Goal: Task Accomplishment & Management: Manage account settings

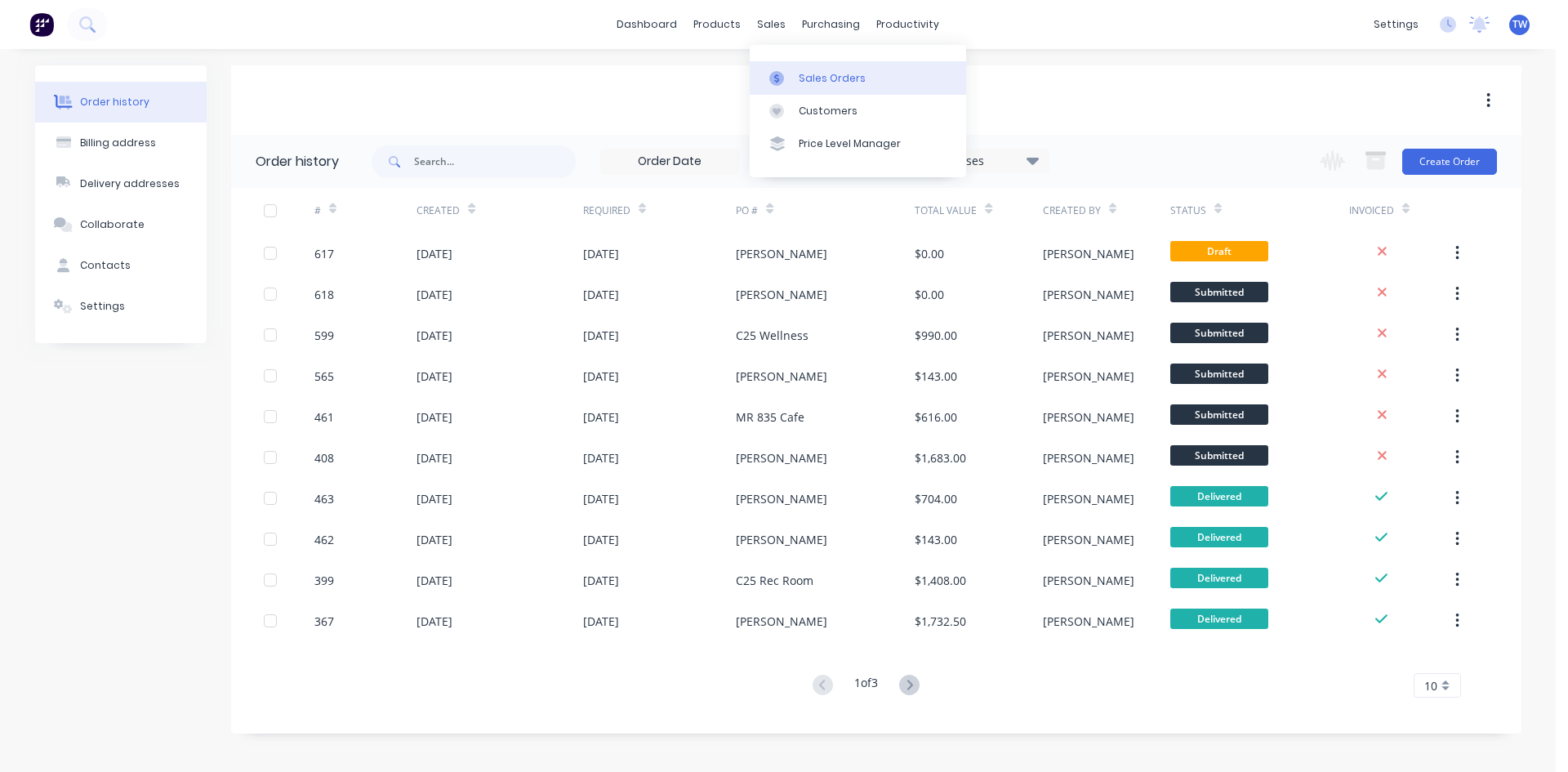
click at [811, 77] on div "Sales Orders" at bounding box center [832, 78] width 67 height 15
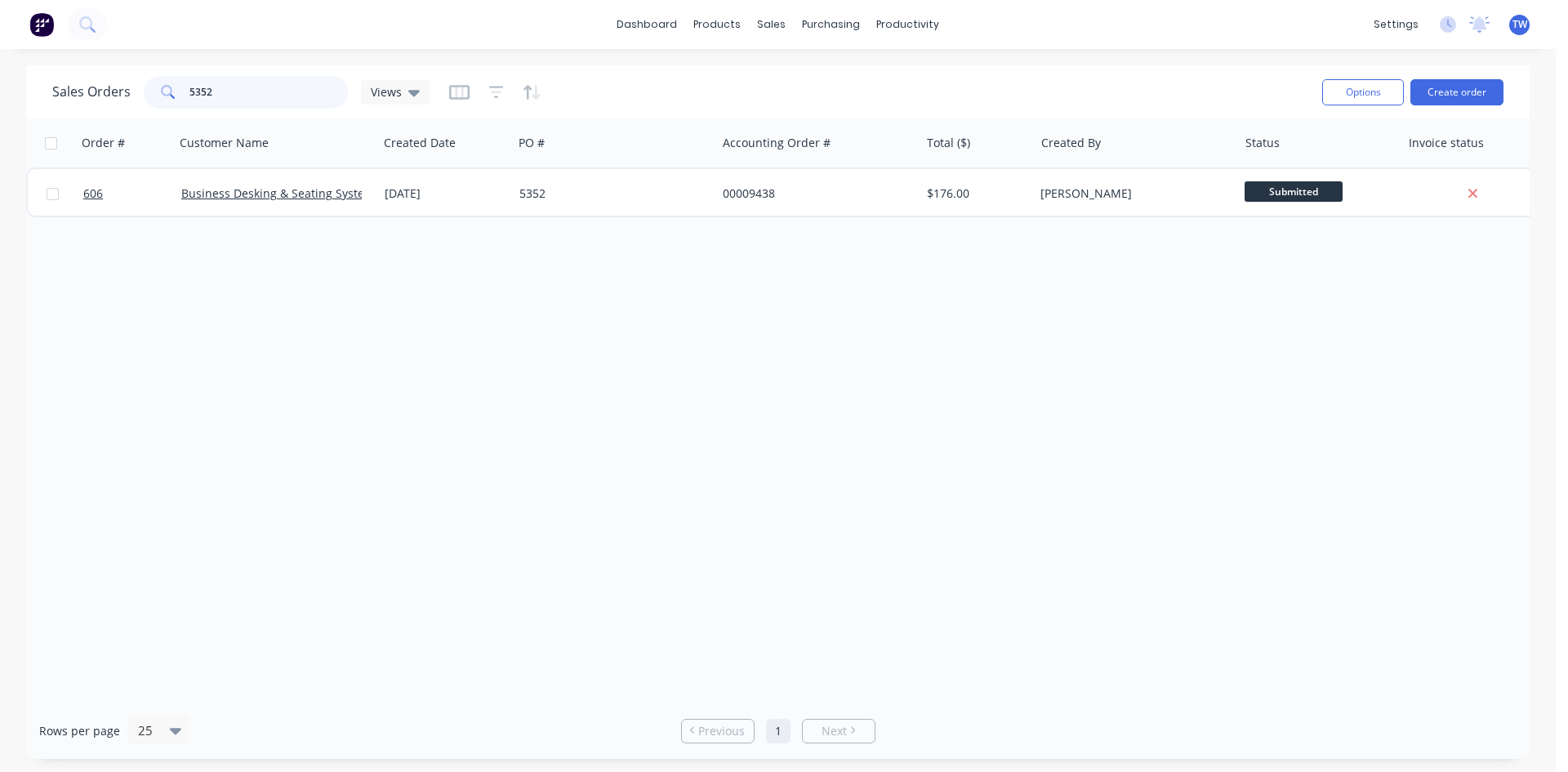
click at [274, 86] on input "5352" at bounding box center [269, 91] width 160 height 32
type input "5"
click at [228, 95] on input "96295" at bounding box center [269, 91] width 160 height 32
click at [236, 86] on input "96253" at bounding box center [269, 91] width 160 height 32
type input "9"
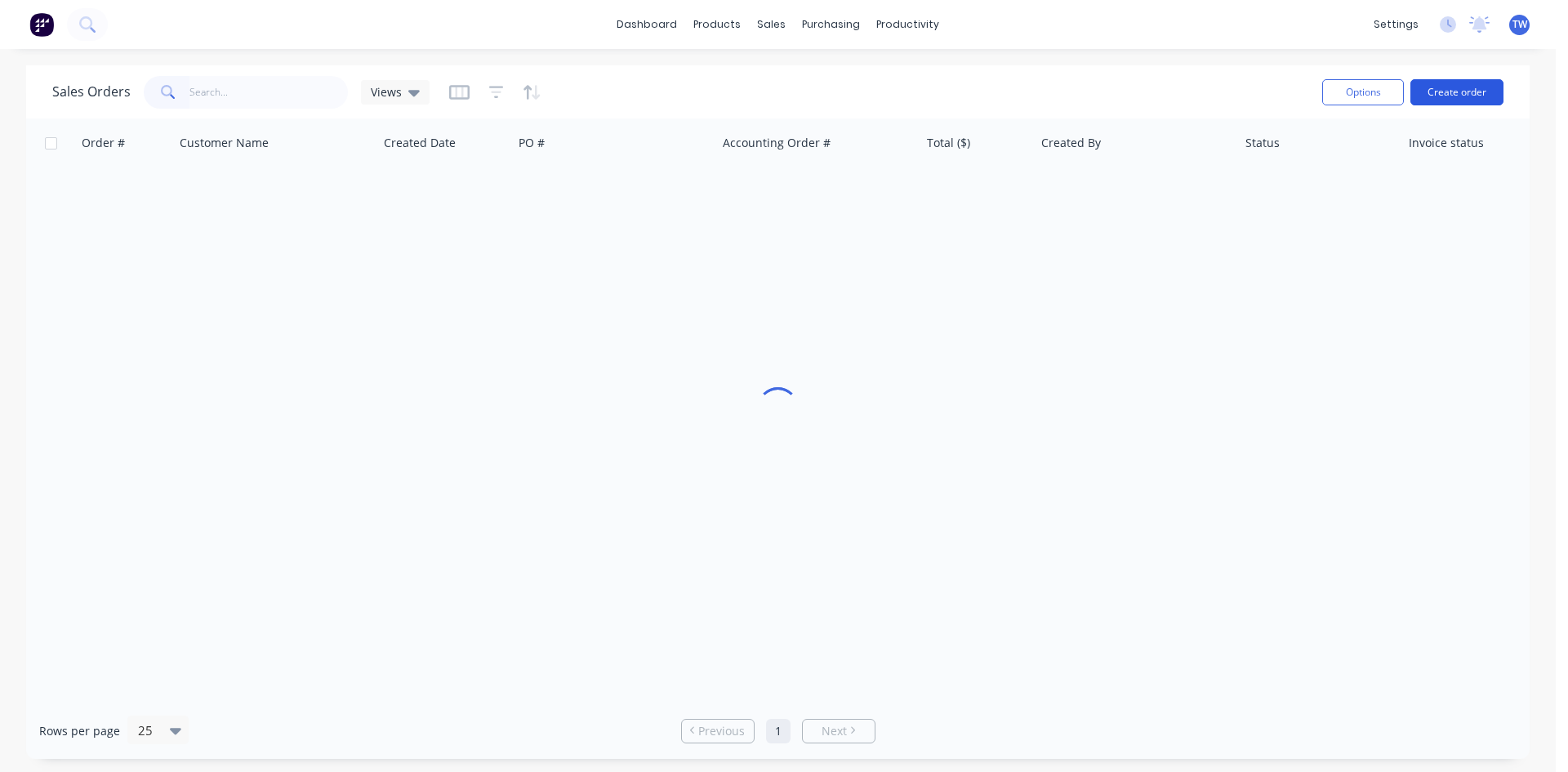
click at [1433, 96] on button "Create order" at bounding box center [1457, 91] width 93 height 26
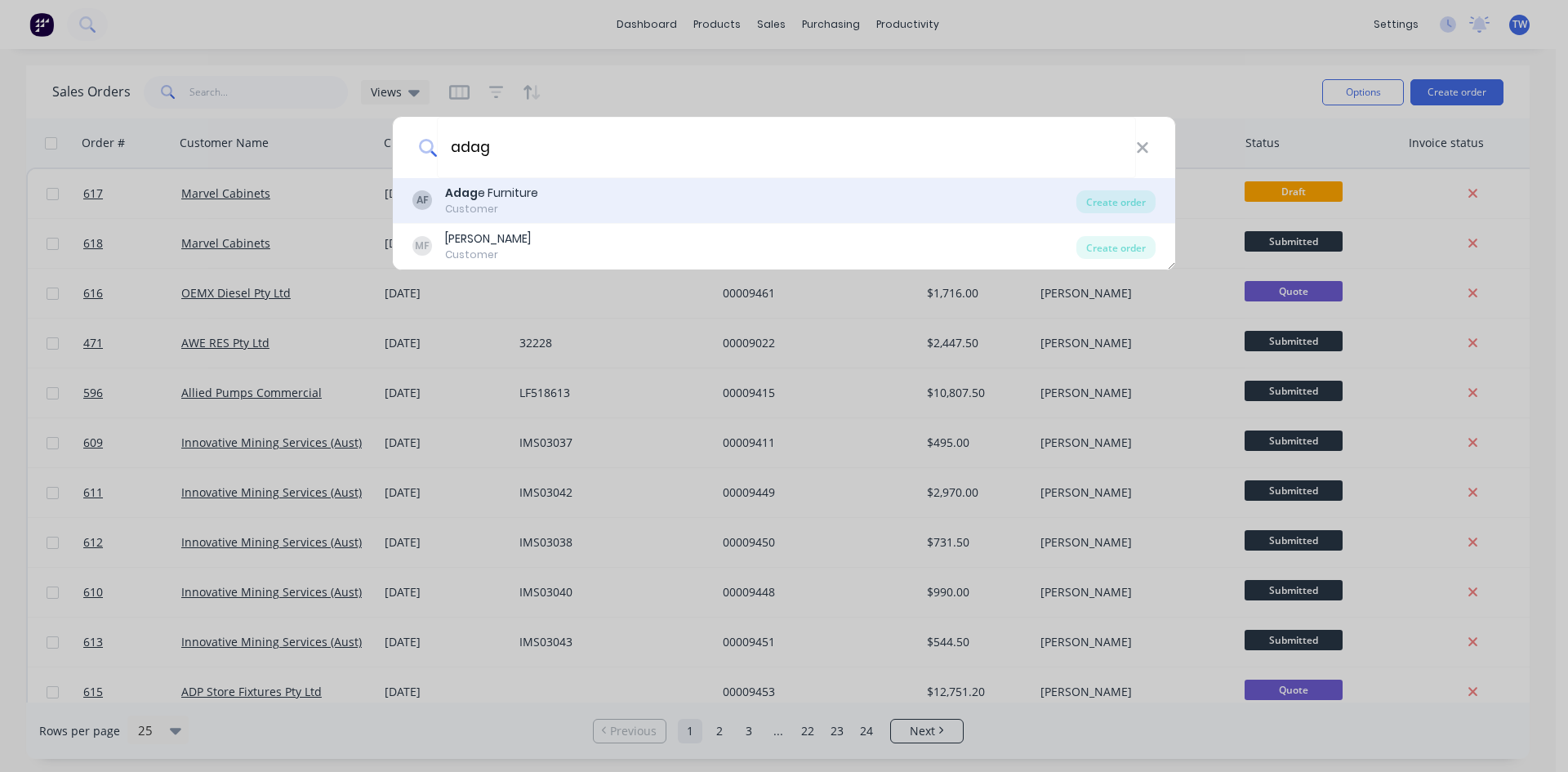
type input "adag"
click at [534, 204] on div "Customer" at bounding box center [492, 209] width 93 height 15
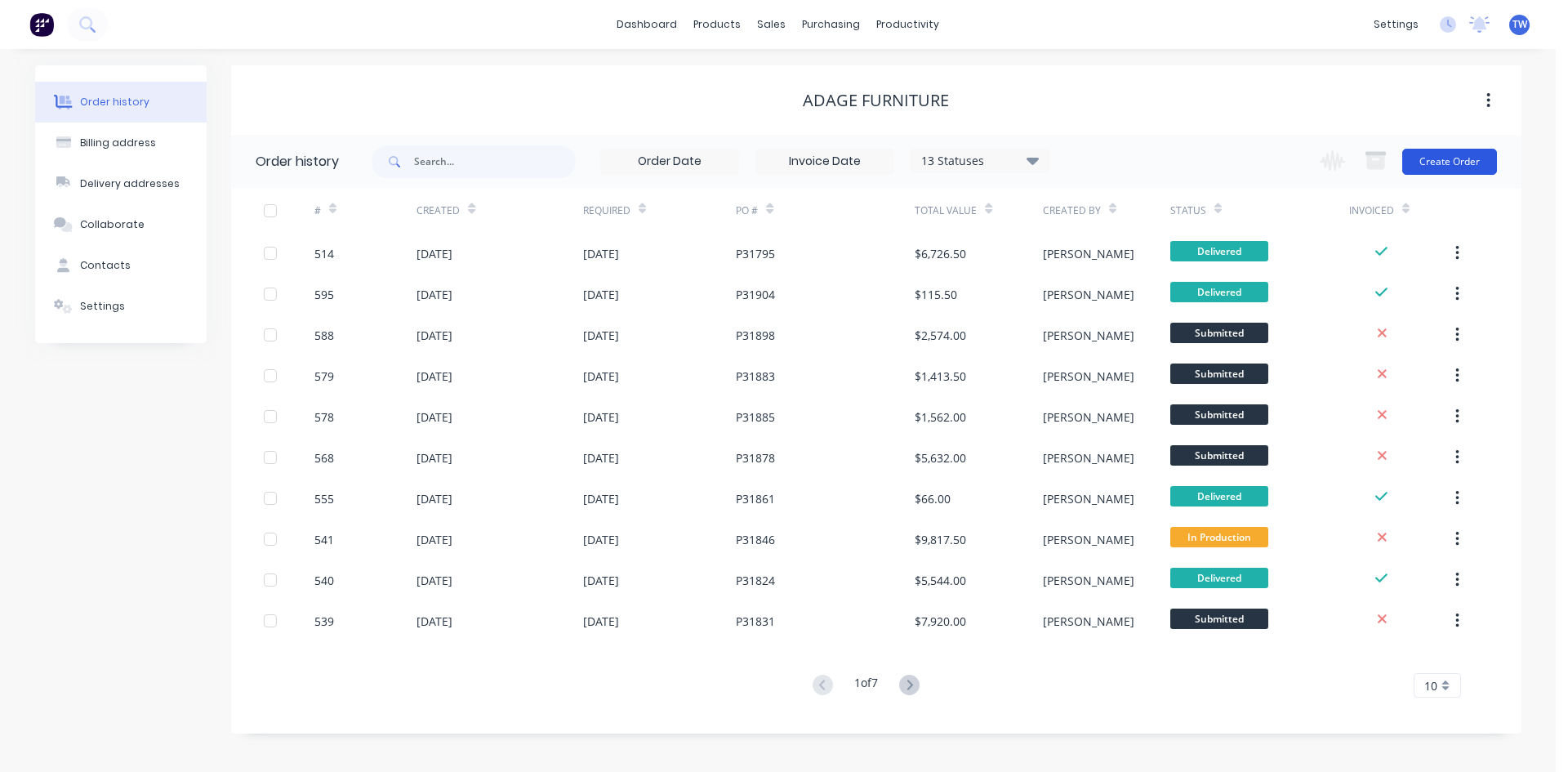
click at [1418, 160] on button "Create Order" at bounding box center [1449, 161] width 95 height 26
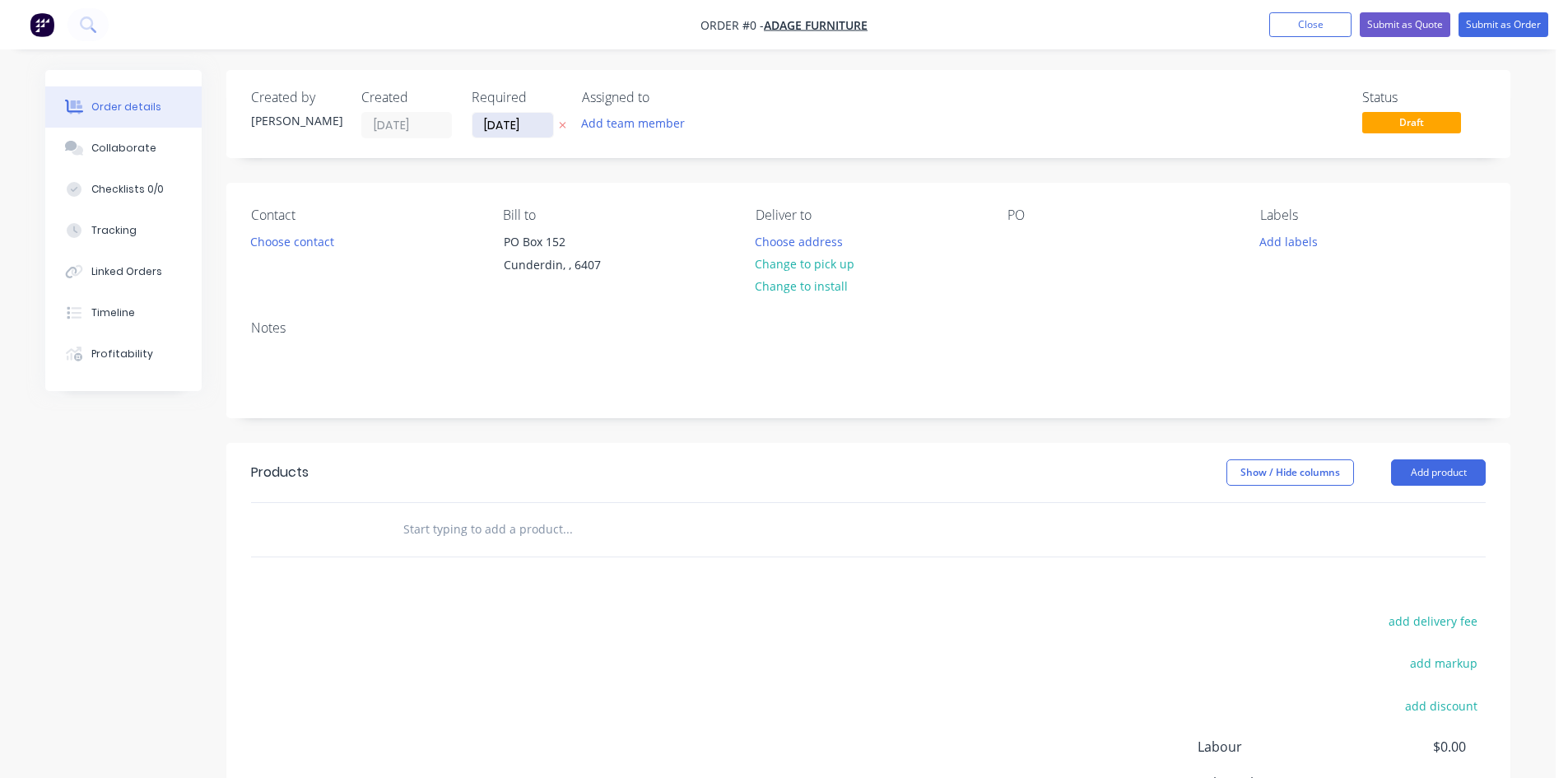
click at [514, 118] on input "[DATE]" at bounding box center [513, 125] width 80 height 24
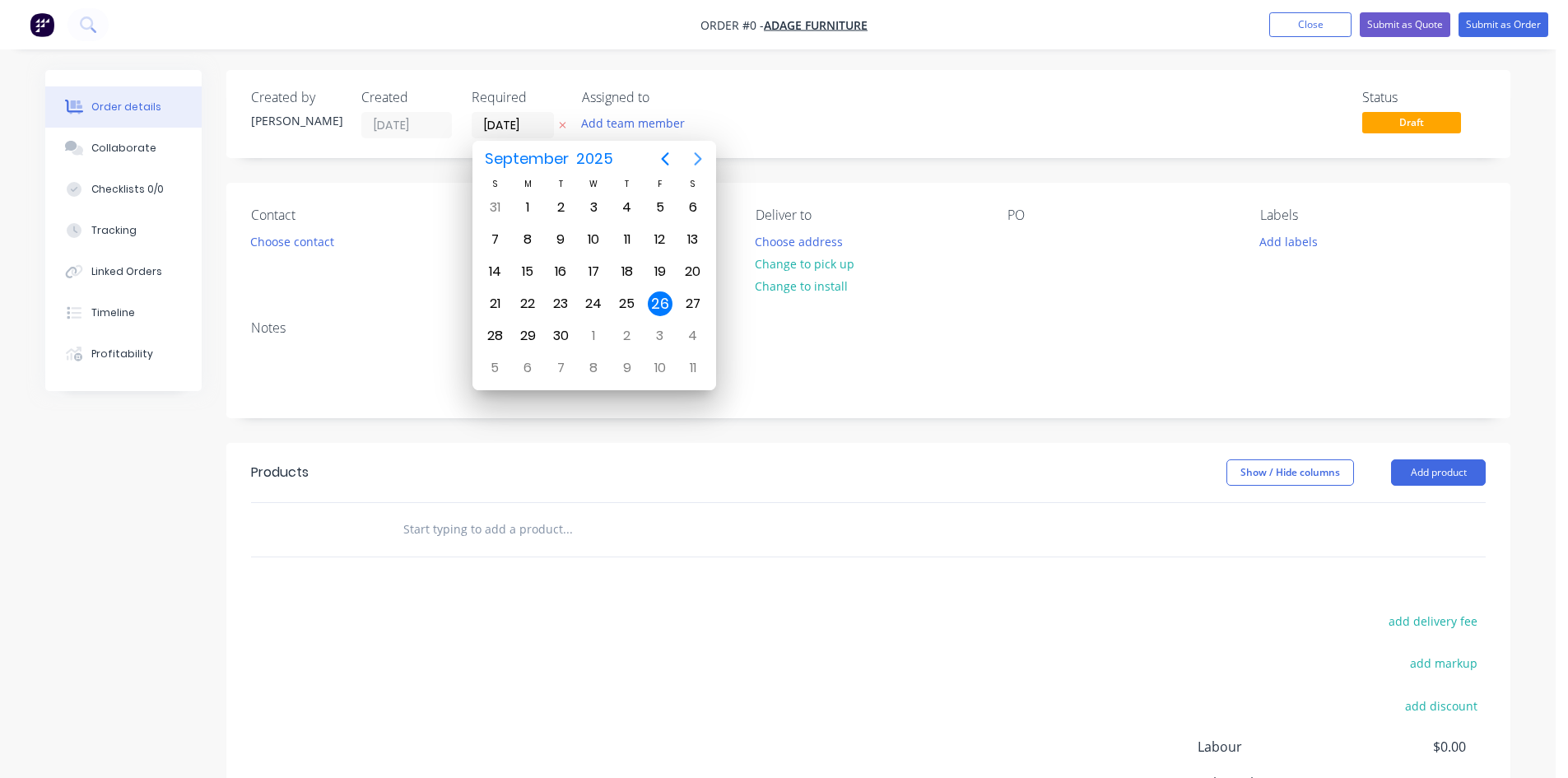
click at [702, 162] on icon "Next page" at bounding box center [698, 159] width 20 height 20
click at [664, 297] on div "24" at bounding box center [659, 303] width 24 height 24
type input "[DATE]"
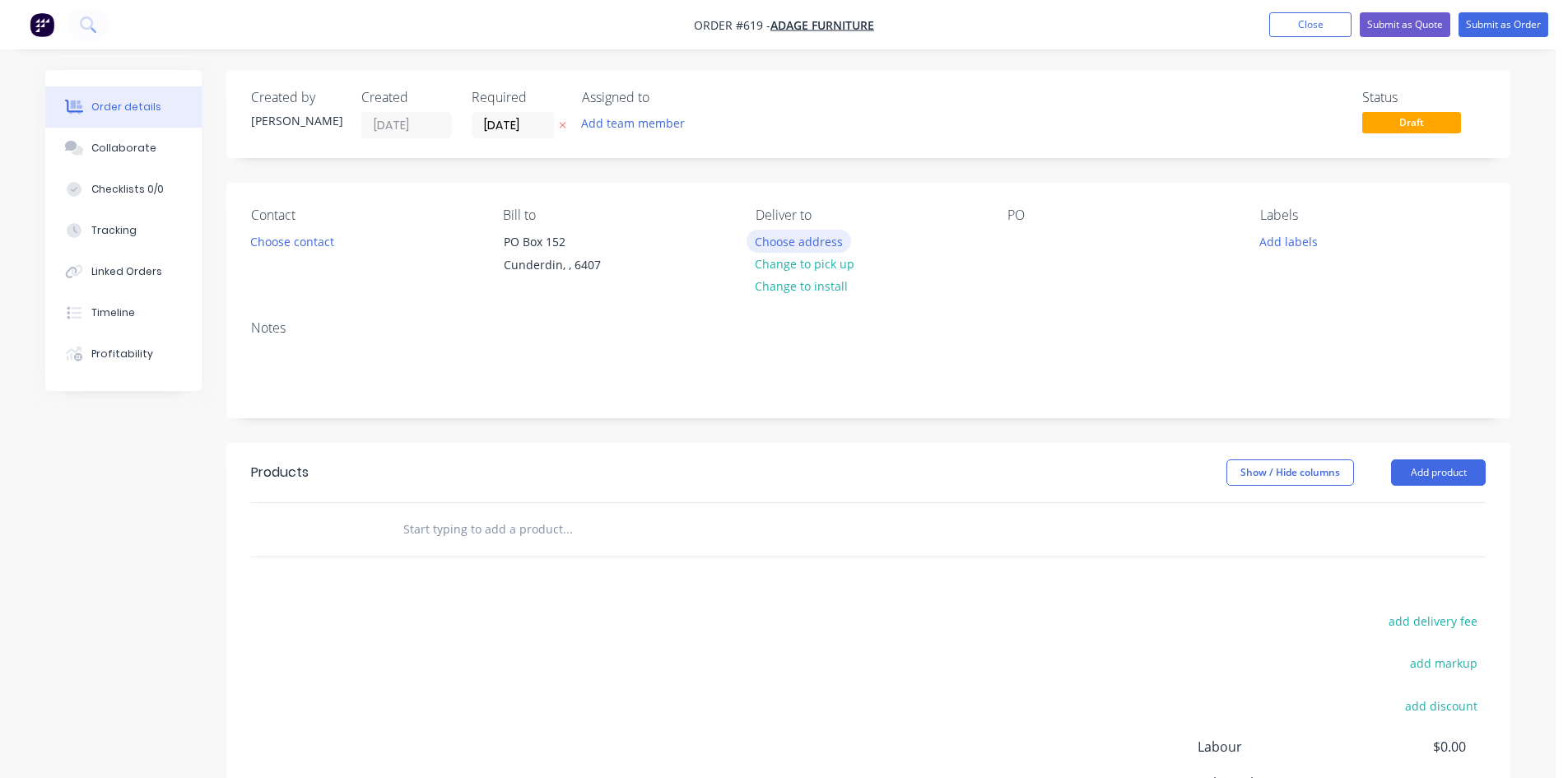
click at [815, 245] on button "Choose address" at bounding box center [799, 240] width 106 height 23
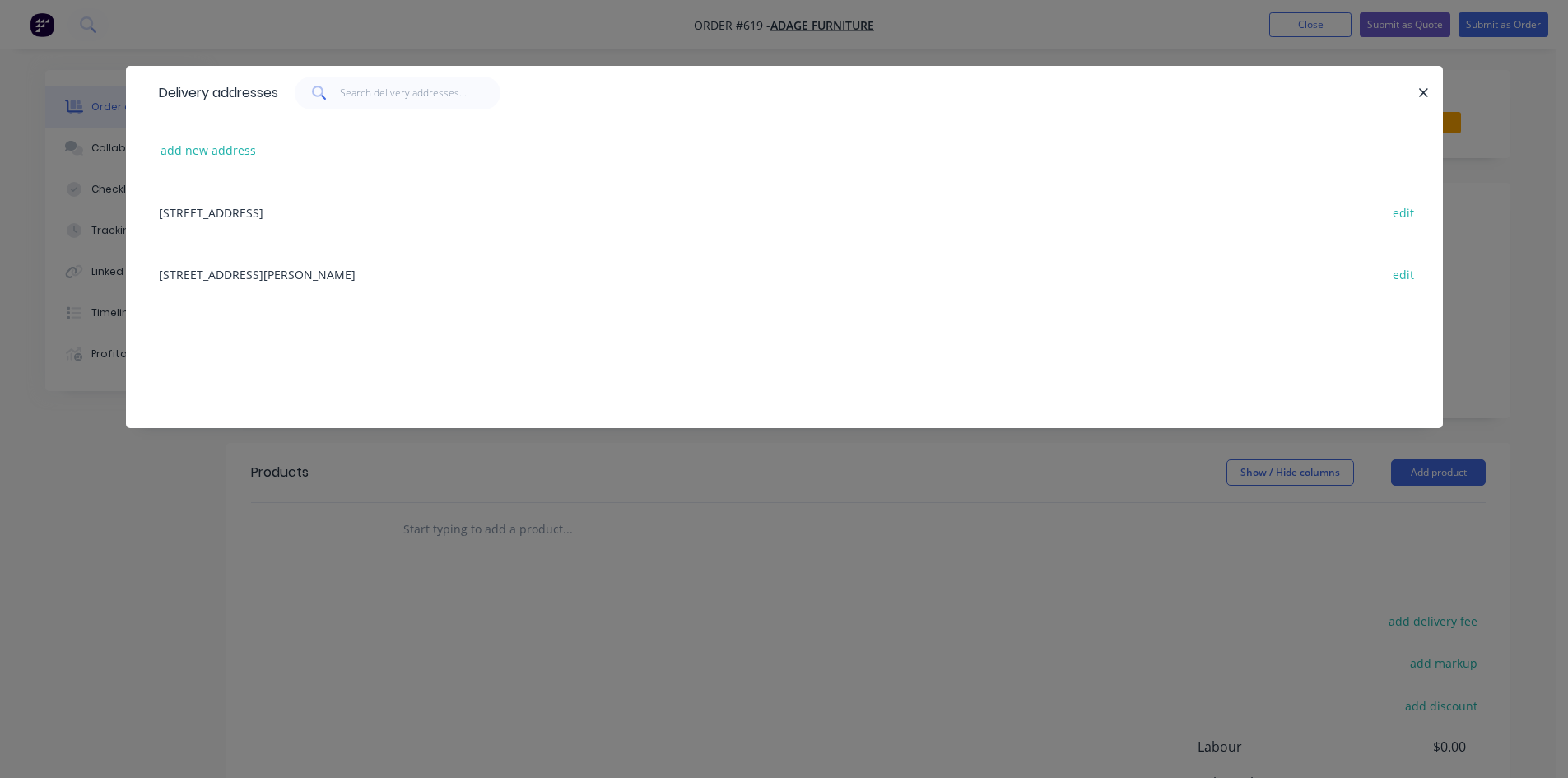
click at [289, 276] on div "[STREET_ADDRESS][PERSON_NAME] edit" at bounding box center [784, 274] width 1267 height 62
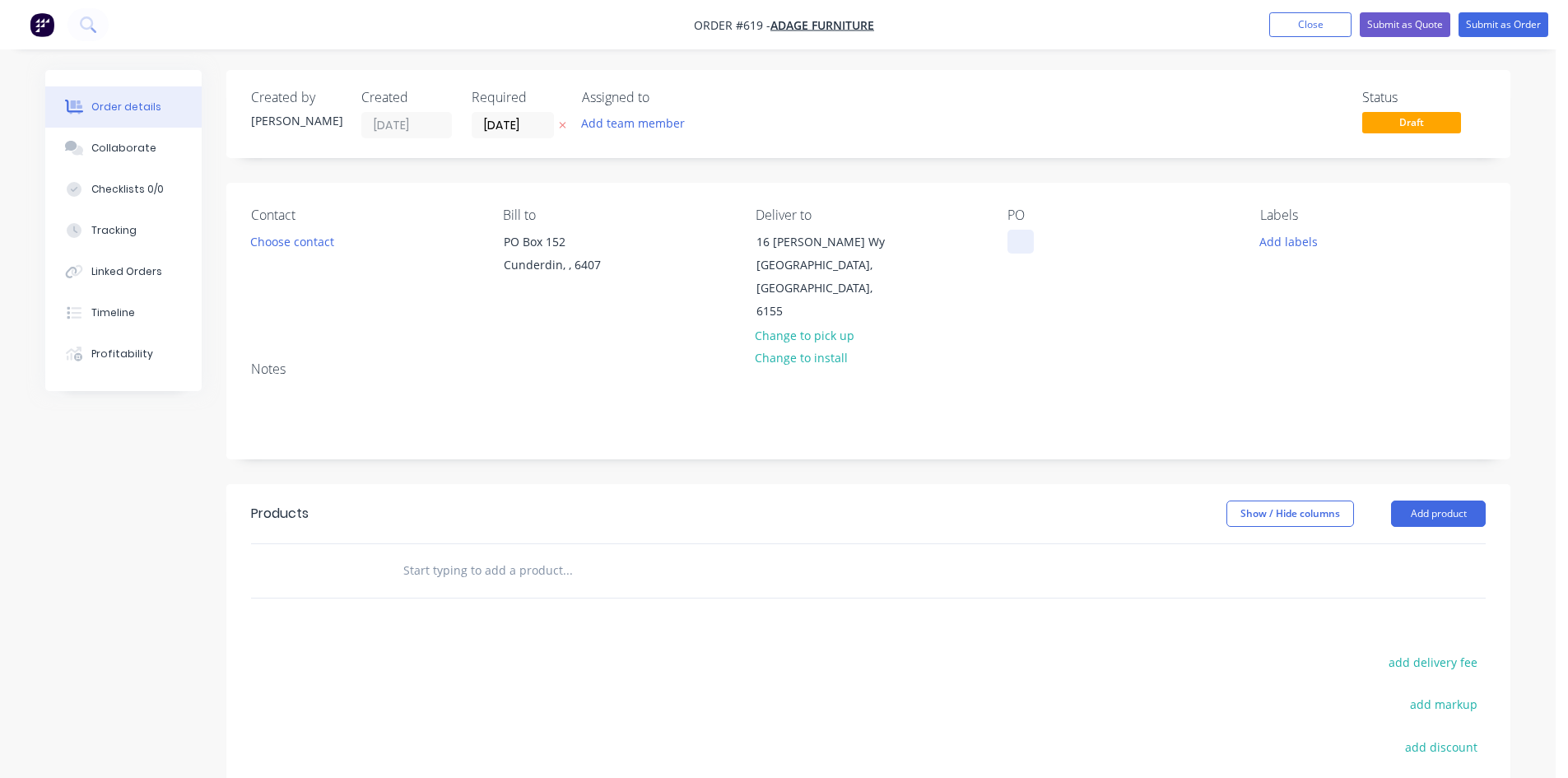
click at [1019, 249] on div at bounding box center [1020, 241] width 26 height 23
click at [1416, 500] on button "Add product" at bounding box center [1438, 513] width 95 height 26
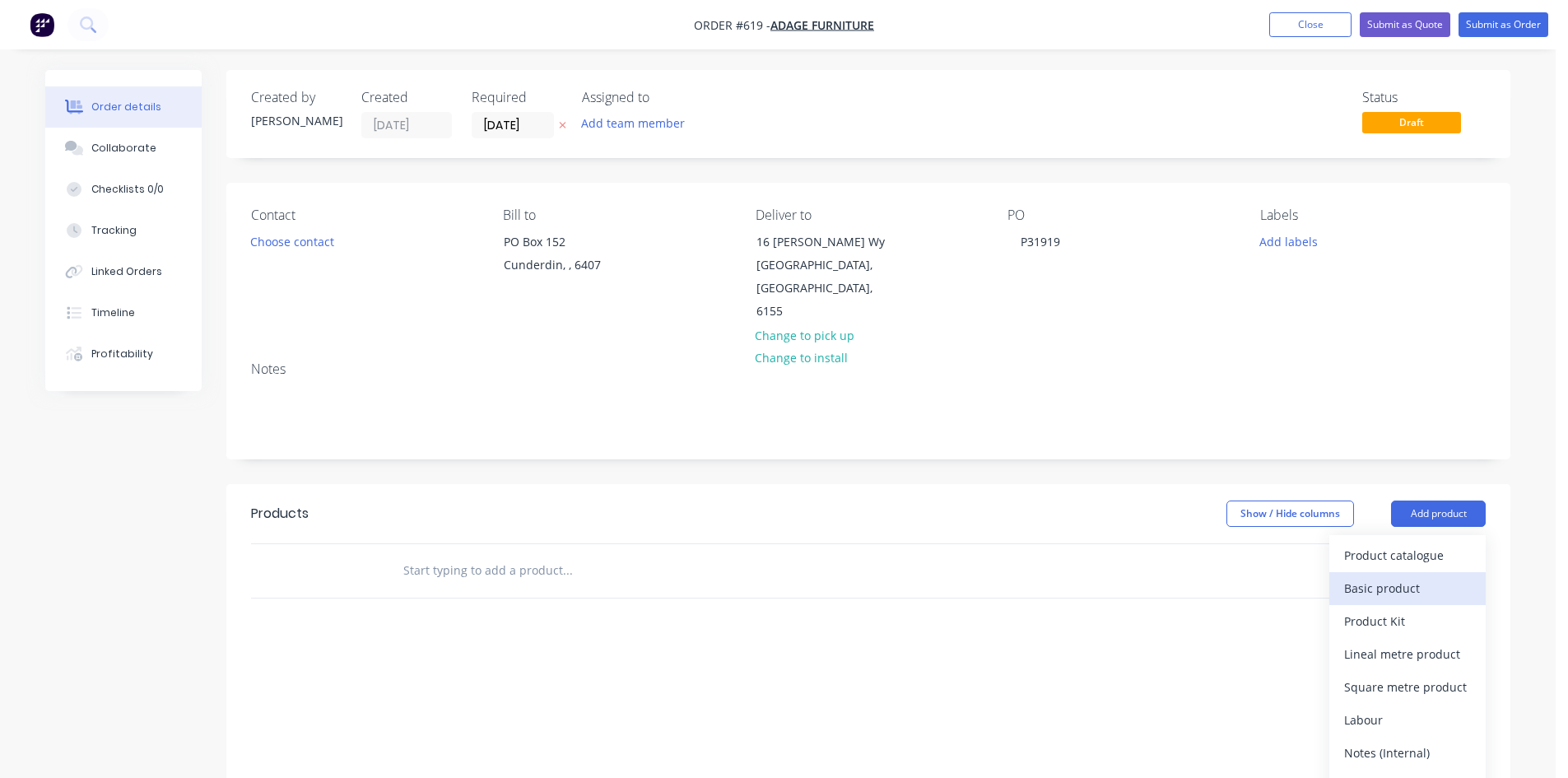
click at [1426, 576] on div "Basic product" at bounding box center [1407, 588] width 126 height 23
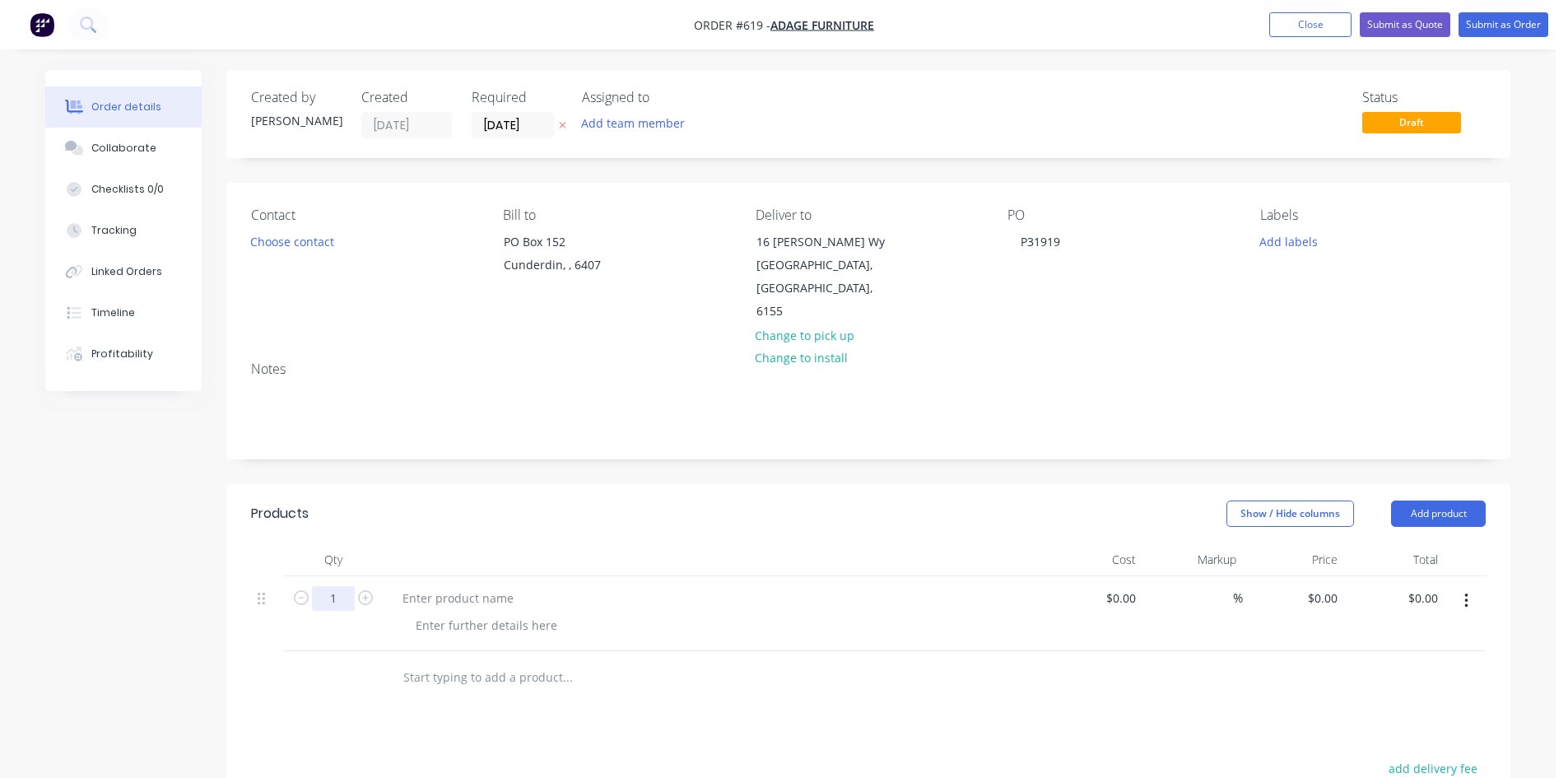
click at [335, 586] on input "1" at bounding box center [333, 598] width 43 height 24
type input "26"
click at [424, 586] on div at bounding box center [458, 598] width 137 height 23
click at [481, 586] on div at bounding box center [458, 598] width 137 height 23
paste div
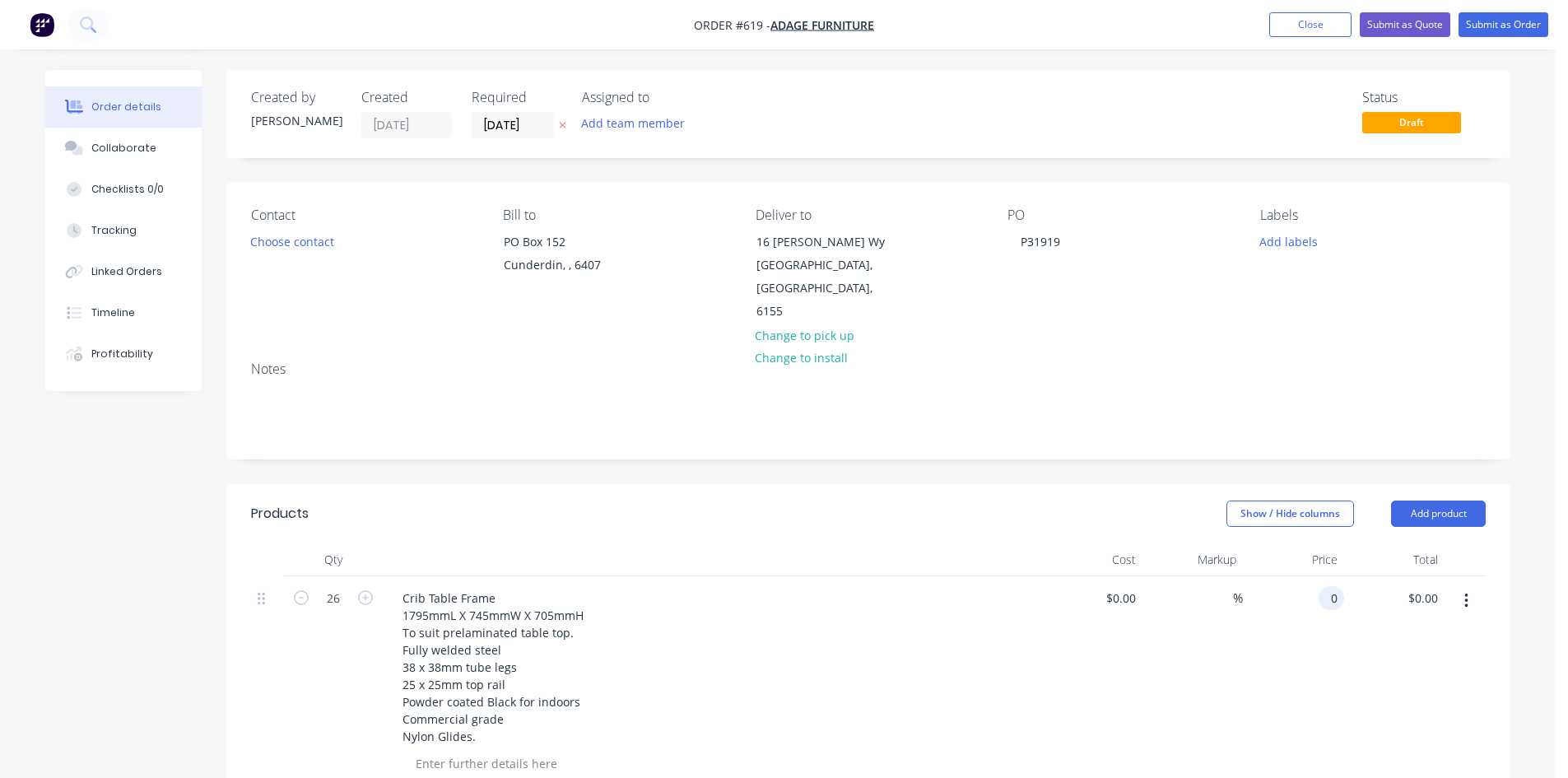
click at [1332, 586] on input "0" at bounding box center [1334, 598] width 19 height 23
type input "$155.00"
type input "$4,030.00"
click at [1479, 18] on button "Submit as Order" at bounding box center [1503, 24] width 90 height 24
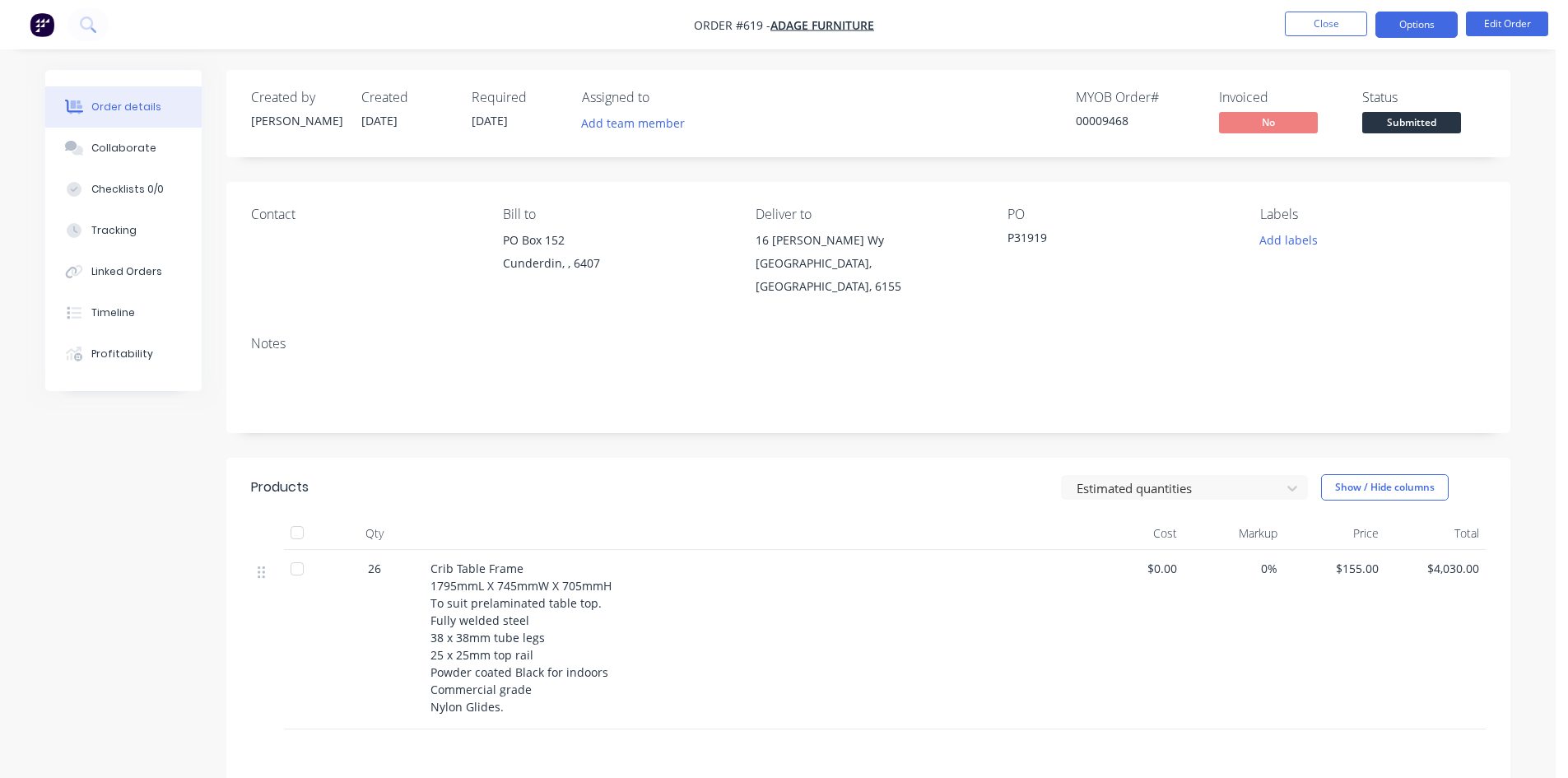
click at [1411, 13] on button "Options" at bounding box center [1416, 24] width 82 height 26
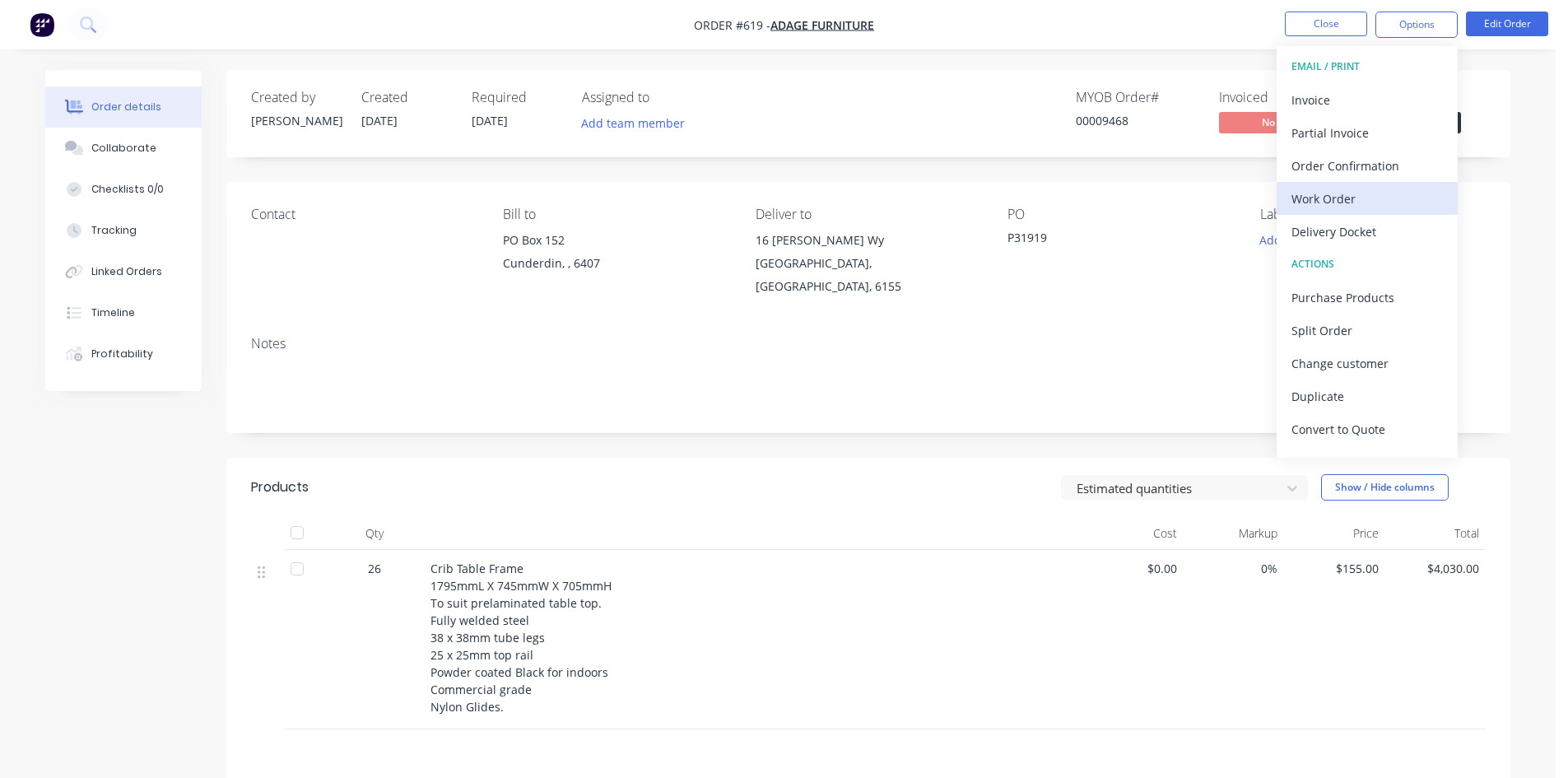
click at [1349, 206] on div "Work Order" at bounding box center [1367, 198] width 152 height 23
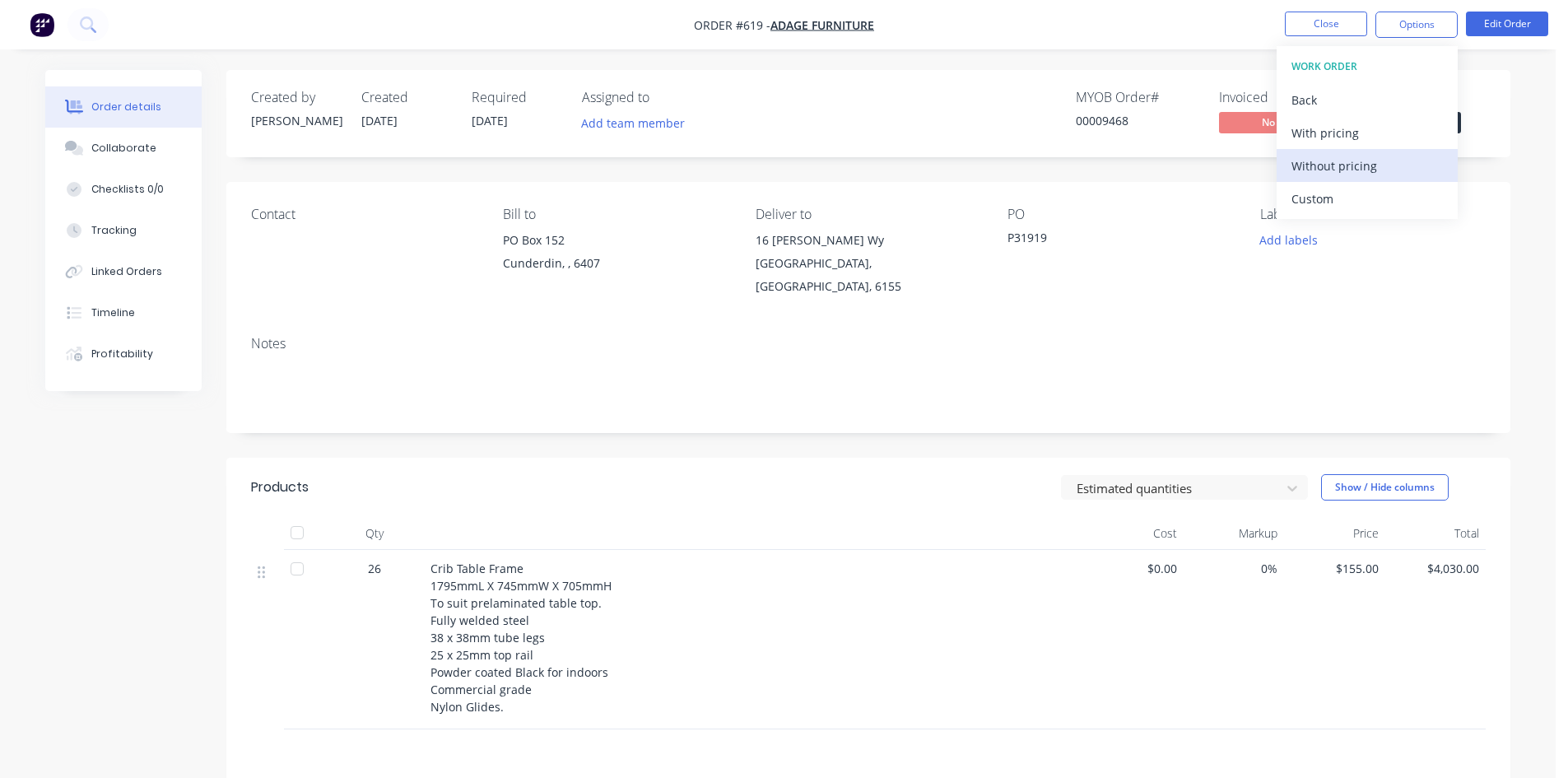
click at [1379, 172] on div "Without pricing" at bounding box center [1367, 166] width 152 height 23
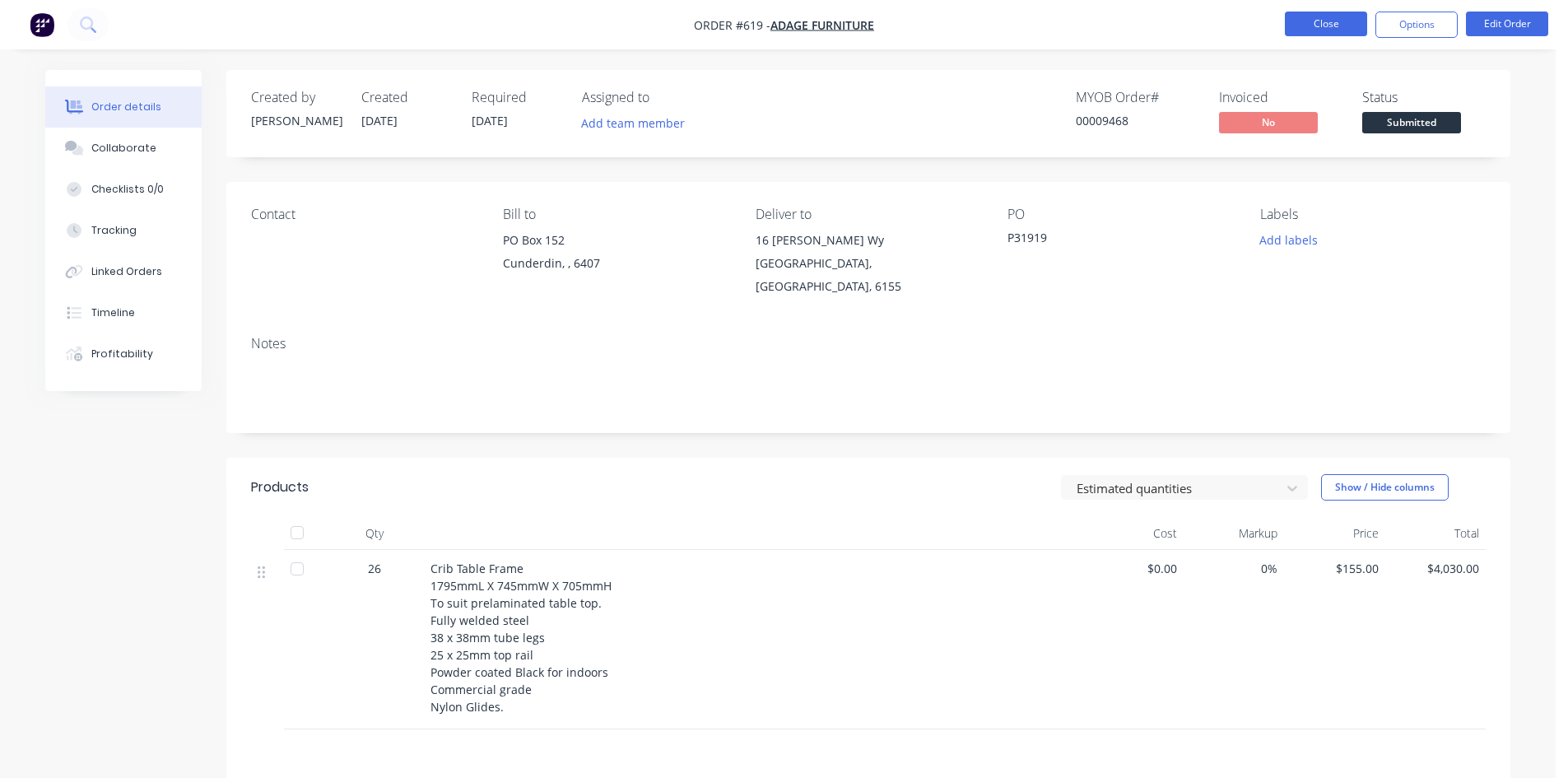
click at [1333, 28] on button "Close" at bounding box center [1326, 23] width 82 height 24
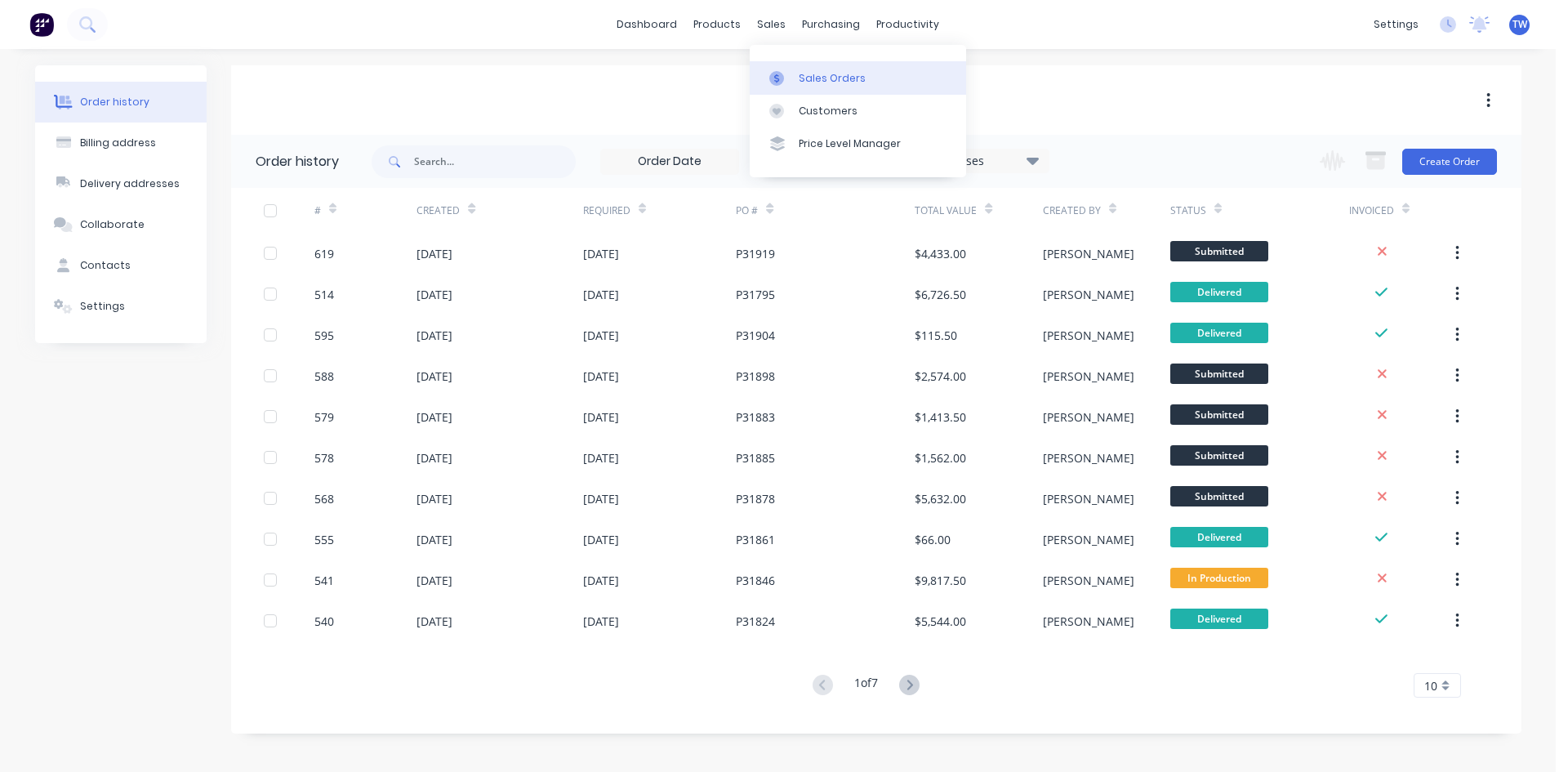
click at [828, 77] on div "Sales Orders" at bounding box center [832, 78] width 67 height 15
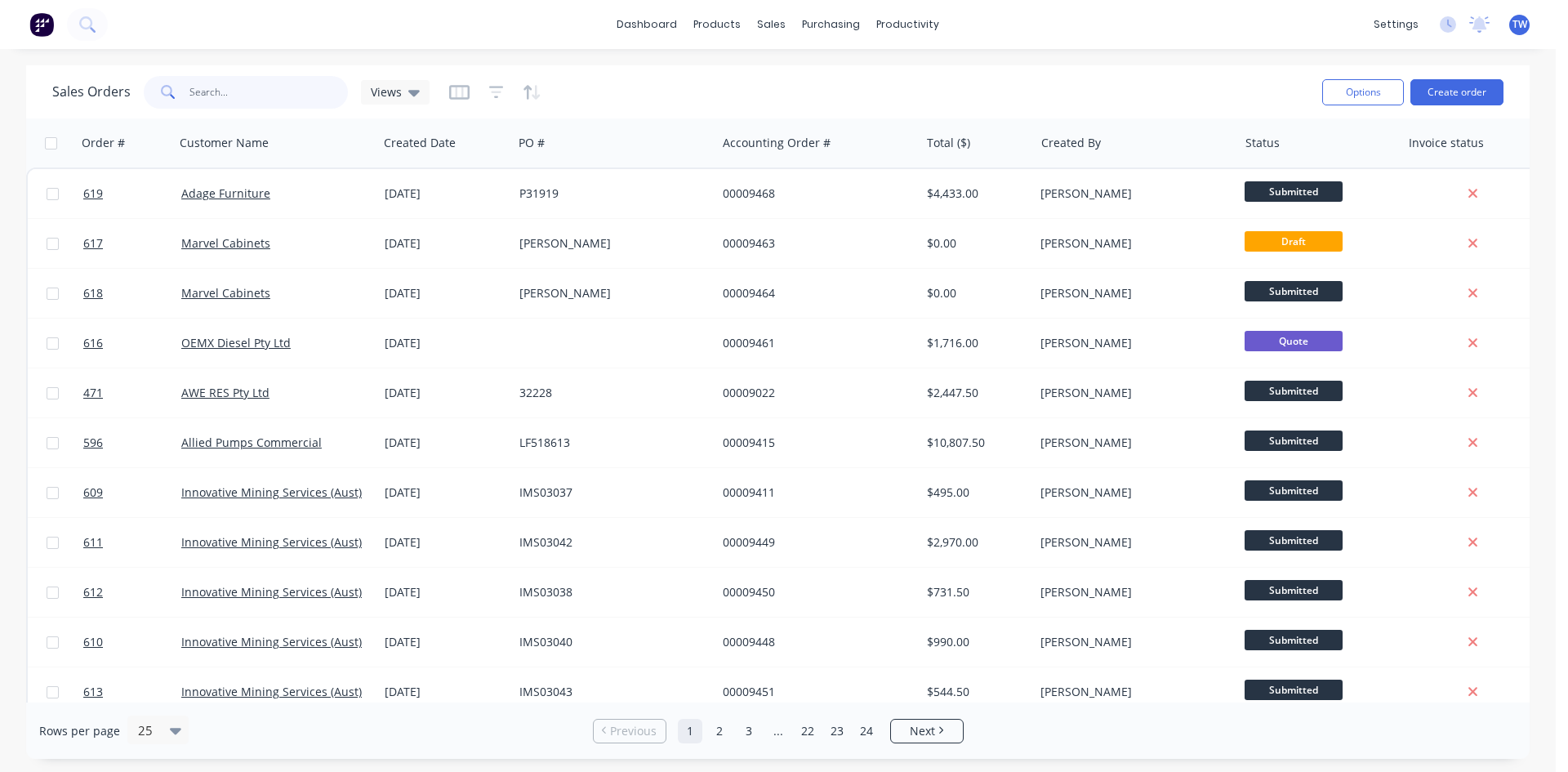
click at [311, 91] on input "text" at bounding box center [269, 91] width 160 height 32
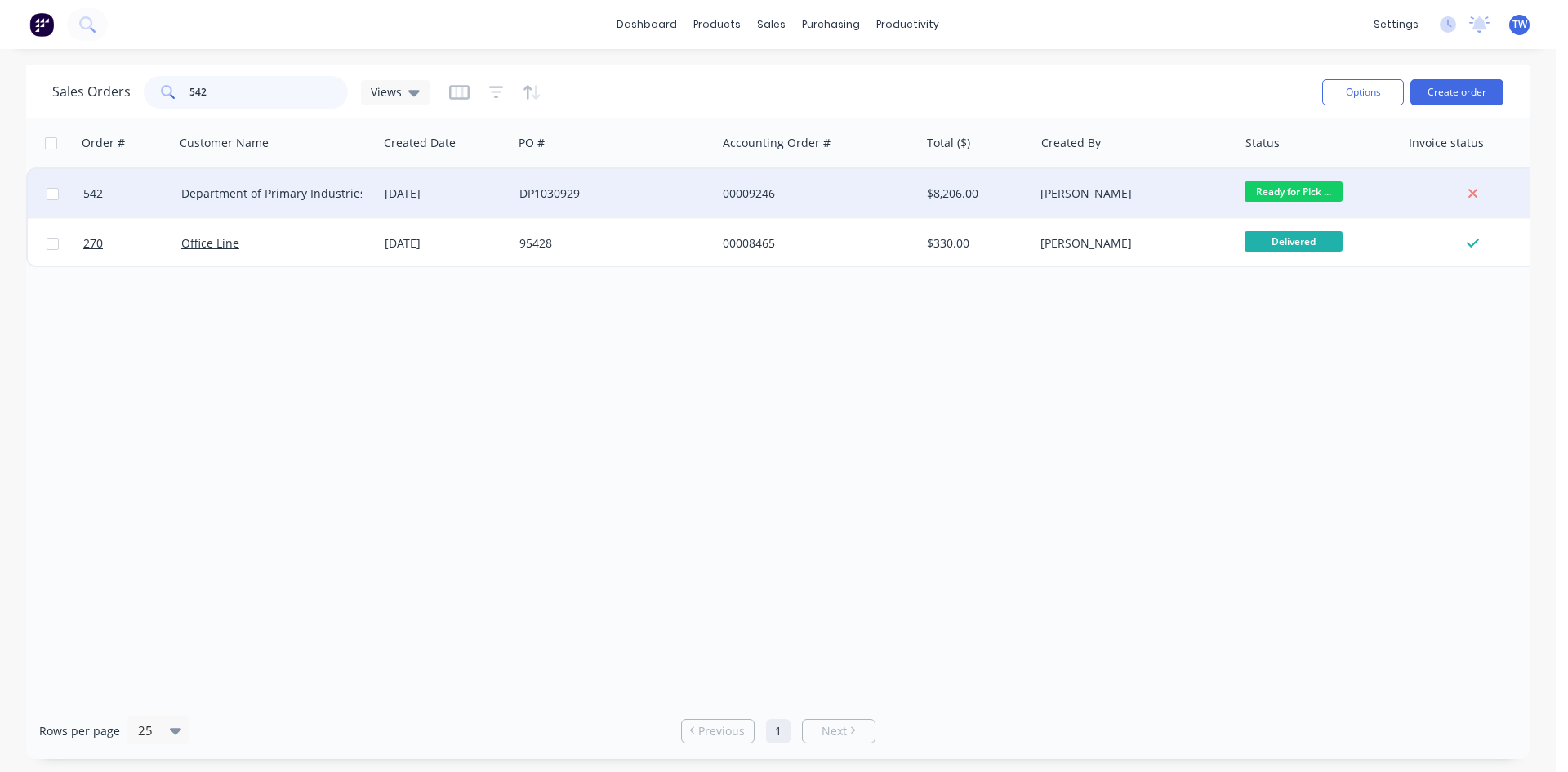
type input "542"
click at [1294, 194] on span "Ready for Pick ..." at bounding box center [1294, 191] width 98 height 21
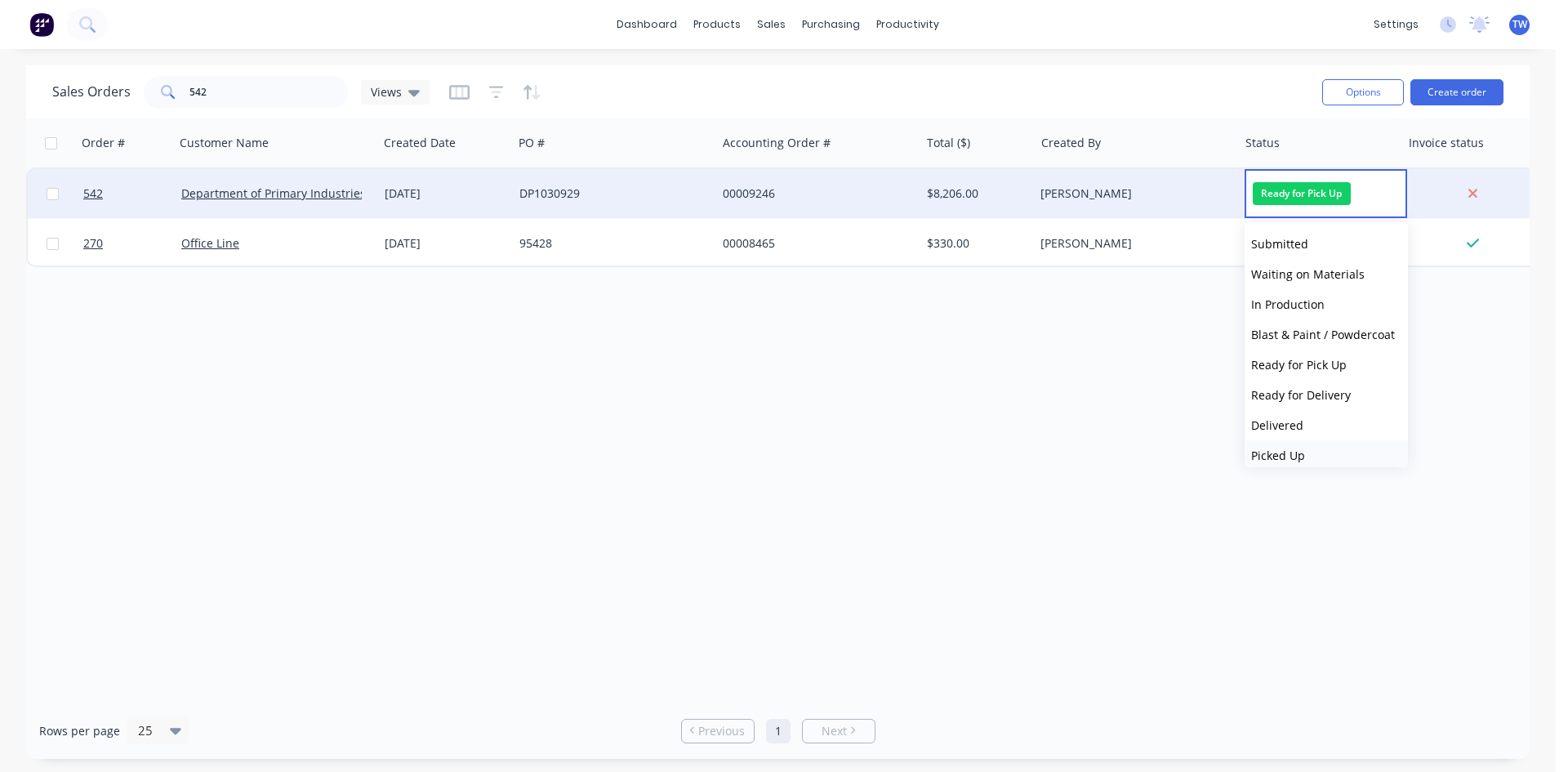
click at [1296, 459] on span "Picked Up" at bounding box center [1277, 455] width 54 height 16
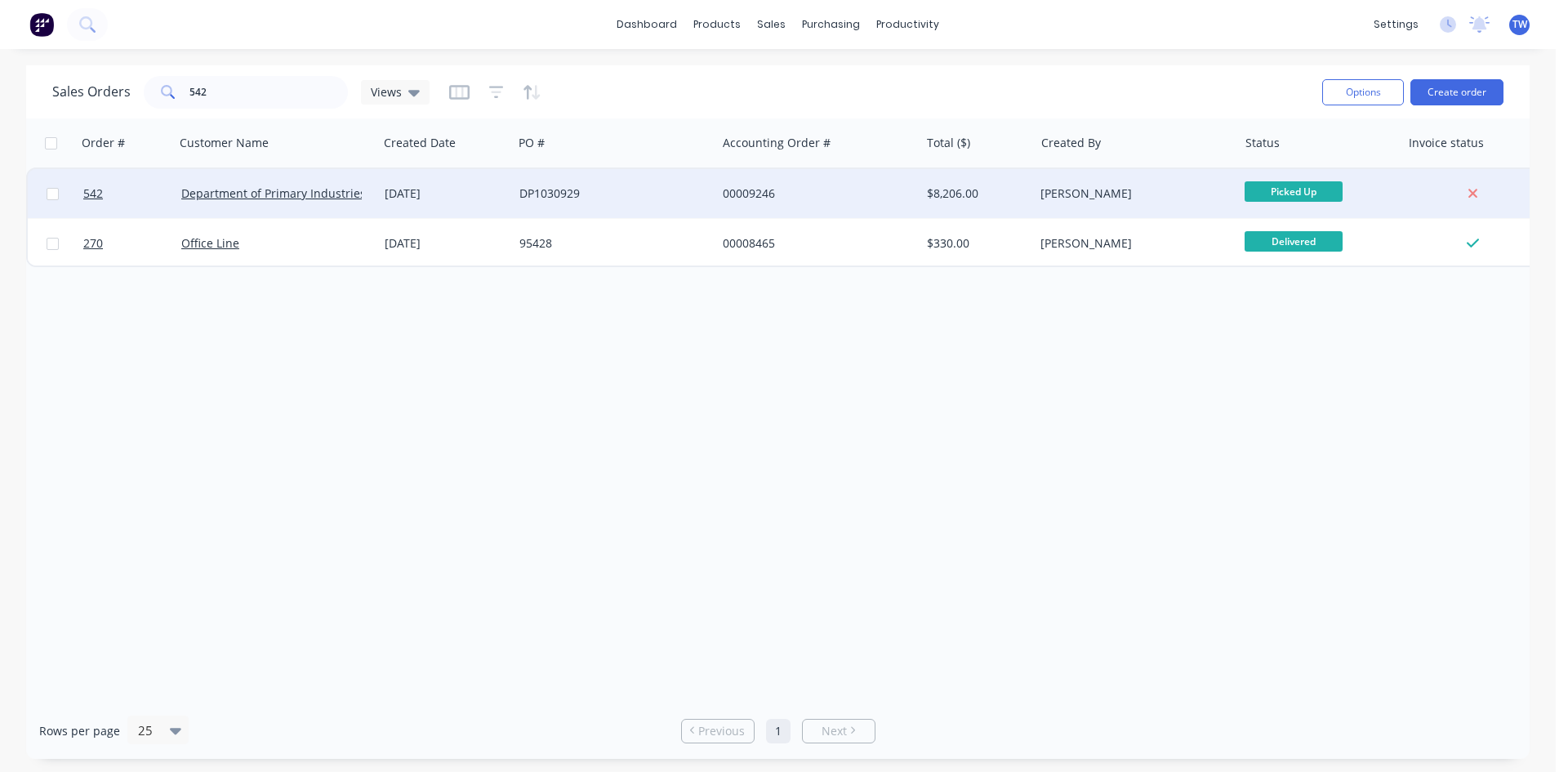
click at [1108, 184] on div "[PERSON_NAME]" at bounding box center [1135, 193] width 204 height 49
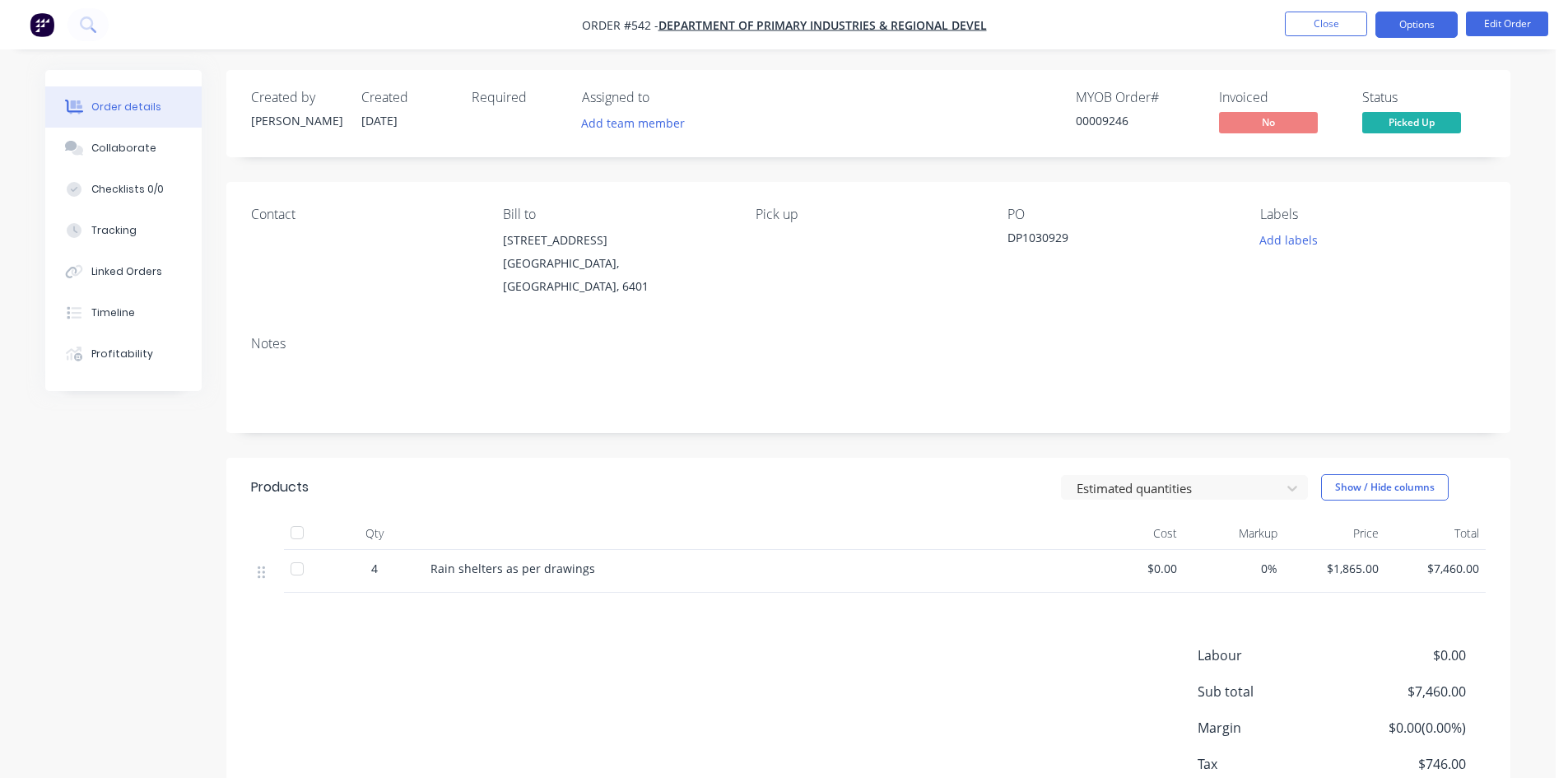
click at [1438, 25] on button "Options" at bounding box center [1416, 24] width 82 height 26
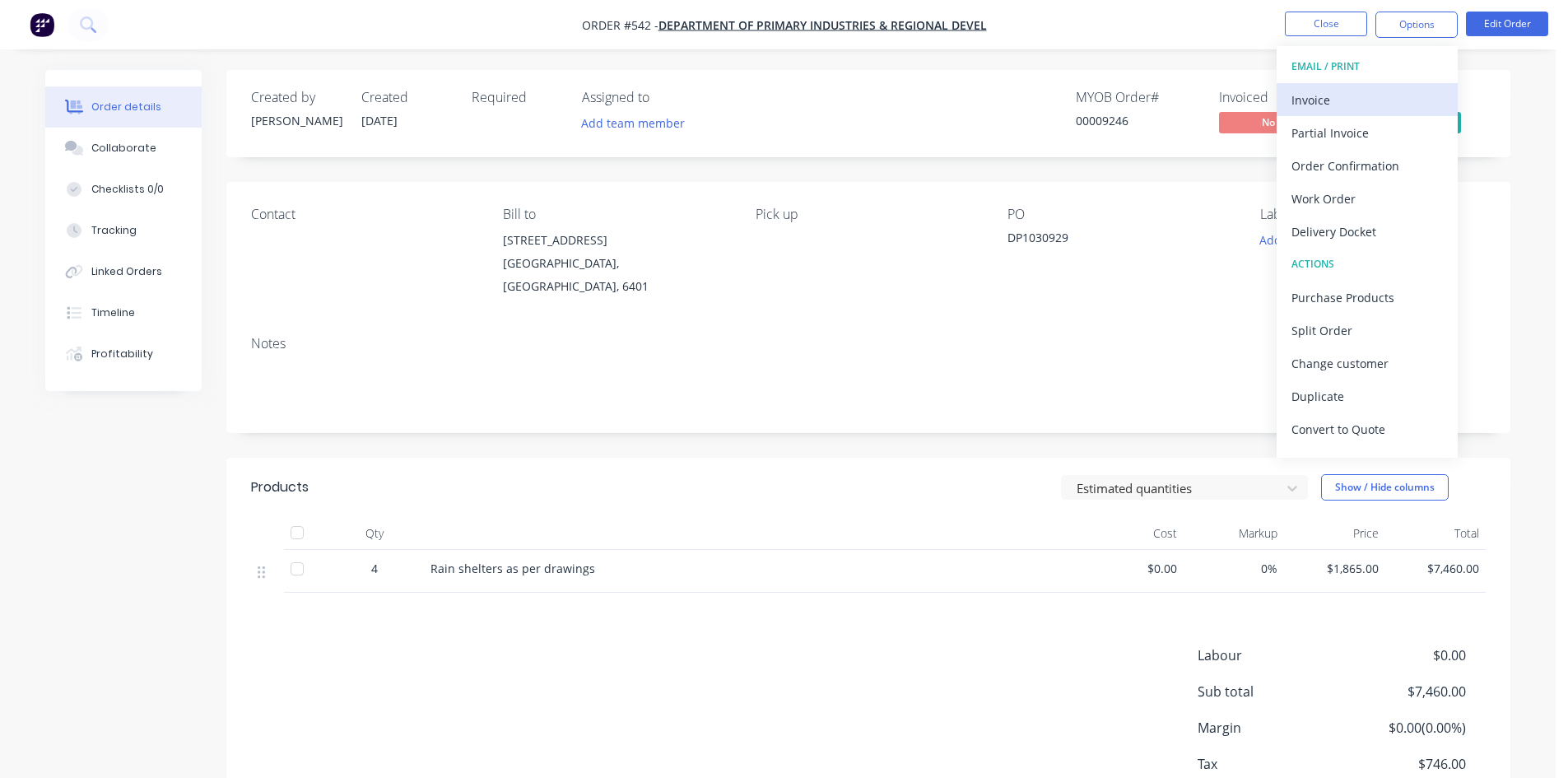
click at [1357, 101] on div "Invoice" at bounding box center [1367, 100] width 152 height 23
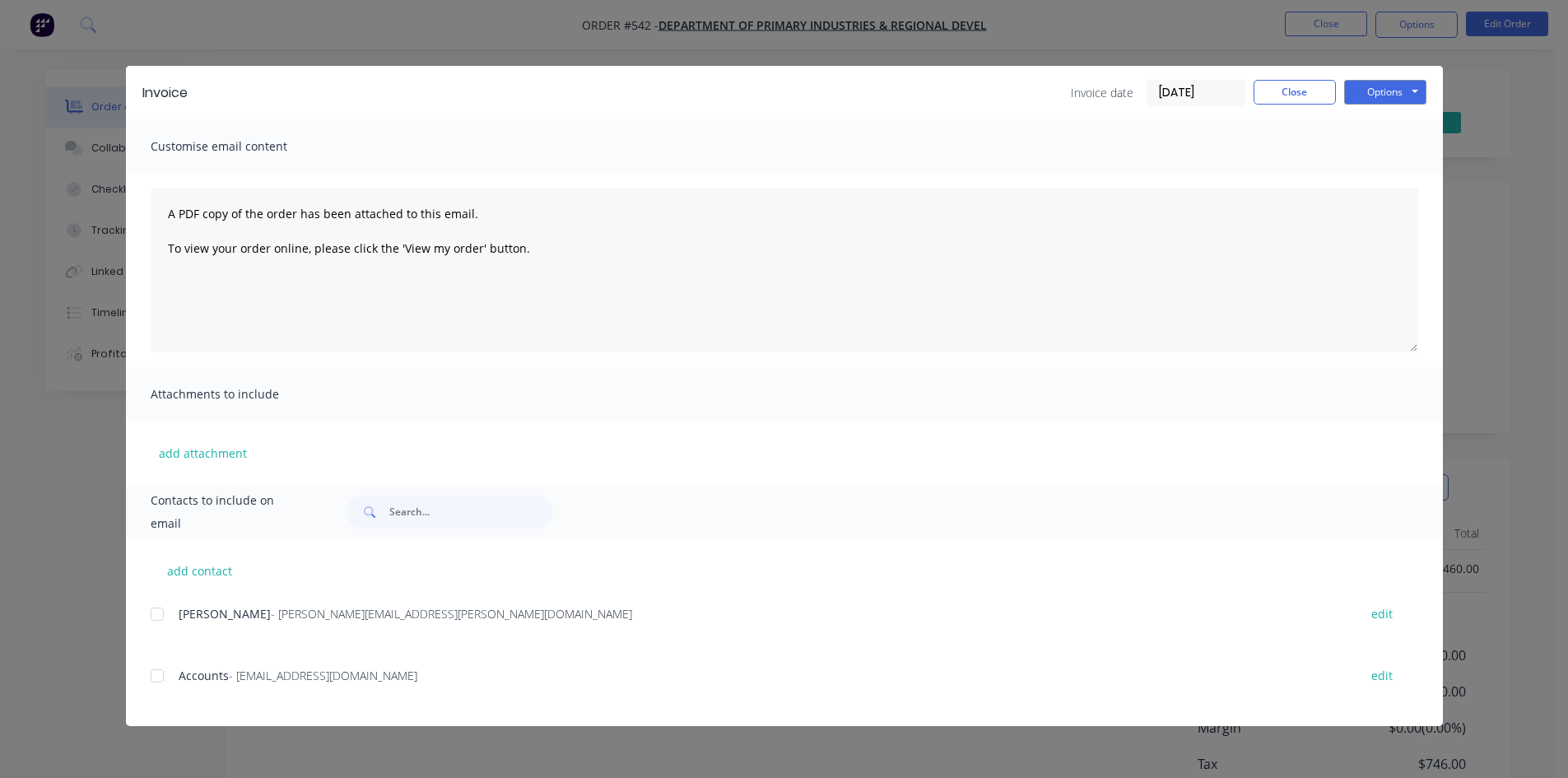
click at [155, 672] on div at bounding box center [157, 675] width 33 height 33
click at [1372, 95] on button "Options" at bounding box center [1385, 91] width 82 height 24
click at [1385, 167] on button "Email" at bounding box center [1397, 176] width 106 height 27
click at [1302, 91] on button "Close" at bounding box center [1295, 91] width 82 height 24
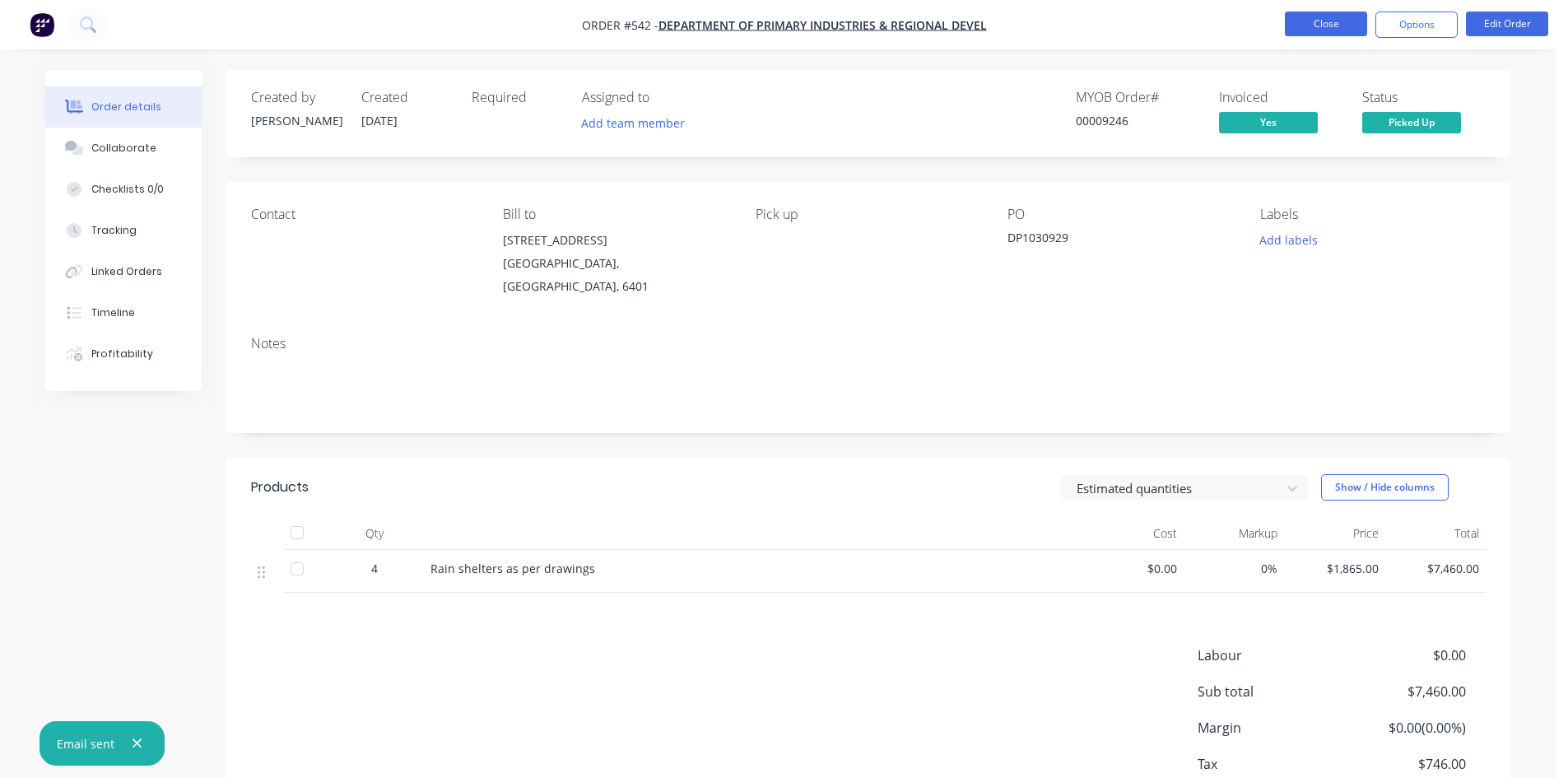
click at [1333, 23] on button "Close" at bounding box center [1326, 23] width 82 height 24
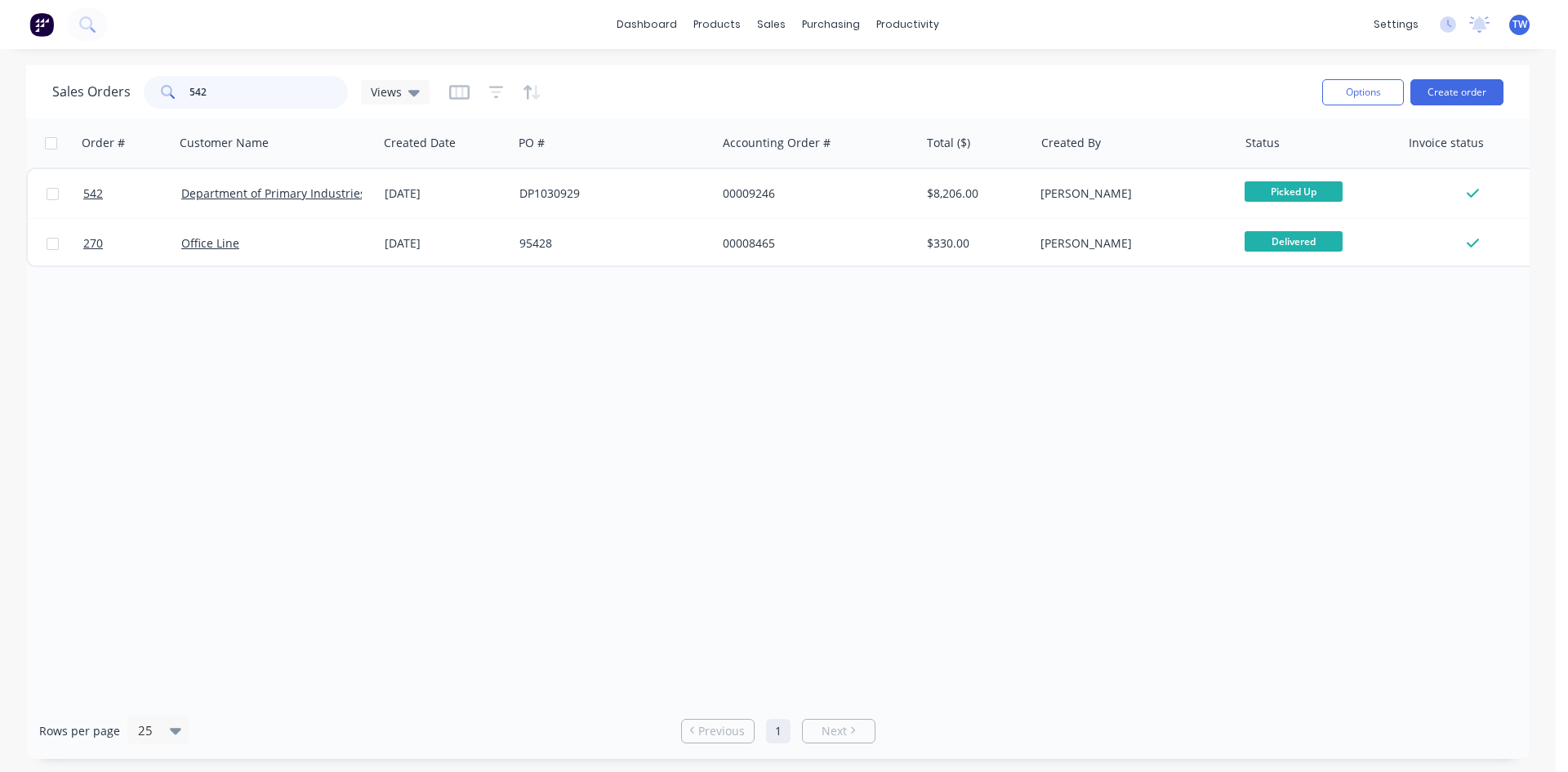
click at [271, 91] on input "542" at bounding box center [269, 91] width 160 height 32
type input "5"
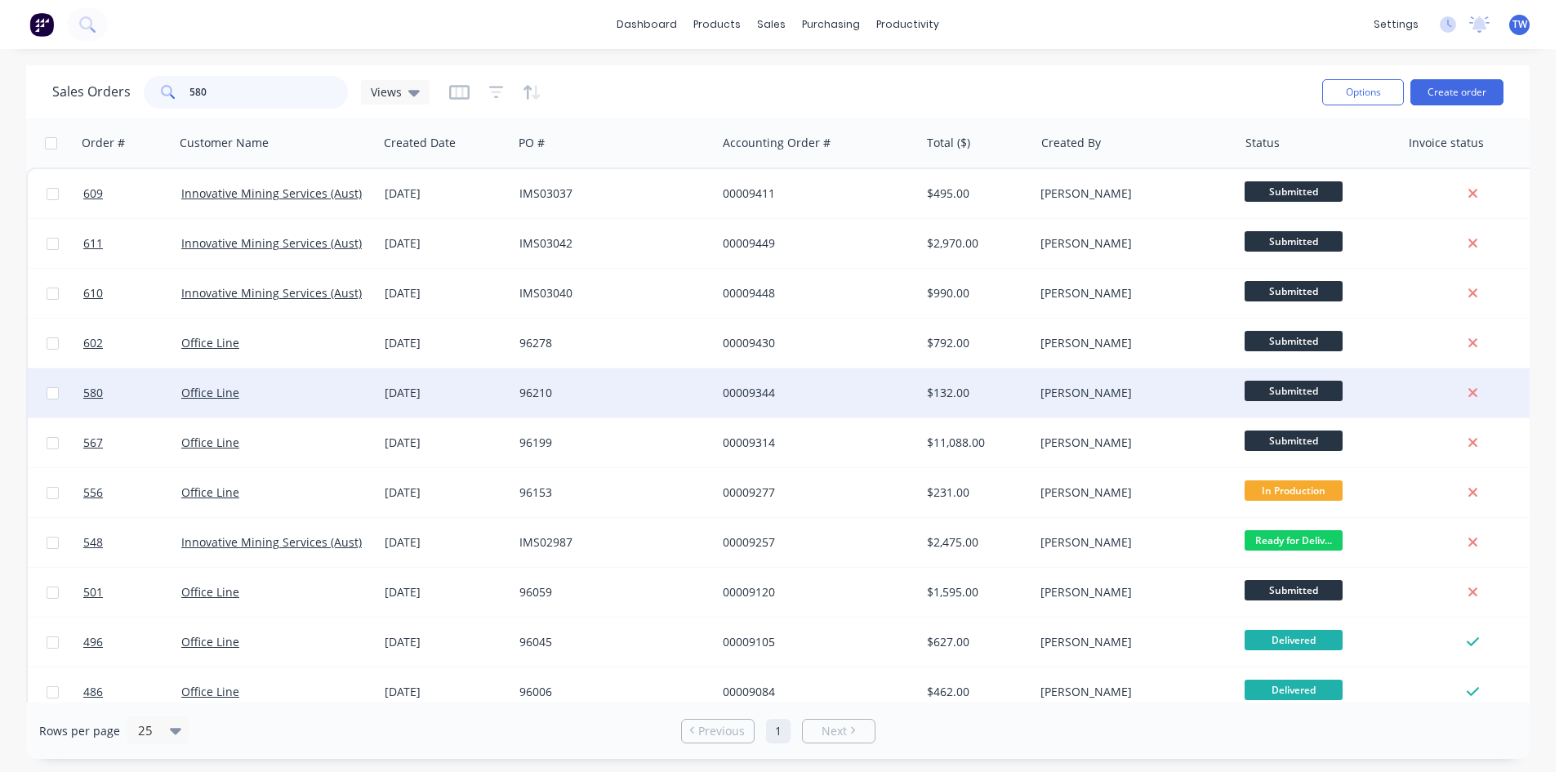
type input "580"
click at [1285, 394] on span "Submitted" at bounding box center [1294, 391] width 98 height 21
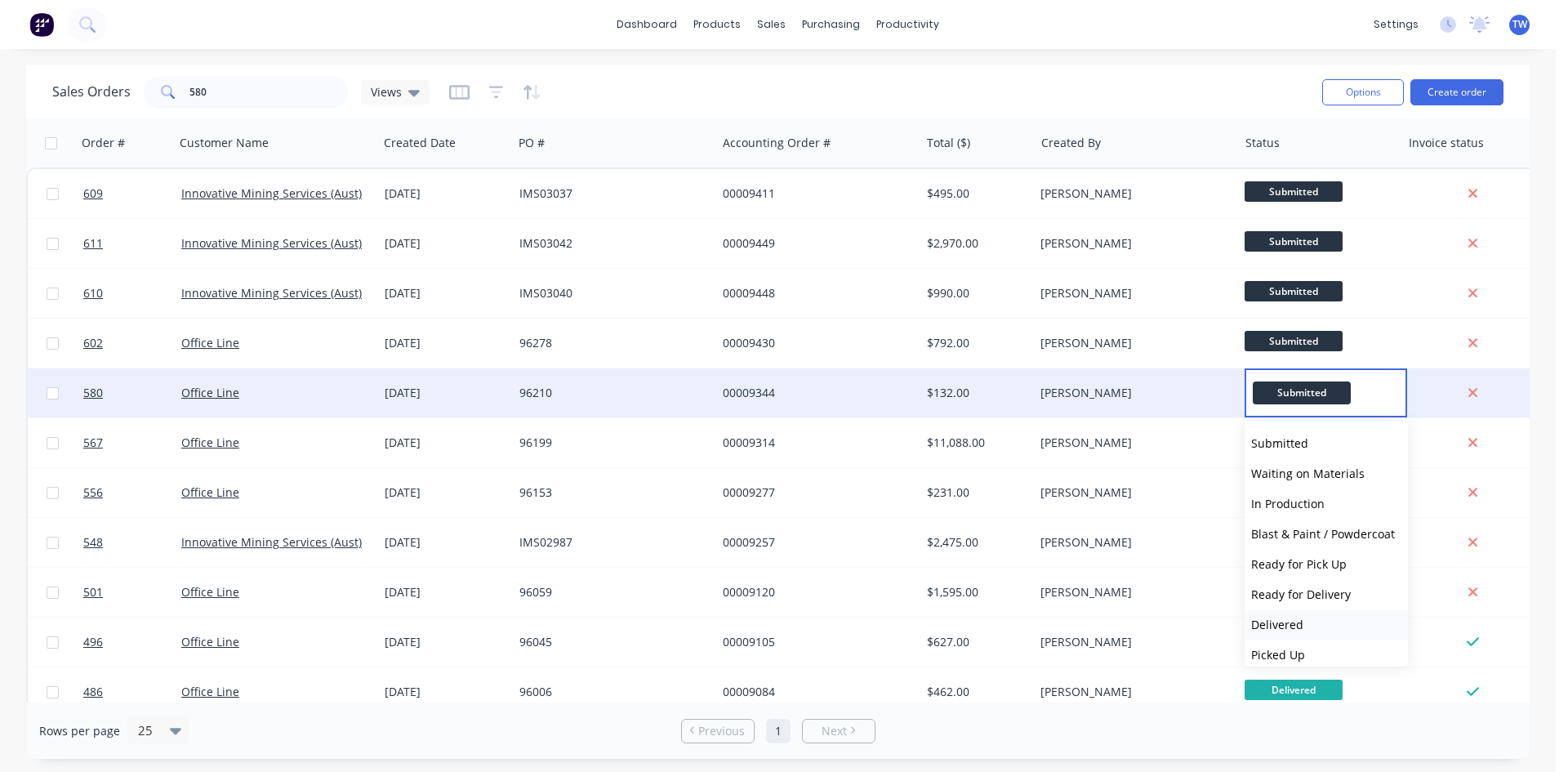
click at [1301, 620] on button "Delivered" at bounding box center [1326, 624] width 164 height 30
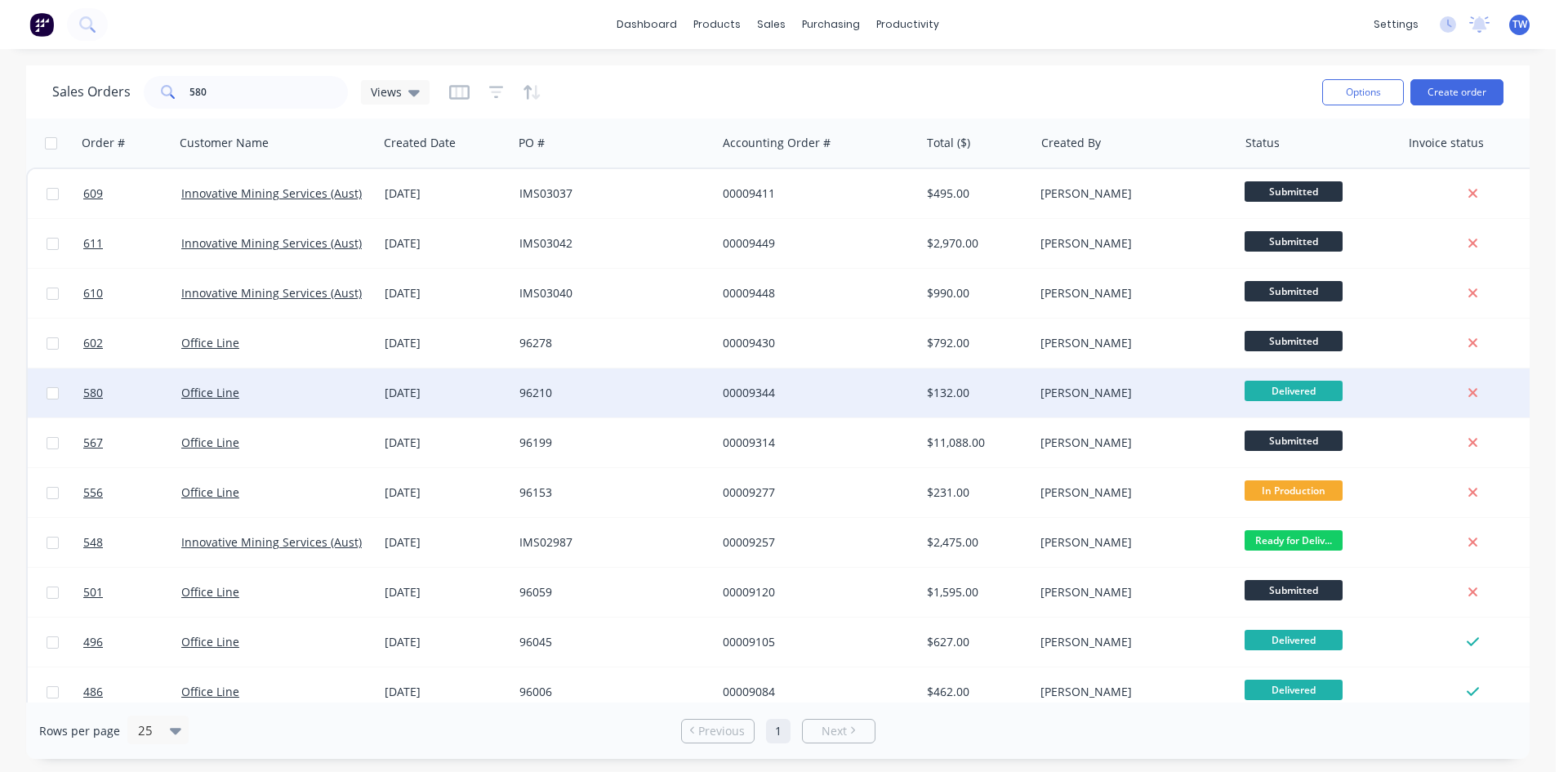
click at [1132, 389] on div "[PERSON_NAME]" at bounding box center [1131, 393] width 181 height 17
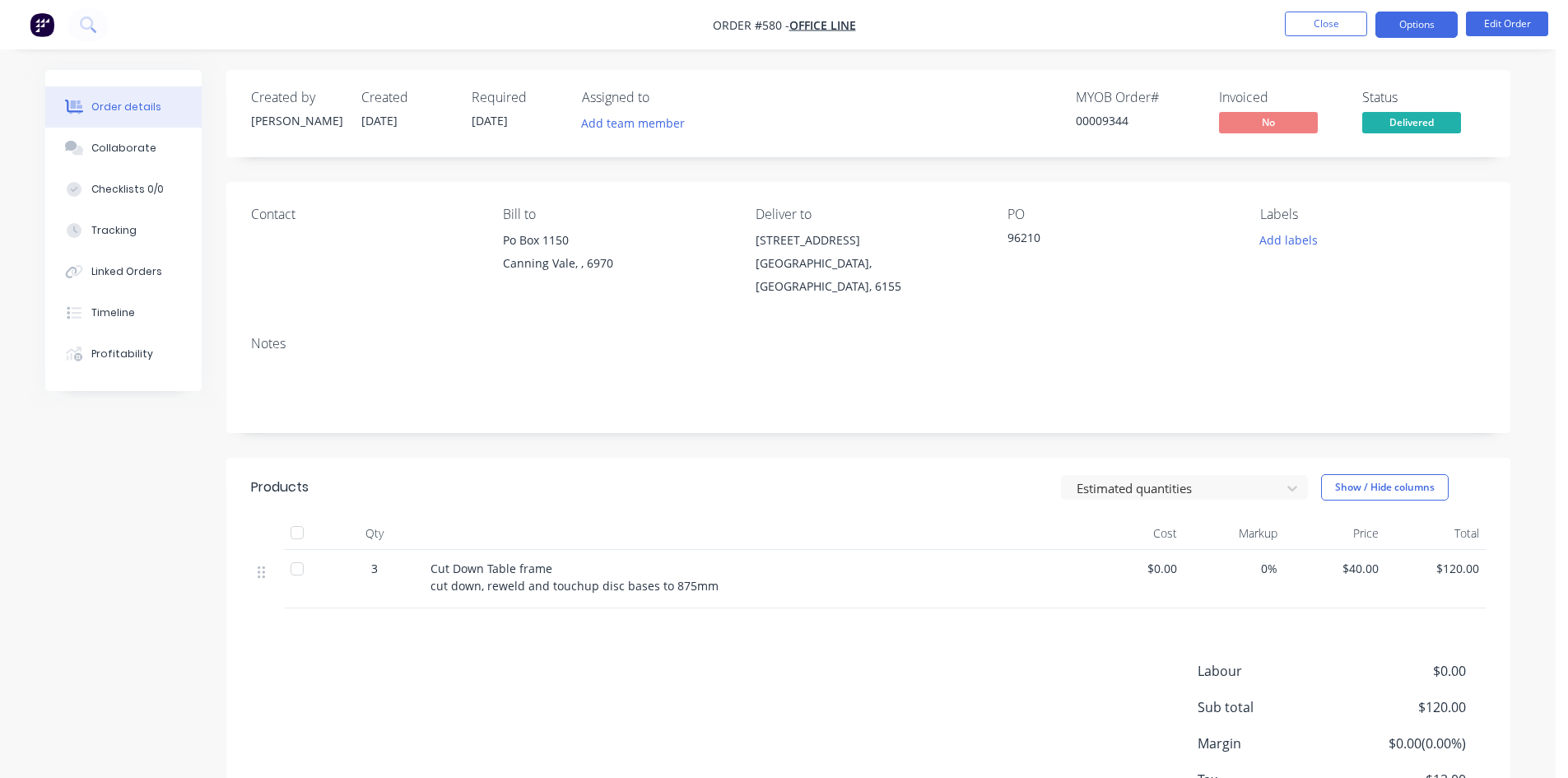
click at [1400, 19] on button "Options" at bounding box center [1416, 24] width 82 height 26
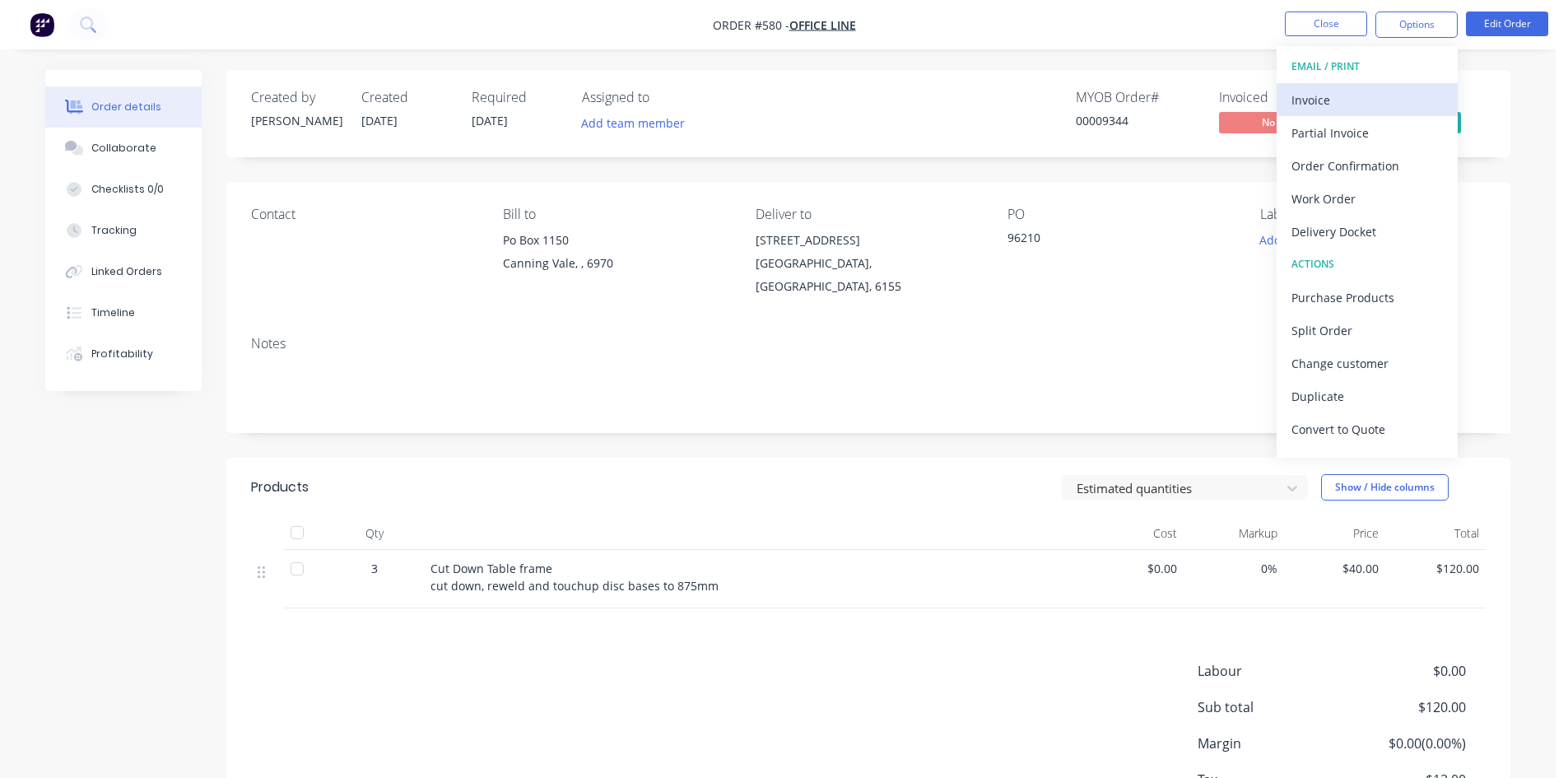
click at [1321, 106] on div "Invoice" at bounding box center [1367, 100] width 152 height 23
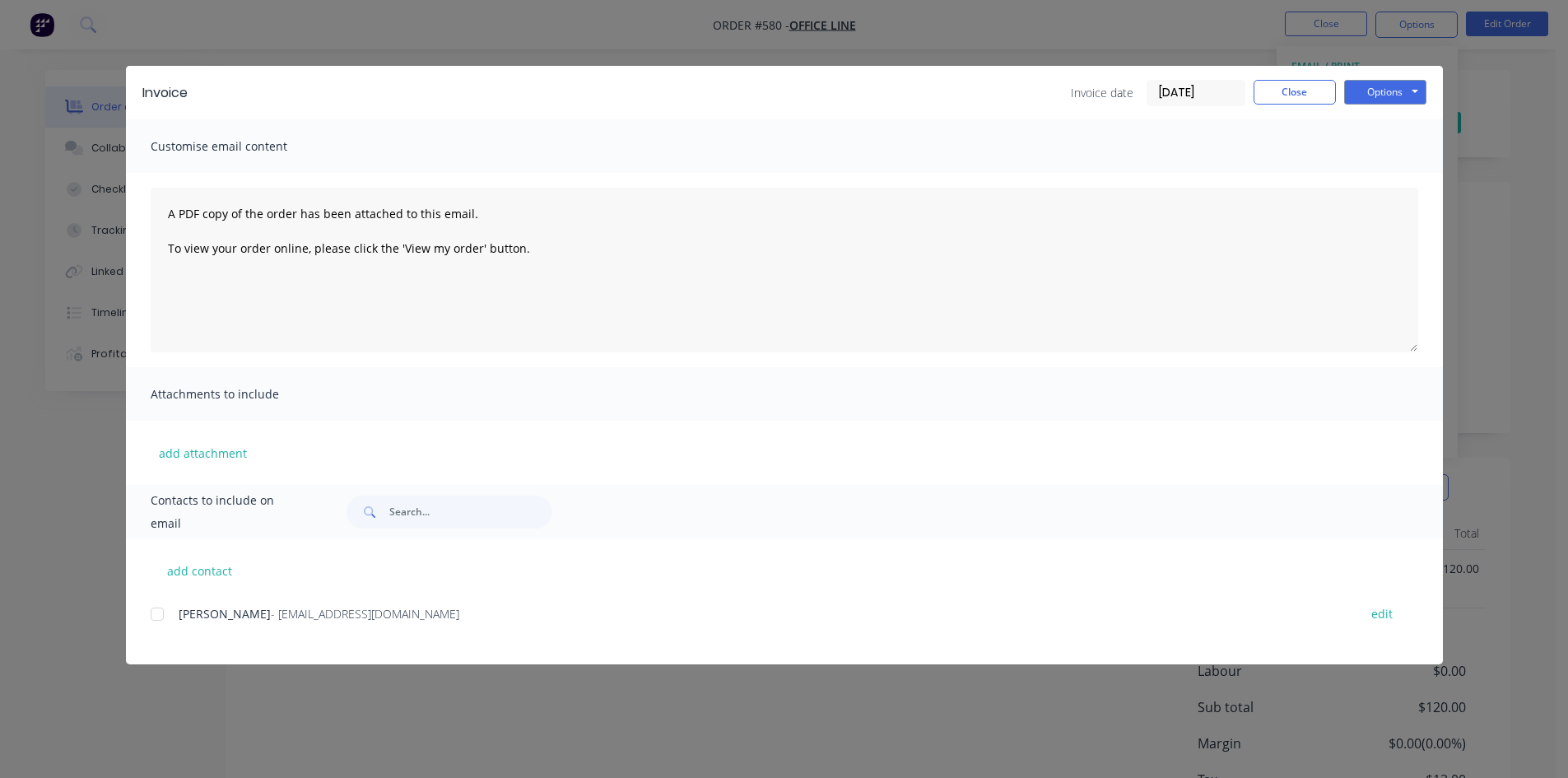
click at [160, 615] on div at bounding box center [157, 613] width 33 height 33
click at [1354, 94] on button "Options" at bounding box center [1385, 91] width 82 height 24
click at [1388, 171] on button "Email" at bounding box center [1397, 176] width 106 height 27
click at [1299, 87] on button "Close" at bounding box center [1295, 91] width 82 height 24
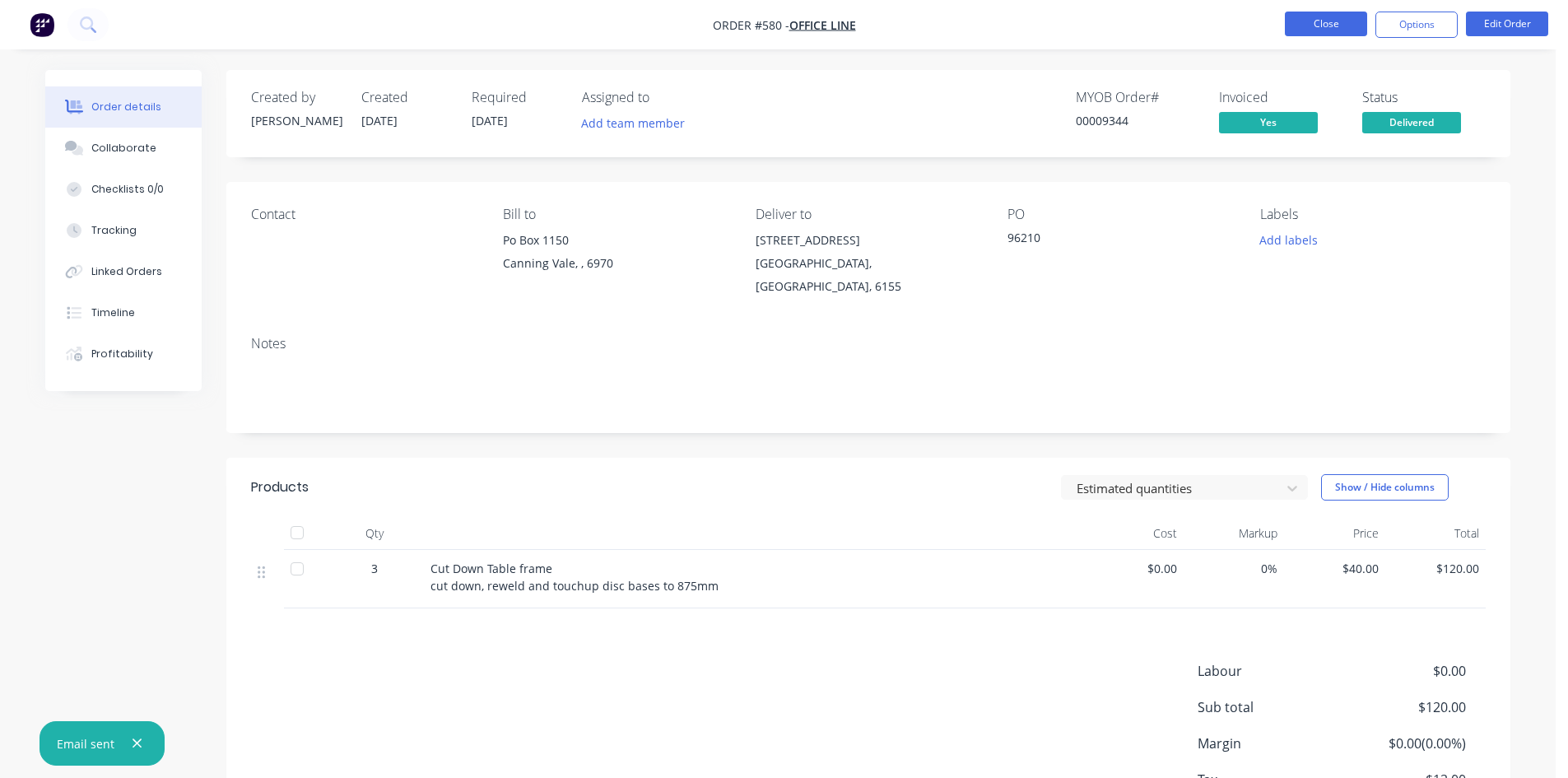
click at [1308, 23] on button "Close" at bounding box center [1326, 23] width 82 height 24
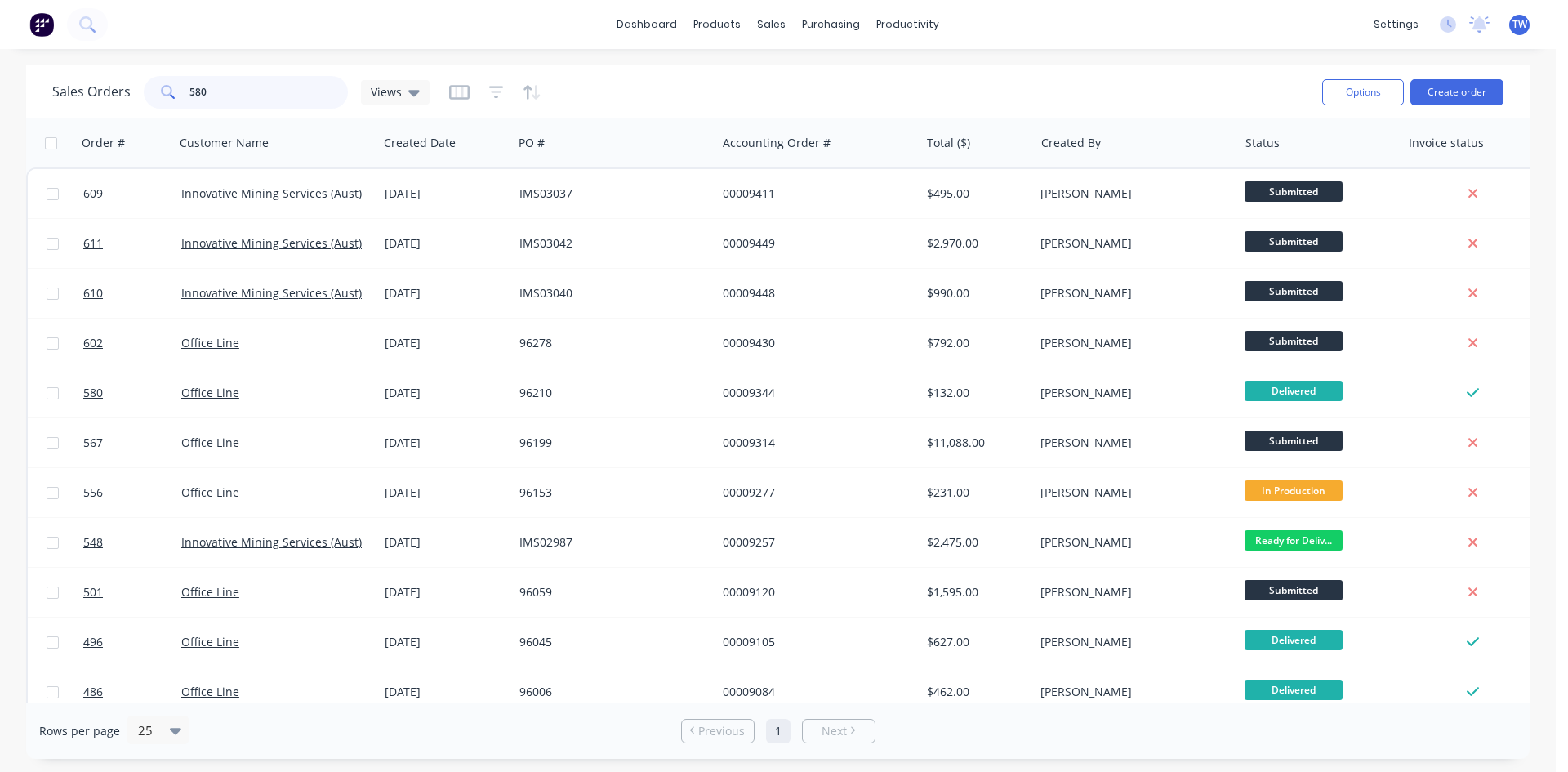
click at [266, 91] on input "580" at bounding box center [269, 91] width 160 height 32
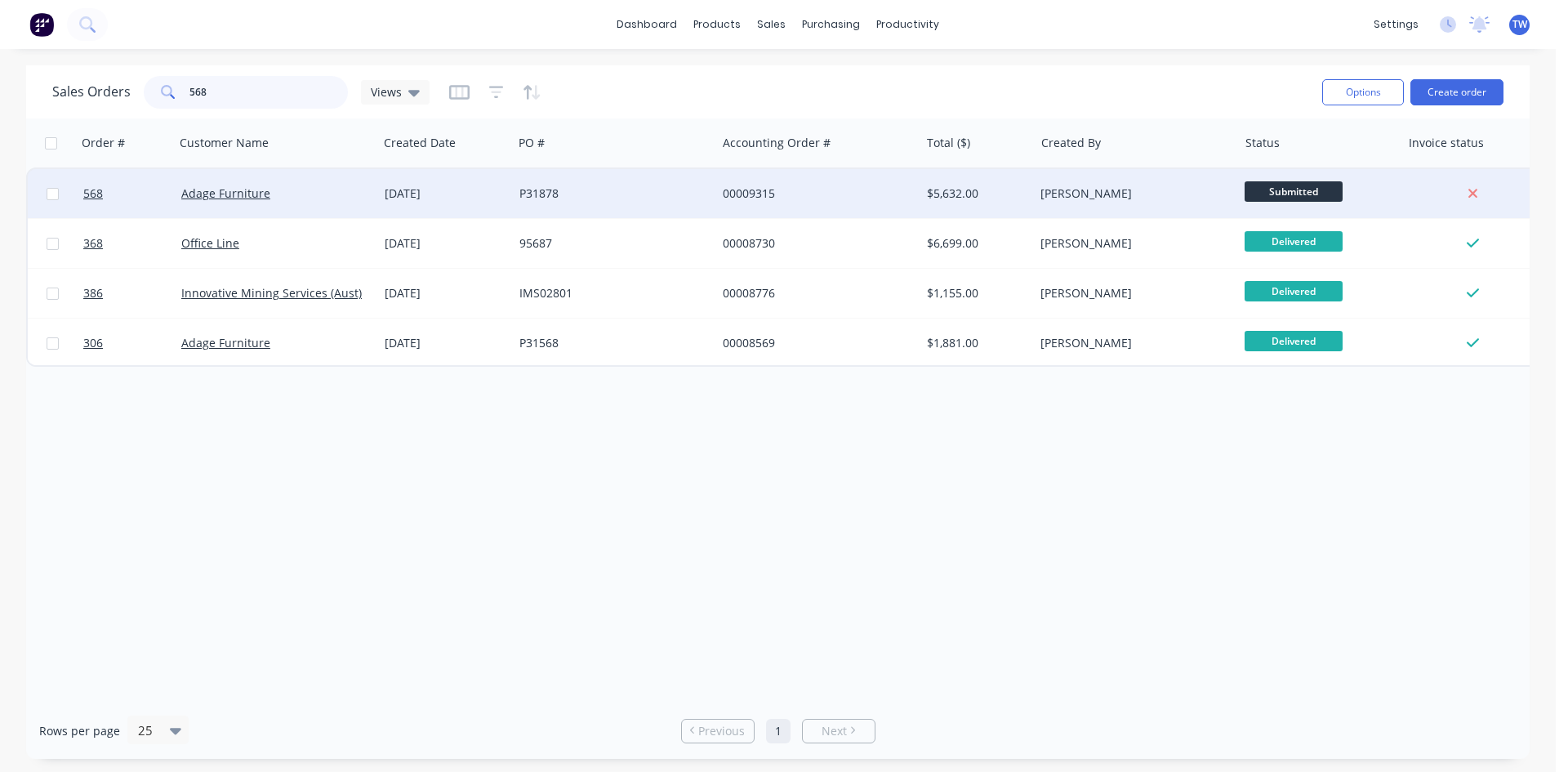
type input "568"
click at [1265, 185] on span "Submitted" at bounding box center [1294, 191] width 98 height 21
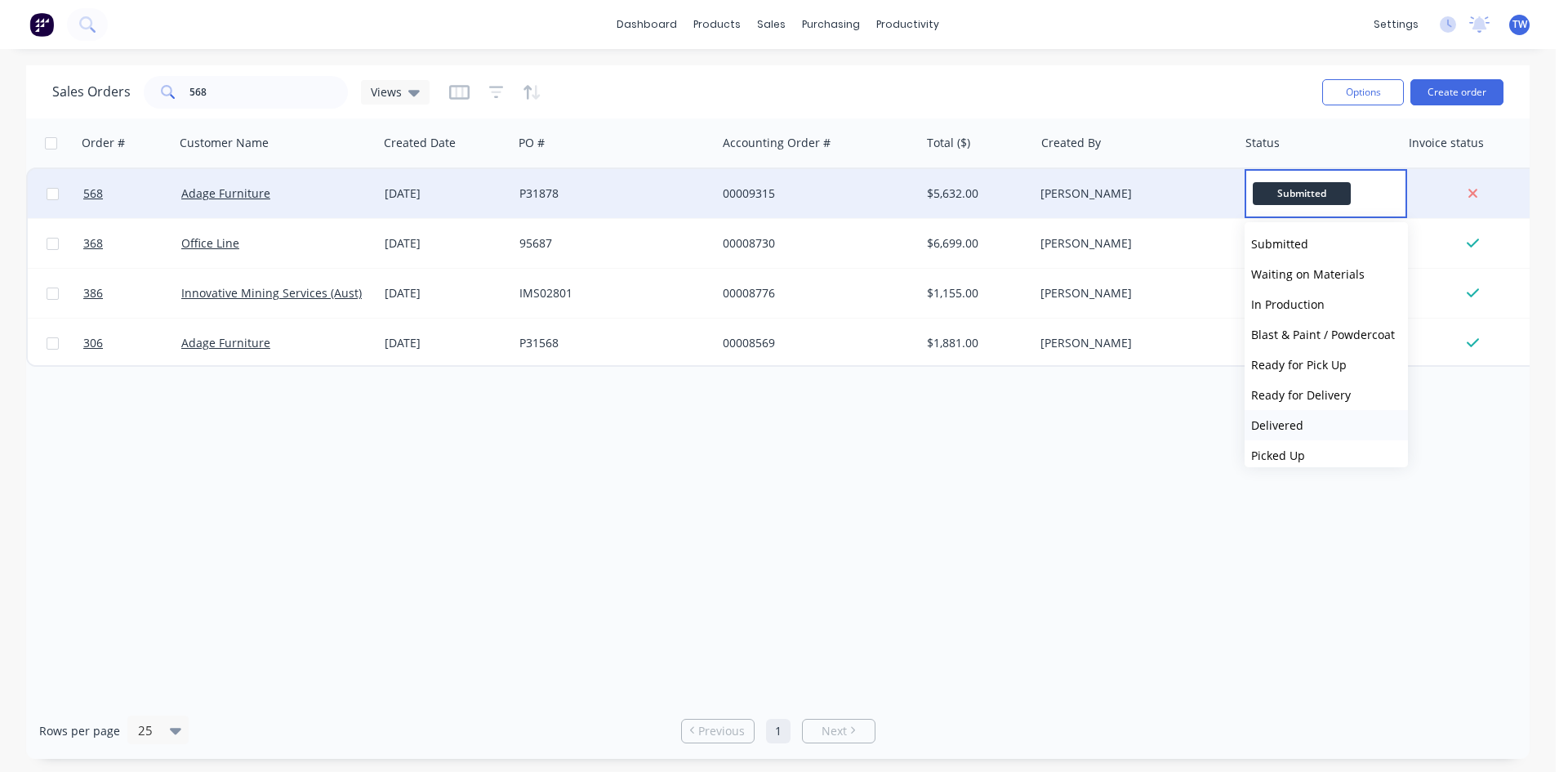
click at [1296, 421] on span "Delivered" at bounding box center [1276, 425] width 52 height 16
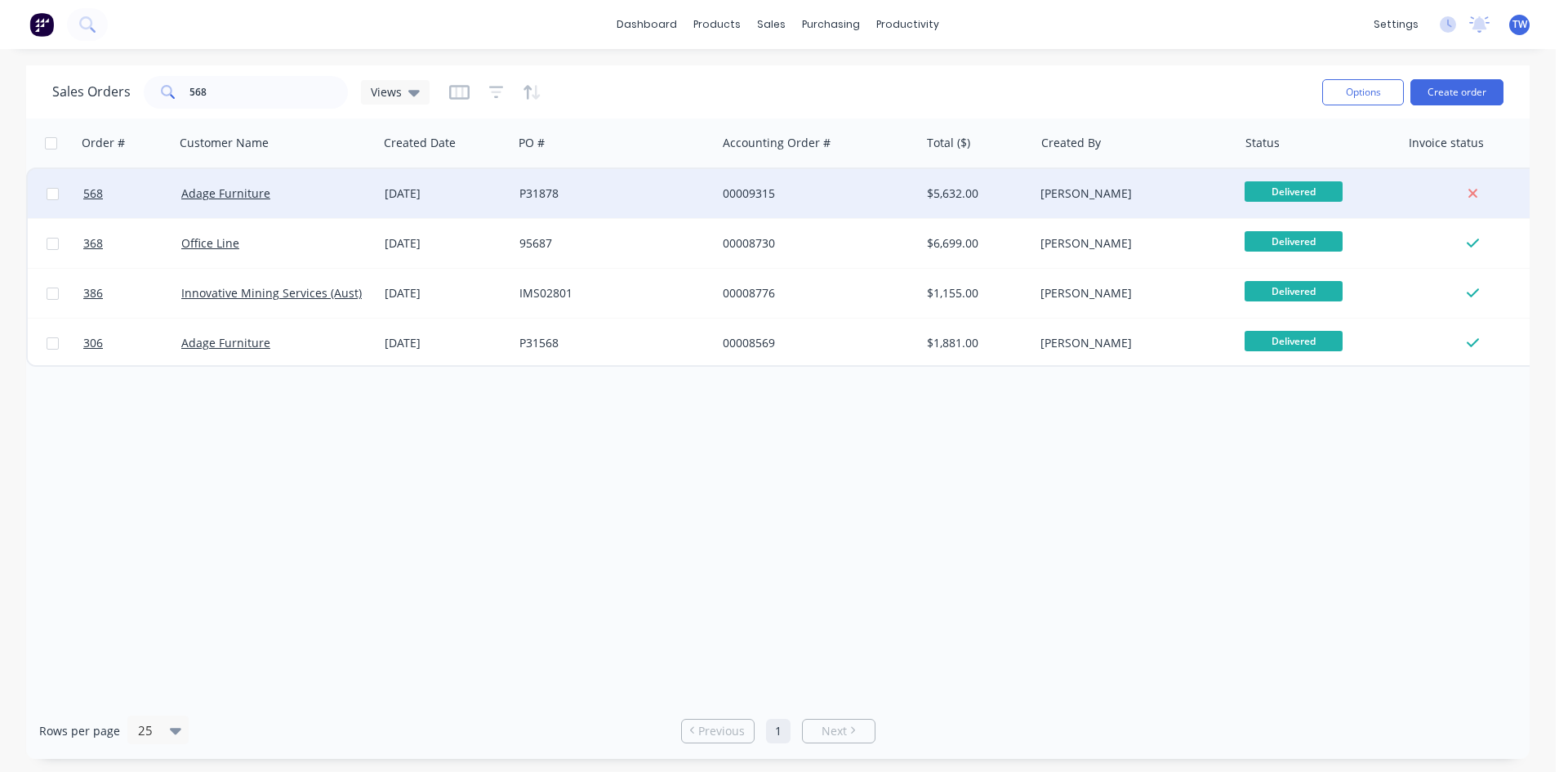
click at [1184, 194] on div "[PERSON_NAME]" at bounding box center [1131, 194] width 181 height 17
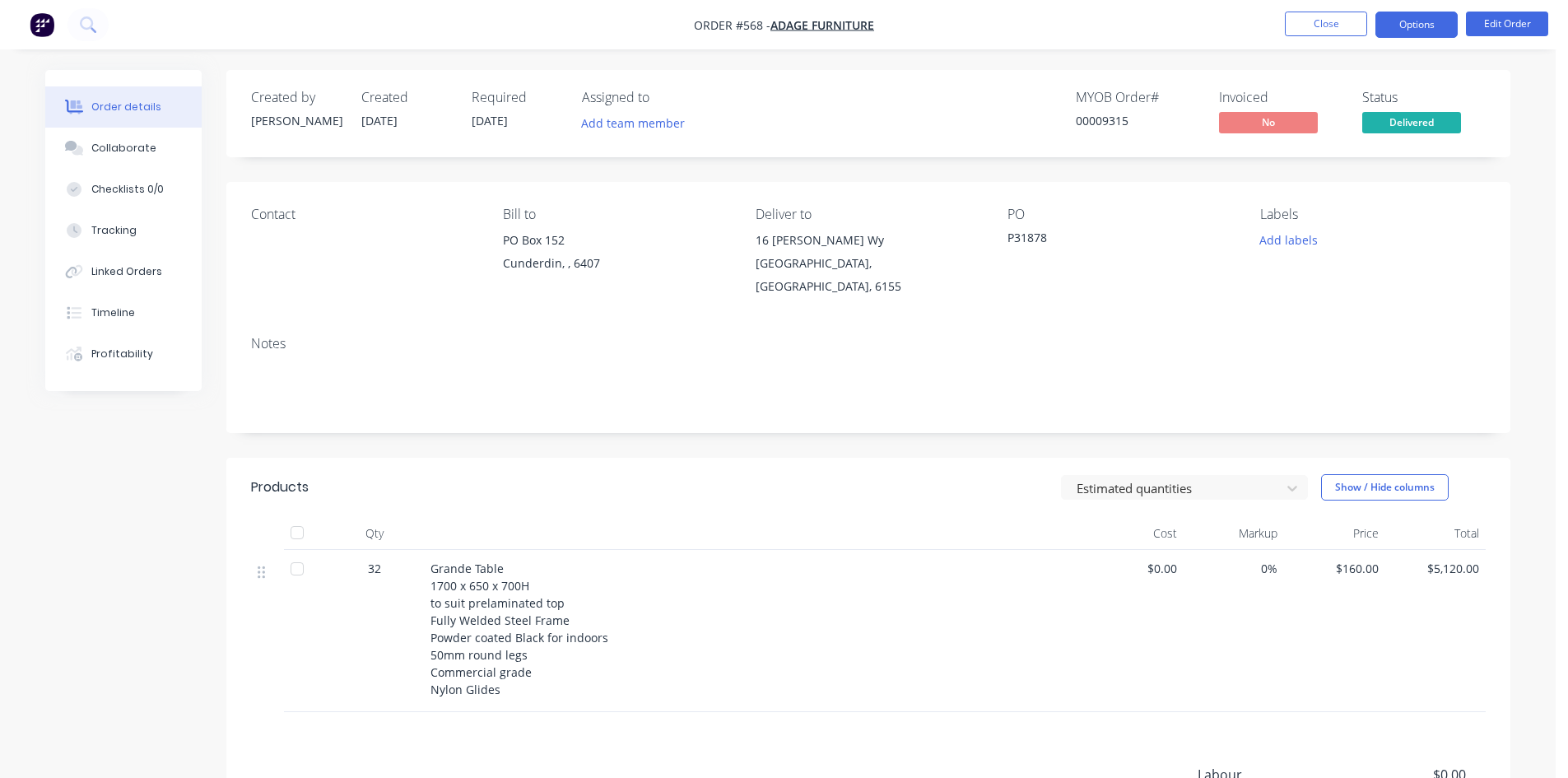
click at [1428, 20] on button "Options" at bounding box center [1416, 24] width 82 height 26
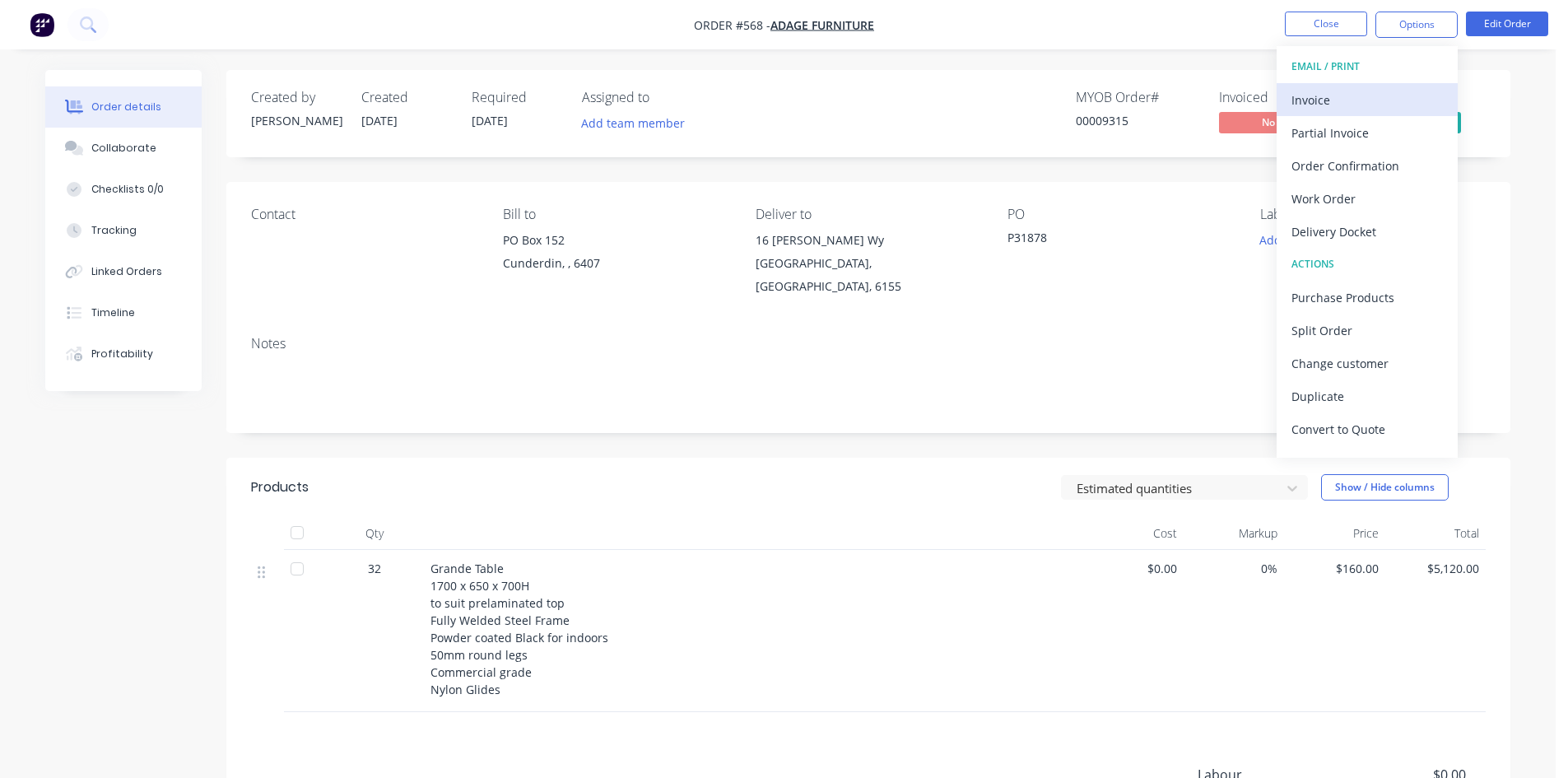
click at [1327, 111] on div "Invoice" at bounding box center [1367, 100] width 152 height 23
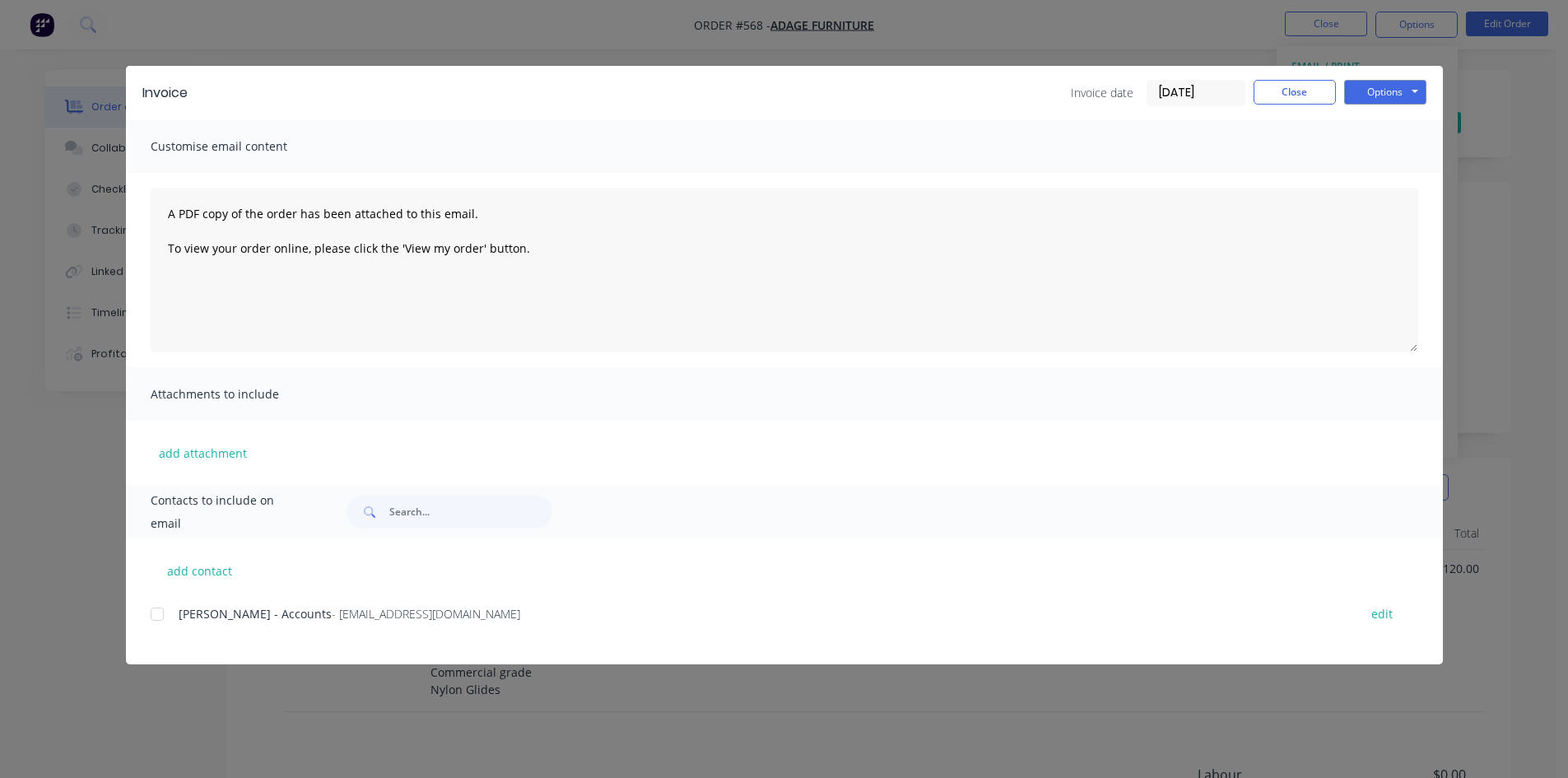
drag, startPoint x: 152, startPoint y: 616, endPoint x: 162, endPoint y: 615, distance: 10.0
click at [152, 615] on div at bounding box center [157, 613] width 33 height 33
click at [1351, 88] on button "Options" at bounding box center [1385, 91] width 82 height 24
click at [1384, 179] on button "Email" at bounding box center [1397, 176] width 106 height 27
click at [1281, 100] on button "Close" at bounding box center [1295, 91] width 82 height 24
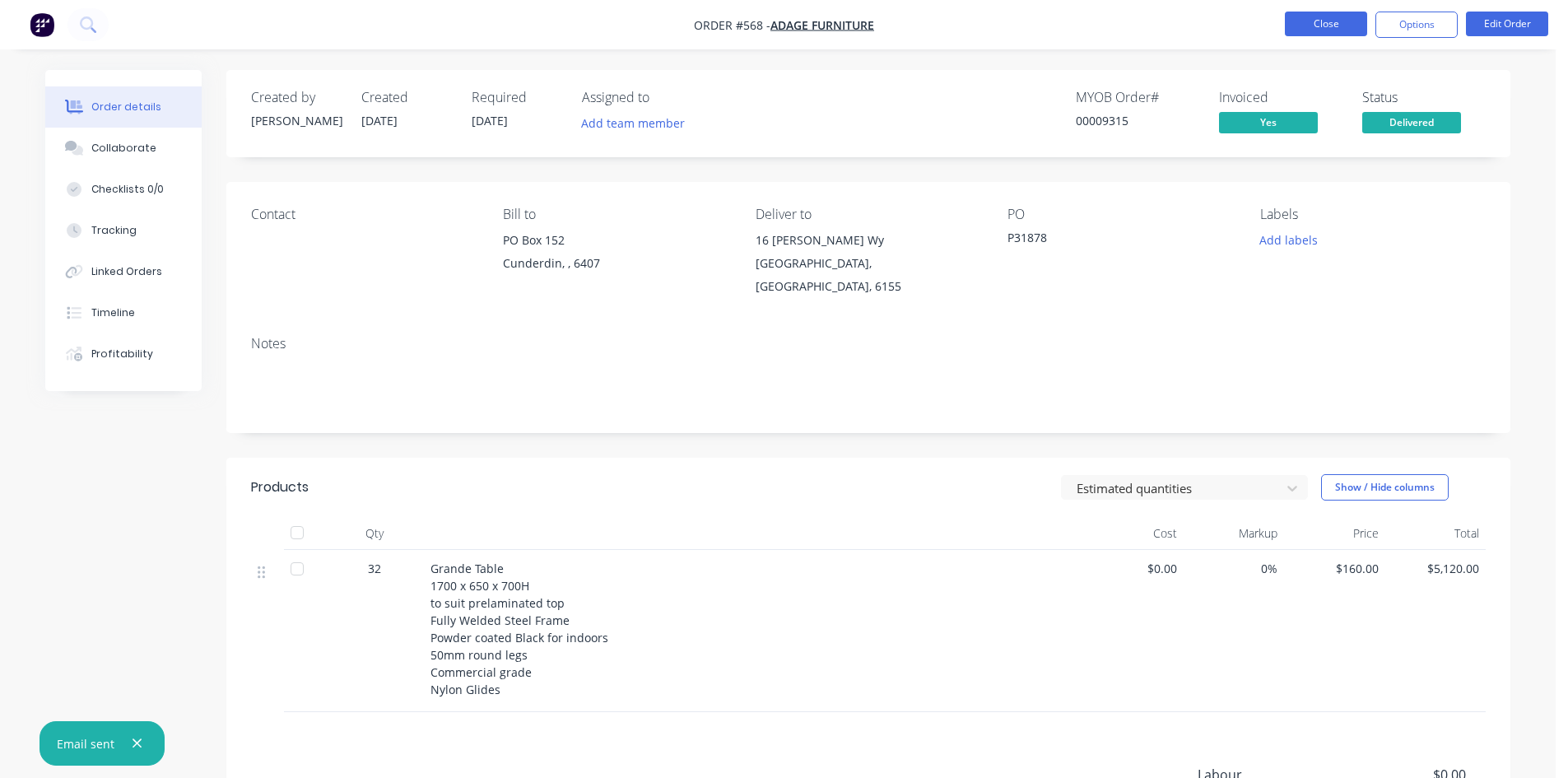
click at [1315, 23] on button "Close" at bounding box center [1326, 23] width 82 height 24
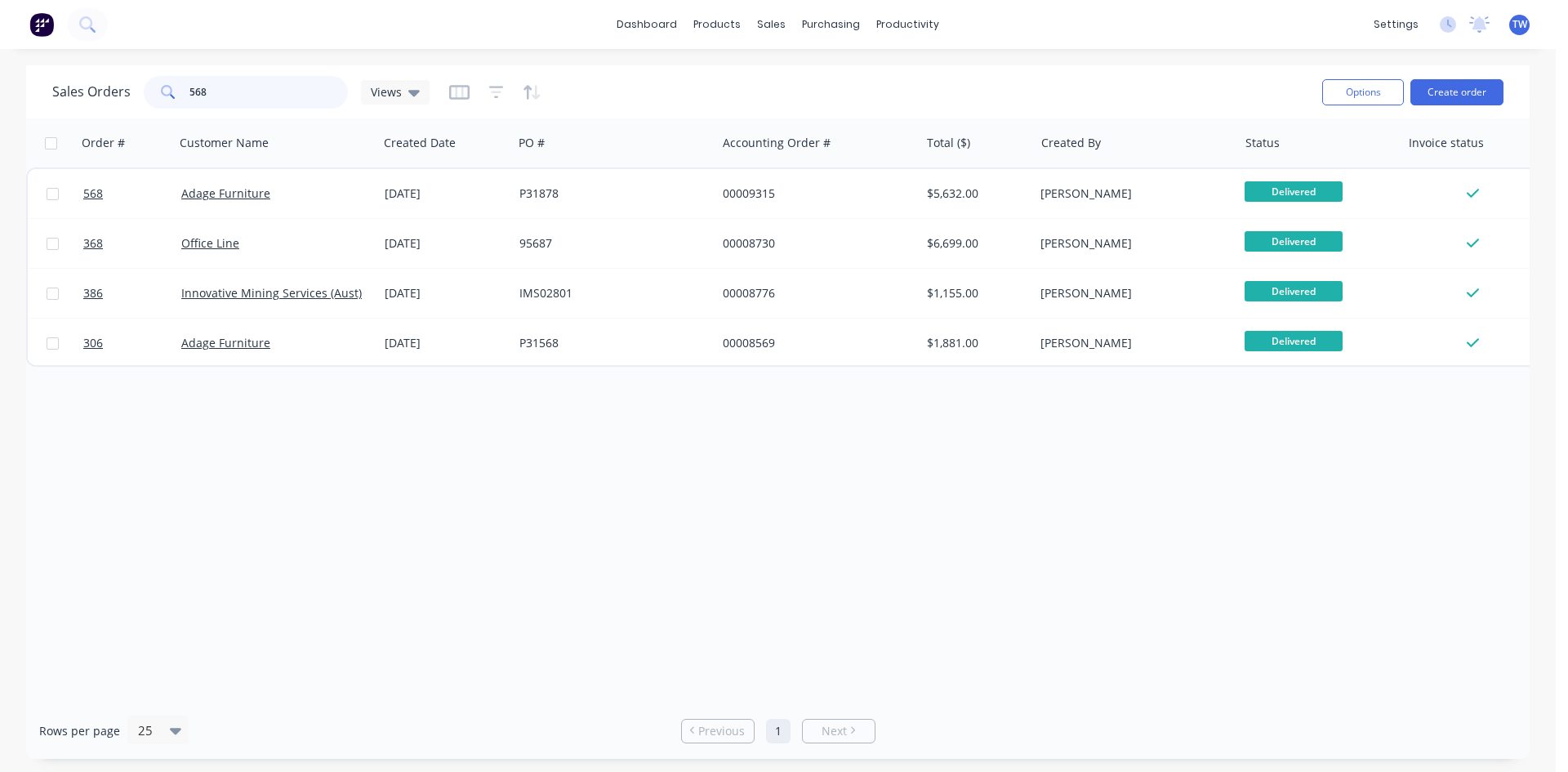
click at [224, 91] on input "568" at bounding box center [269, 91] width 160 height 32
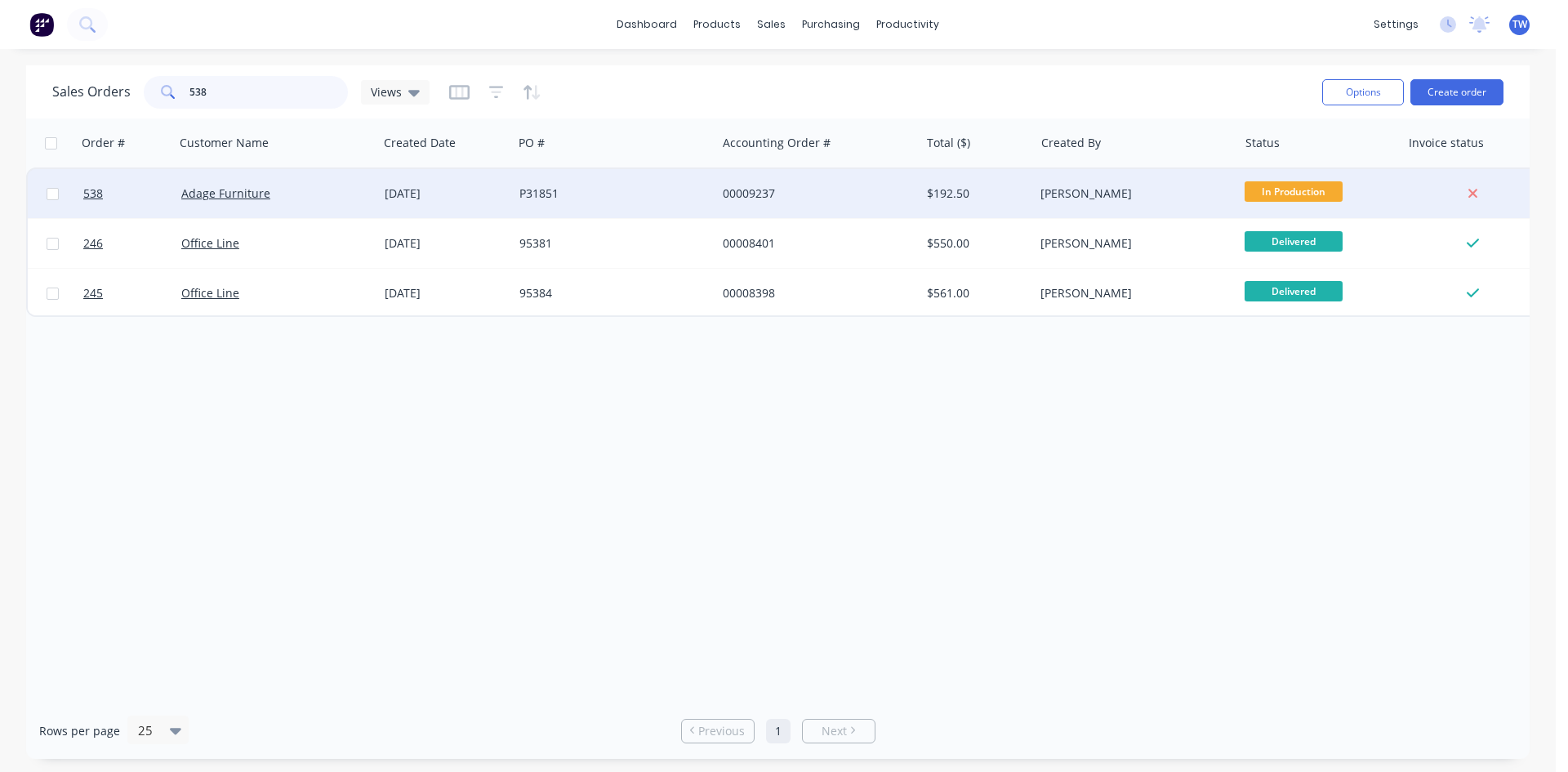
type input "538"
click at [1291, 185] on span "In Production" at bounding box center [1294, 191] width 98 height 21
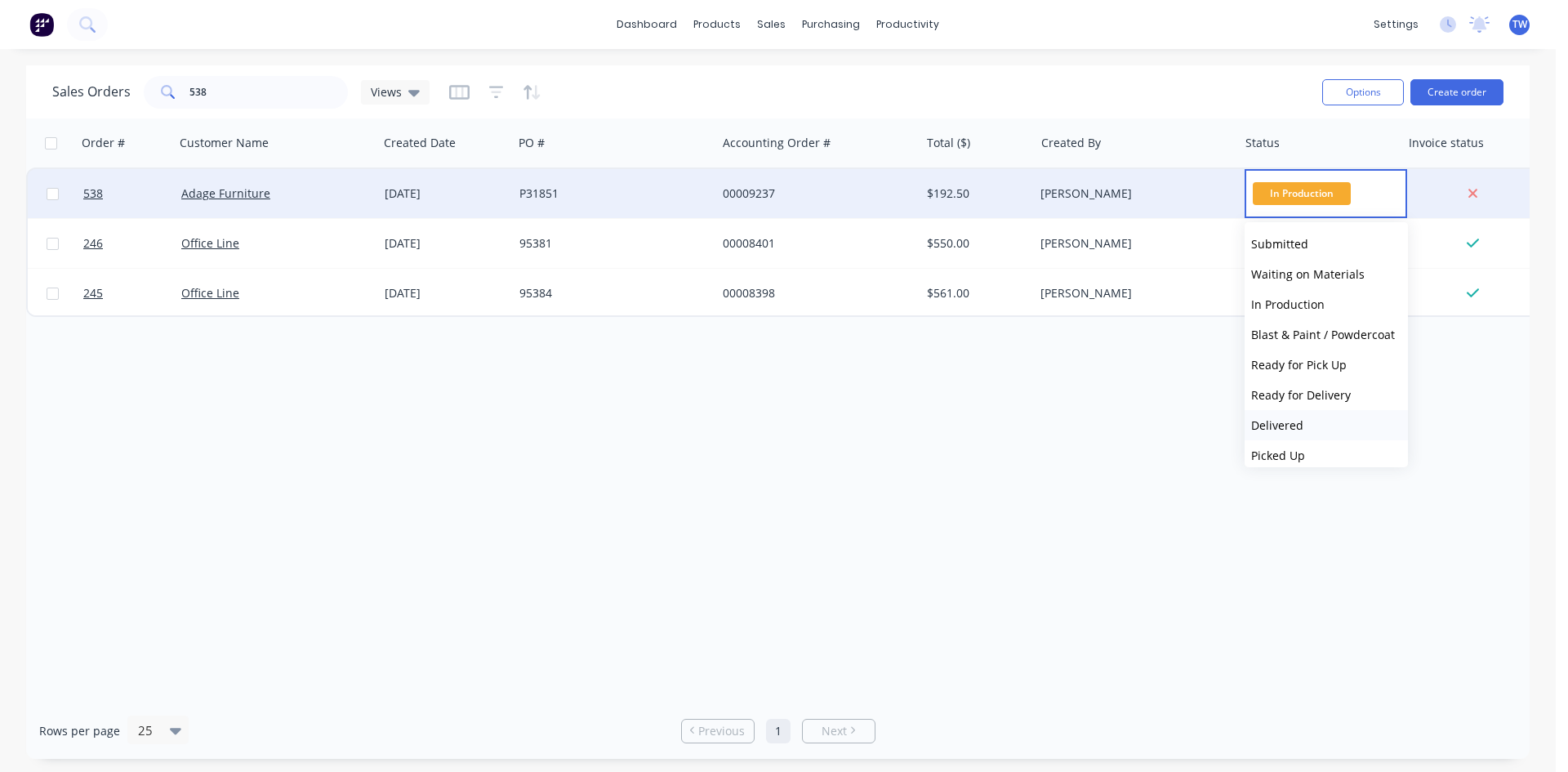
click at [1308, 423] on button "Delivered" at bounding box center [1326, 425] width 164 height 30
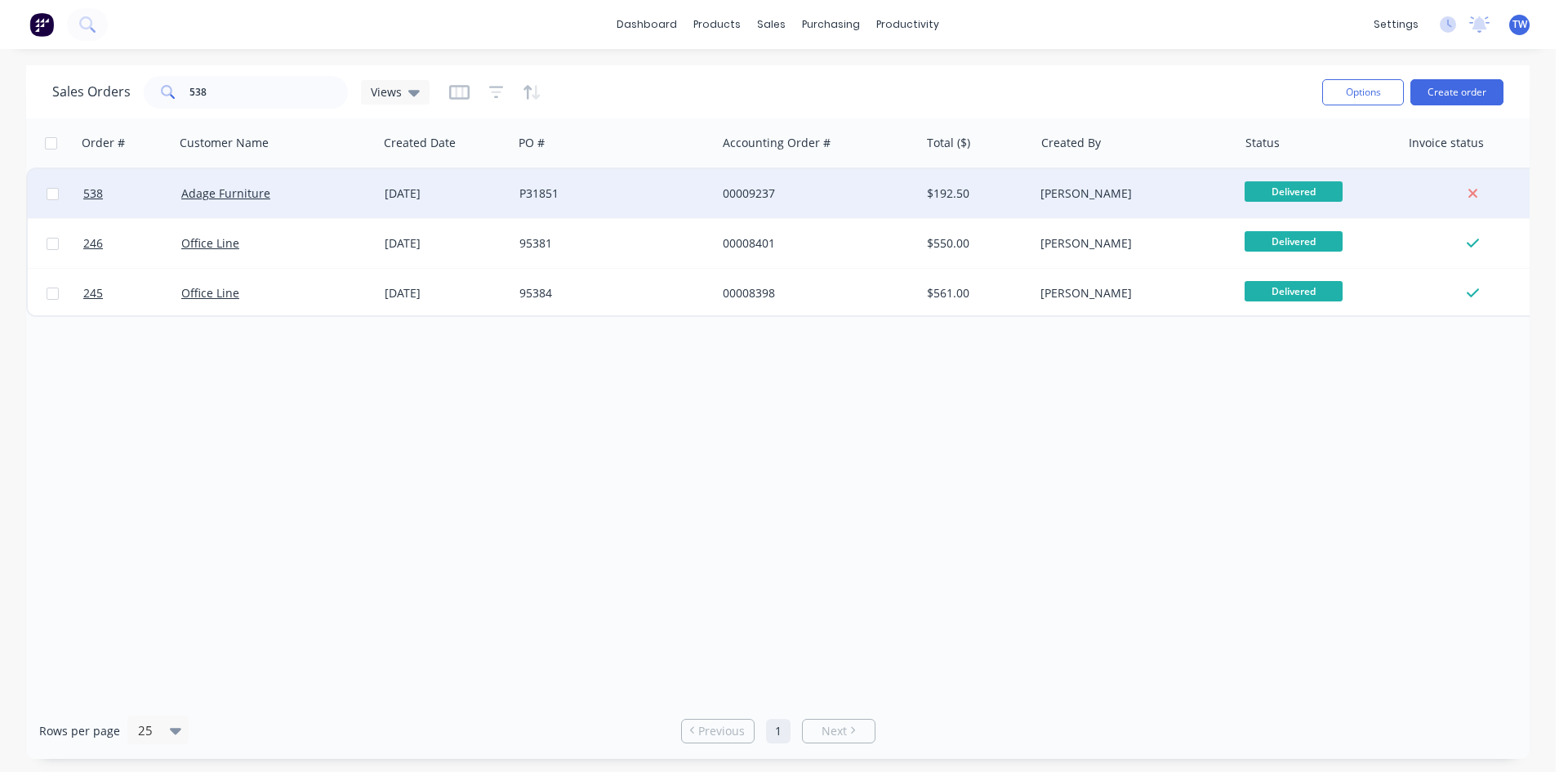
click at [1151, 194] on div "[PERSON_NAME]" at bounding box center [1131, 194] width 181 height 17
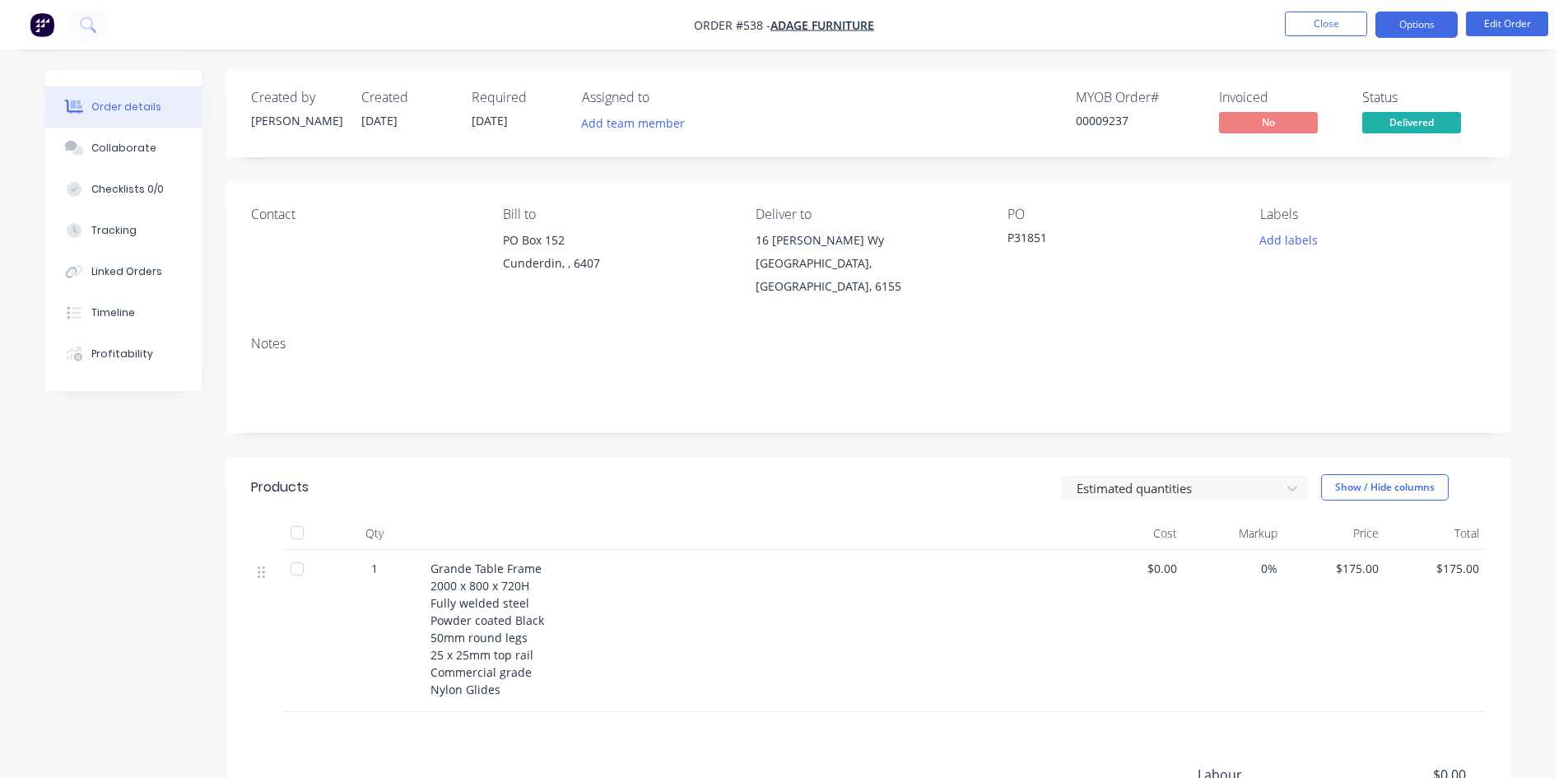
click at [1415, 25] on button "Options" at bounding box center [1416, 24] width 82 height 26
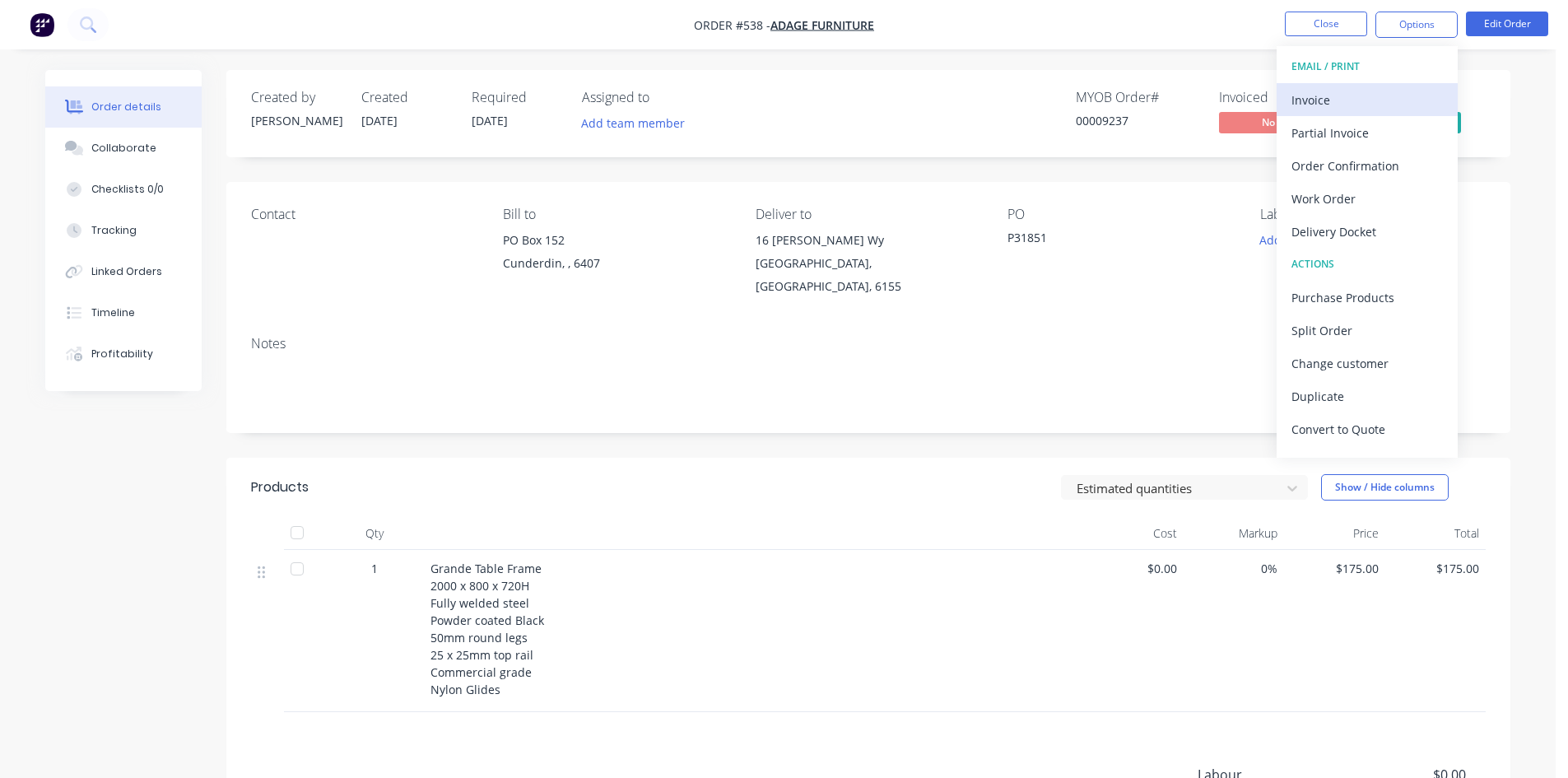
click at [1321, 100] on div "Invoice" at bounding box center [1367, 100] width 152 height 23
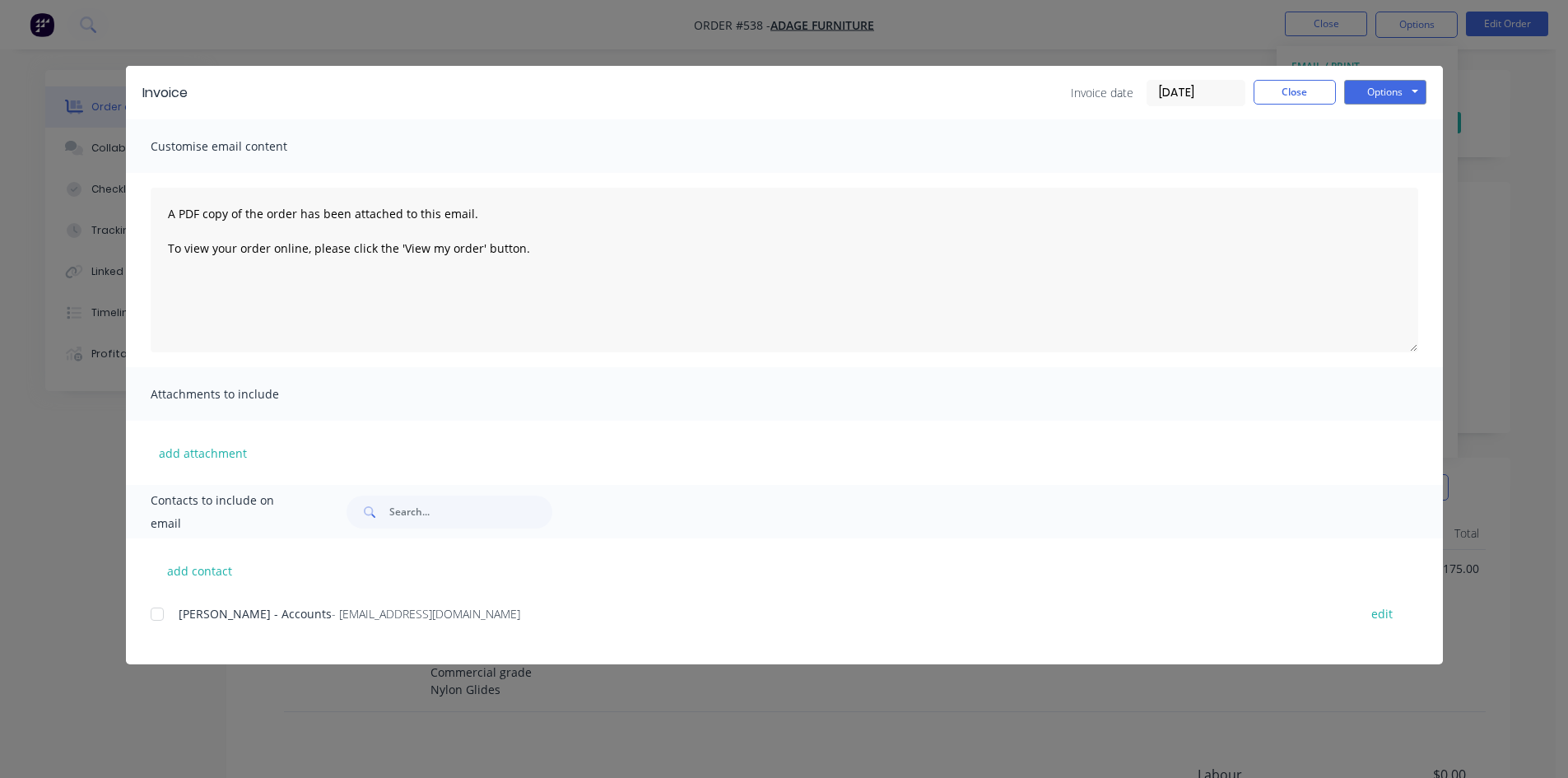
click at [154, 615] on div at bounding box center [157, 613] width 33 height 33
click at [1369, 87] on button "Options" at bounding box center [1385, 91] width 82 height 24
click at [1396, 178] on button "Email" at bounding box center [1397, 176] width 106 height 27
click at [1320, 95] on button "Close" at bounding box center [1295, 91] width 82 height 24
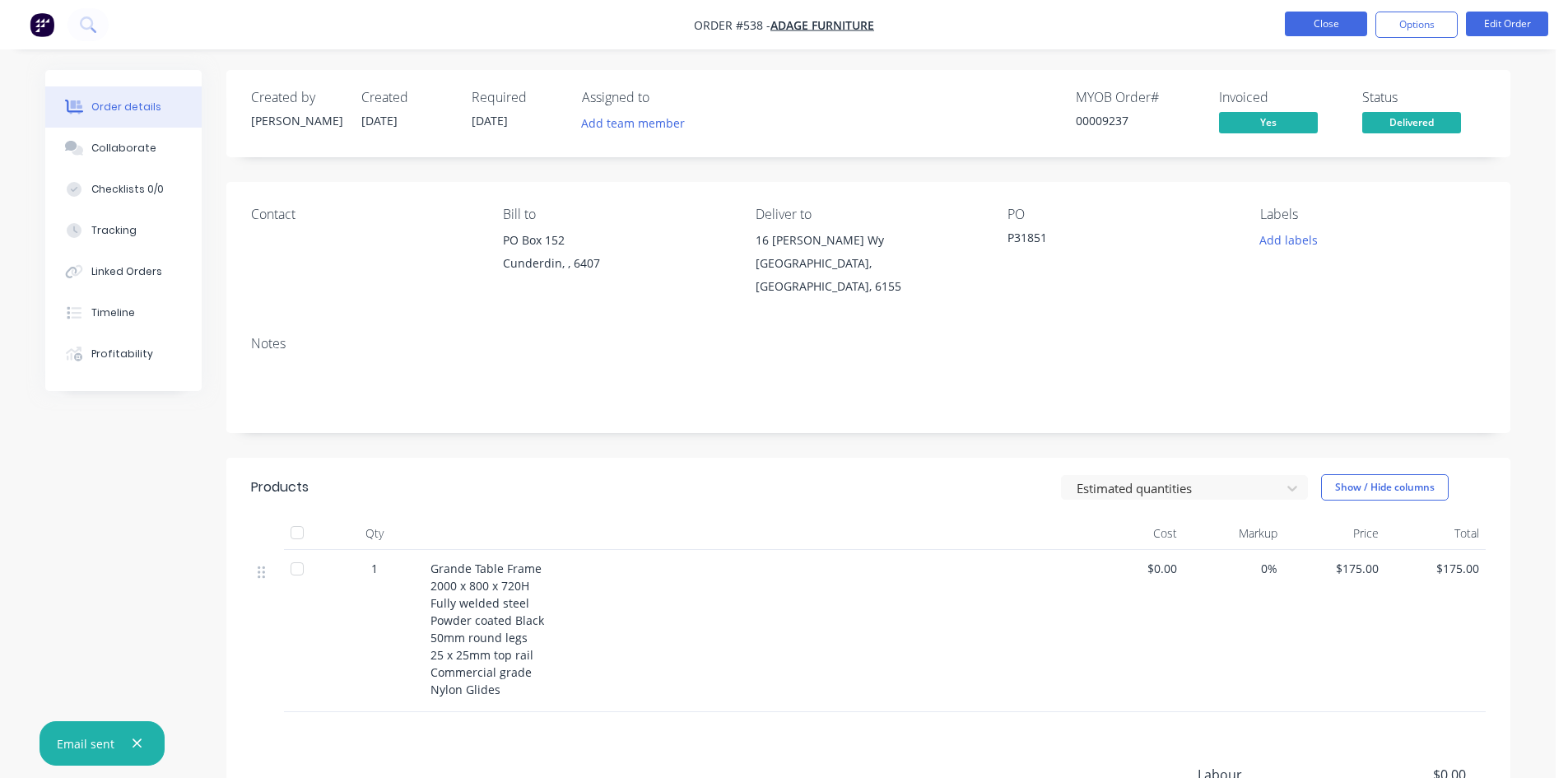
click at [1332, 24] on button "Close" at bounding box center [1326, 23] width 82 height 24
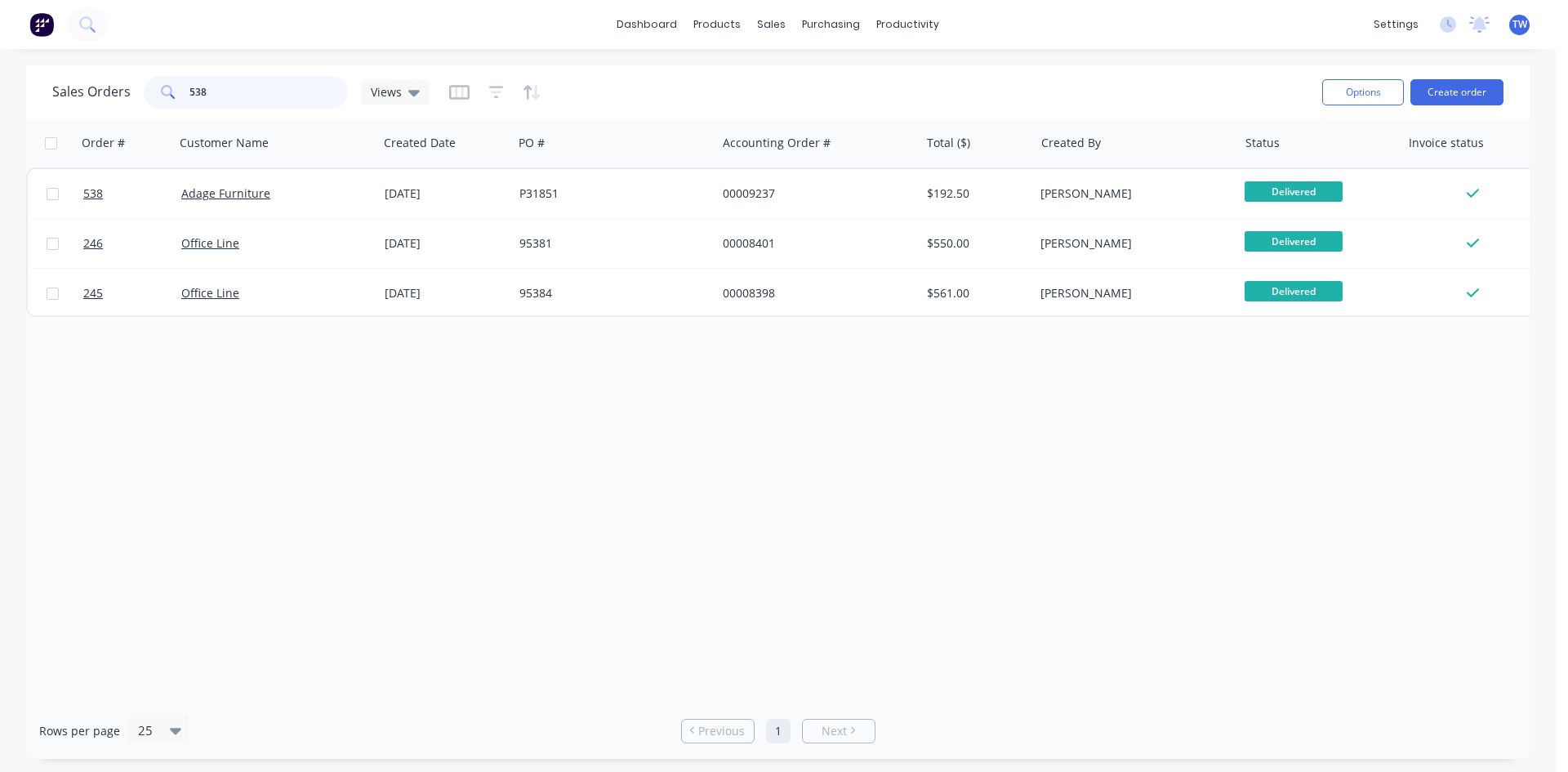
click at [286, 91] on input "538" at bounding box center [269, 91] width 160 height 32
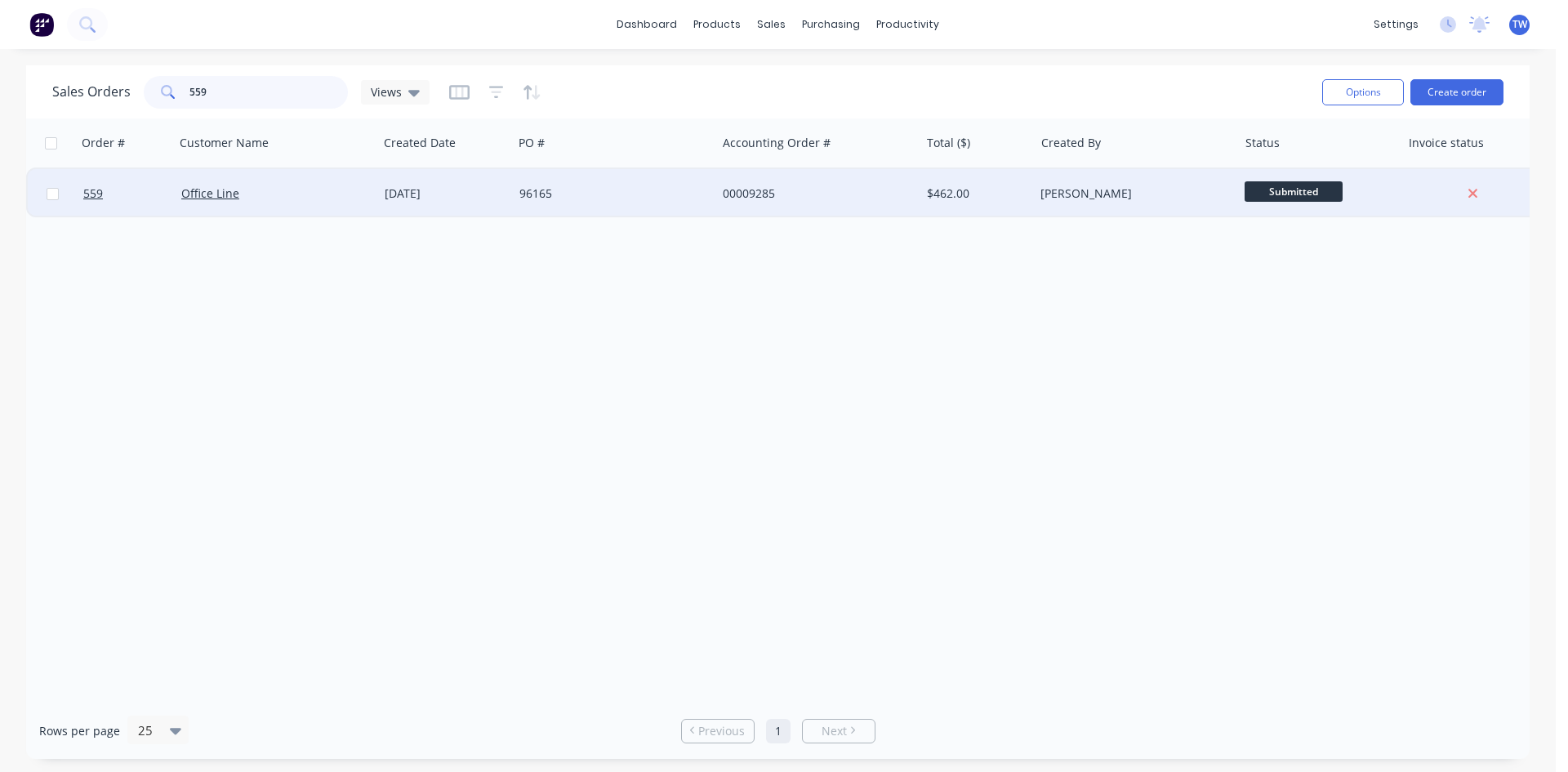
type input "559"
click at [1266, 183] on span "Submitted" at bounding box center [1294, 191] width 98 height 21
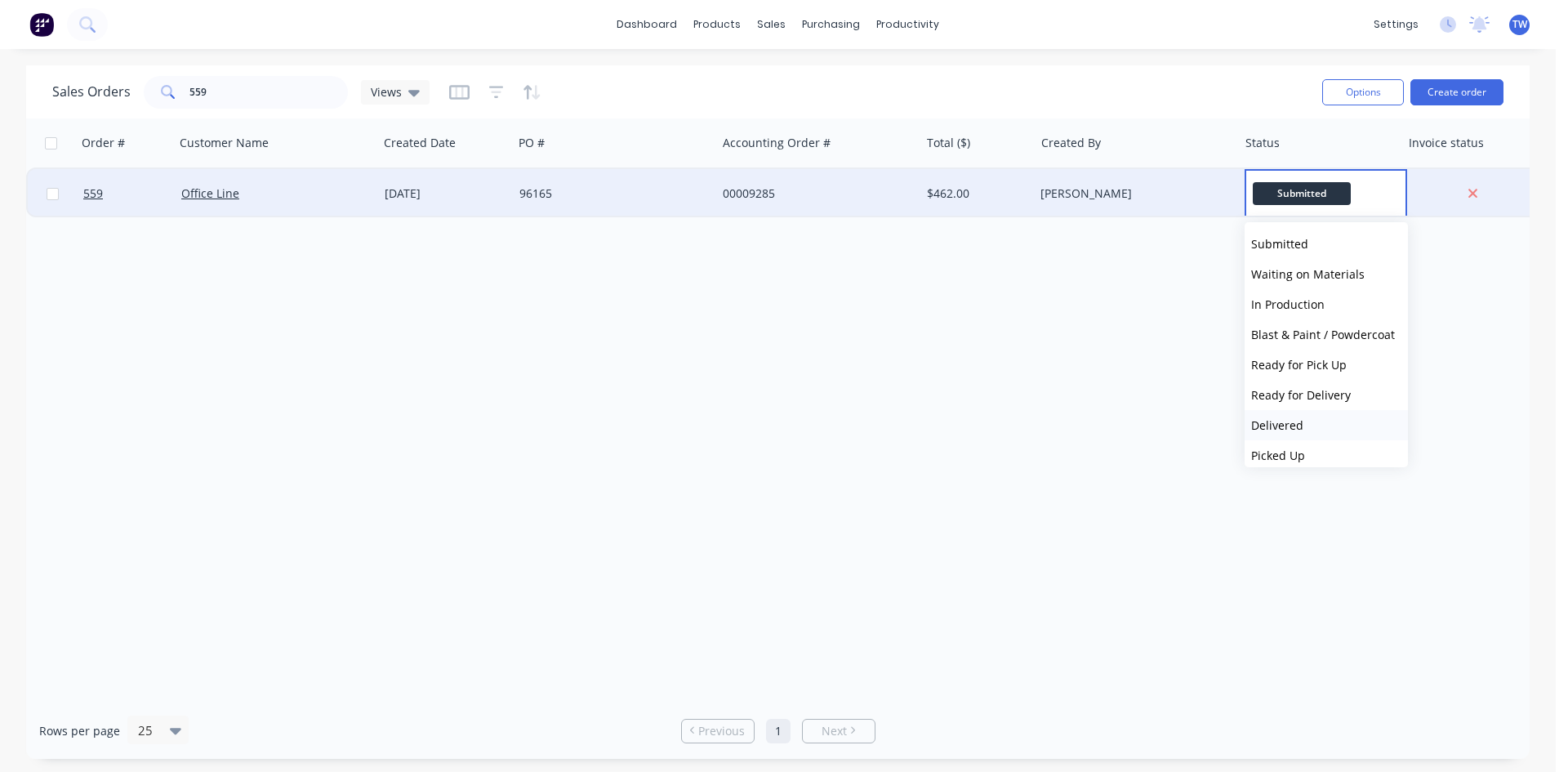
click at [1286, 428] on span "Delivered" at bounding box center [1276, 425] width 52 height 16
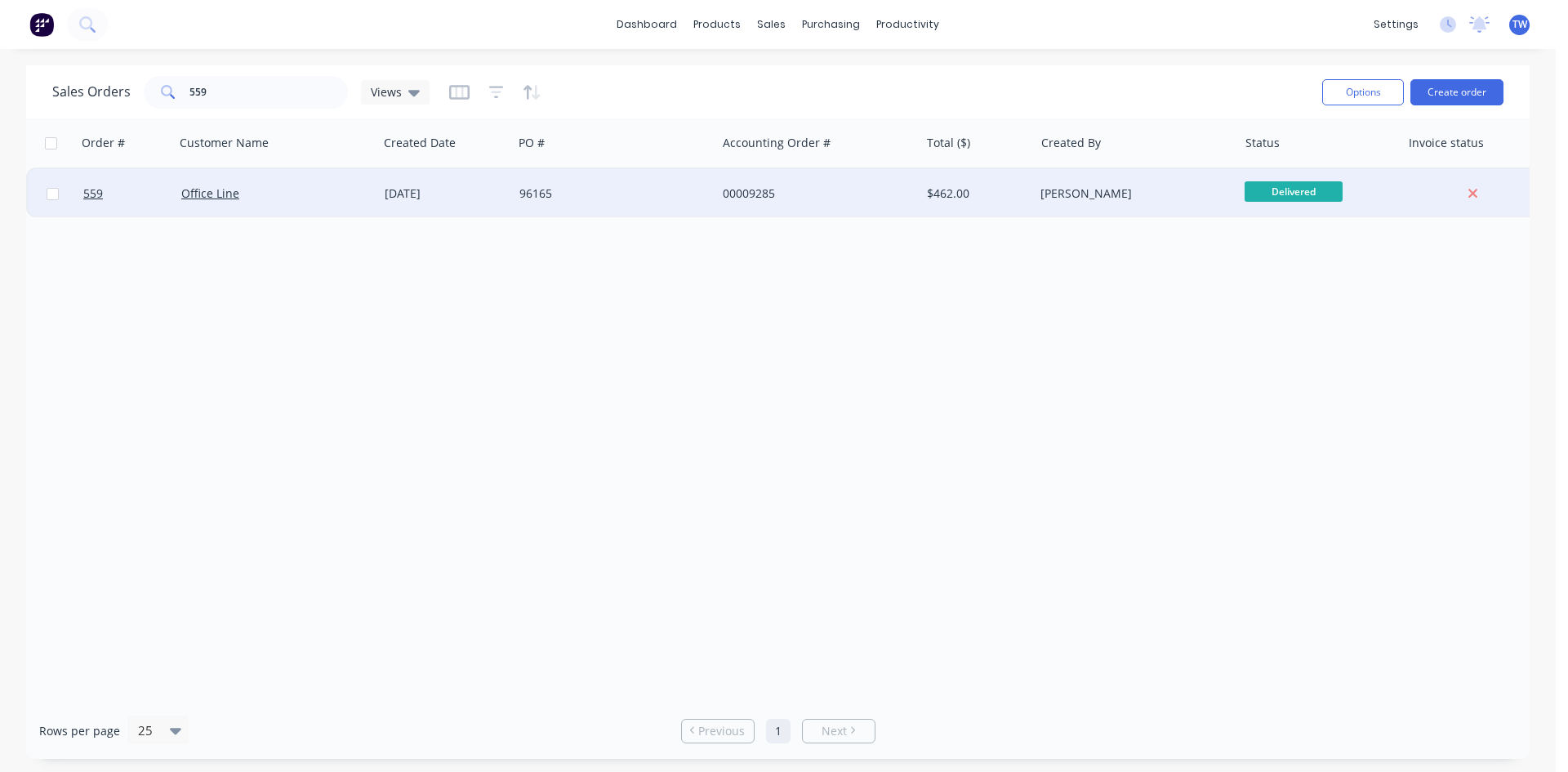
click at [1159, 189] on div "[PERSON_NAME]" at bounding box center [1131, 194] width 181 height 17
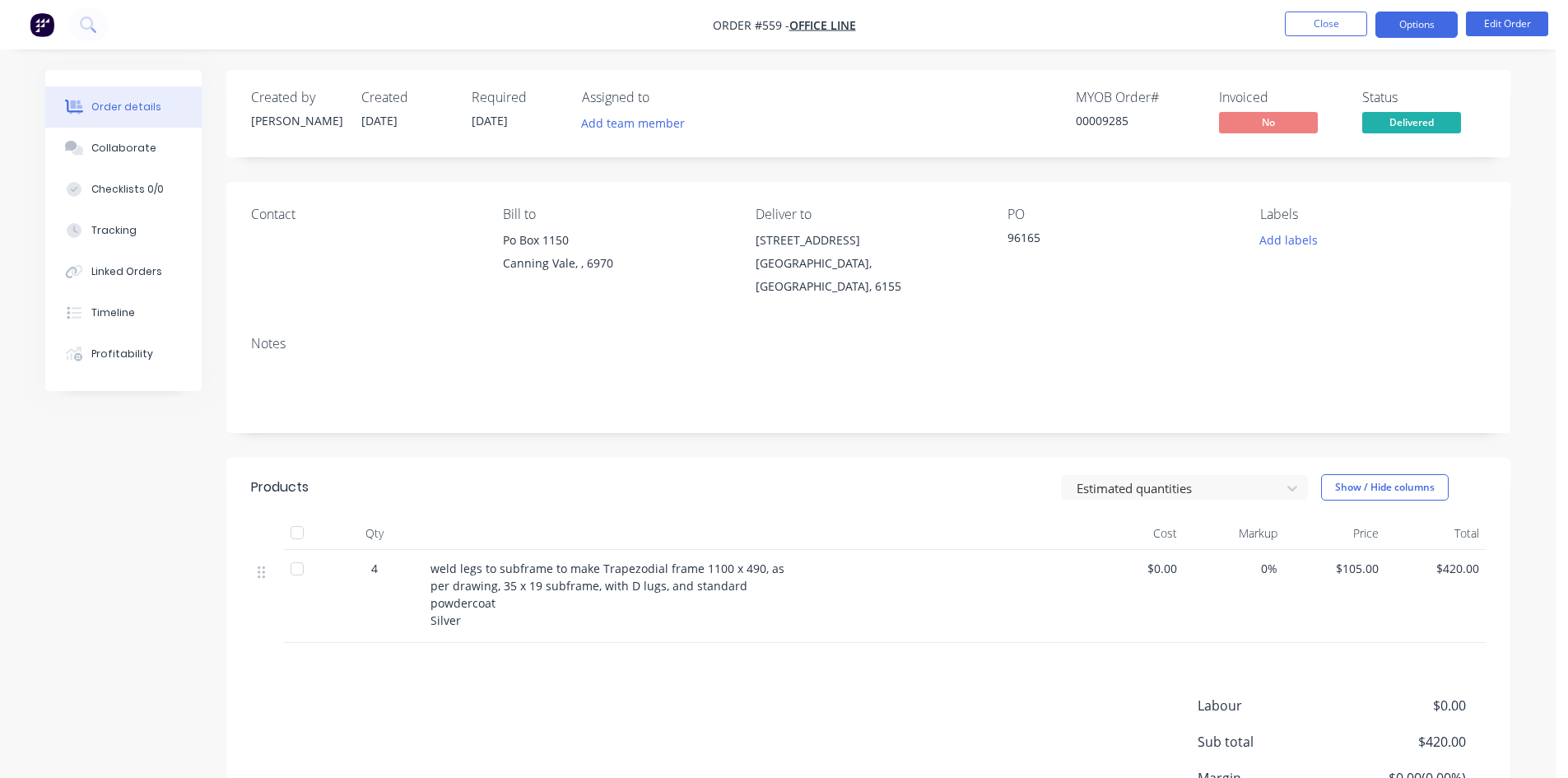
click at [1410, 23] on button "Options" at bounding box center [1416, 24] width 82 height 26
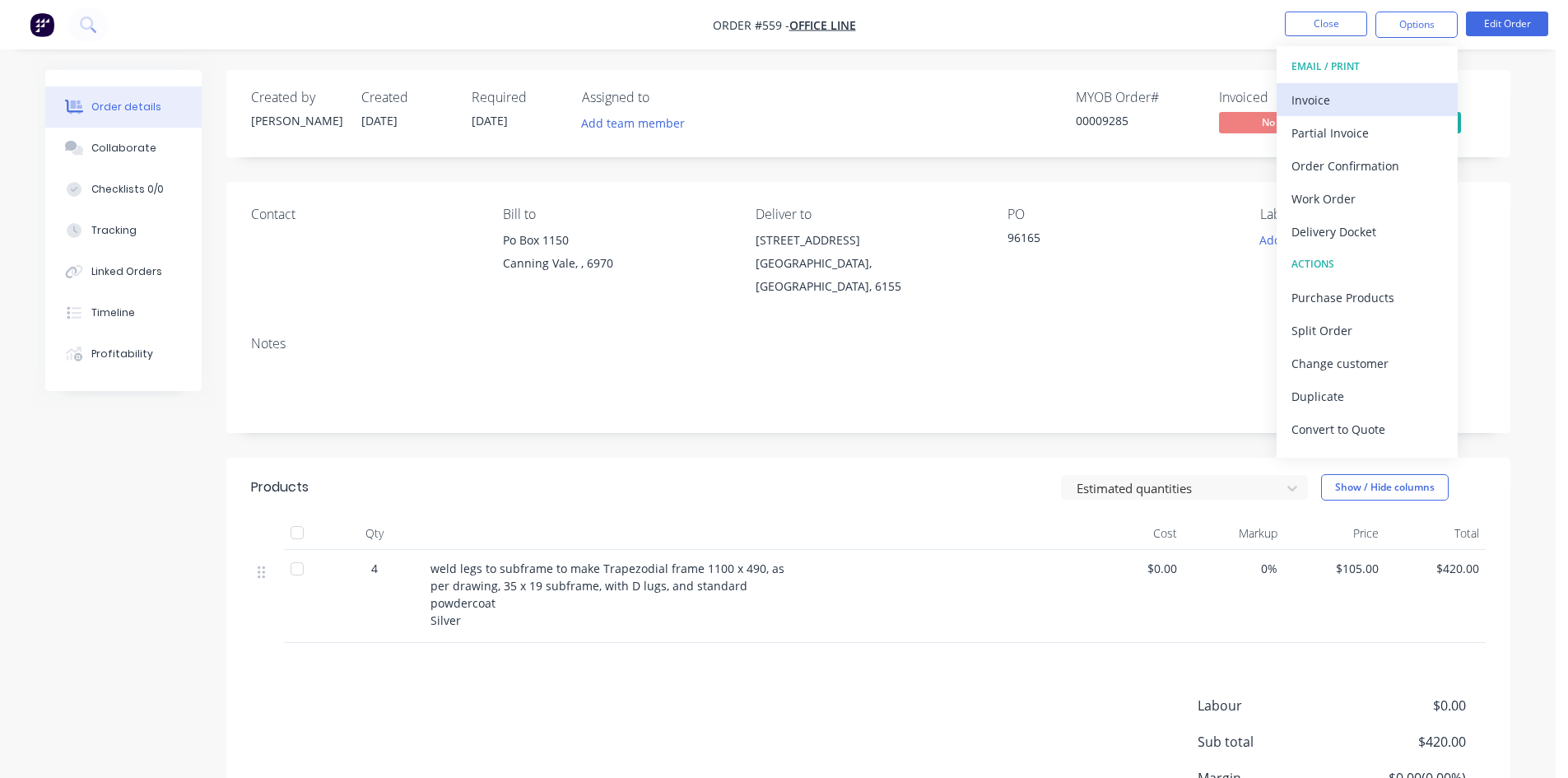
click at [1344, 93] on div "Invoice" at bounding box center [1367, 100] width 152 height 23
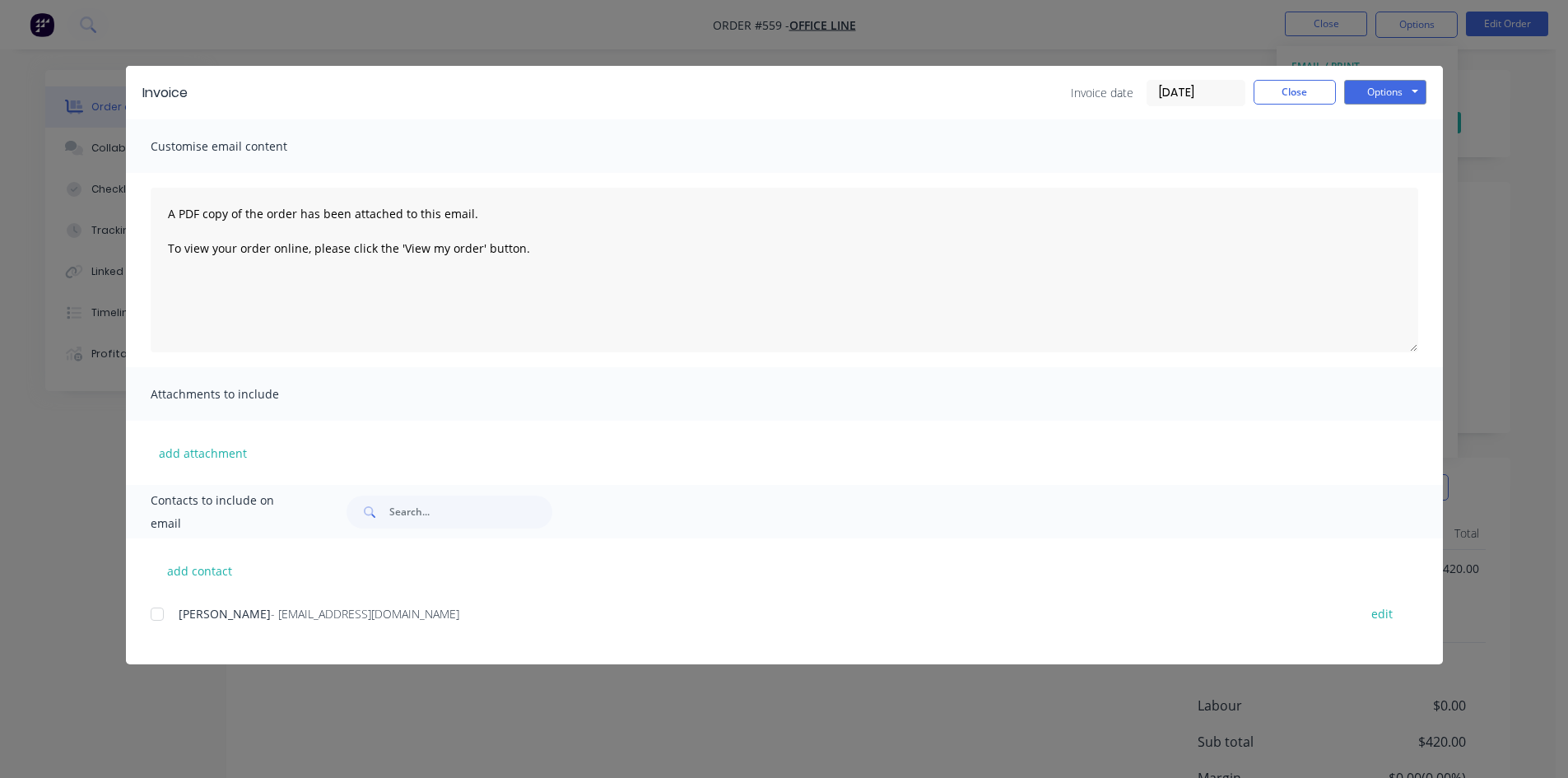
click at [152, 616] on div at bounding box center [157, 613] width 33 height 33
click at [1377, 90] on button "Options" at bounding box center [1385, 91] width 82 height 24
click at [1392, 172] on button "Email" at bounding box center [1397, 176] width 106 height 27
click at [1320, 89] on button "Close" at bounding box center [1295, 91] width 82 height 24
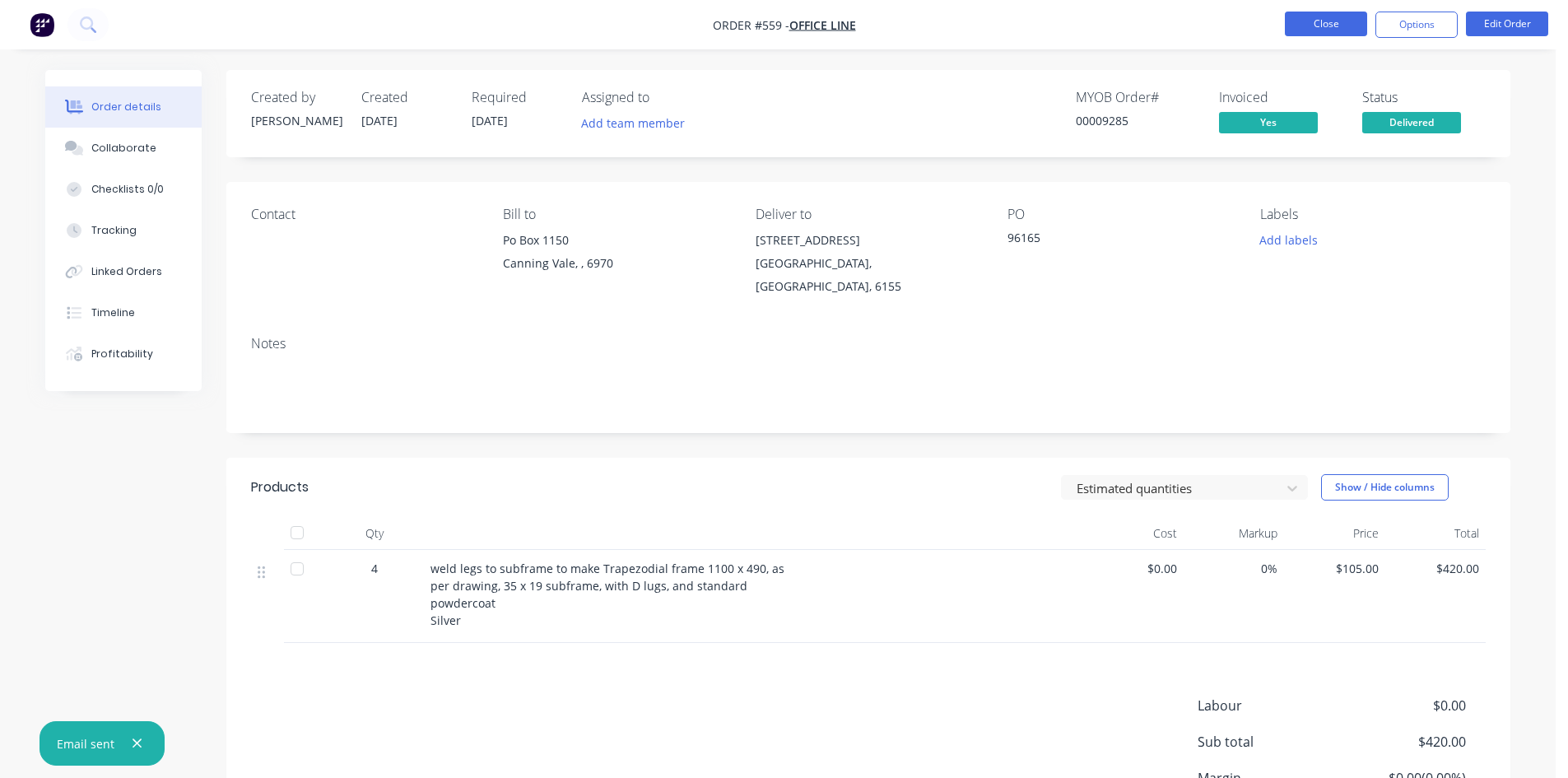
click at [1334, 22] on button "Close" at bounding box center [1326, 23] width 82 height 24
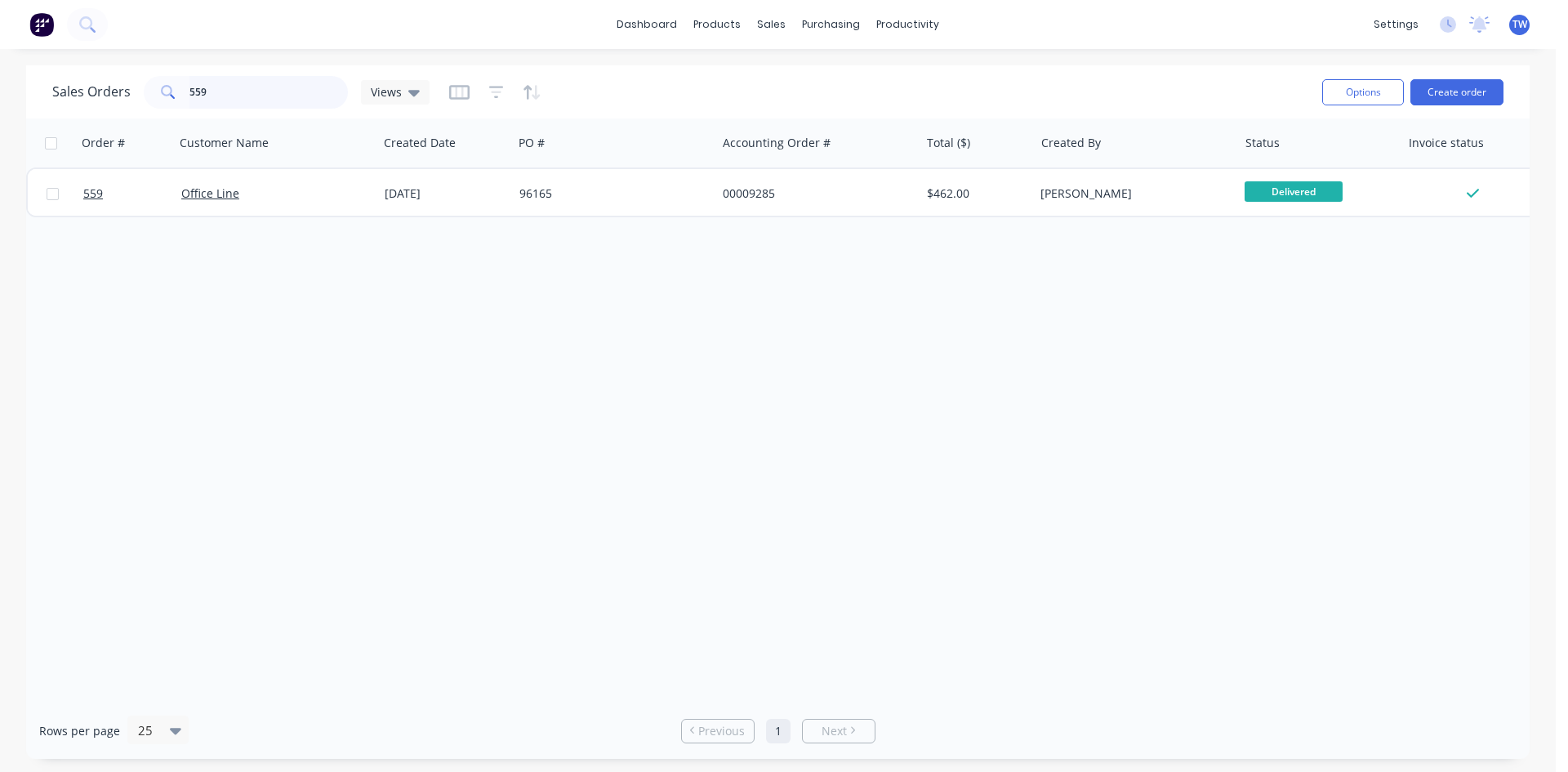
click at [267, 94] on input "559" at bounding box center [269, 91] width 160 height 32
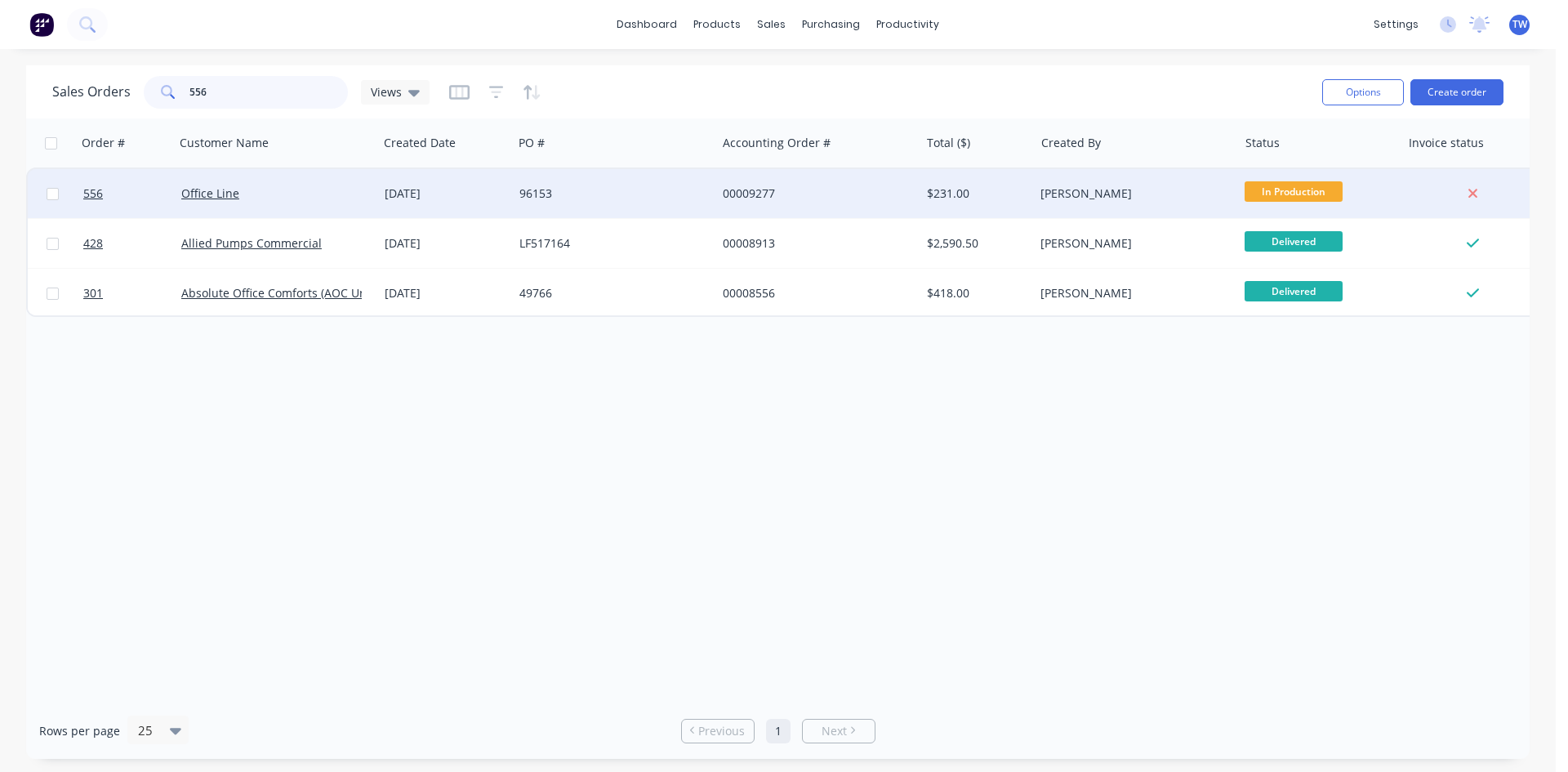
type input "556"
click at [1301, 203] on div "In Production" at bounding box center [1315, 193] width 142 height 24
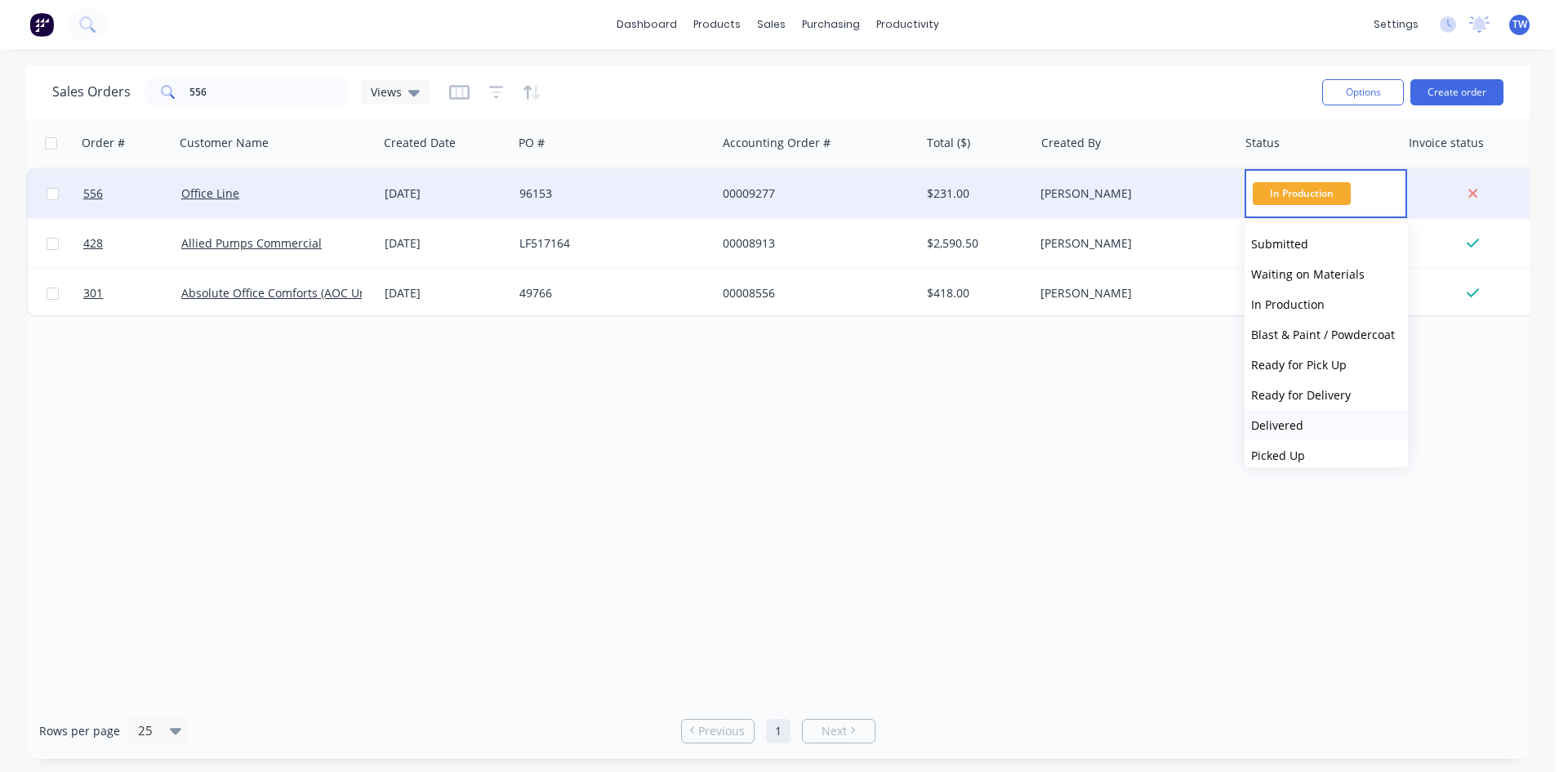
click at [1306, 430] on button "Delivered" at bounding box center [1326, 425] width 164 height 30
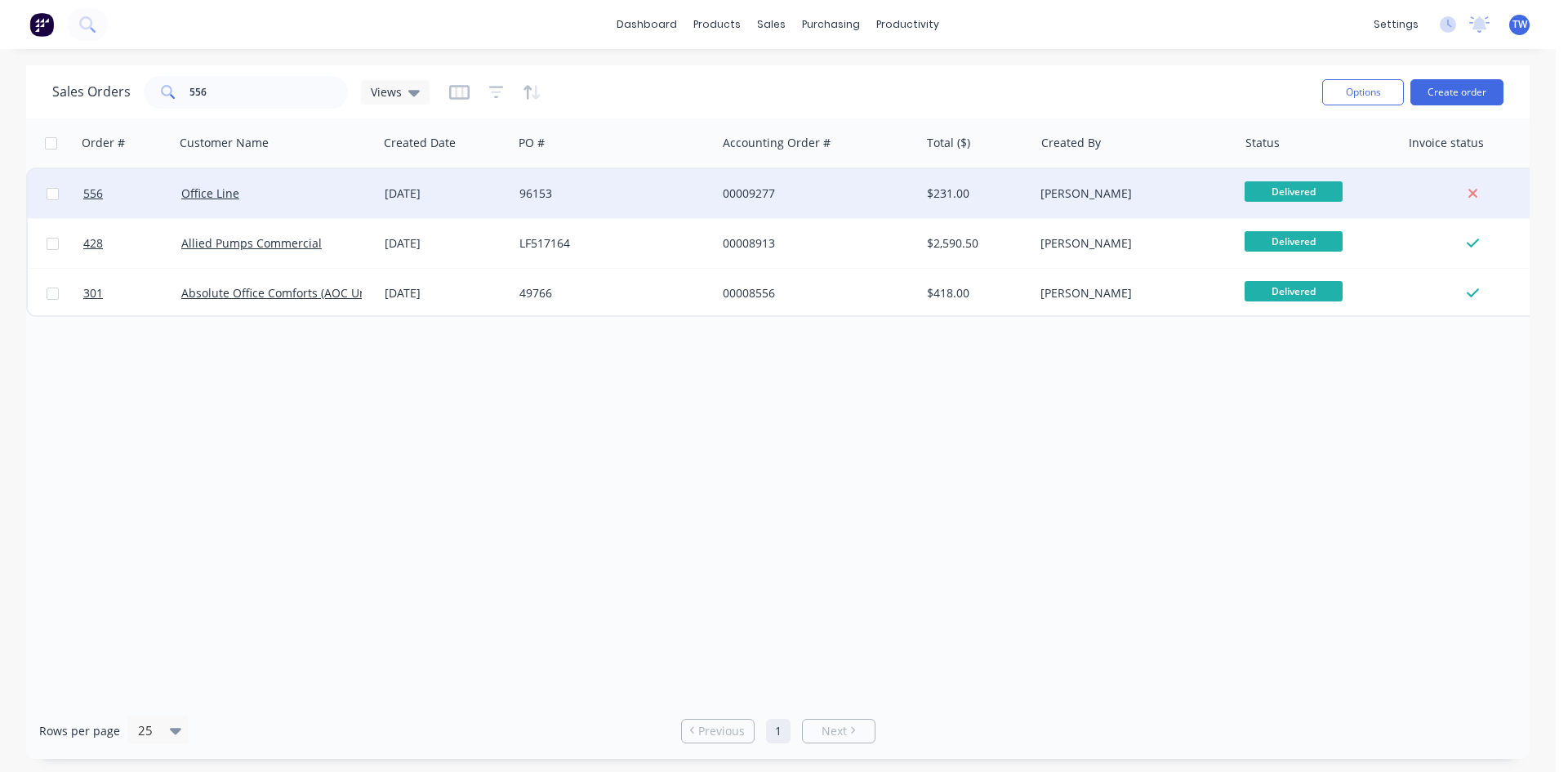
click at [1153, 194] on div "[PERSON_NAME]" at bounding box center [1131, 194] width 181 height 17
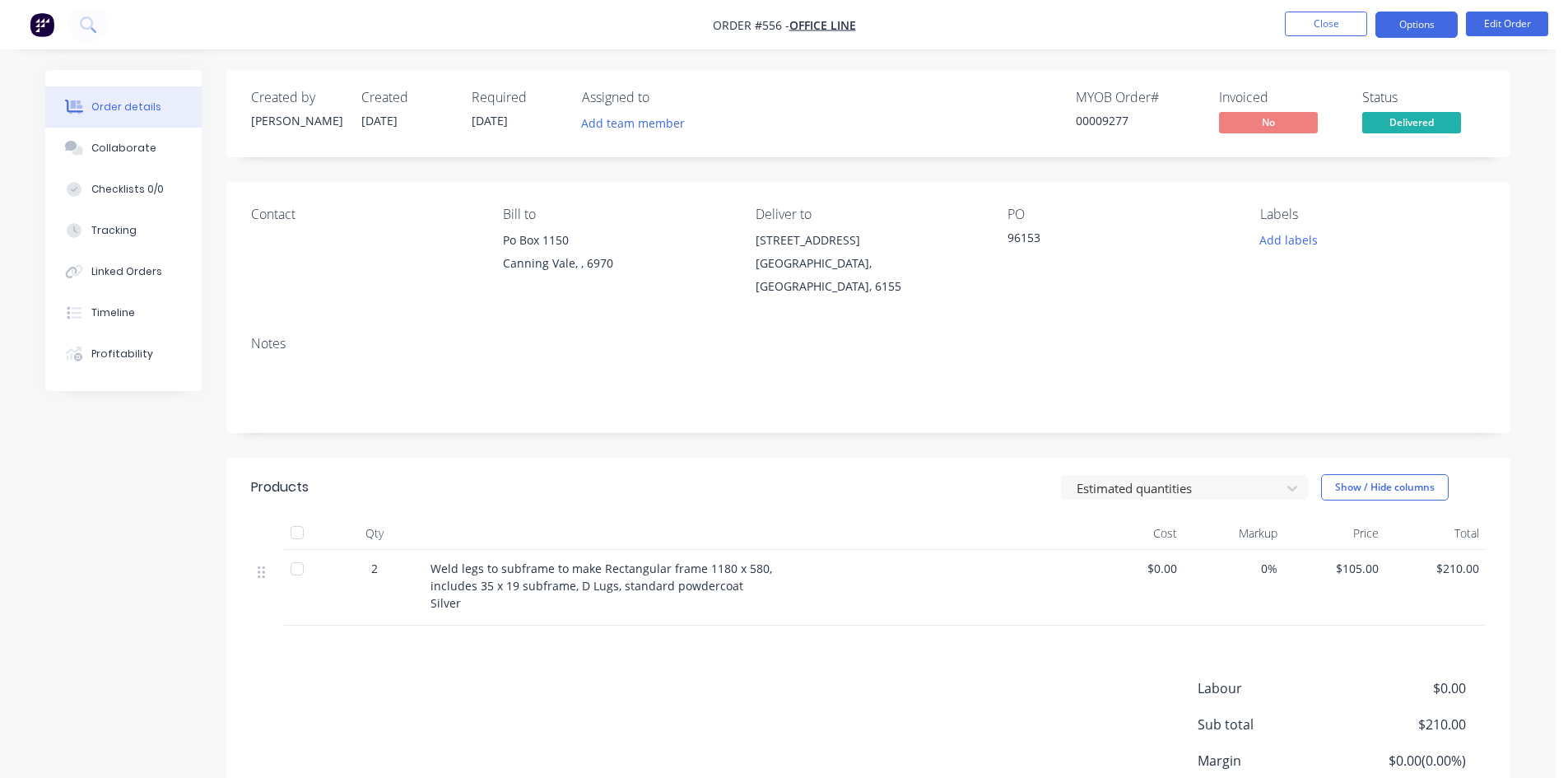
click at [1427, 24] on button "Options" at bounding box center [1416, 24] width 82 height 26
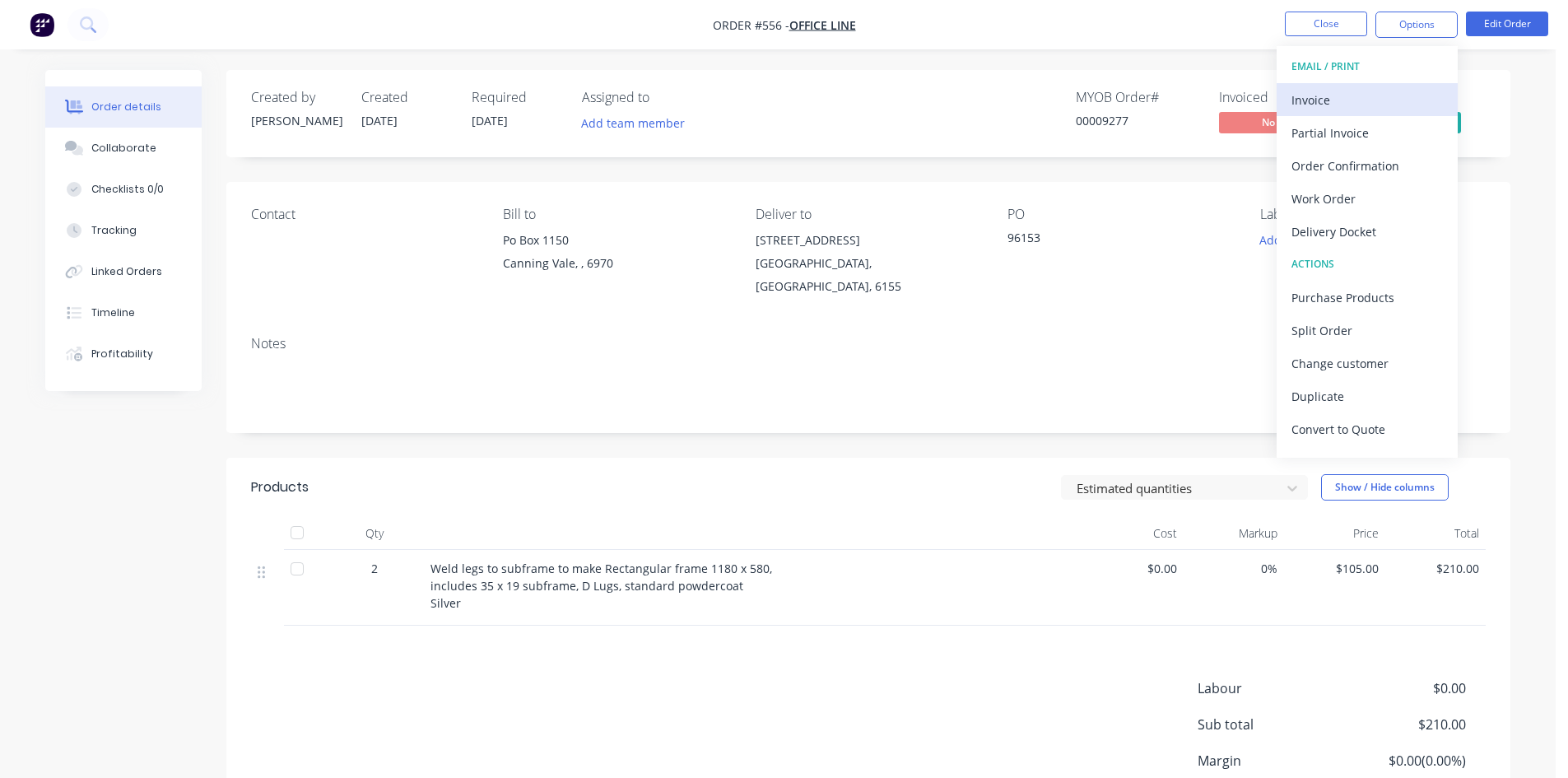
click at [1372, 93] on div "Invoice" at bounding box center [1367, 100] width 152 height 23
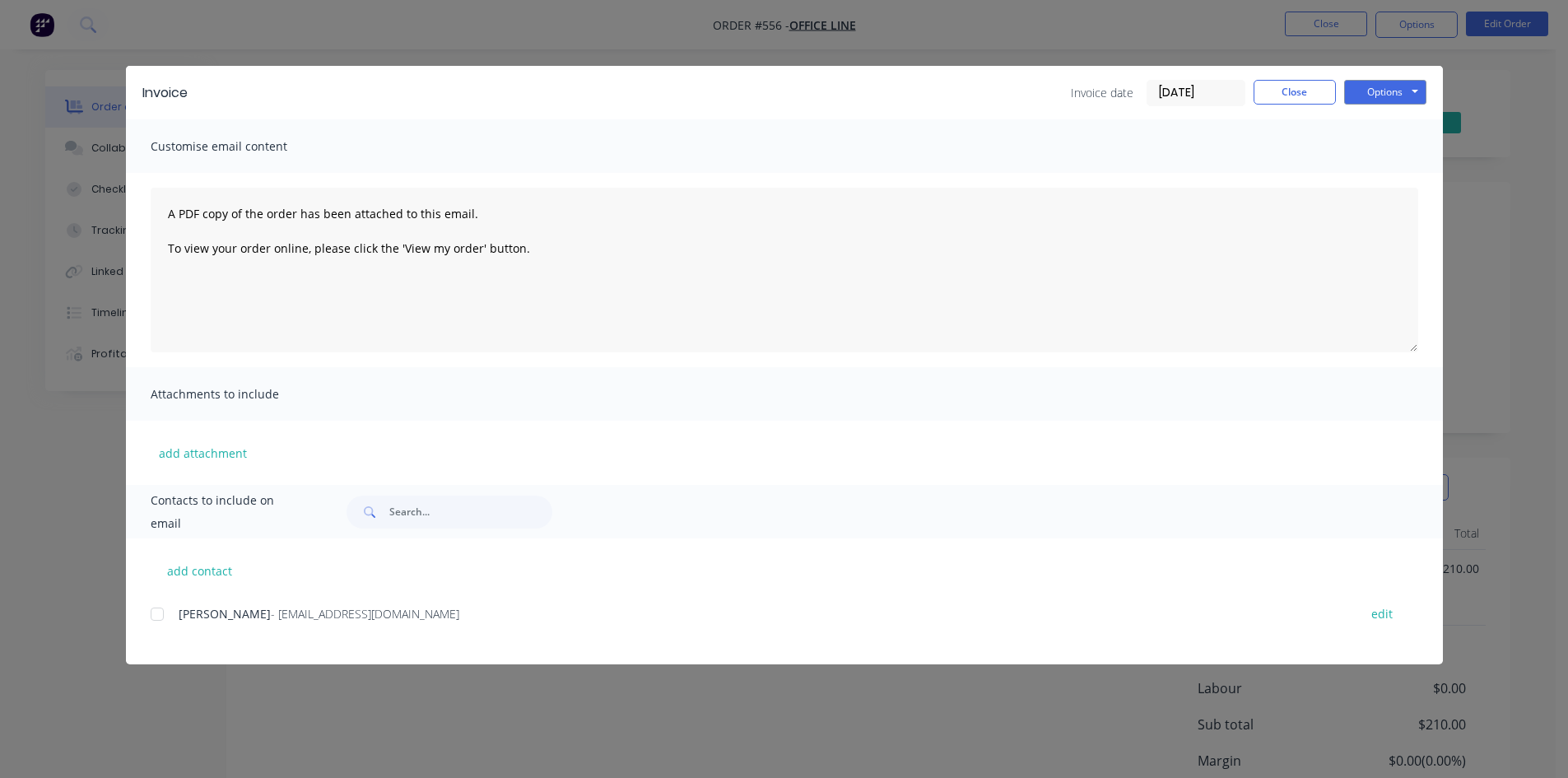
click at [161, 615] on div at bounding box center [157, 613] width 33 height 33
drag, startPoint x: 1392, startPoint y: 86, endPoint x: 1392, endPoint y: 75, distance: 11.0
click at [1392, 85] on button "Options" at bounding box center [1385, 91] width 82 height 24
click at [1384, 173] on button "Email" at bounding box center [1397, 176] width 106 height 27
click at [1298, 82] on button "Close" at bounding box center [1295, 91] width 82 height 24
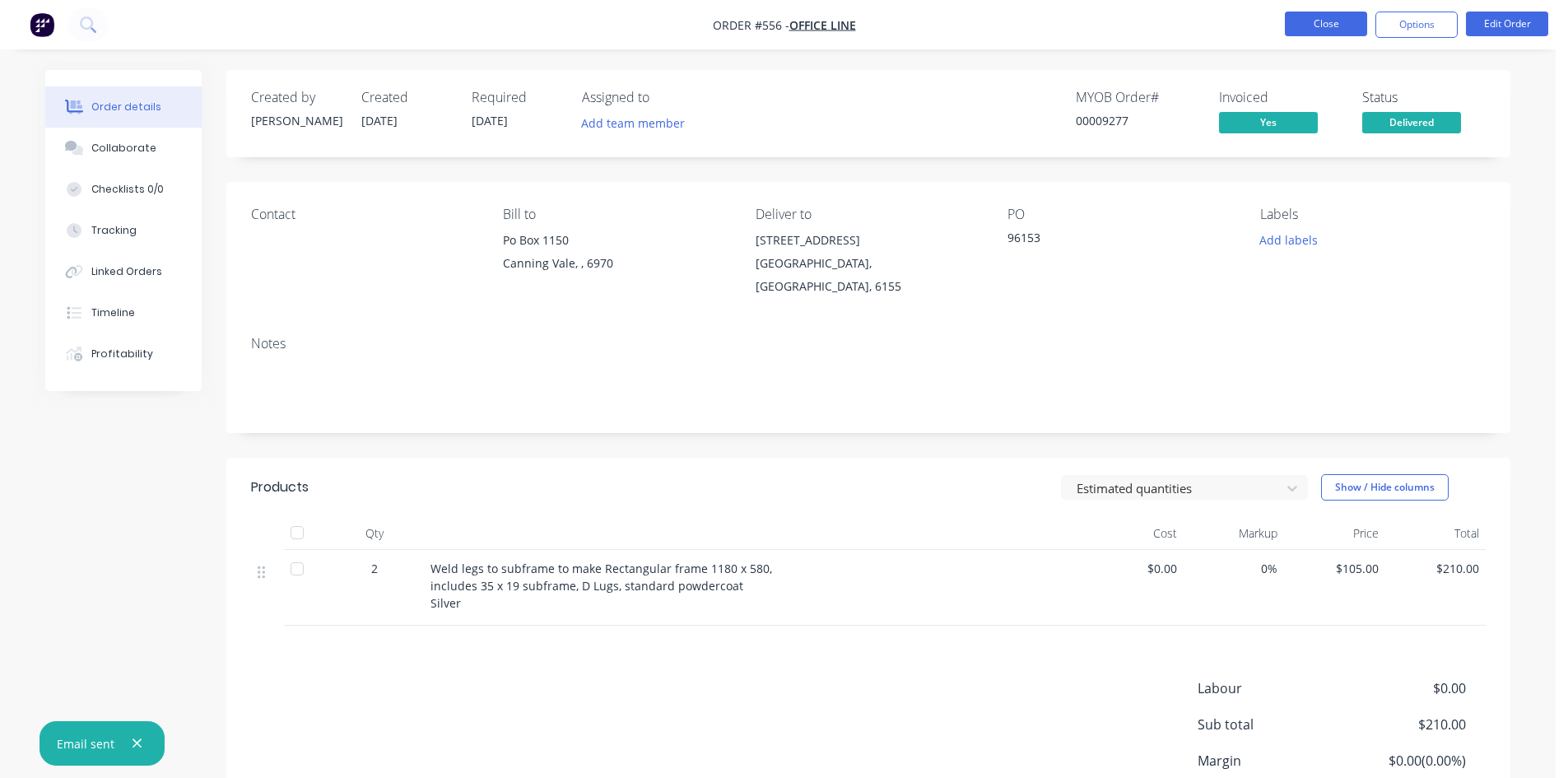
click at [1326, 24] on button "Close" at bounding box center [1326, 23] width 82 height 24
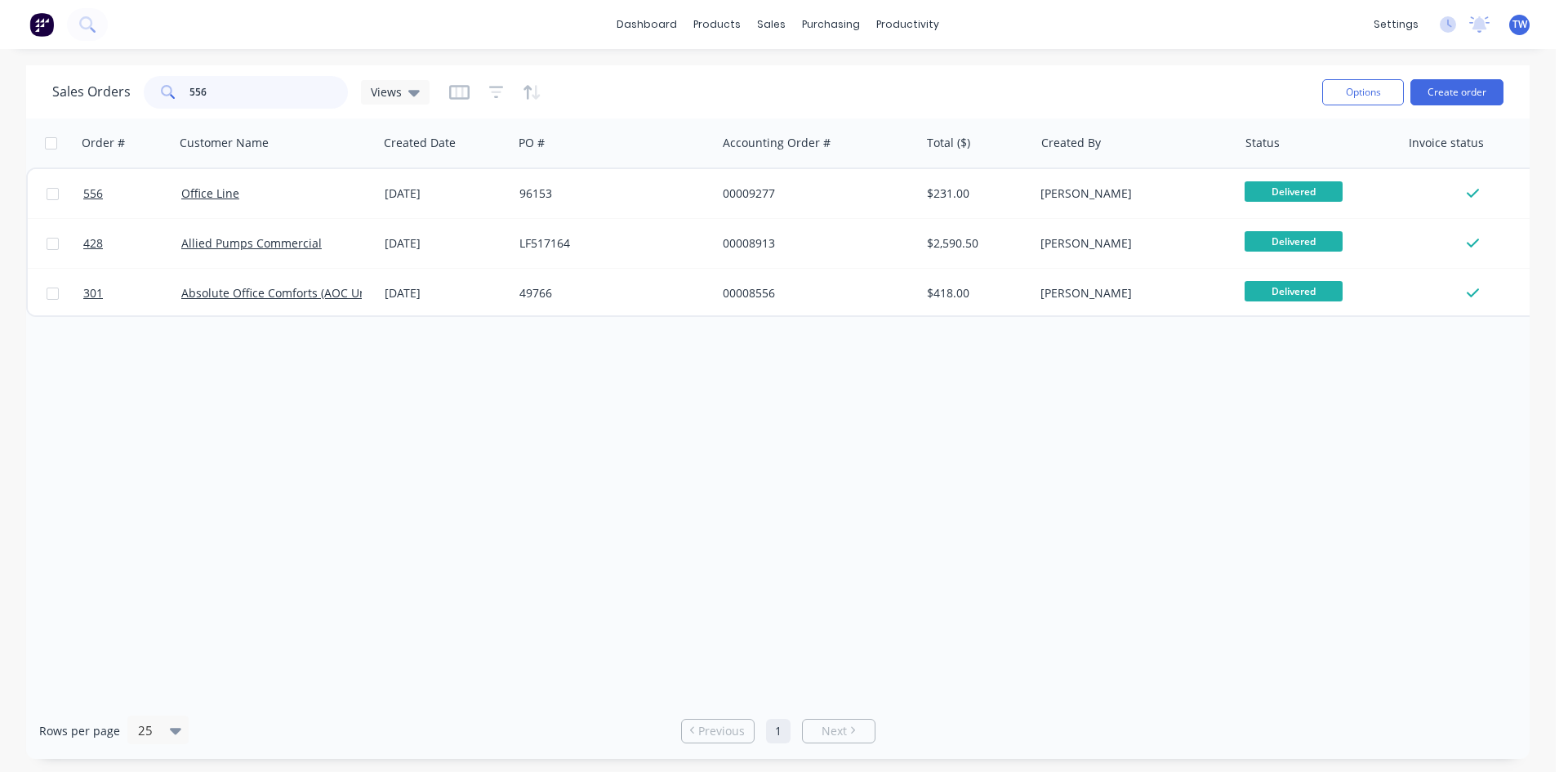
click at [211, 89] on input "556" at bounding box center [269, 91] width 160 height 32
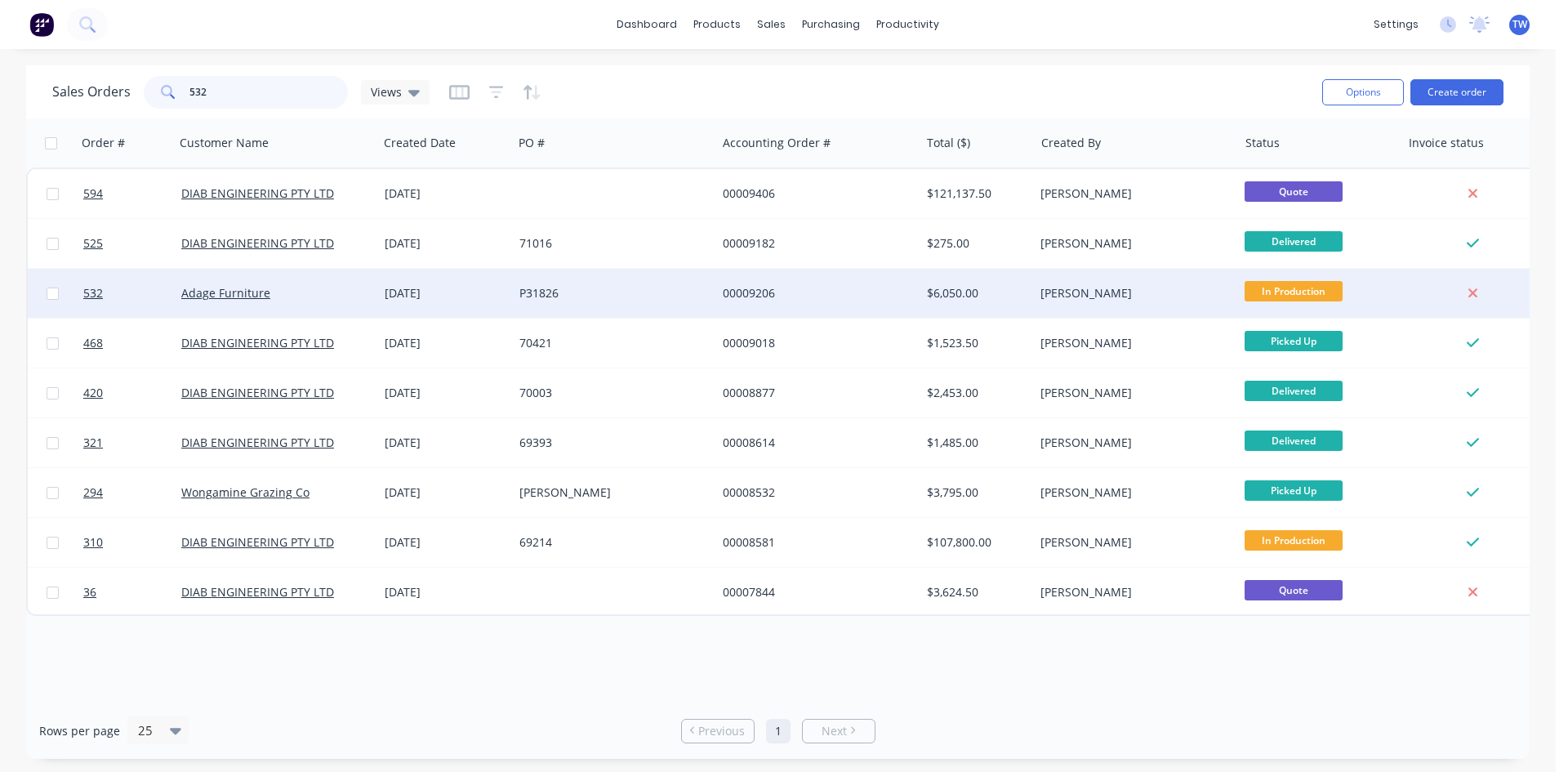
type input "532"
click at [1245, 294] on span "In Production" at bounding box center [1294, 291] width 98 height 21
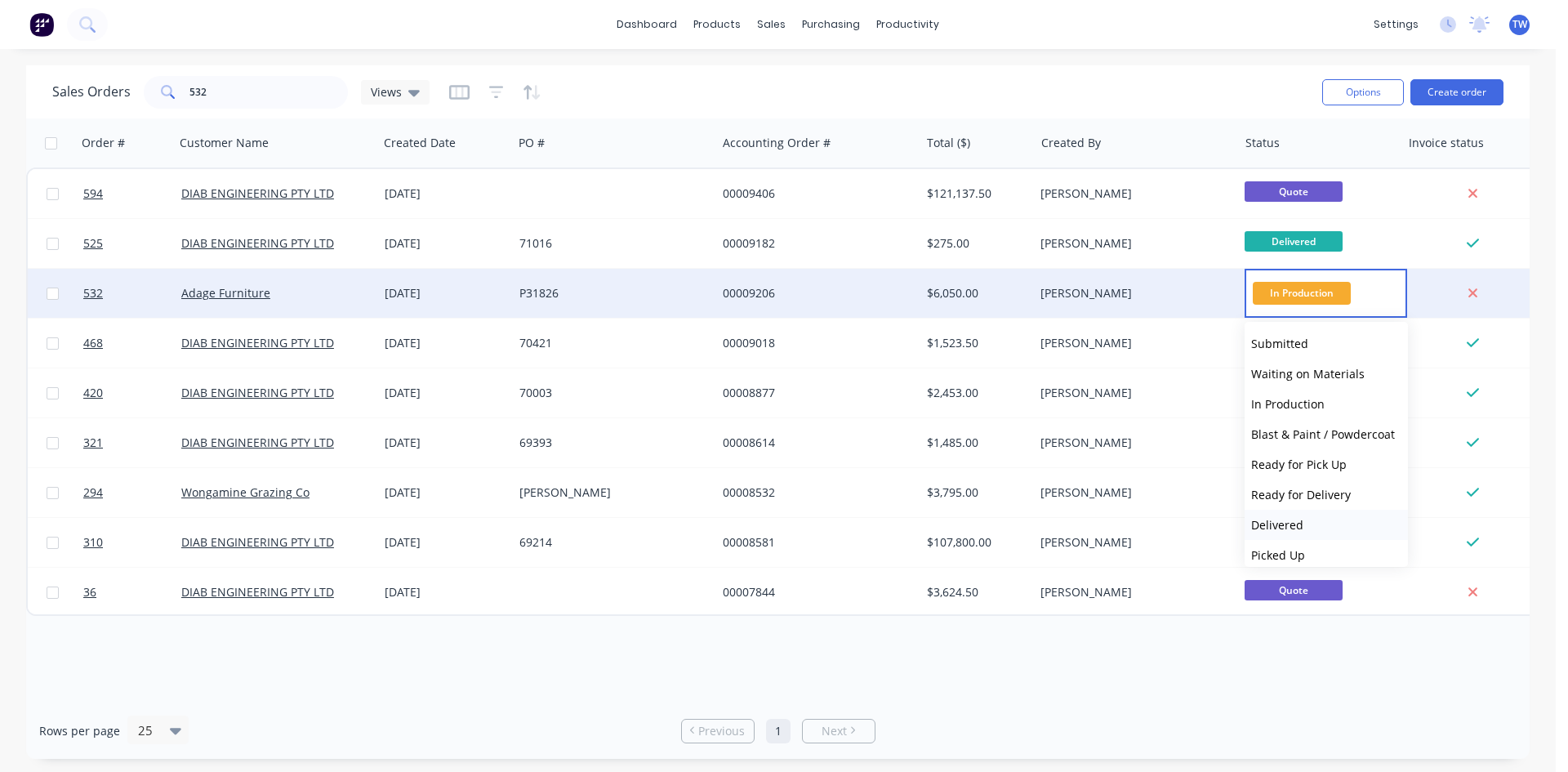
click at [1285, 518] on span "Delivered" at bounding box center [1276, 524] width 52 height 16
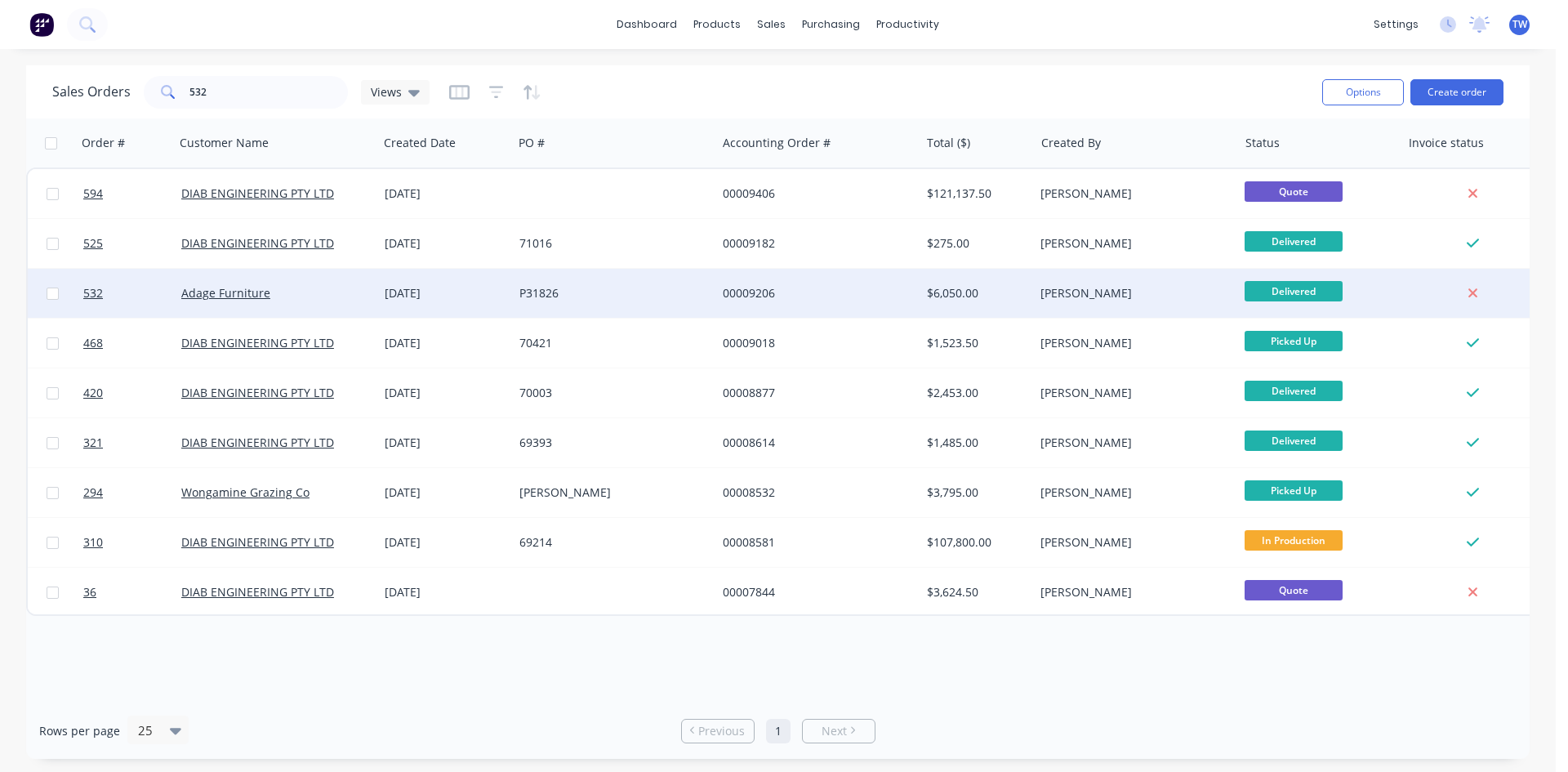
click at [1199, 293] on div "[PERSON_NAME]" at bounding box center [1131, 293] width 181 height 17
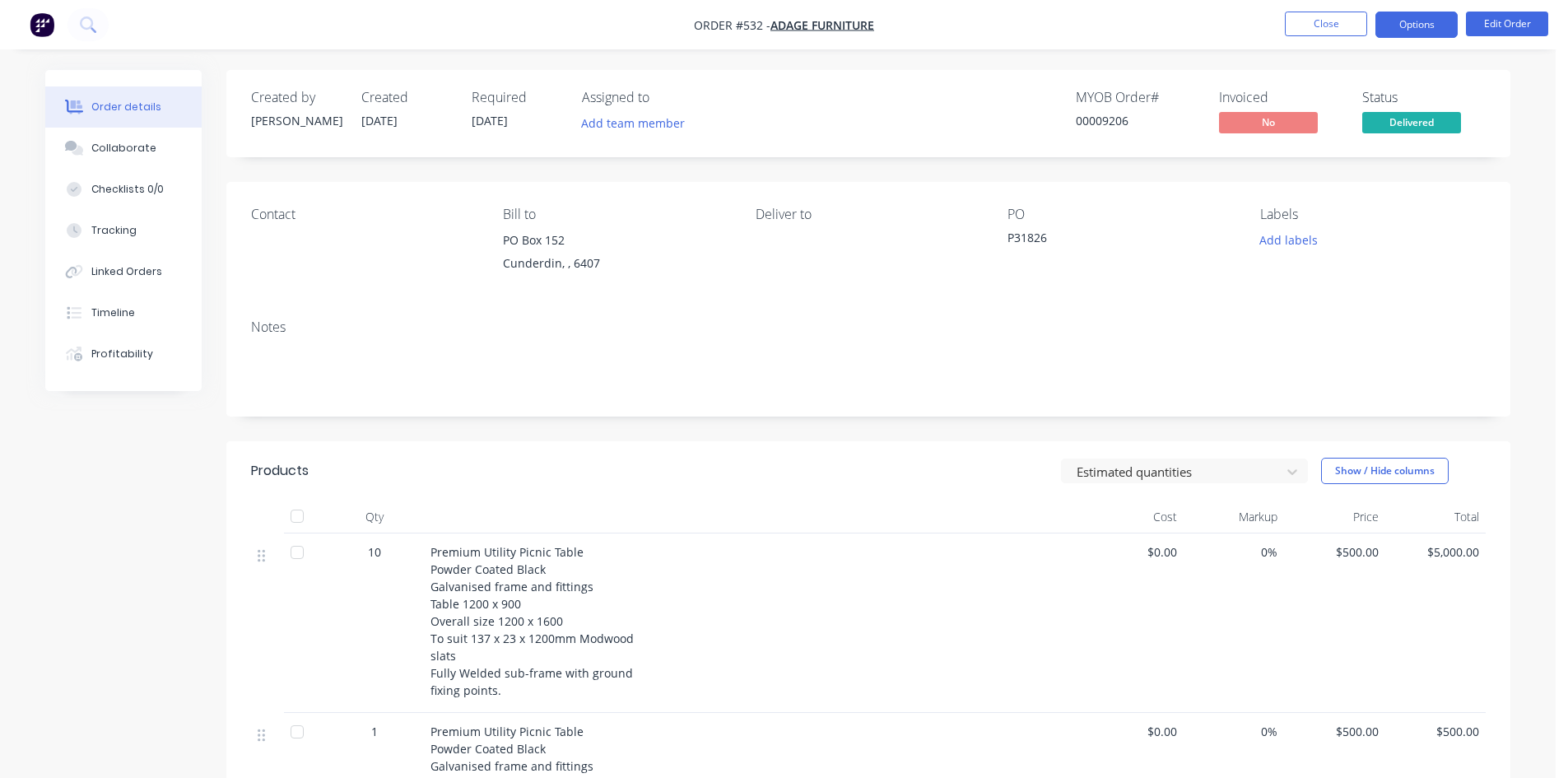
click at [1402, 24] on button "Options" at bounding box center [1416, 24] width 82 height 26
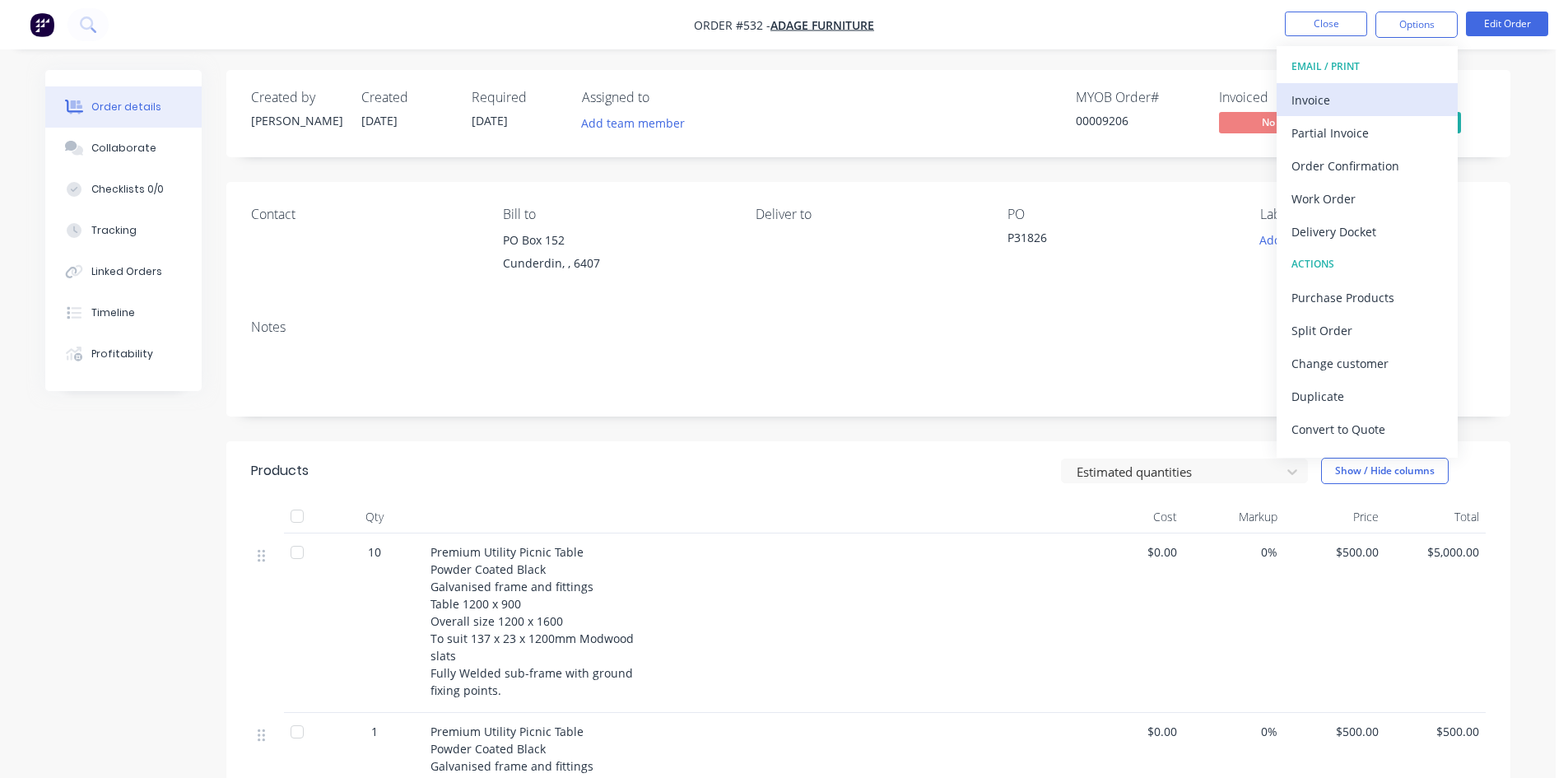
click at [1357, 93] on div "Invoice" at bounding box center [1367, 100] width 152 height 23
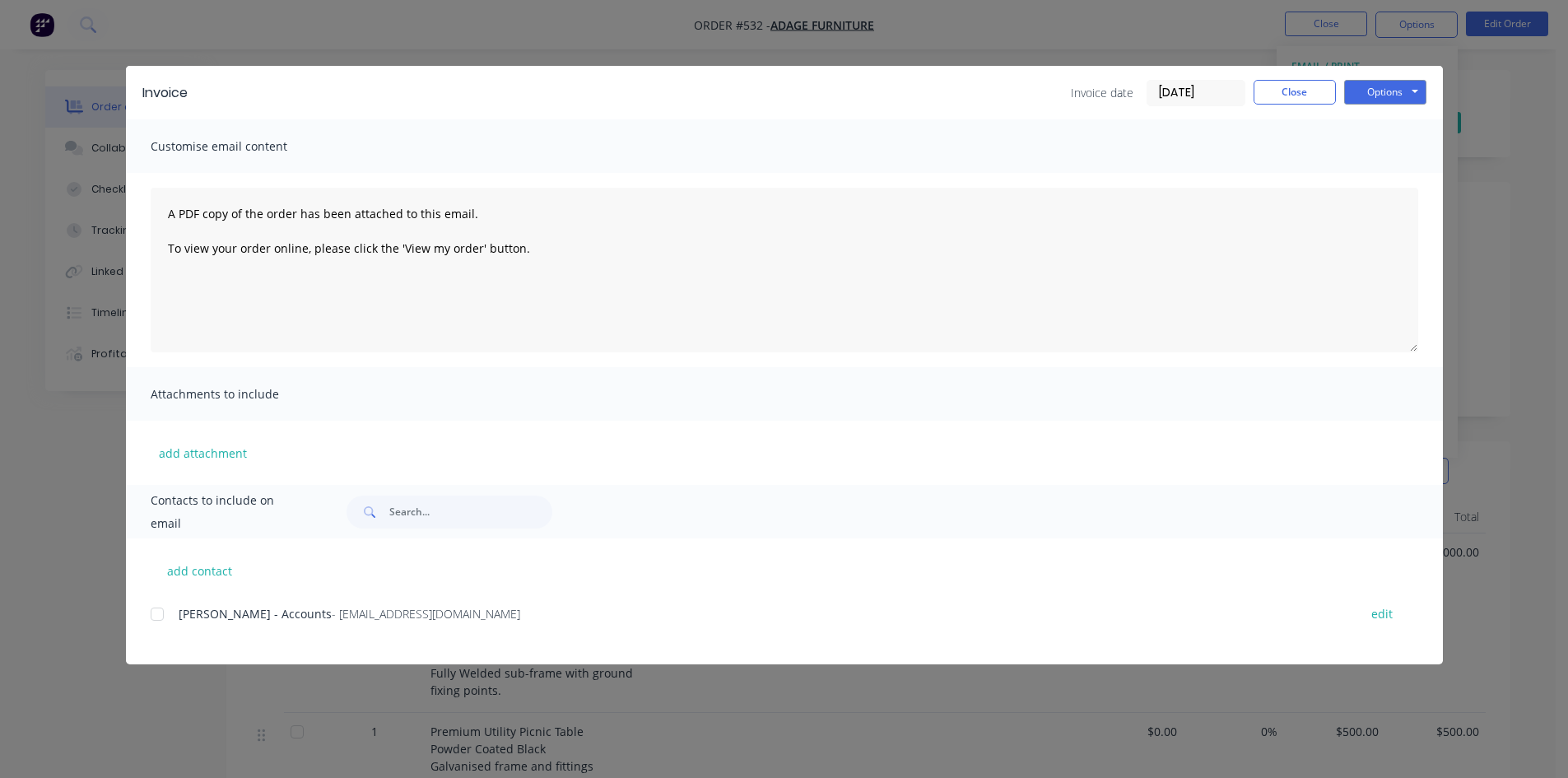
click at [164, 609] on div at bounding box center [157, 613] width 33 height 33
click at [1401, 89] on button "Options" at bounding box center [1385, 91] width 82 height 24
click at [1391, 167] on button "Email" at bounding box center [1397, 176] width 106 height 27
click at [1287, 96] on button "Close" at bounding box center [1295, 91] width 82 height 24
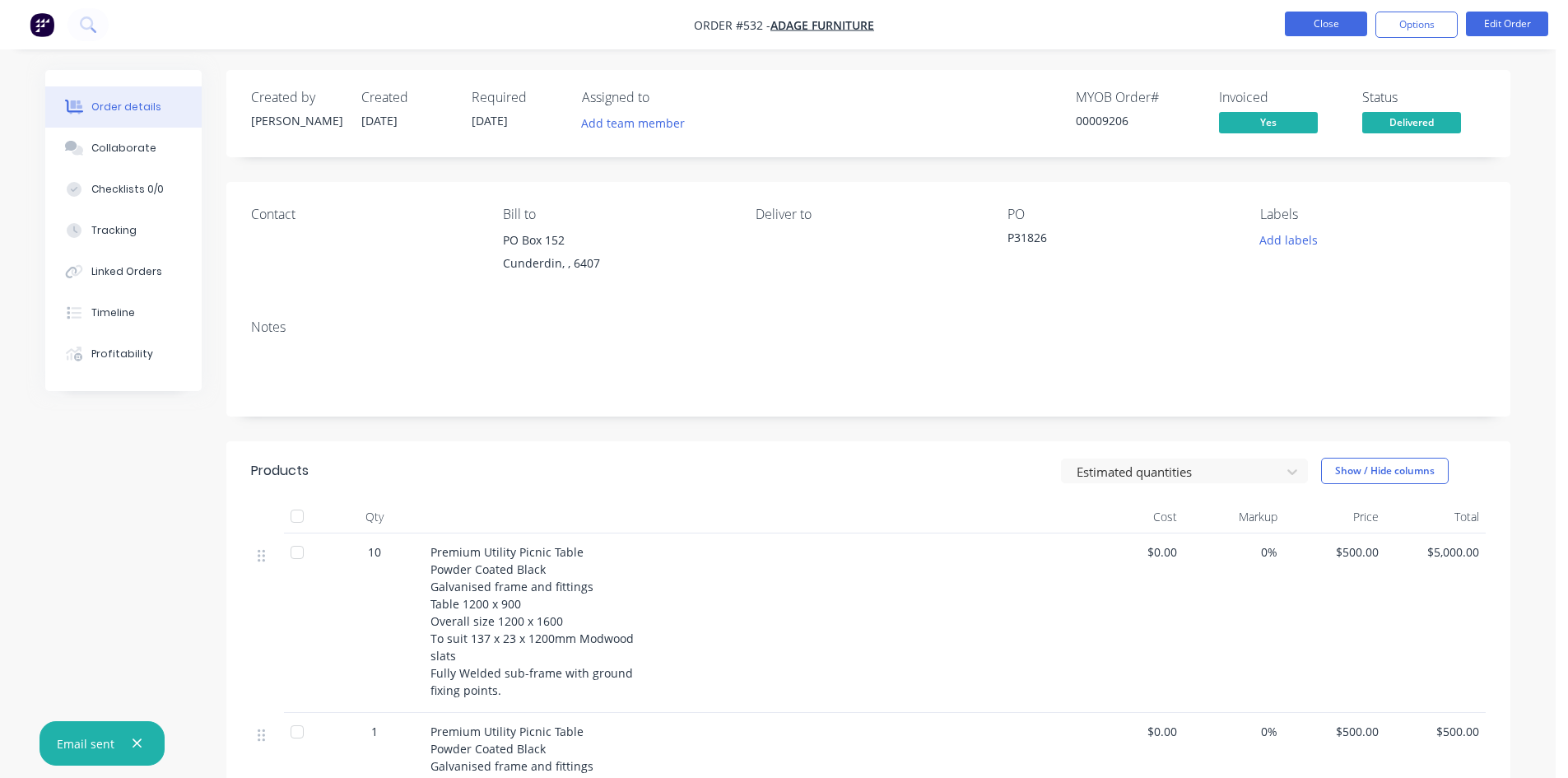
click at [1322, 24] on button "Close" at bounding box center [1326, 23] width 82 height 24
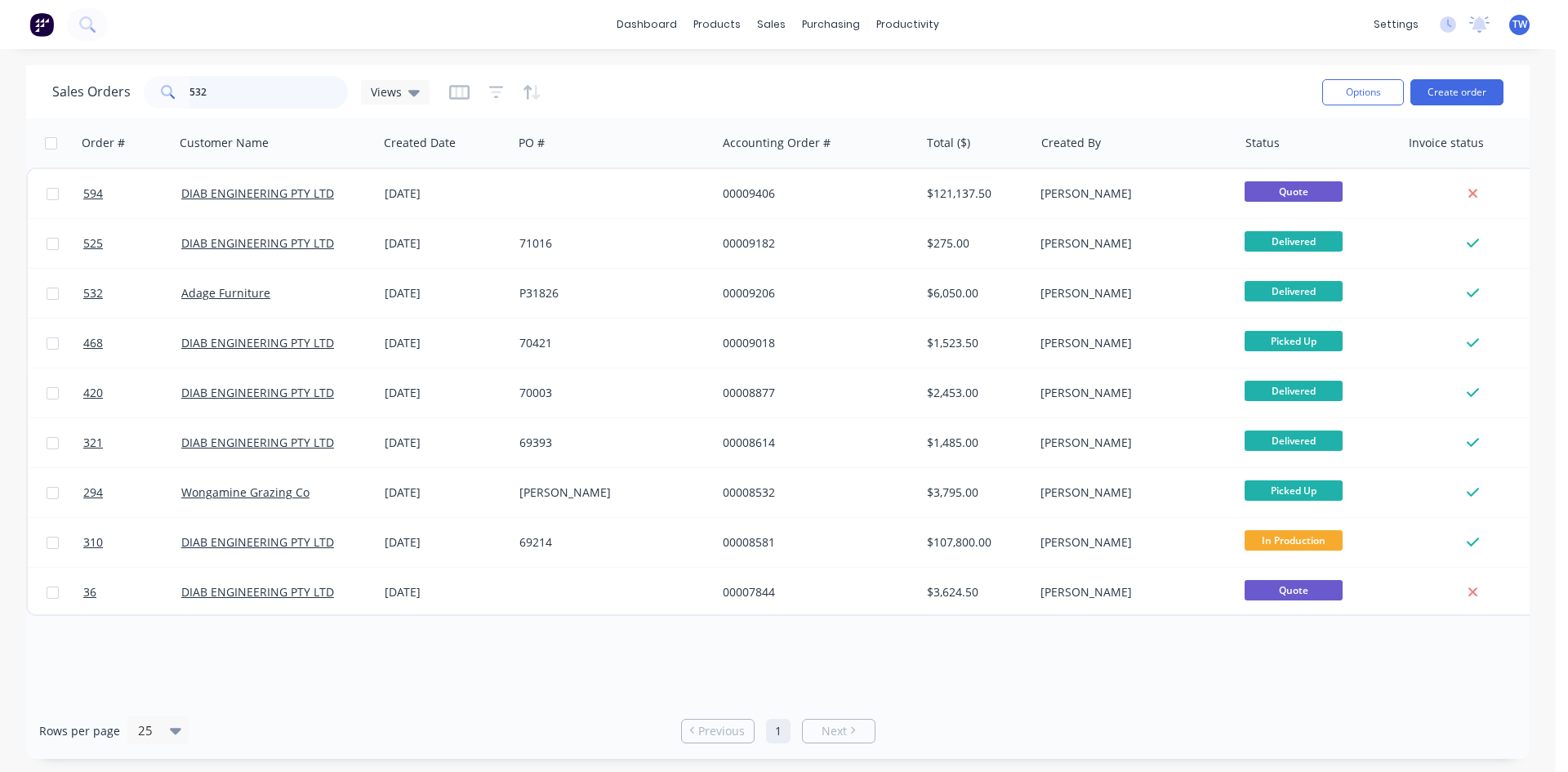
click at [282, 96] on input "532" at bounding box center [269, 91] width 160 height 32
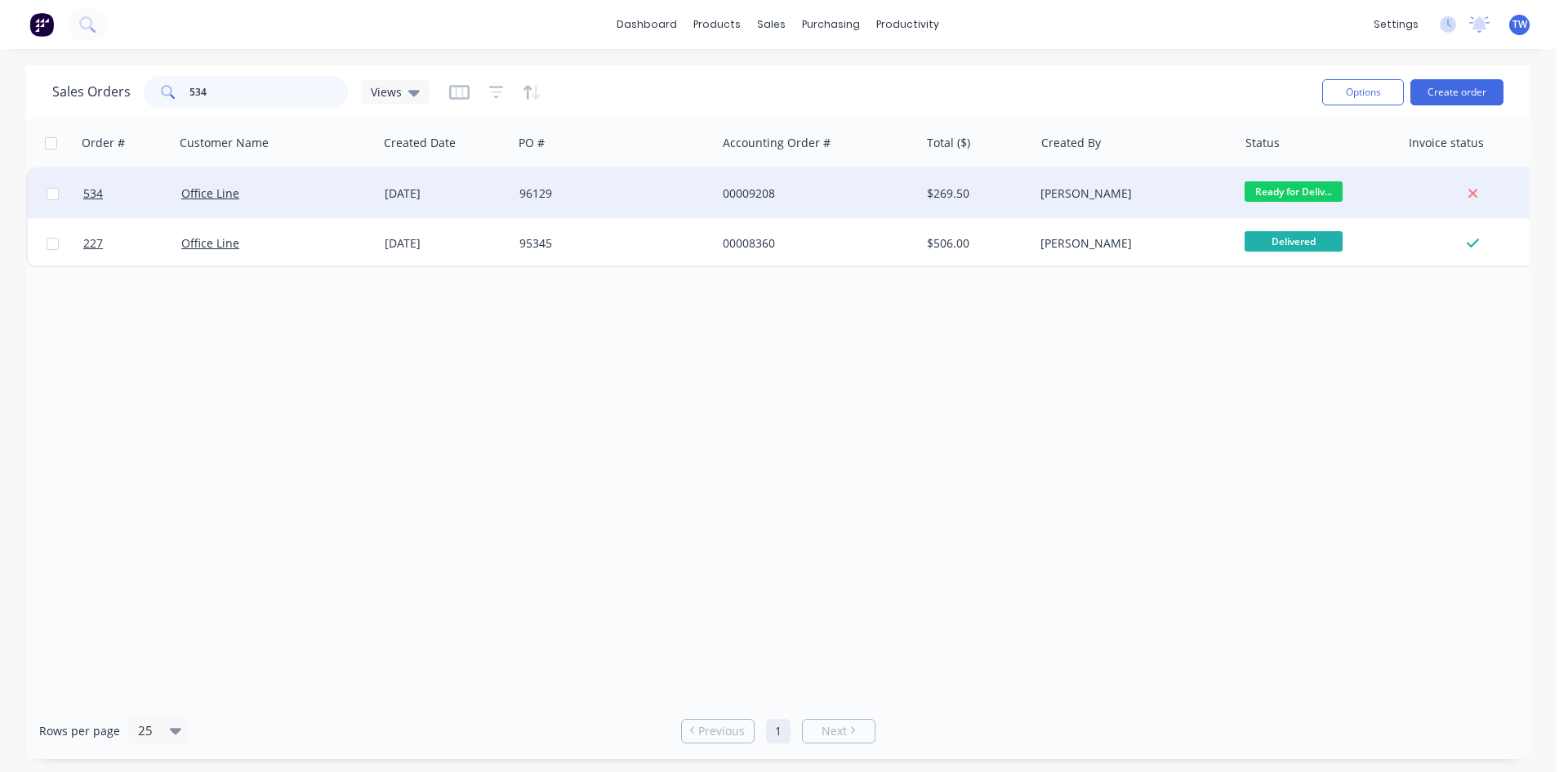
type input "534"
click at [1295, 187] on span "Ready for Deliv..." at bounding box center [1294, 191] width 98 height 21
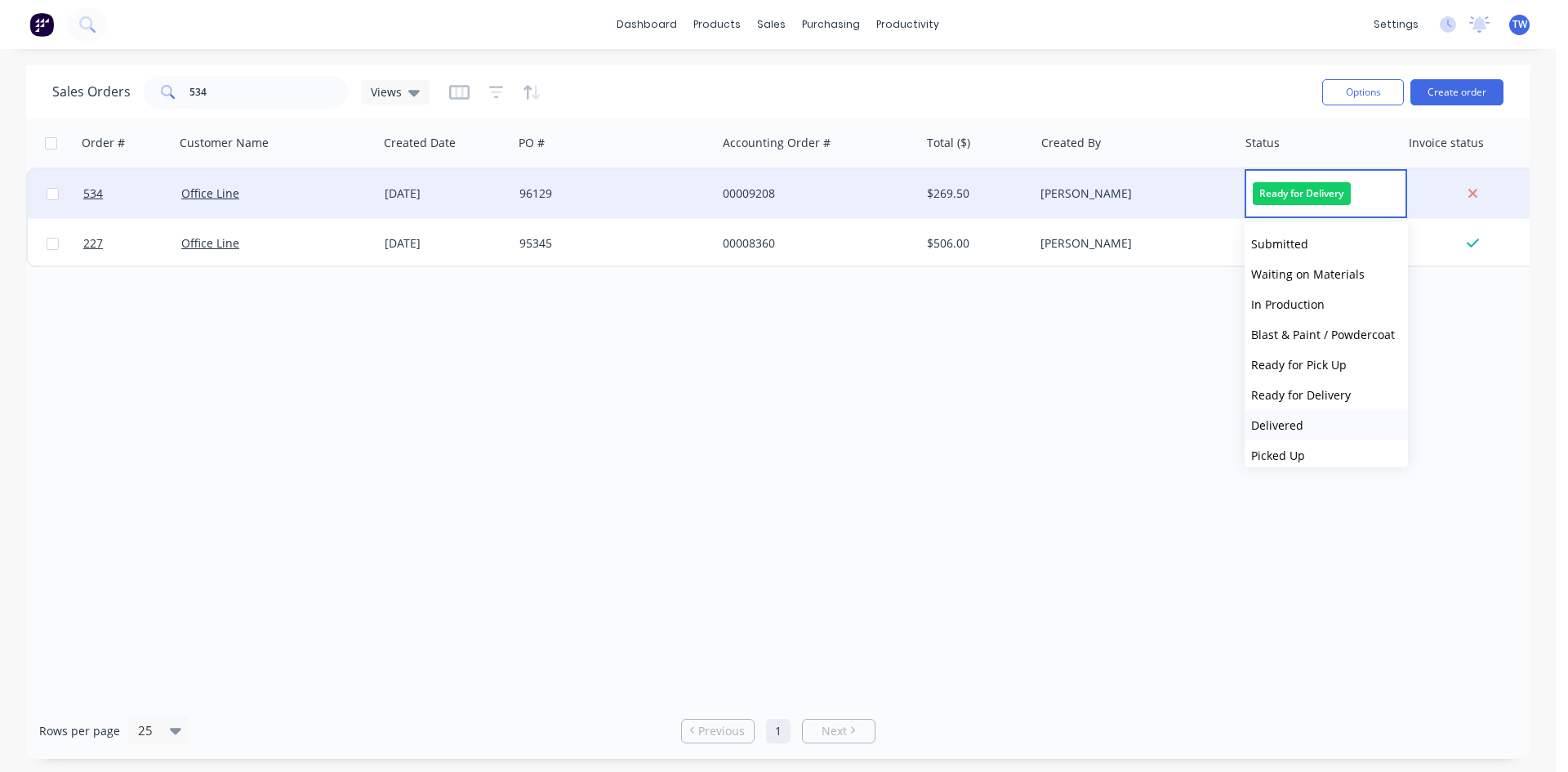
click at [1304, 426] on button "Delivered" at bounding box center [1326, 425] width 164 height 30
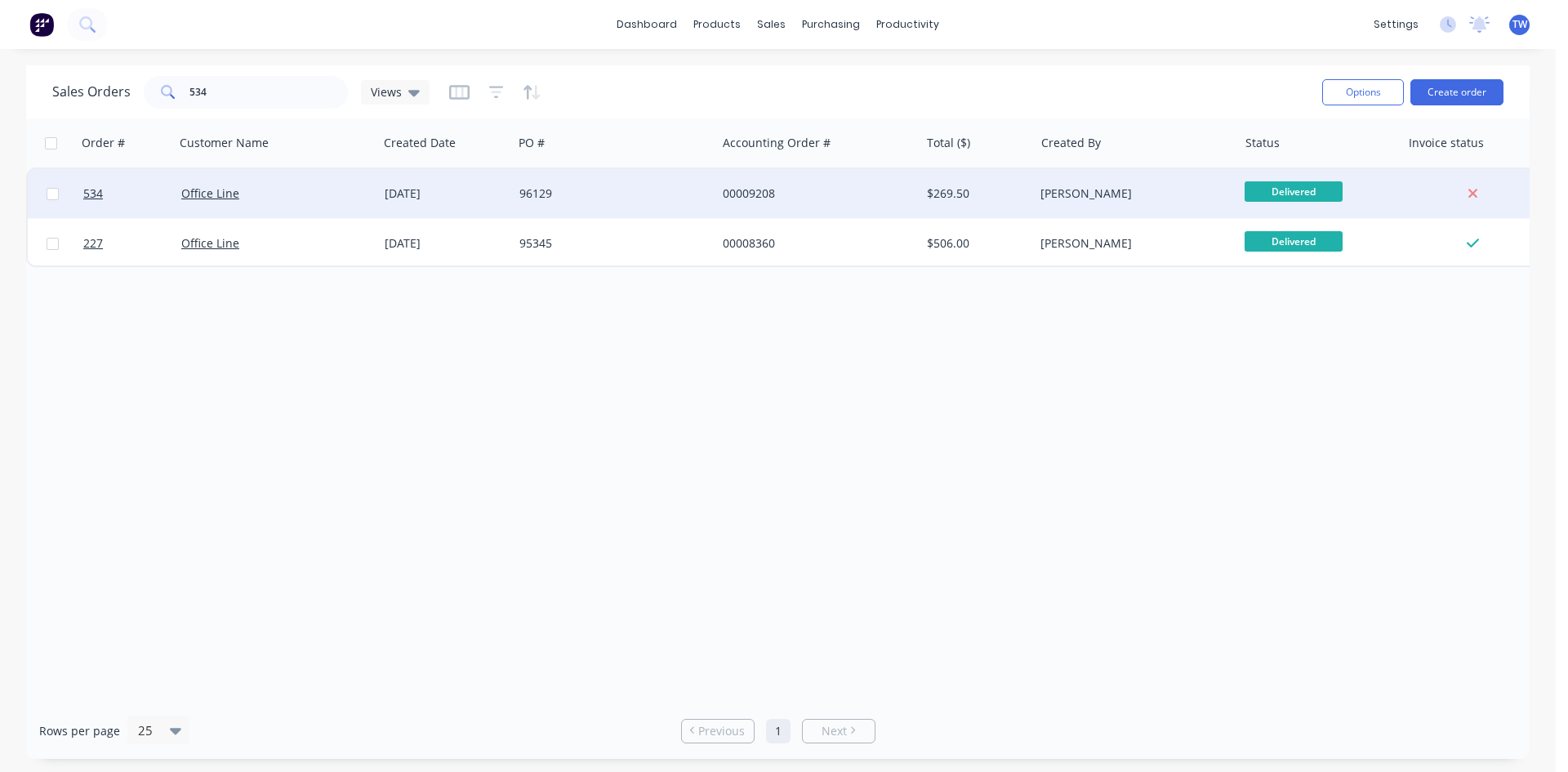
click at [1153, 207] on div "[PERSON_NAME]" at bounding box center [1135, 193] width 204 height 49
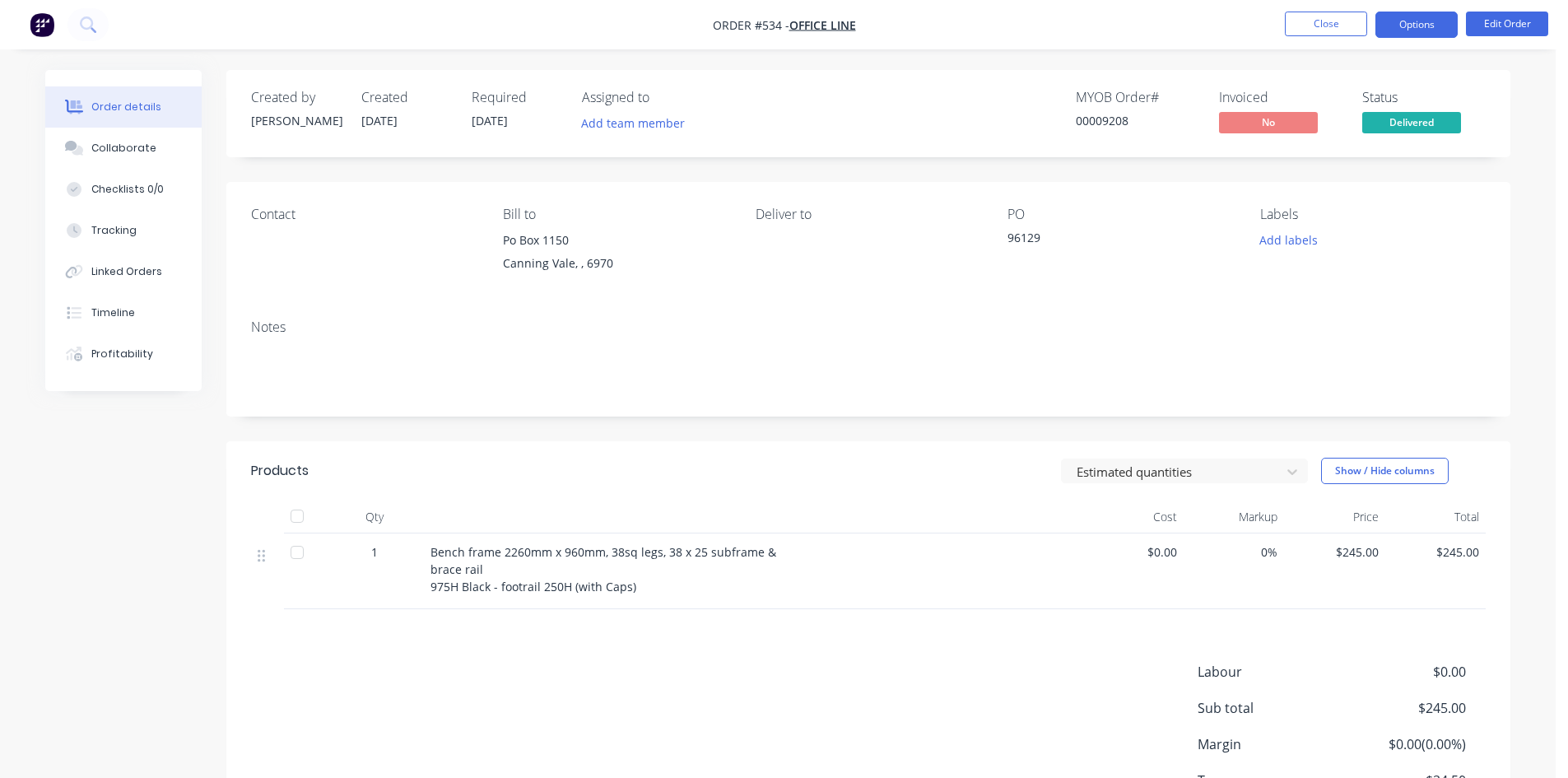
click at [1414, 26] on button "Options" at bounding box center [1416, 24] width 82 height 26
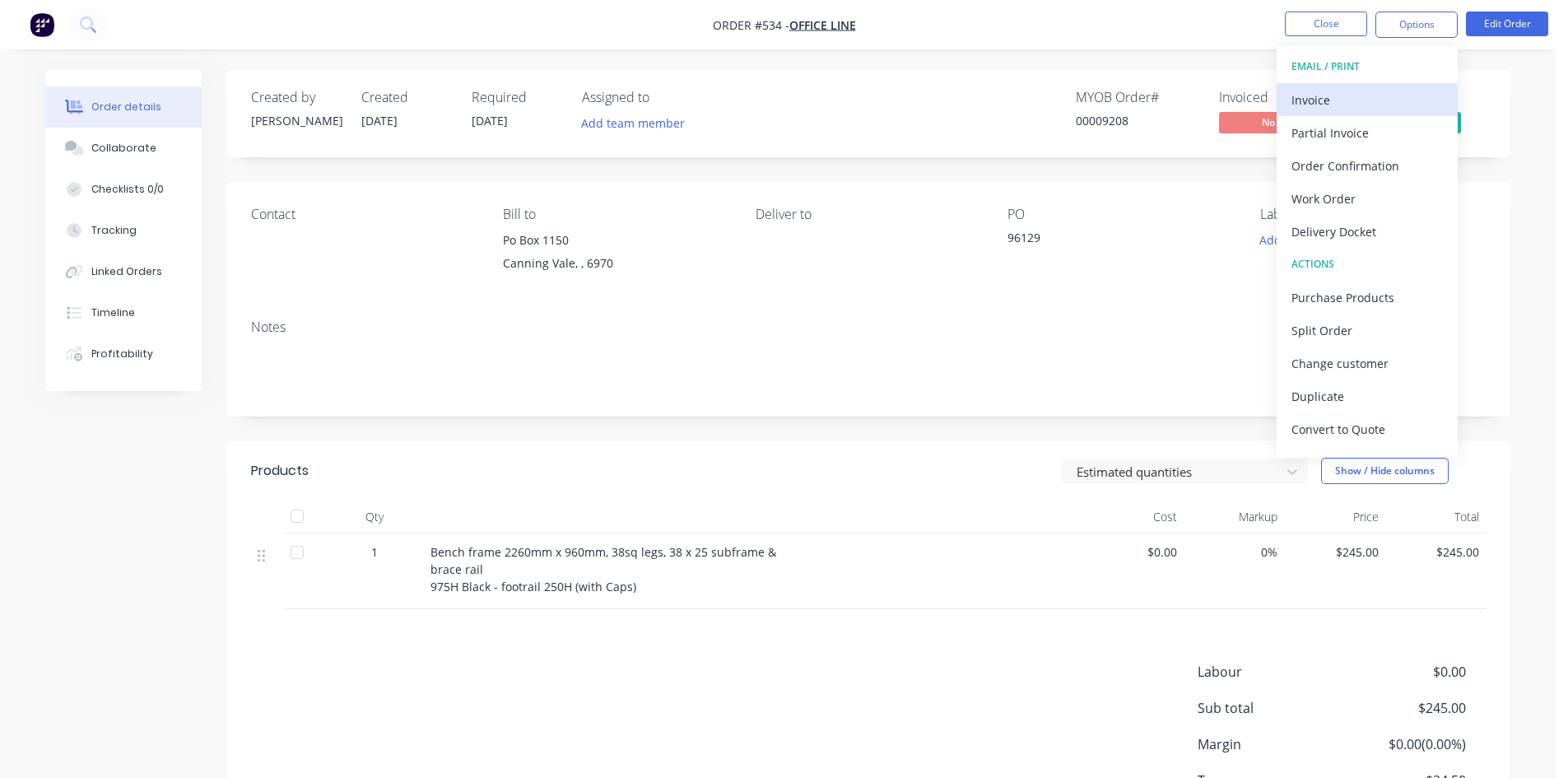
click at [1317, 106] on div "Invoice" at bounding box center [1367, 100] width 152 height 23
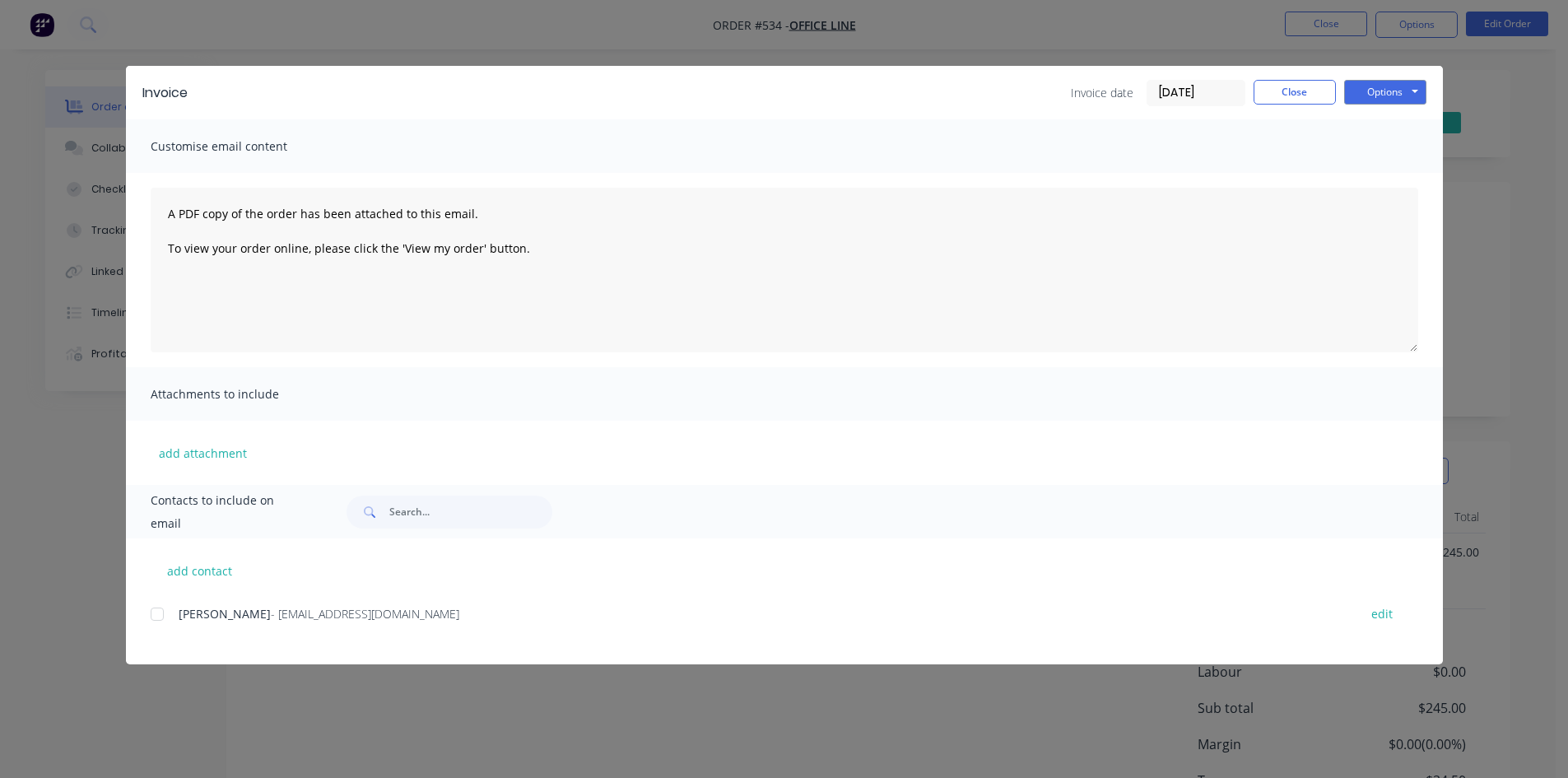
click at [157, 610] on div at bounding box center [157, 613] width 33 height 33
click at [1374, 96] on button "Options" at bounding box center [1385, 91] width 82 height 24
click at [1383, 173] on button "Email" at bounding box center [1397, 176] width 106 height 27
click at [1307, 92] on button "Close" at bounding box center [1295, 91] width 82 height 24
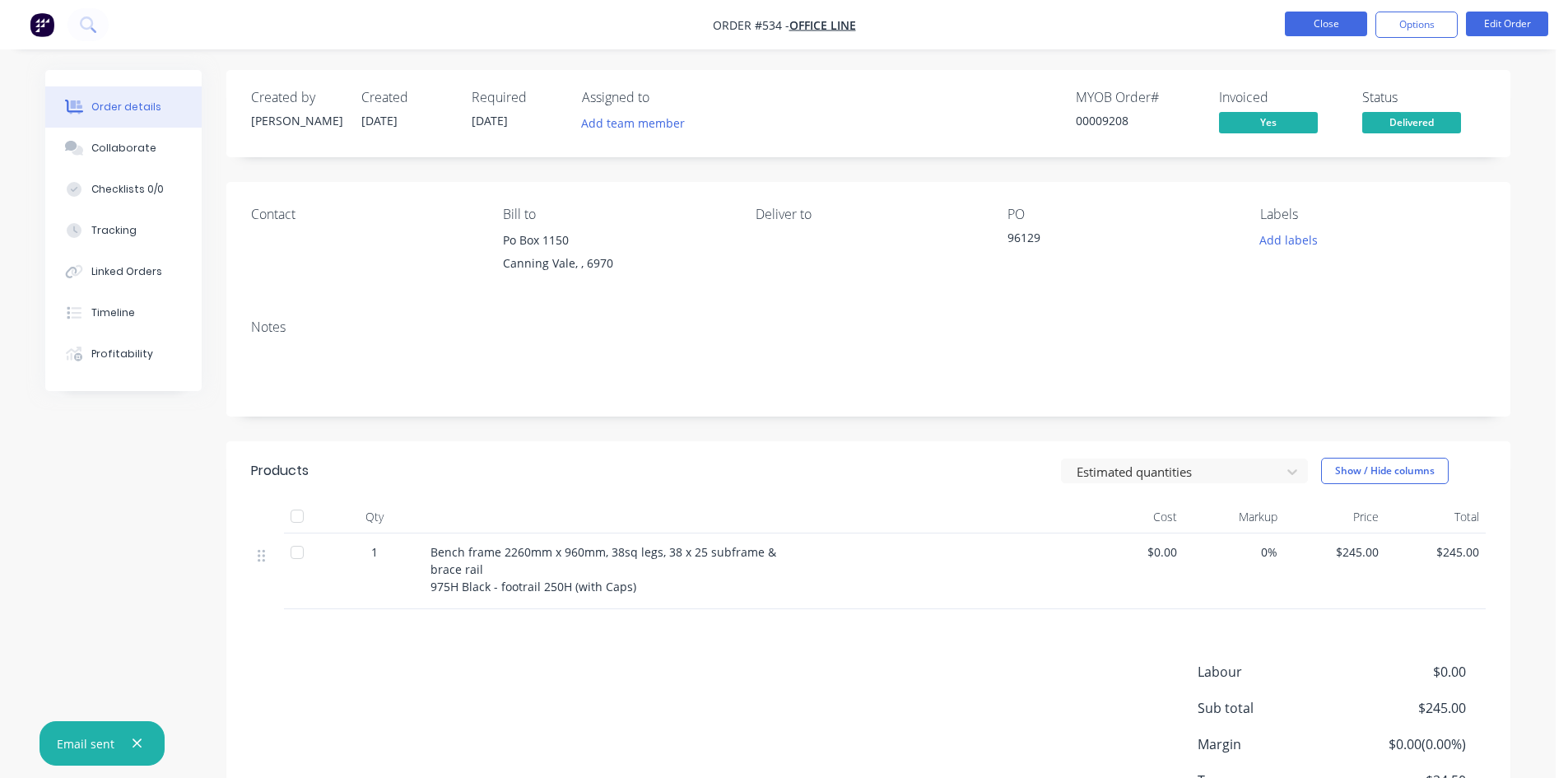
click at [1314, 29] on button "Close" at bounding box center [1326, 23] width 82 height 24
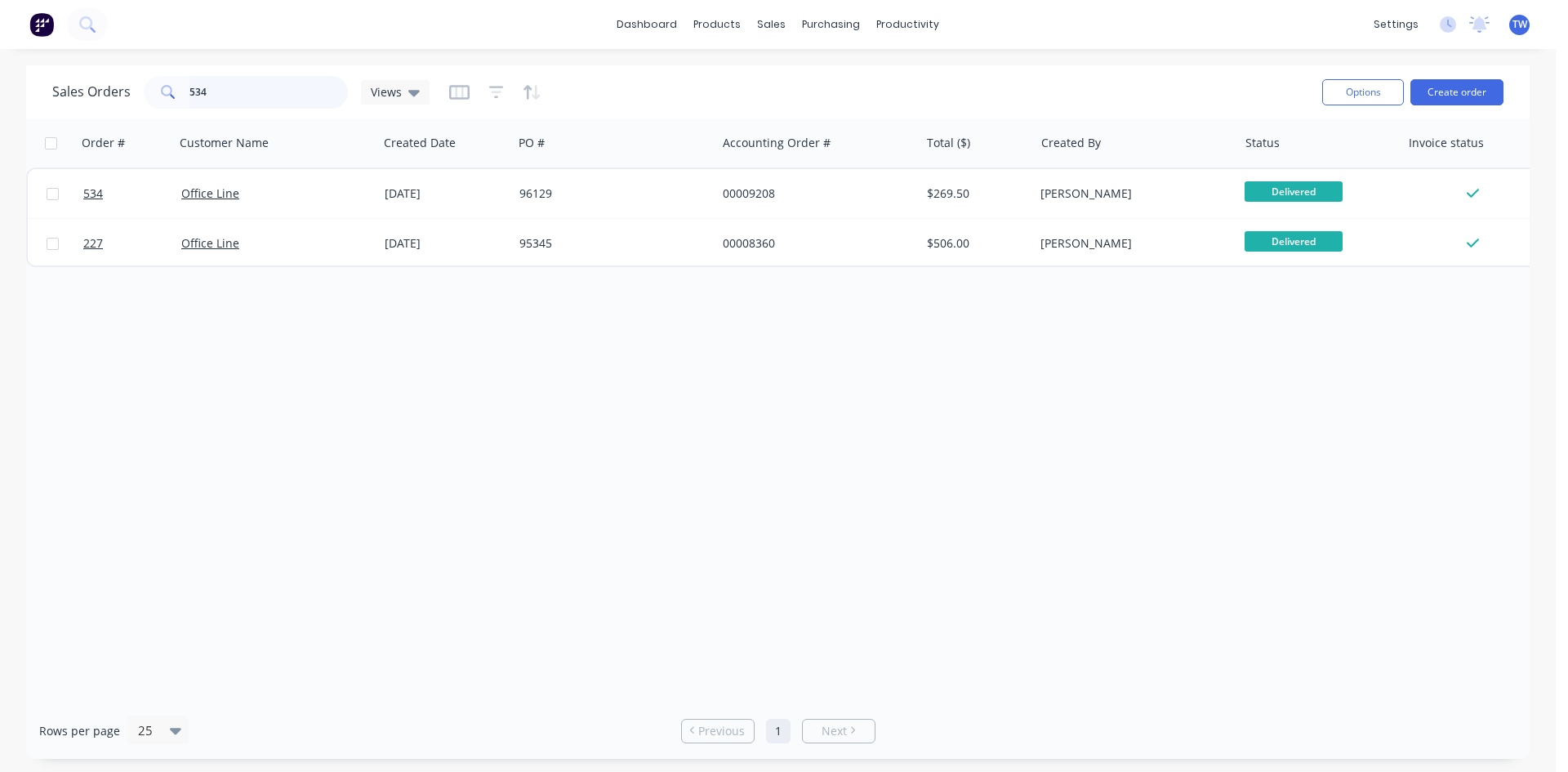
click at [243, 86] on input "534" at bounding box center [269, 91] width 160 height 32
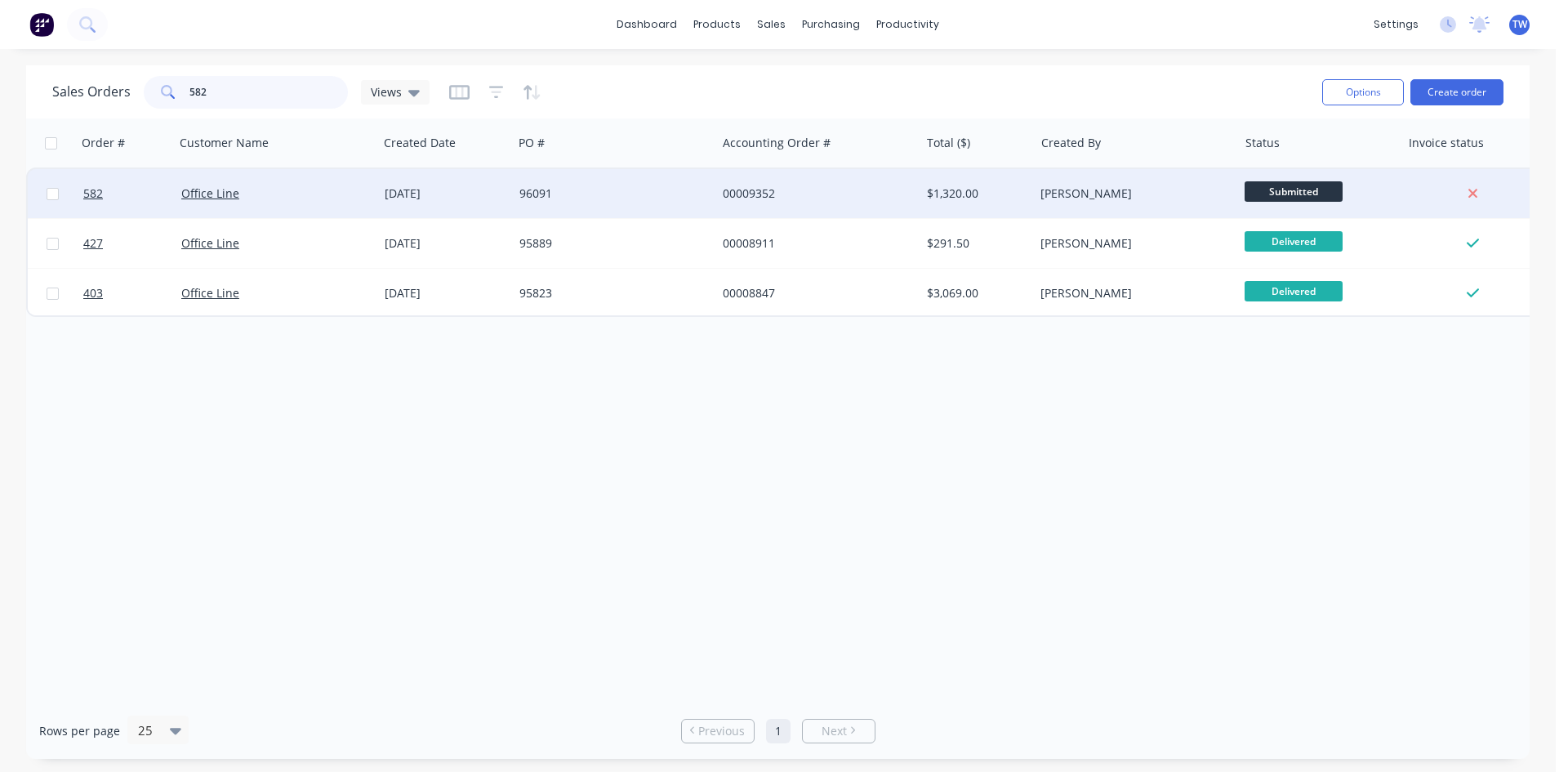
type input "582"
click at [1274, 187] on span "Submitted" at bounding box center [1294, 191] width 98 height 21
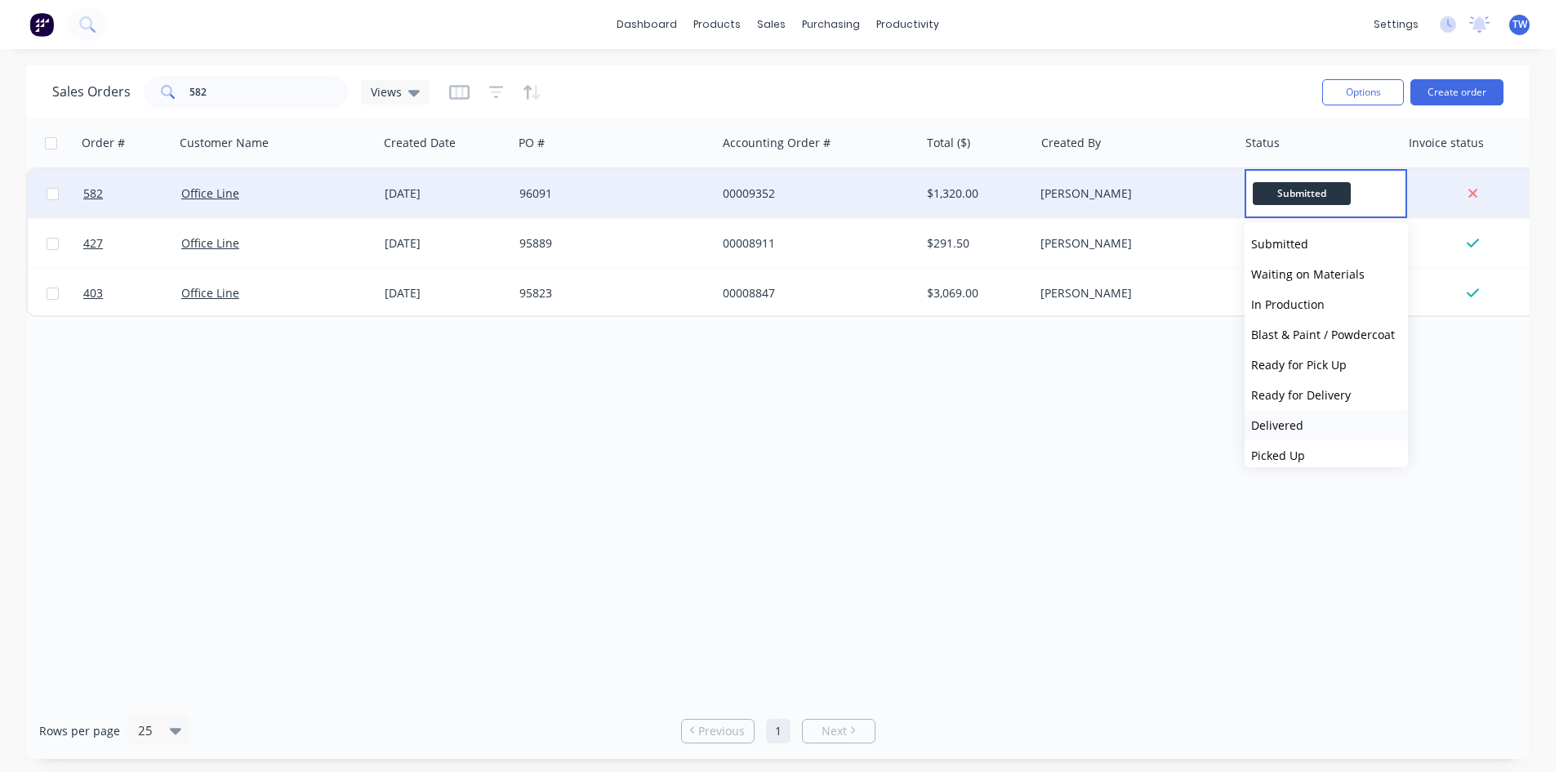
click at [1340, 425] on button "Delivered" at bounding box center [1326, 425] width 164 height 30
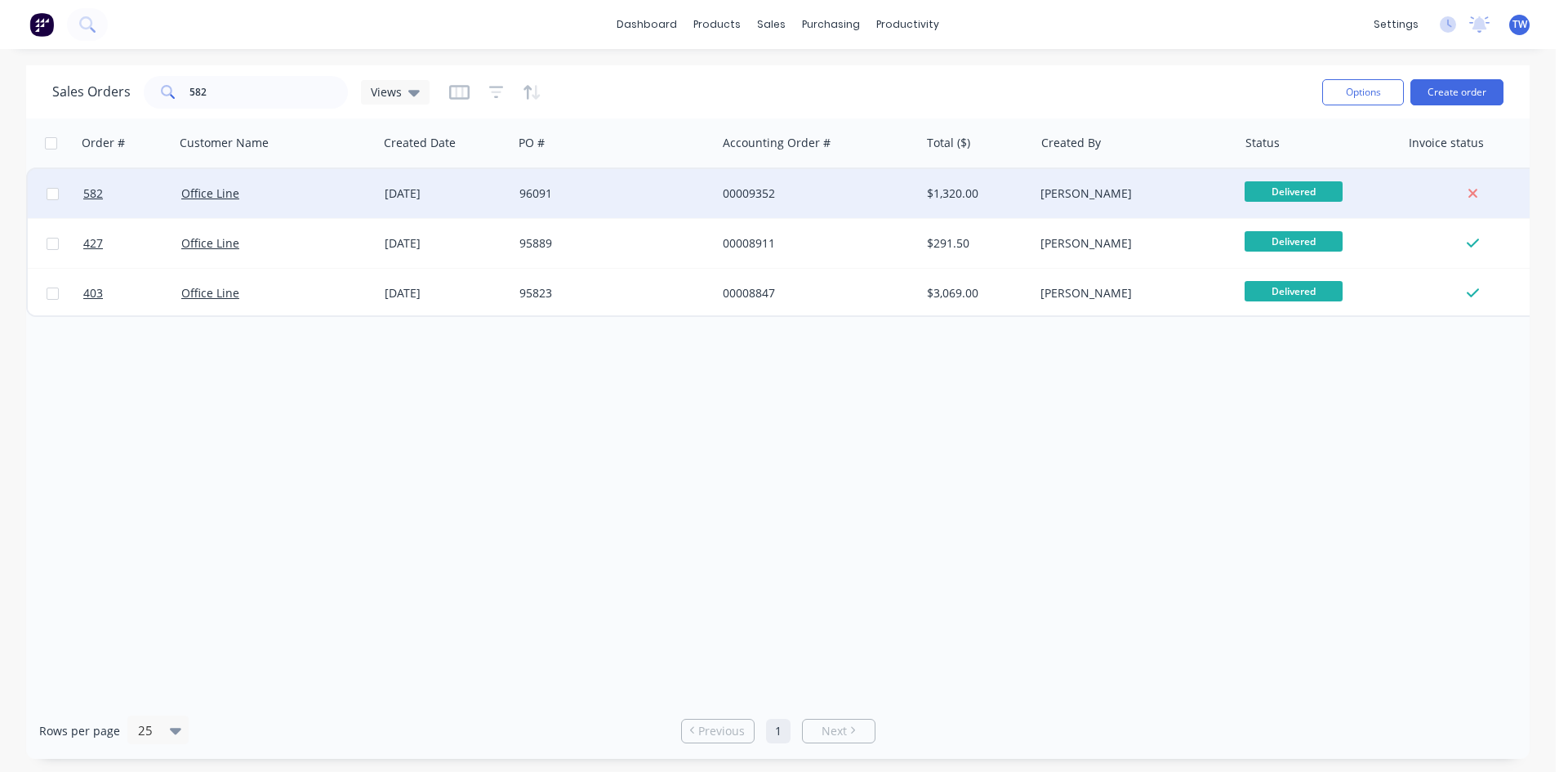
click at [1256, 199] on span "Delivered" at bounding box center [1294, 191] width 98 height 21
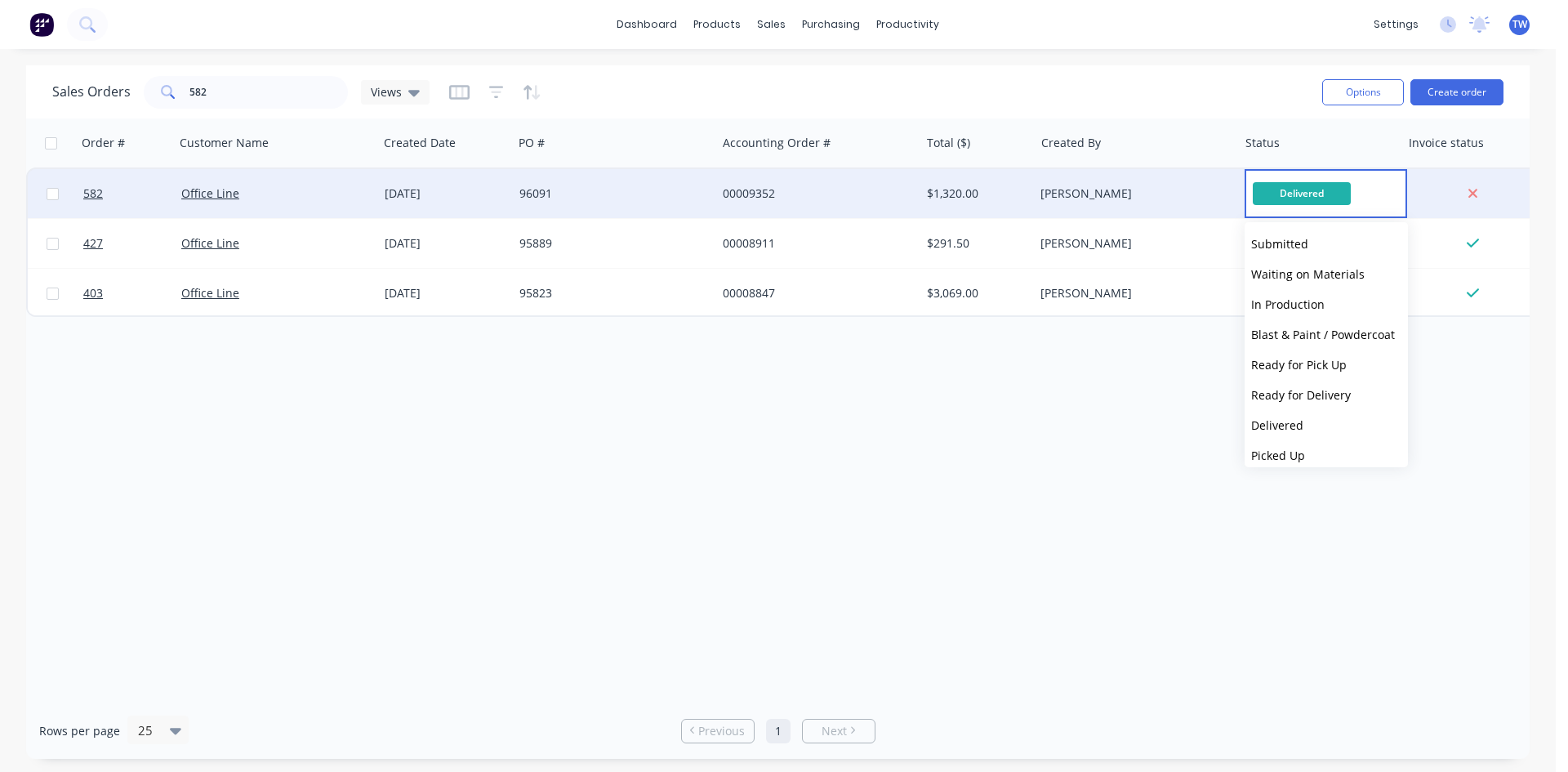
click at [1217, 187] on div "[PERSON_NAME]" at bounding box center [1131, 194] width 181 height 17
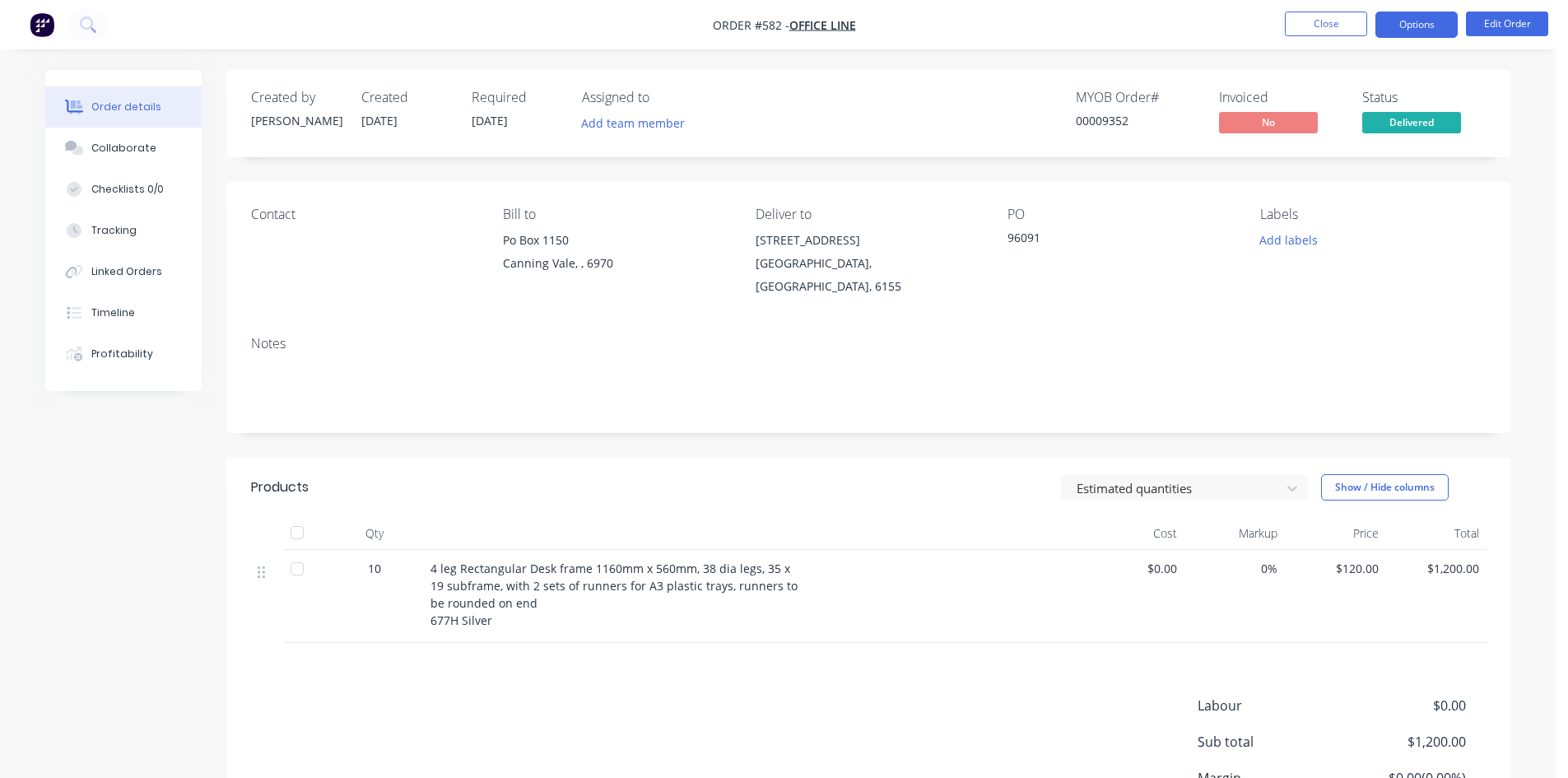
click at [1419, 29] on button "Options" at bounding box center [1416, 24] width 82 height 26
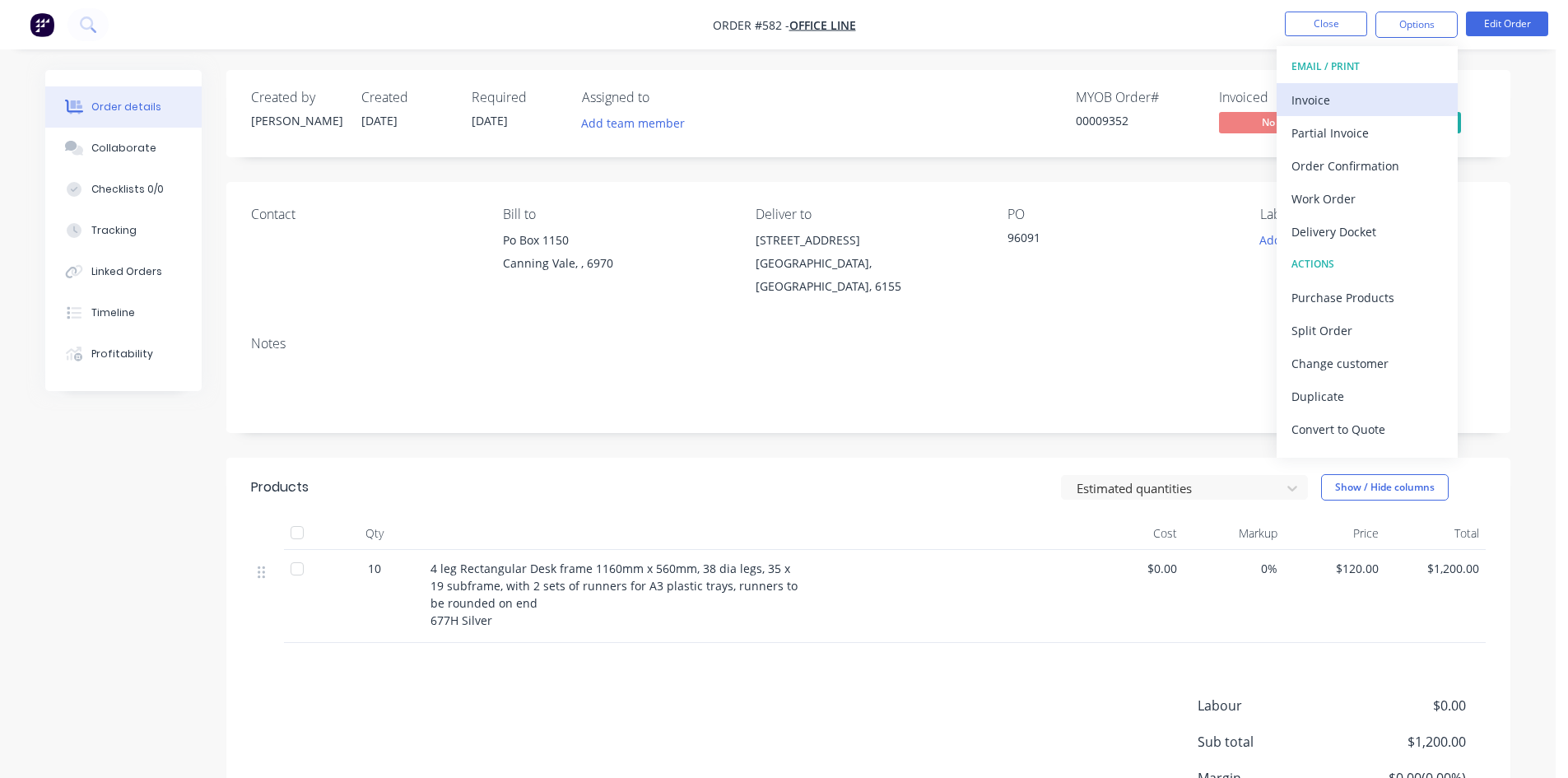
click at [1336, 92] on div "Invoice" at bounding box center [1367, 100] width 152 height 23
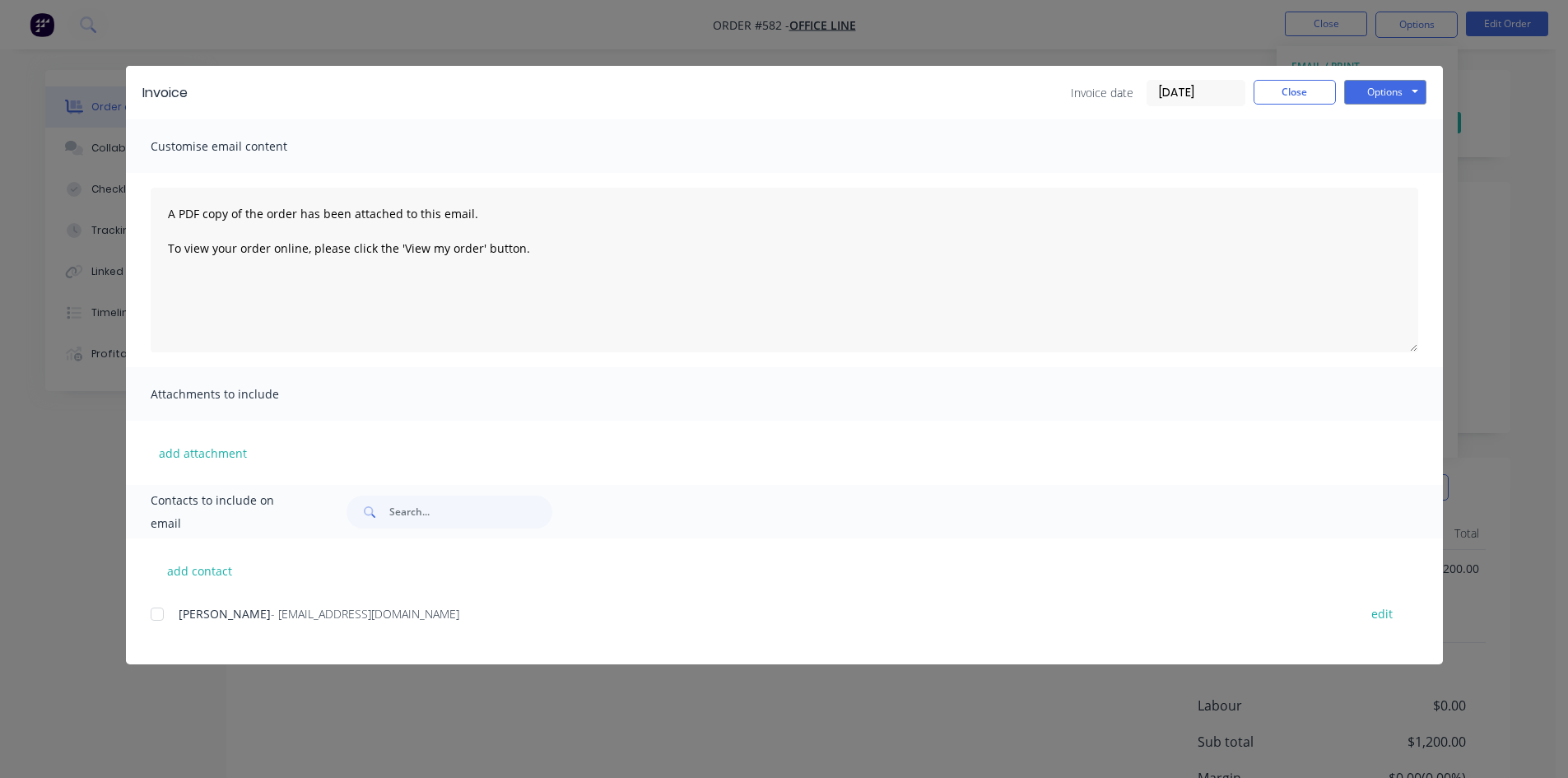
click at [152, 611] on div at bounding box center [157, 613] width 33 height 33
click at [1373, 90] on button "Options" at bounding box center [1385, 91] width 82 height 24
click at [1381, 174] on button "Email" at bounding box center [1397, 176] width 106 height 27
drag, startPoint x: 1271, startPoint y: 92, endPoint x: 1282, endPoint y: 84, distance: 13.6
click at [1271, 92] on button "Close" at bounding box center [1295, 91] width 82 height 24
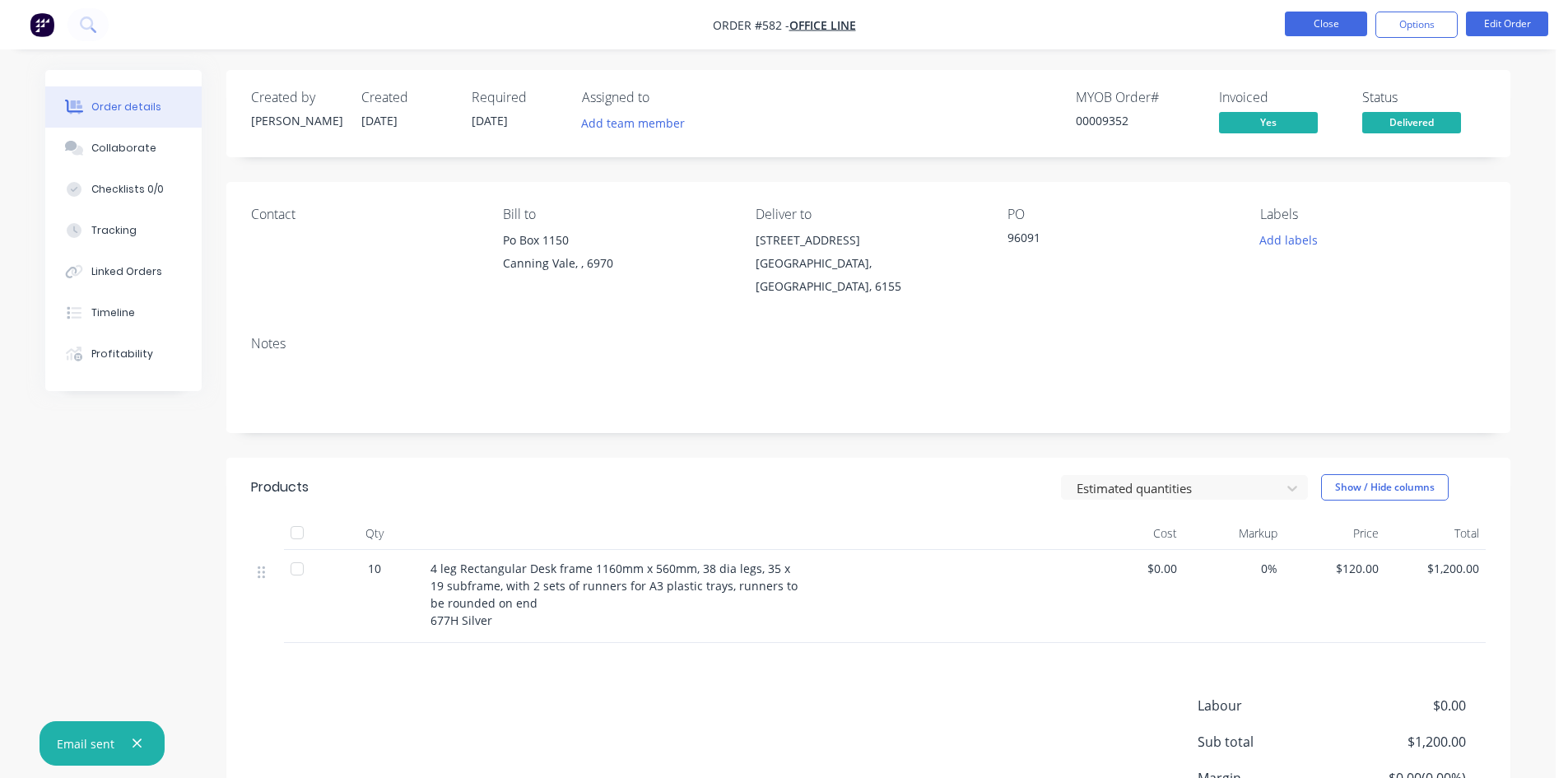
click at [1311, 16] on button "Close" at bounding box center [1326, 23] width 82 height 24
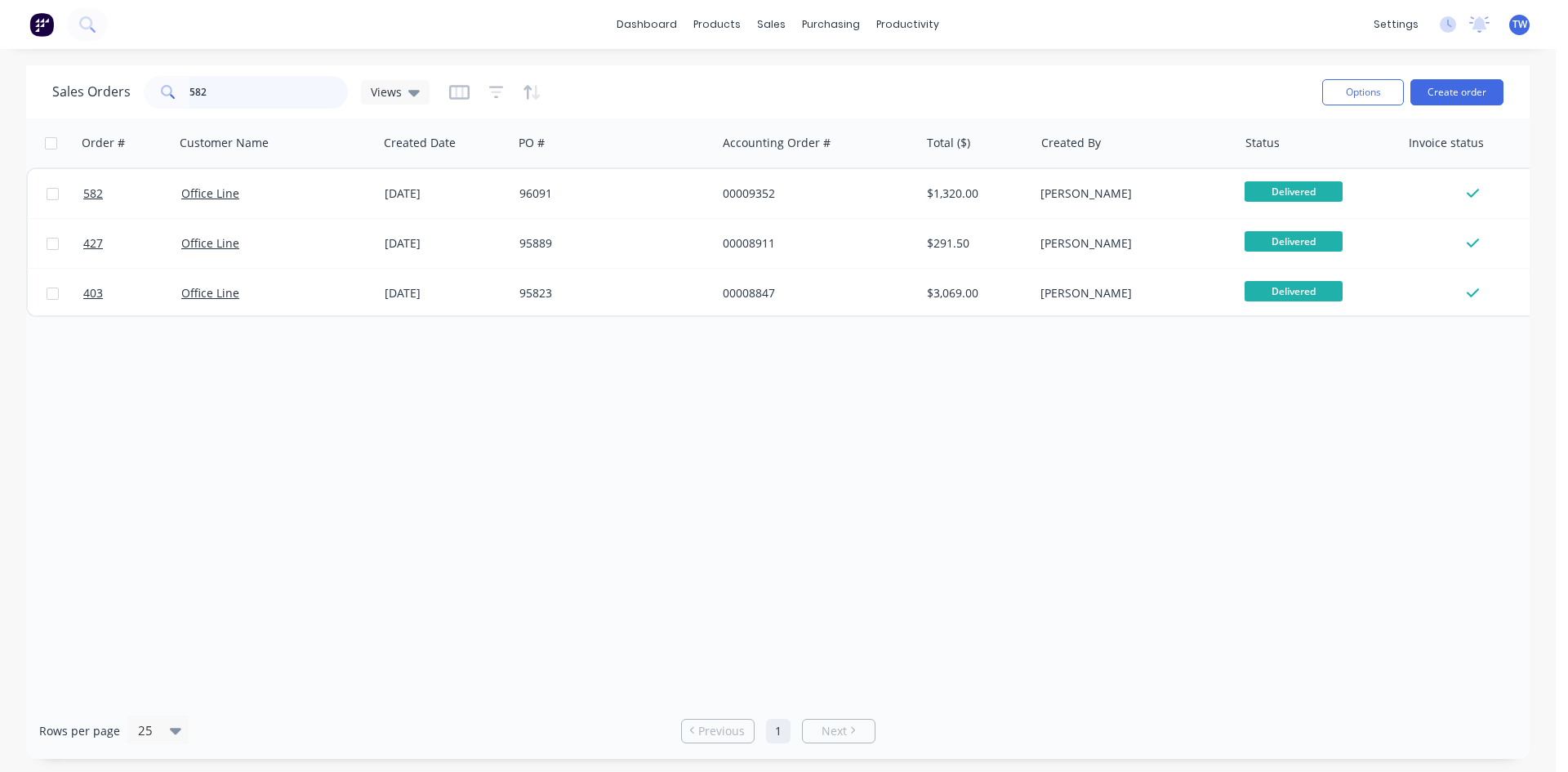
click at [219, 96] on input "582" at bounding box center [269, 91] width 160 height 32
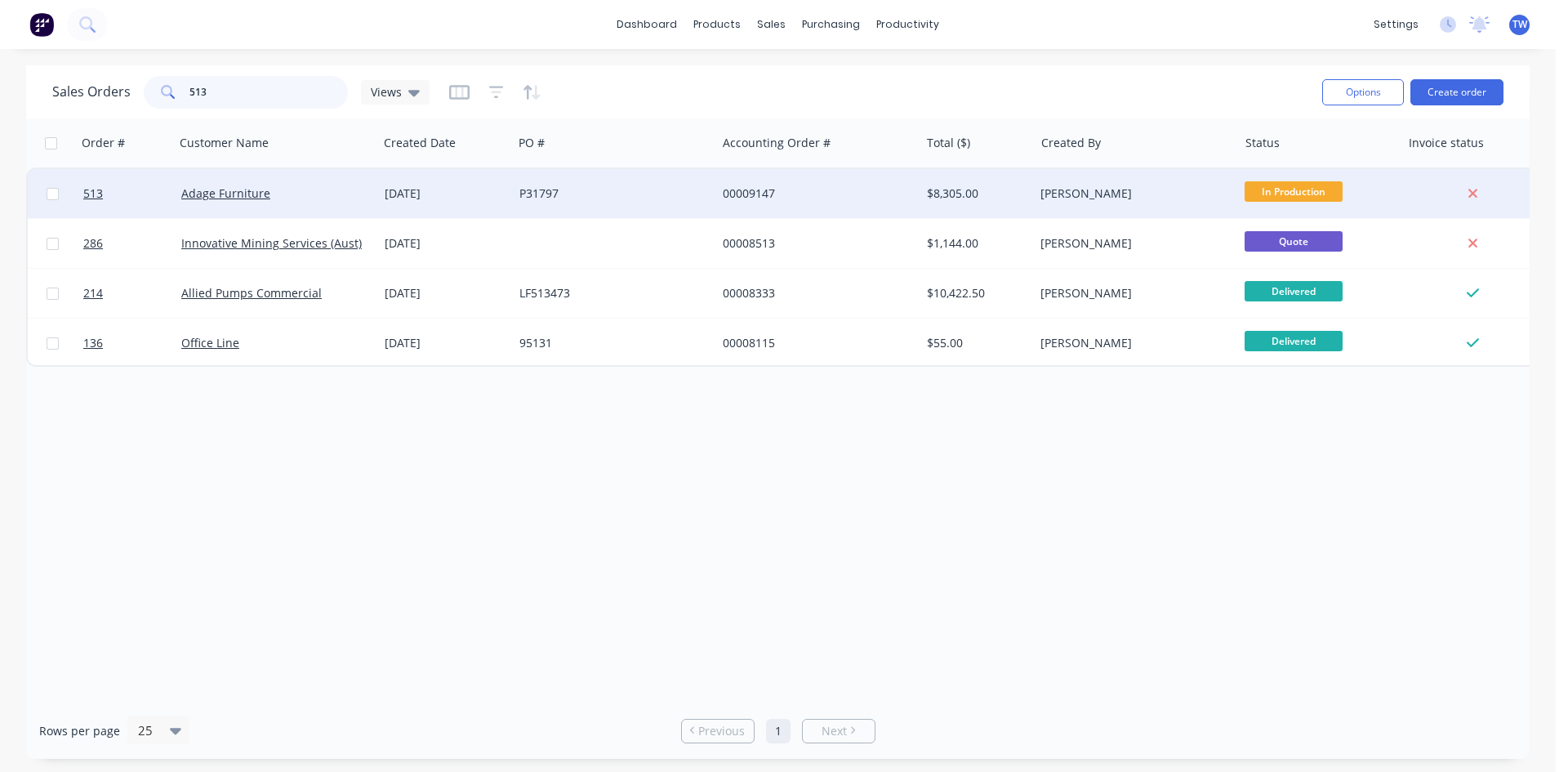
type input "513"
click at [1277, 190] on span "In Production" at bounding box center [1294, 191] width 98 height 21
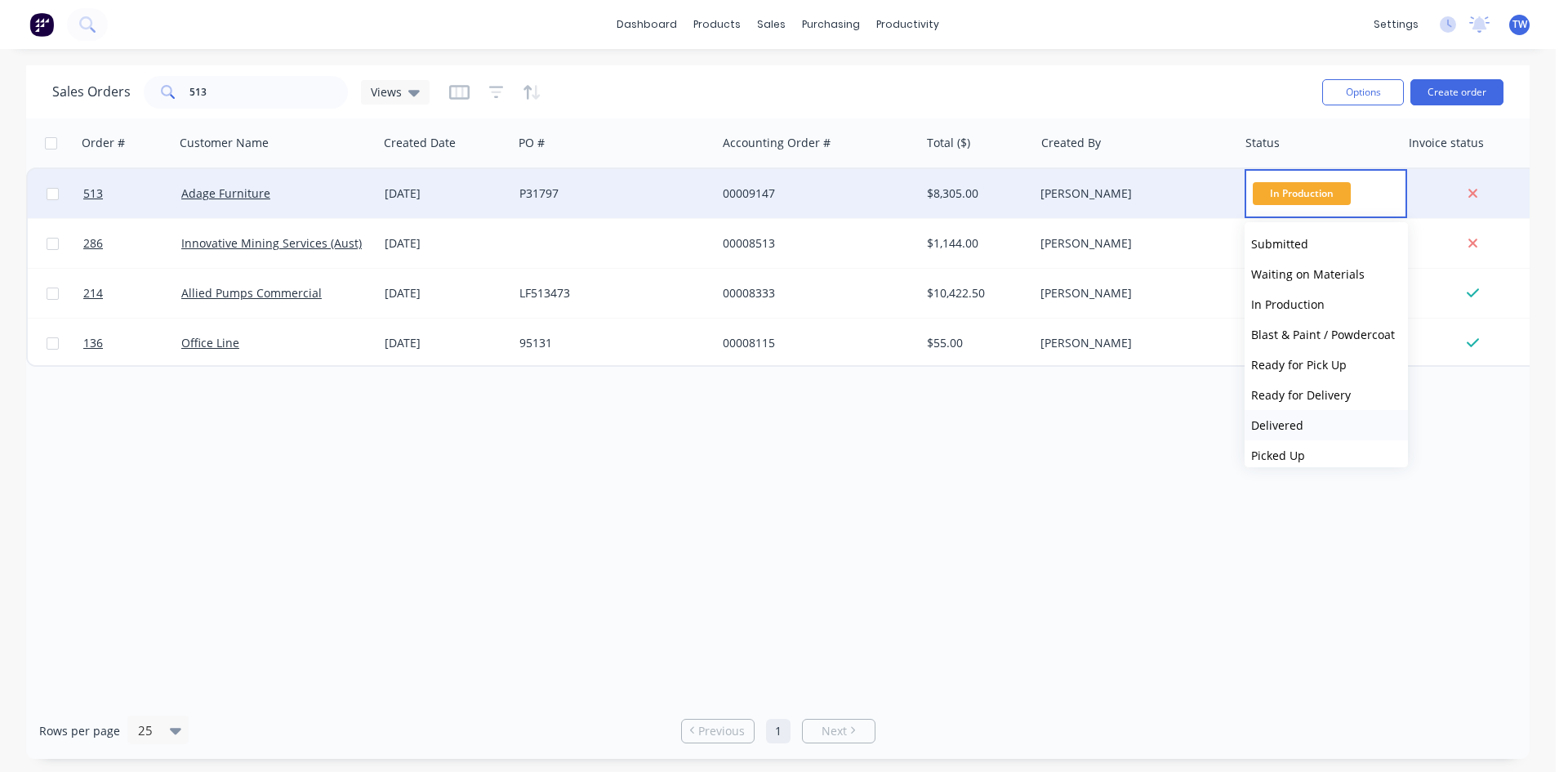
click at [1310, 420] on button "Delivered" at bounding box center [1326, 425] width 164 height 30
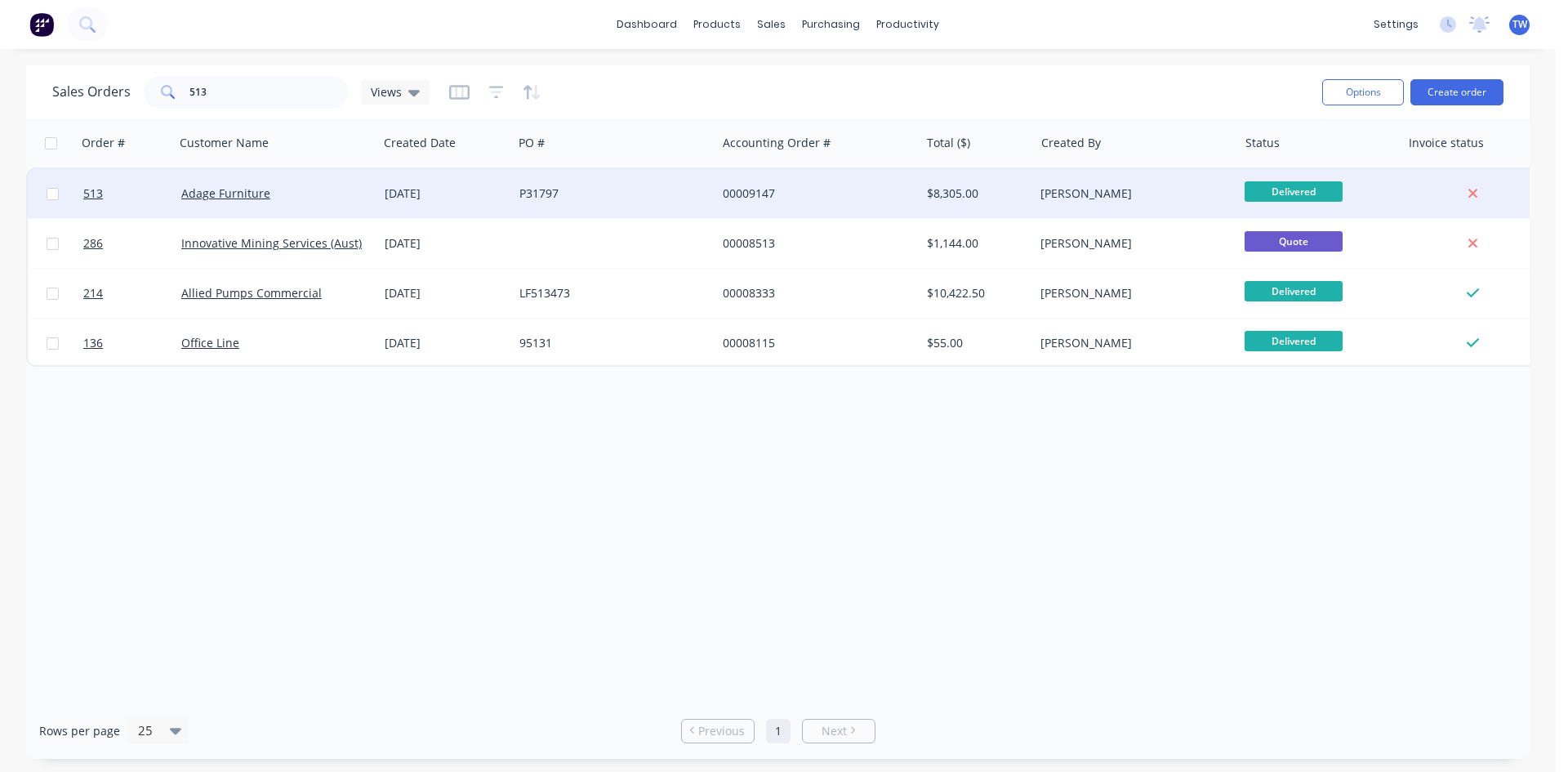
click at [1161, 201] on div "[PERSON_NAME]" at bounding box center [1131, 194] width 181 height 17
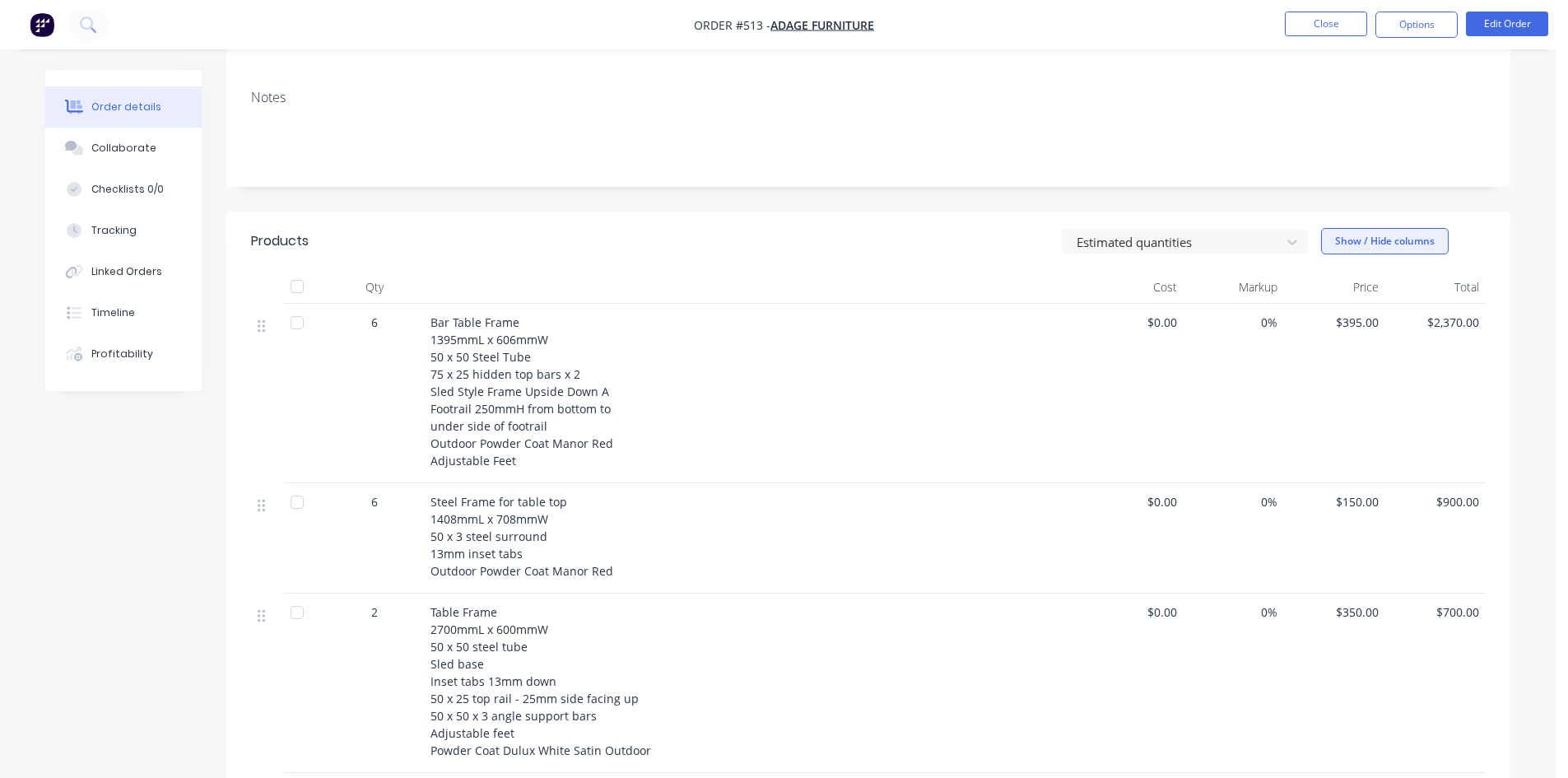
scroll to position [247, 0]
click at [1418, 23] on button "Options" at bounding box center [1416, 24] width 82 height 26
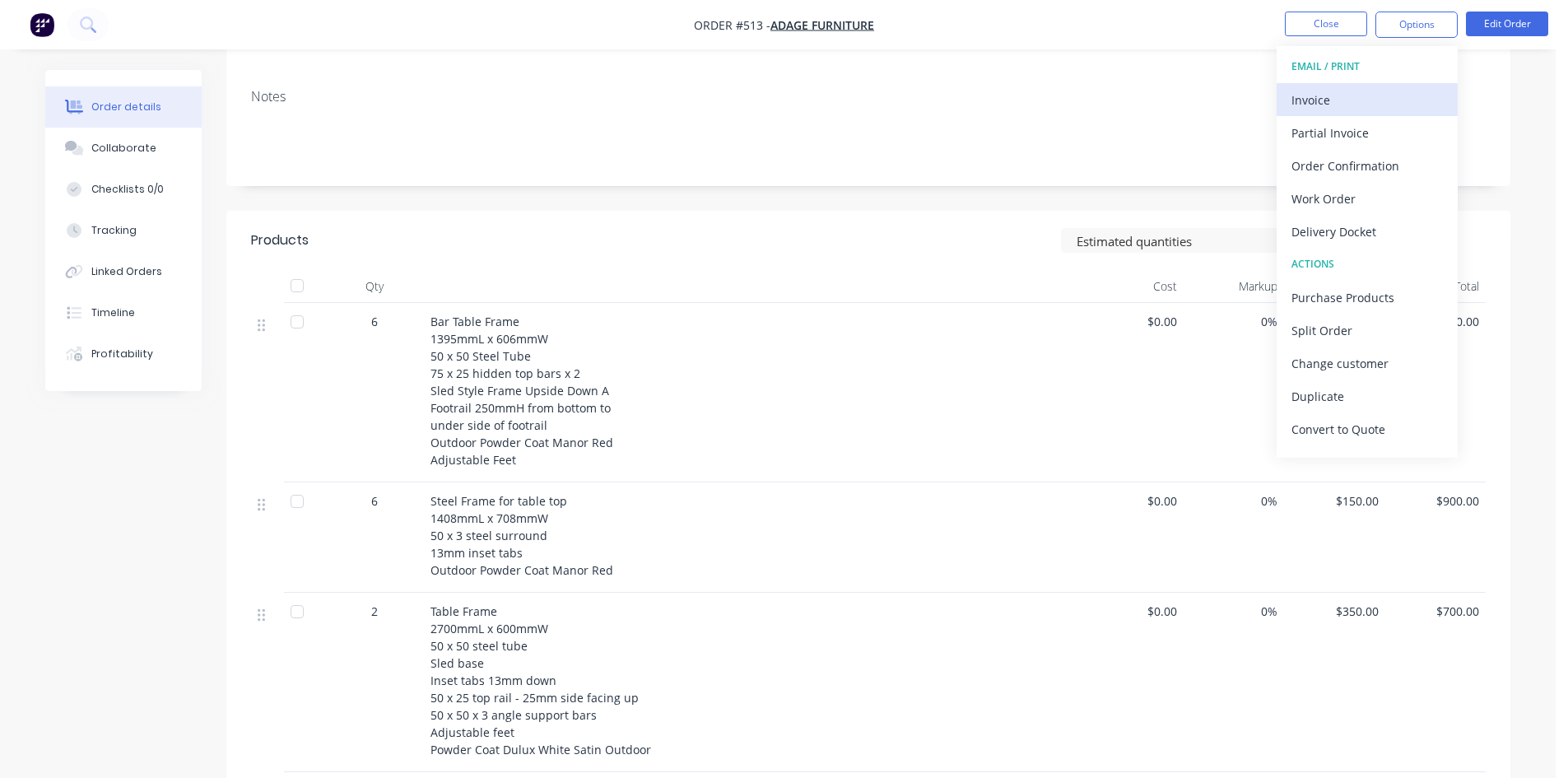
click at [1340, 105] on div "Invoice" at bounding box center [1367, 100] width 152 height 23
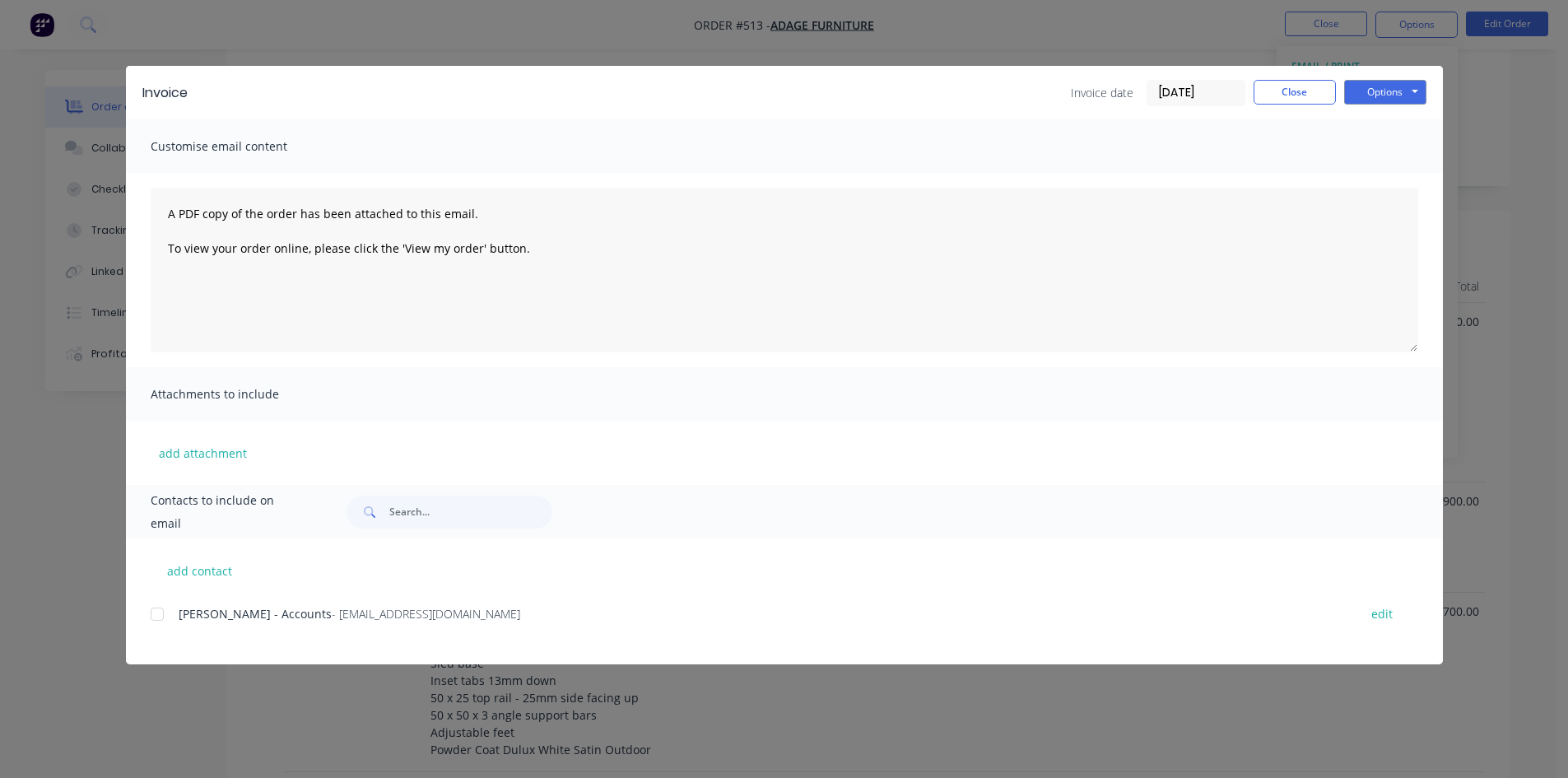
click at [163, 611] on div at bounding box center [157, 613] width 33 height 33
click at [1351, 99] on button "Options" at bounding box center [1385, 91] width 82 height 24
click at [1399, 175] on button "Email" at bounding box center [1397, 176] width 106 height 27
click at [1320, 104] on button "Close" at bounding box center [1295, 91] width 82 height 24
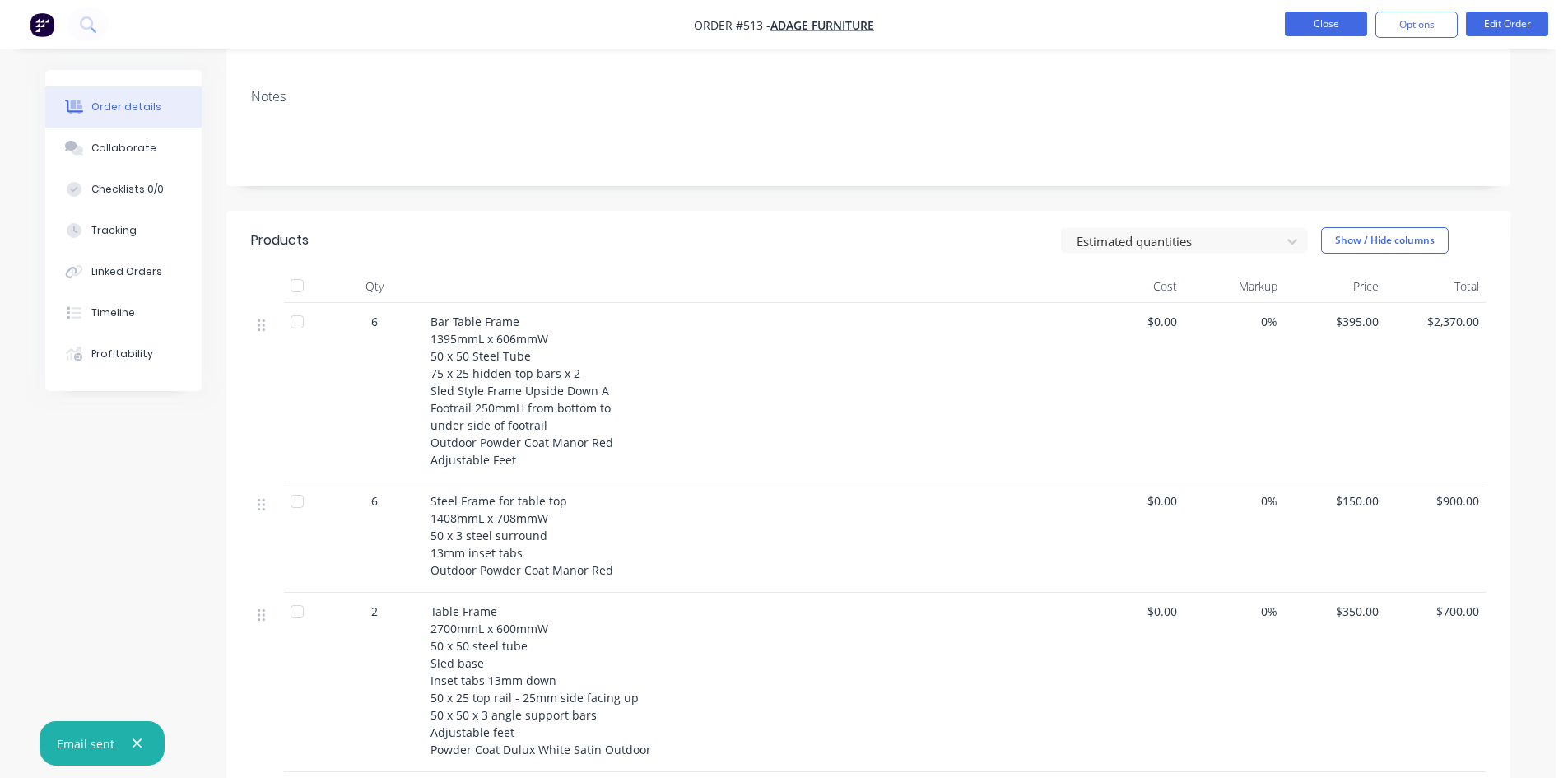
click at [1313, 32] on button "Close" at bounding box center [1326, 23] width 82 height 24
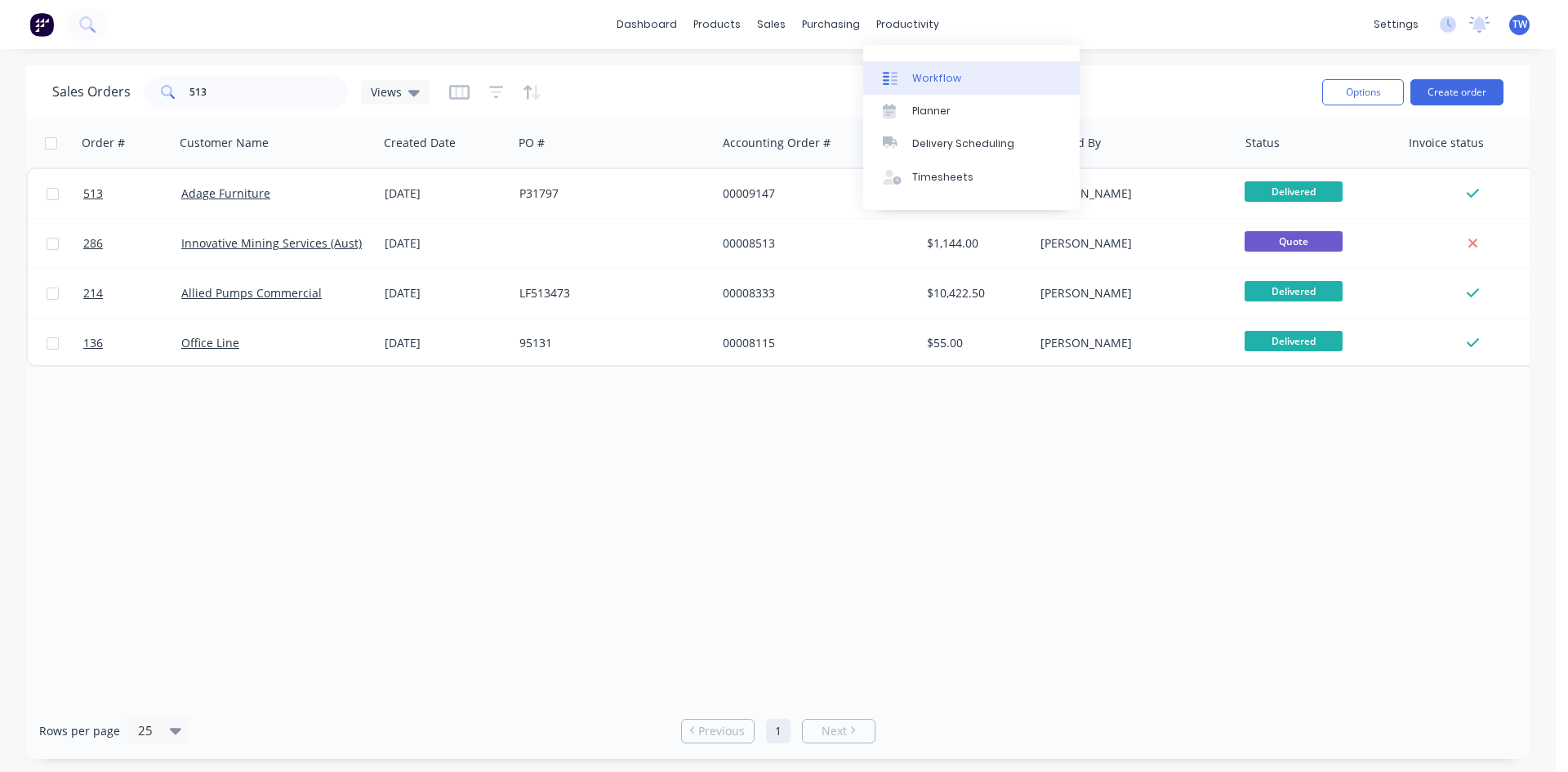
click at [918, 73] on div "Workflow" at bounding box center [936, 78] width 49 height 15
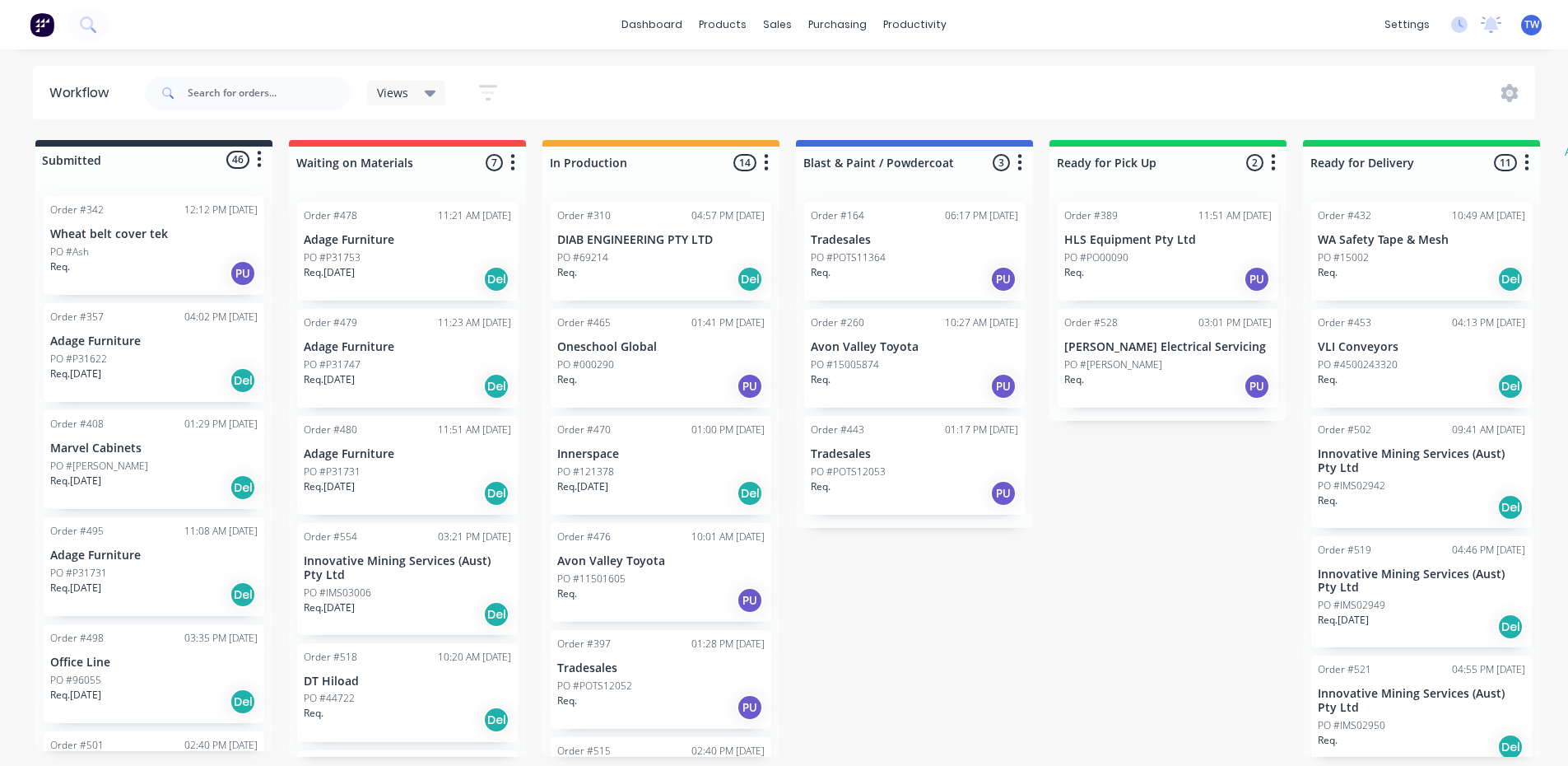
click at [126, 368] on div "Req. [DATE] Del" at bounding box center [154, 380] width 208 height 28
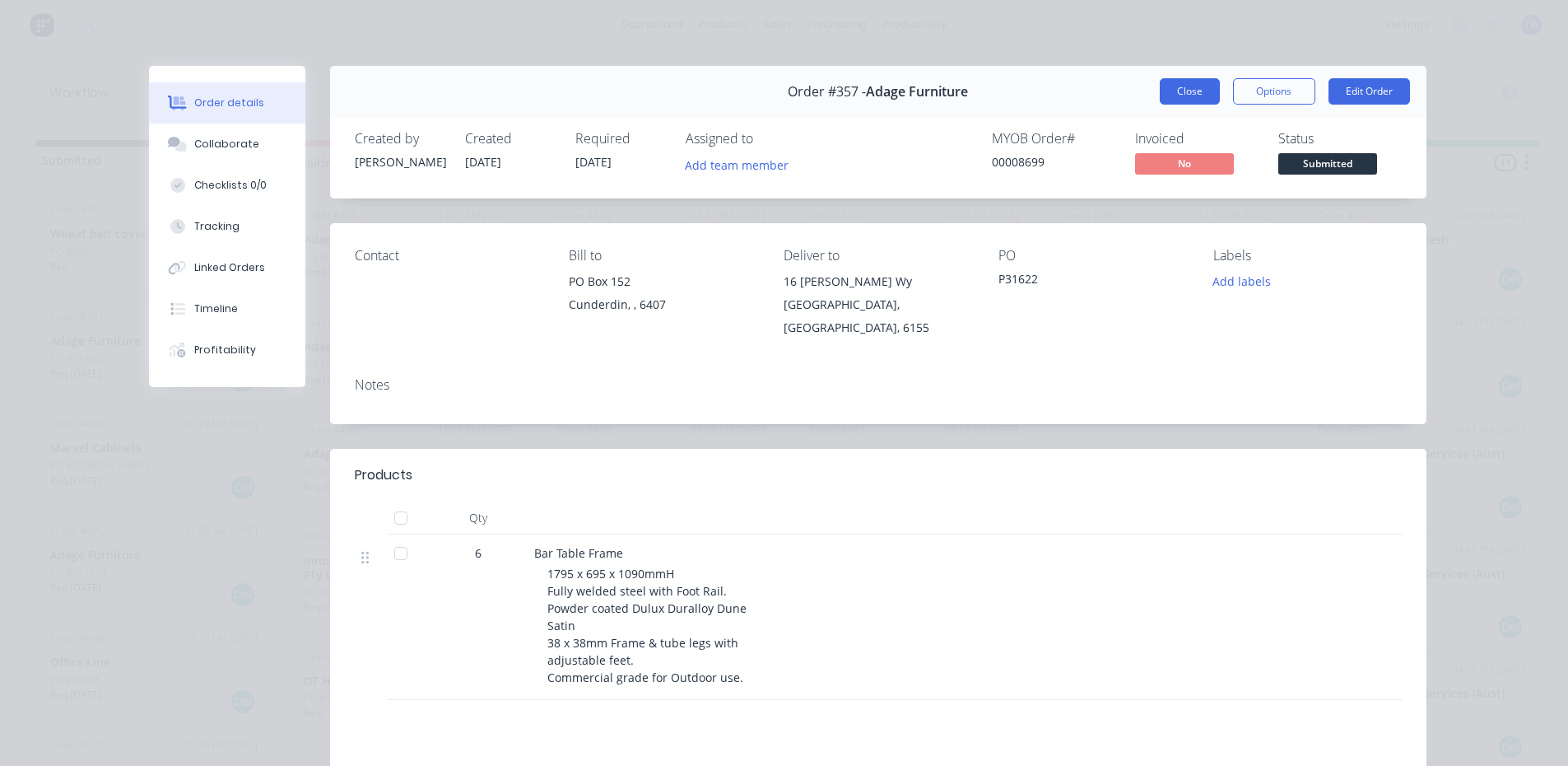
click at [1173, 90] on button "Close" at bounding box center [1190, 91] width 60 height 26
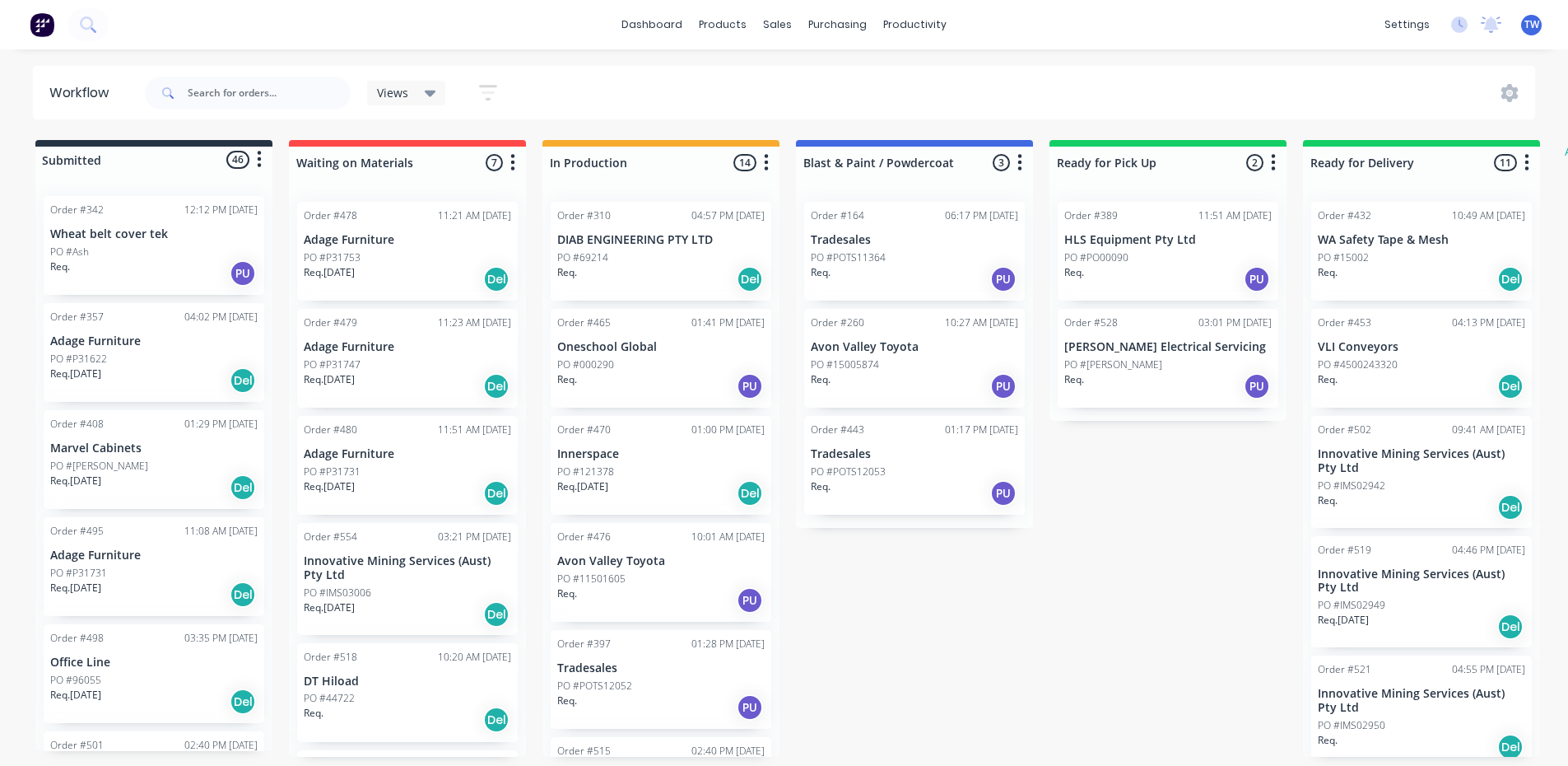
click at [152, 441] on div "Order #408 01:29 PM [DATE] Marvel Cabinets PO #[PERSON_NAME]. [DATE] Del" at bounding box center [153, 459] width 220 height 99
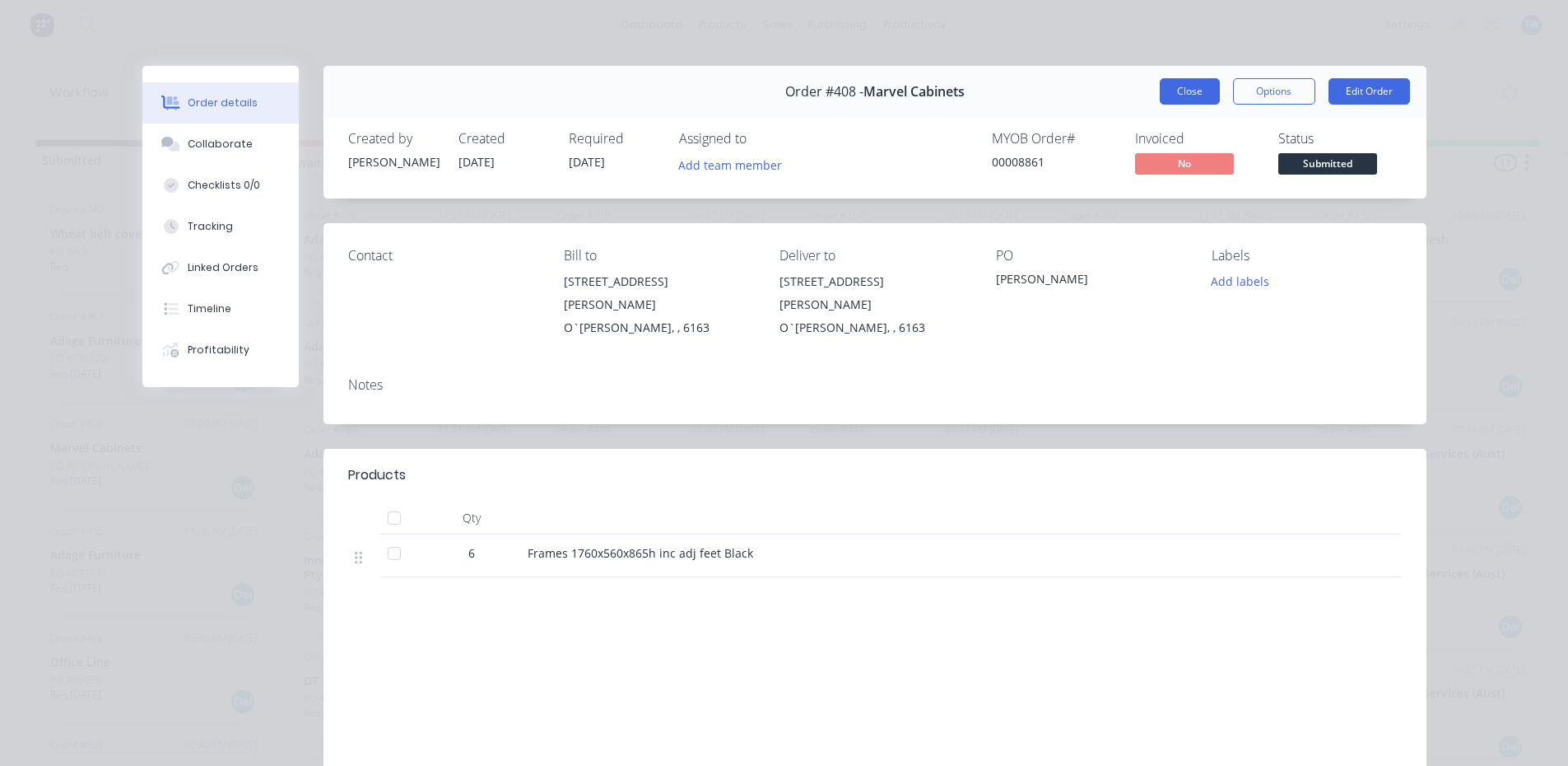
drag, startPoint x: 1186, startPoint y: 81, endPoint x: 1161, endPoint y: 96, distance: 29.2
click at [1186, 82] on button "Close" at bounding box center [1190, 91] width 60 height 26
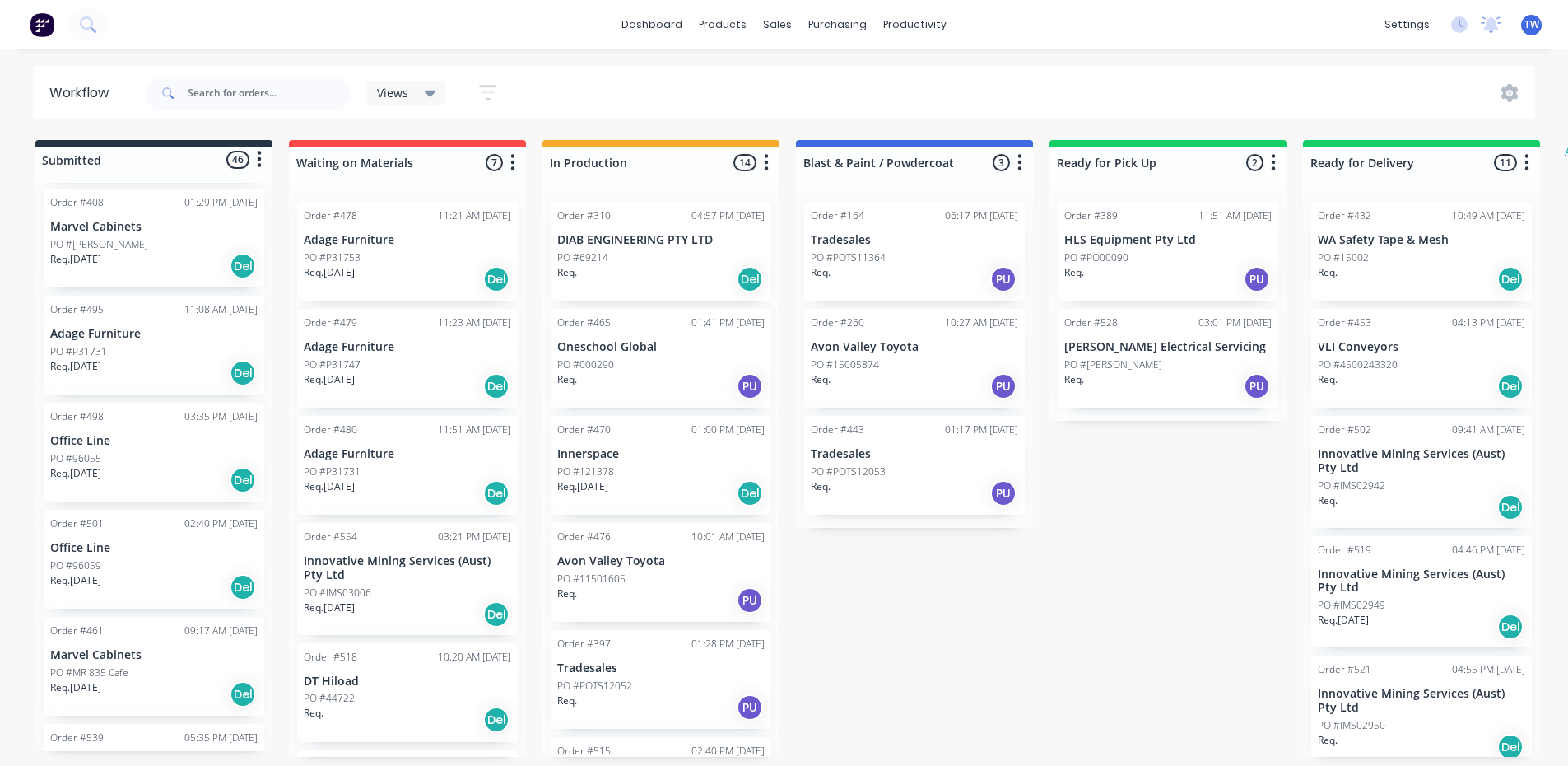
scroll to position [247, 0]
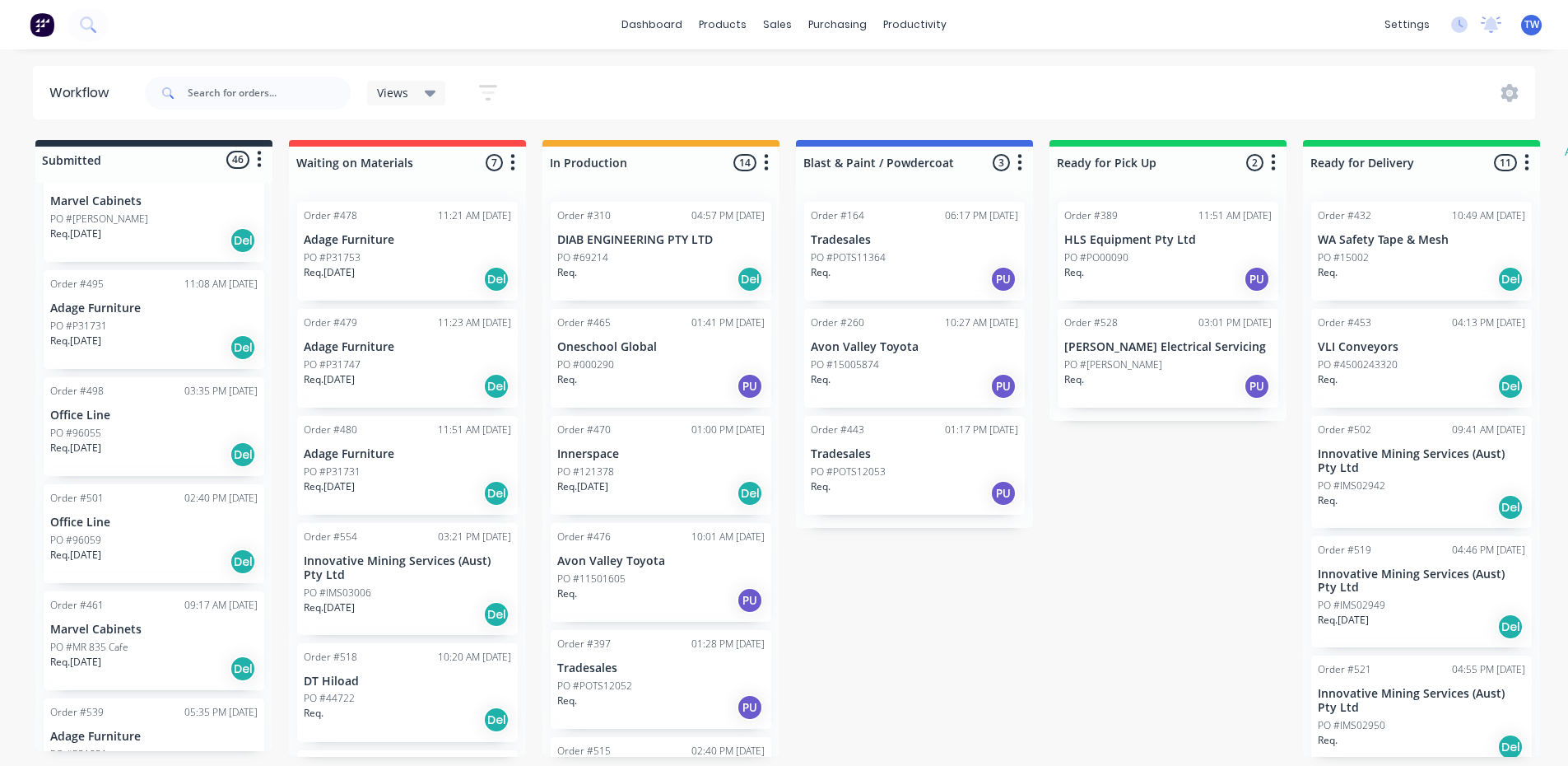
click at [144, 437] on div "PO #96055" at bounding box center [154, 433] width 208 height 15
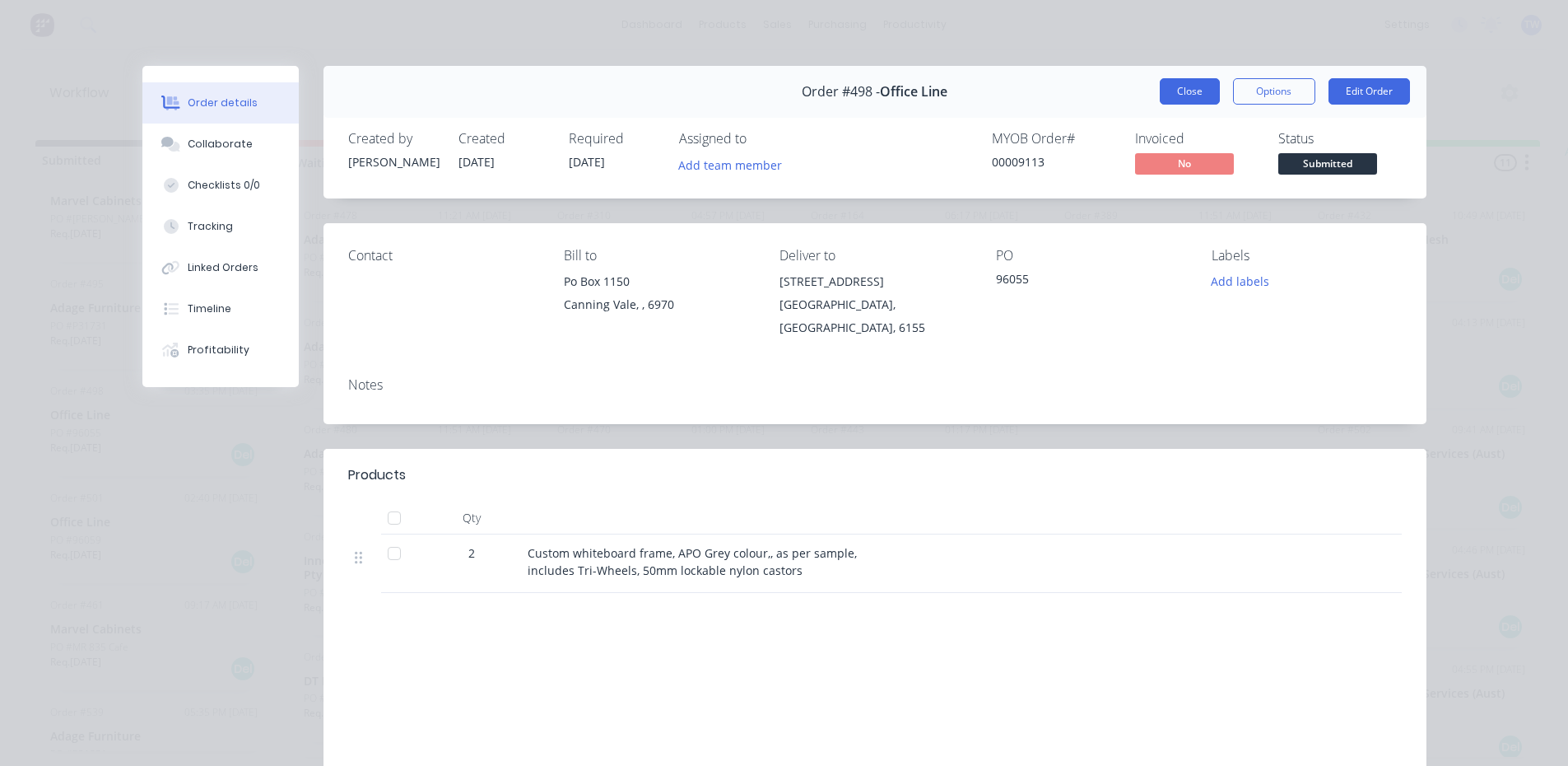
click at [1195, 87] on button "Close" at bounding box center [1190, 91] width 60 height 26
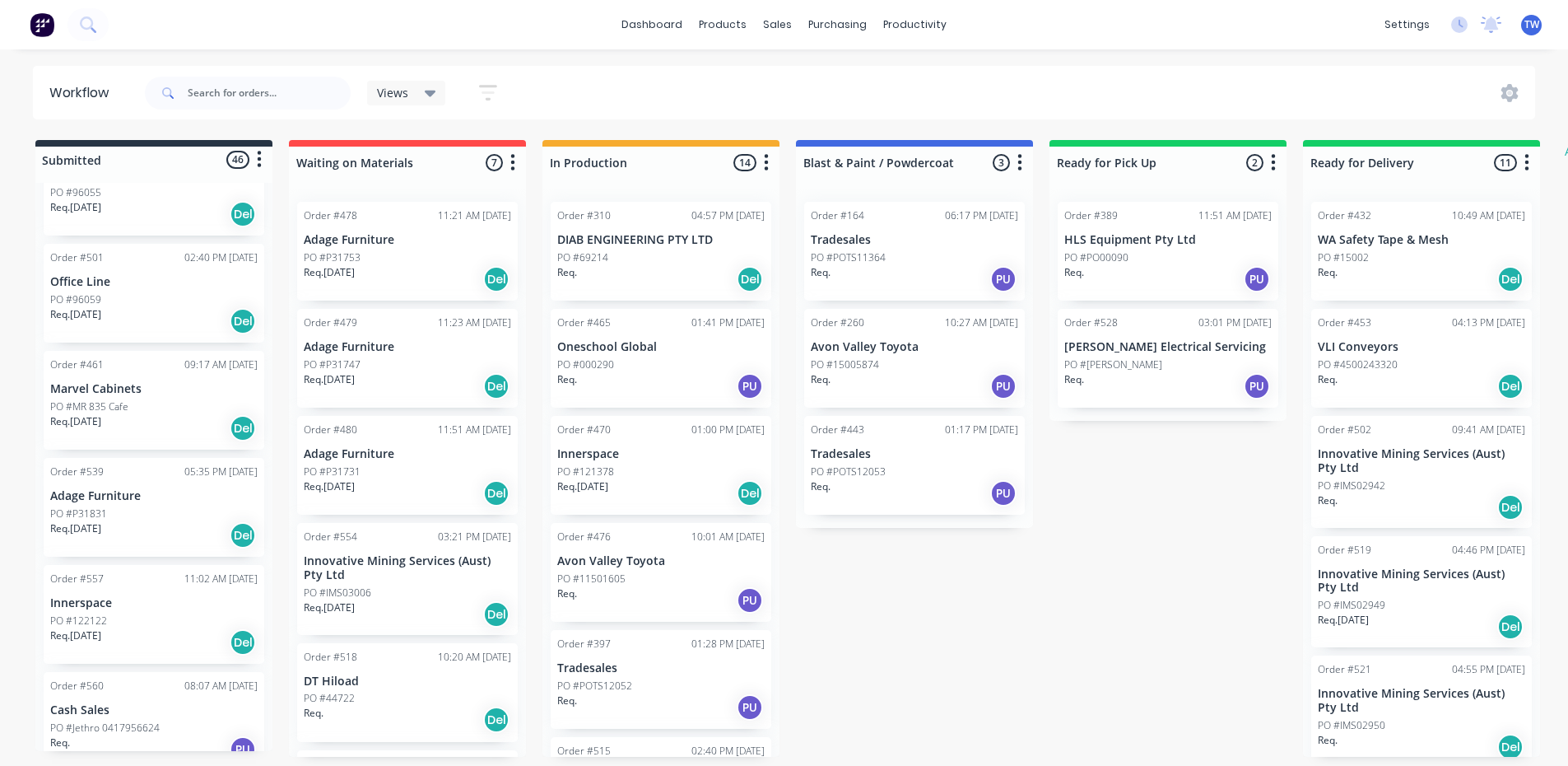
scroll to position [494, 0]
click at [101, 407] on p "Req. [DATE]" at bounding box center [75, 415] width 51 height 15
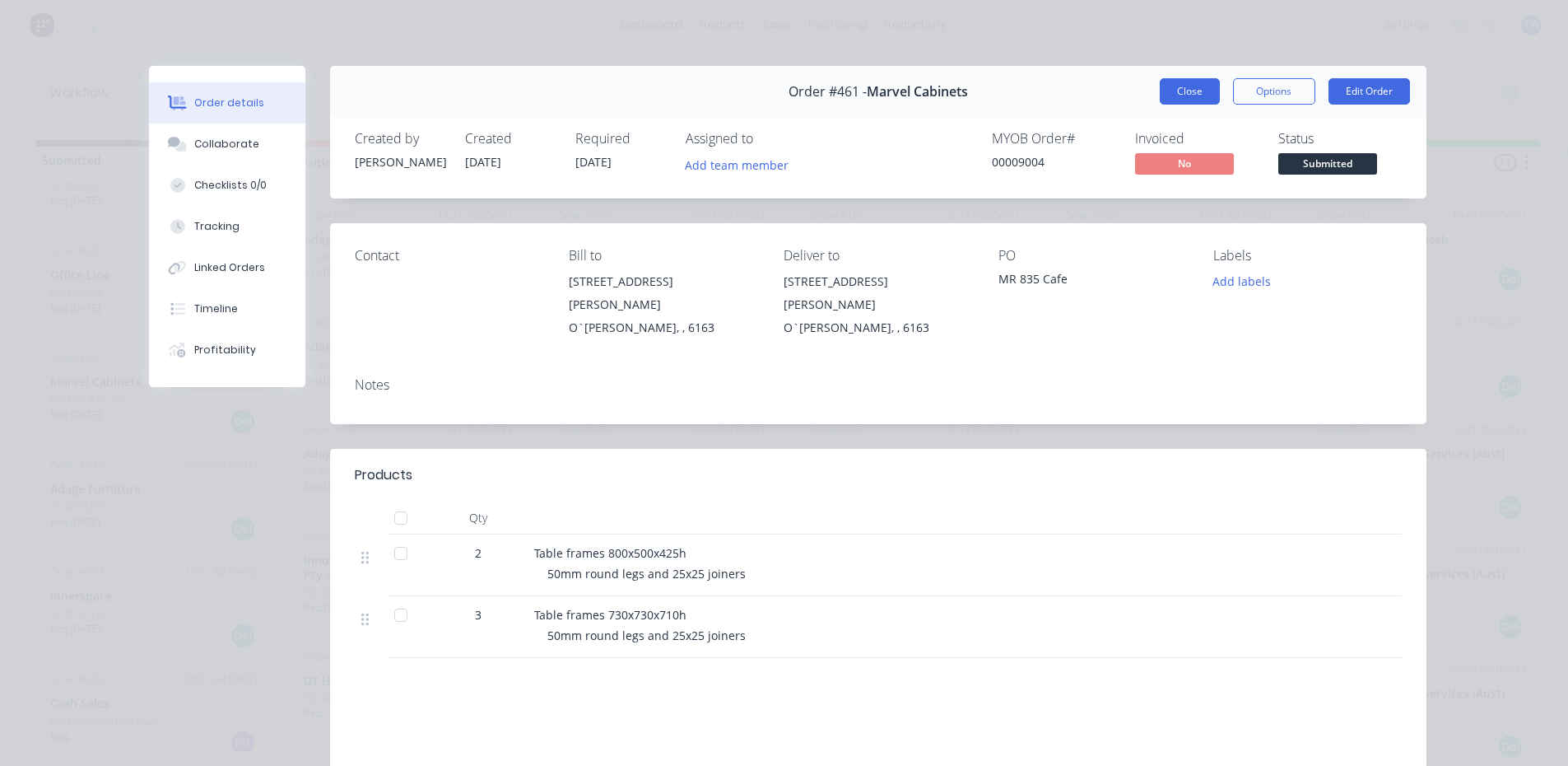
click at [1173, 96] on button "Close" at bounding box center [1190, 91] width 60 height 26
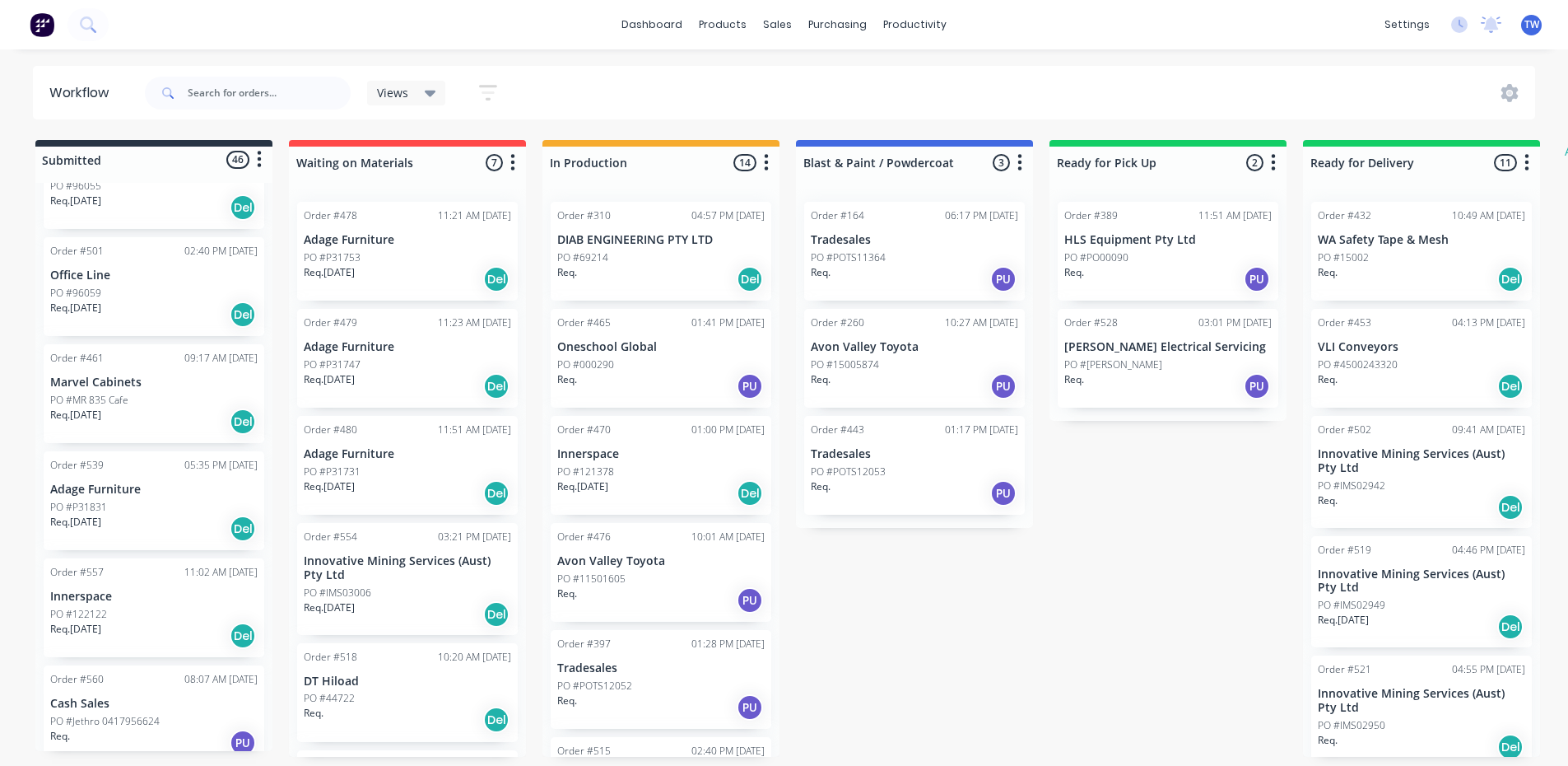
click at [101, 613] on p "PO #122122" at bounding box center [79, 614] width 57 height 15
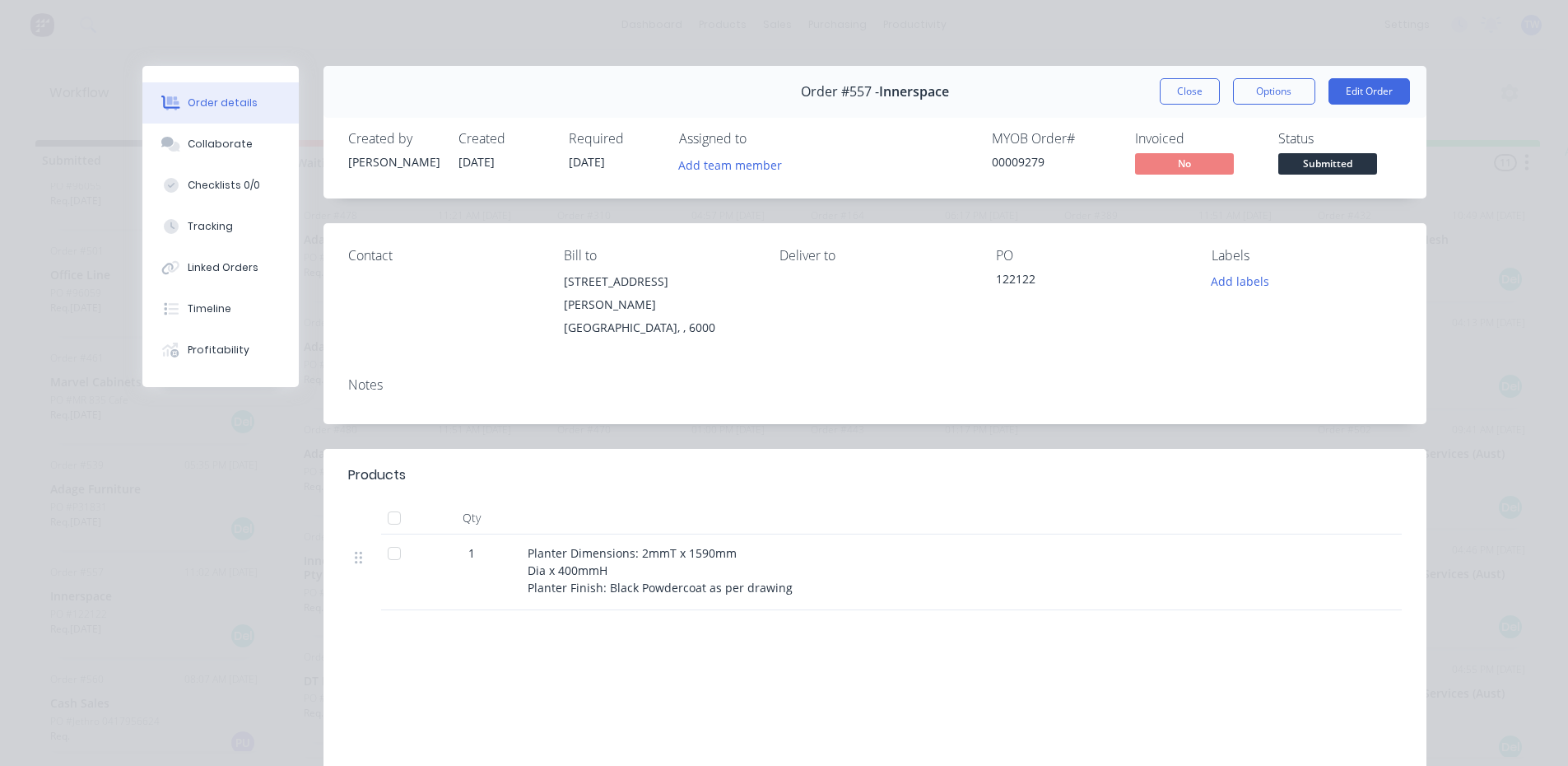
click at [1171, 76] on div "Order #557 - Innerspace Close Options Edit Order" at bounding box center [874, 92] width 1103 height 52
click at [1202, 90] on button "Close" at bounding box center [1190, 91] width 60 height 26
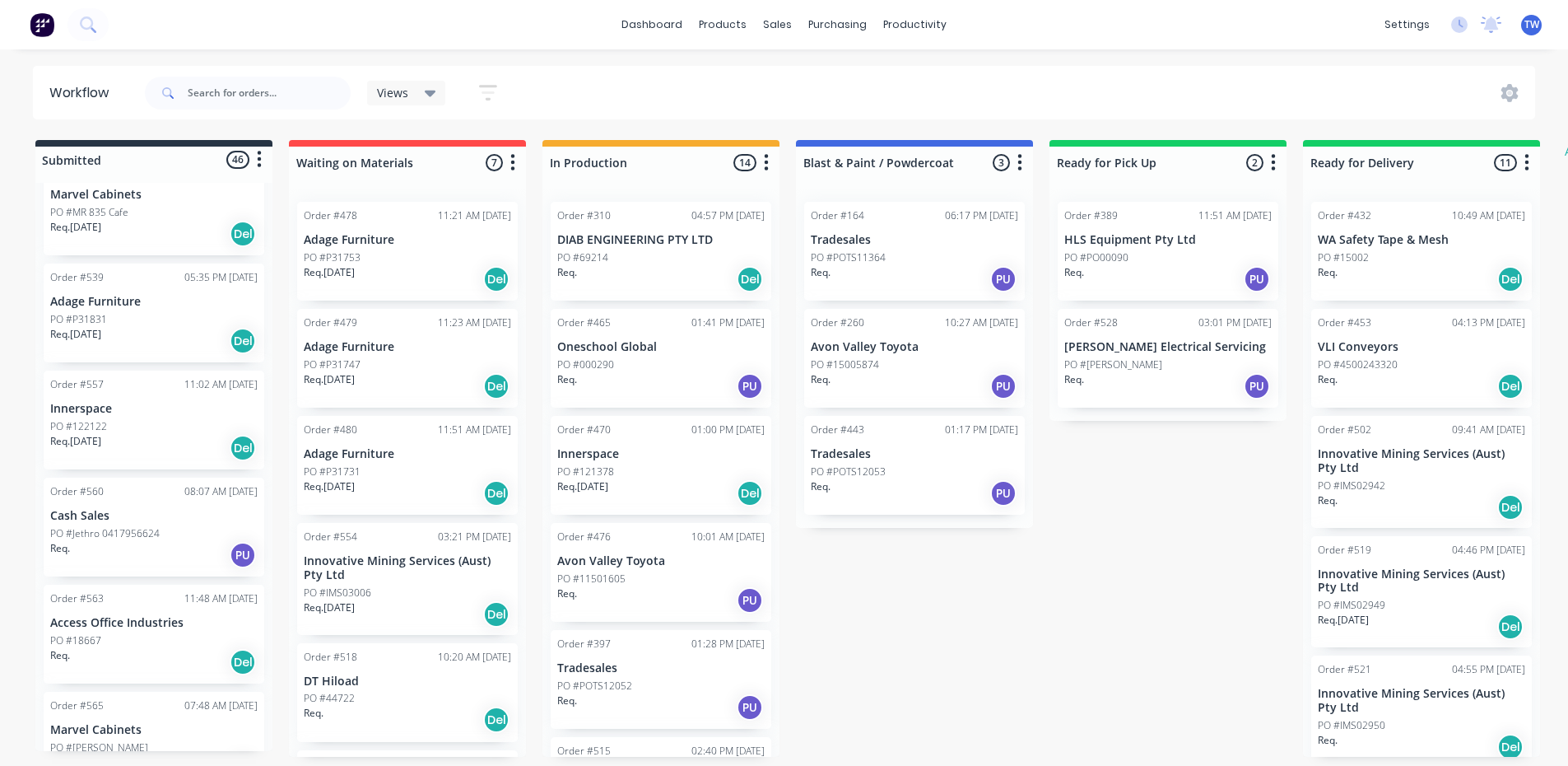
scroll to position [741, 0]
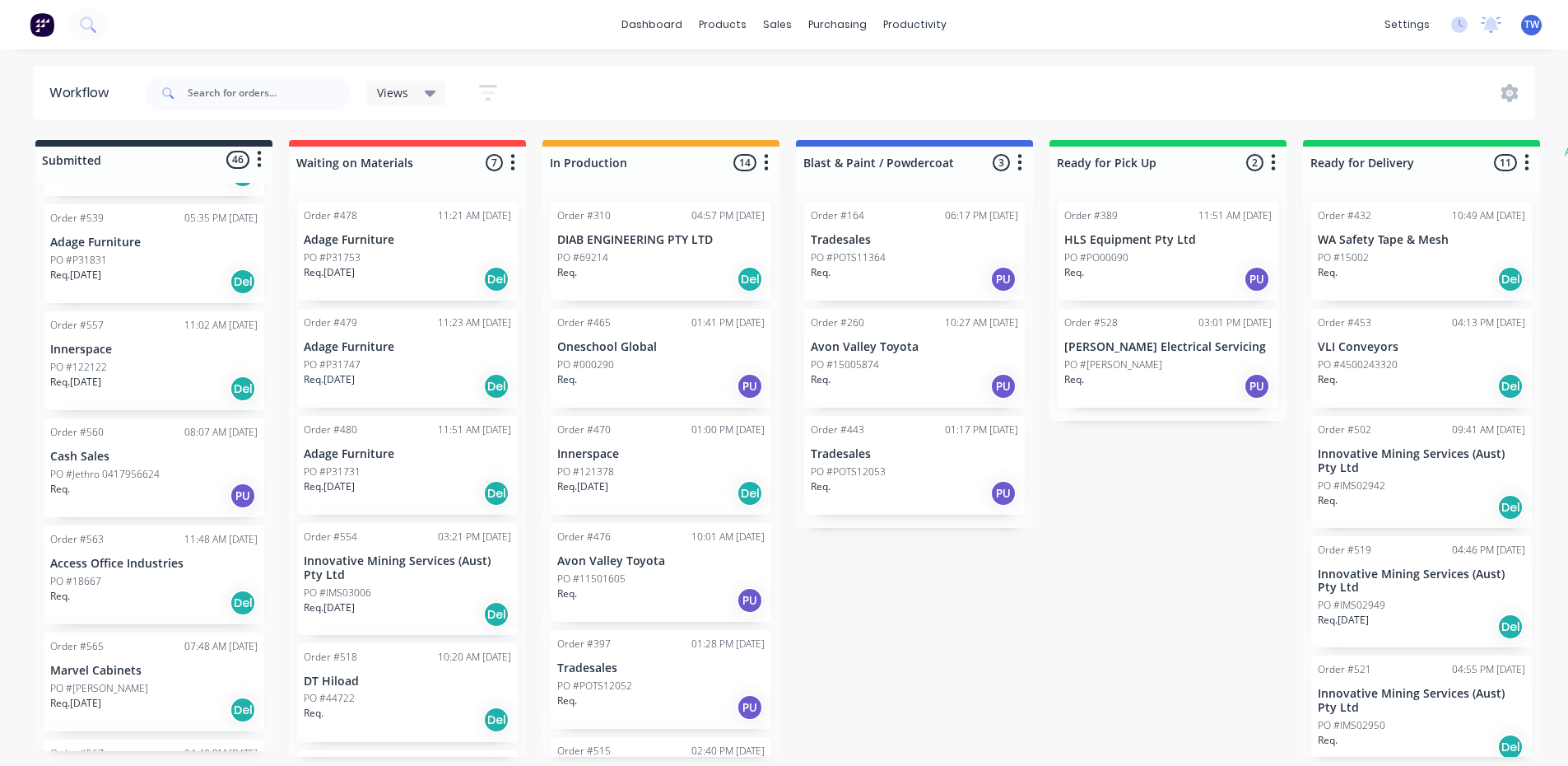
click at [95, 492] on div "Req. PU" at bounding box center [154, 495] width 208 height 28
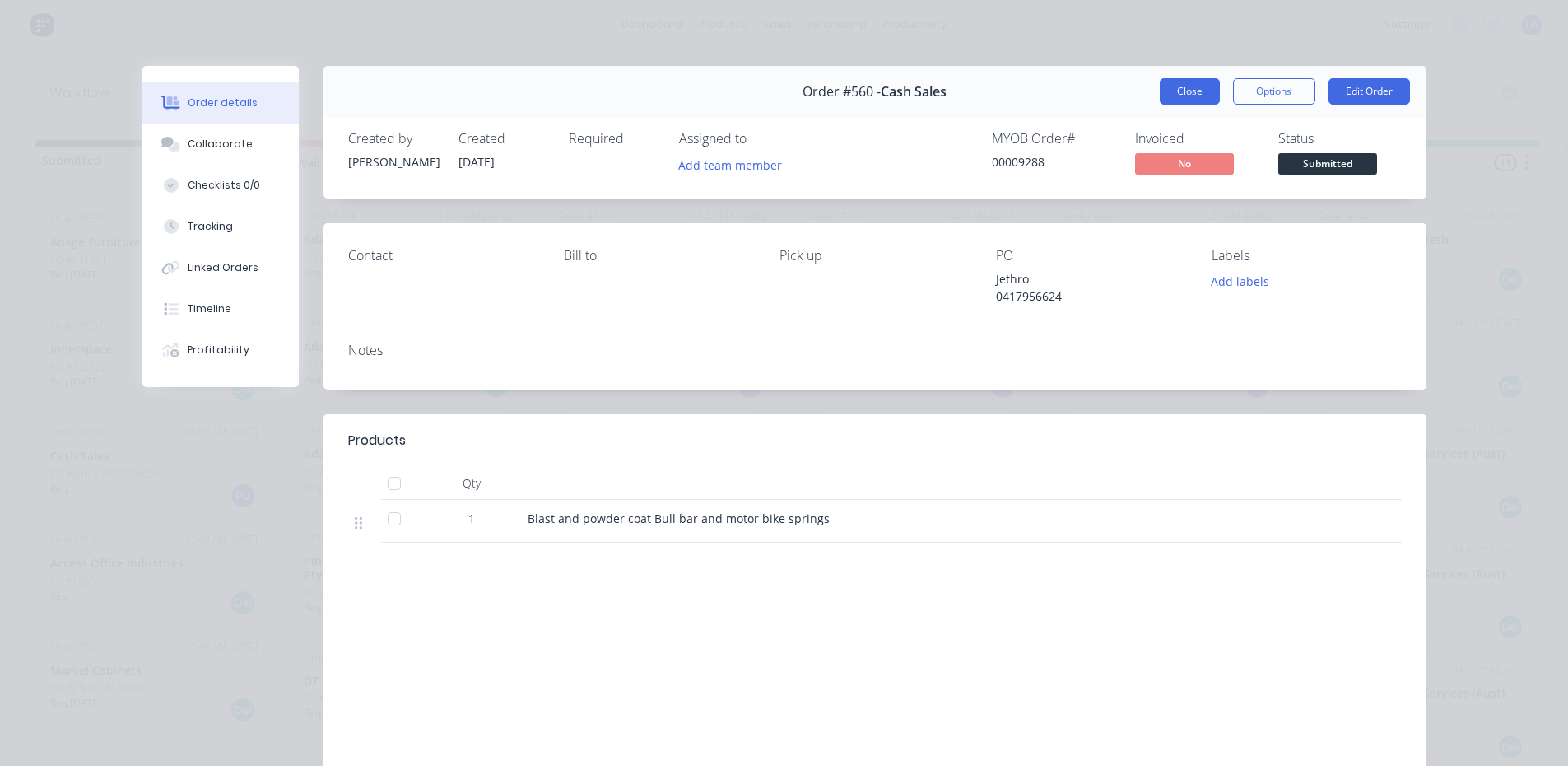
click at [1180, 87] on button "Close" at bounding box center [1190, 91] width 60 height 26
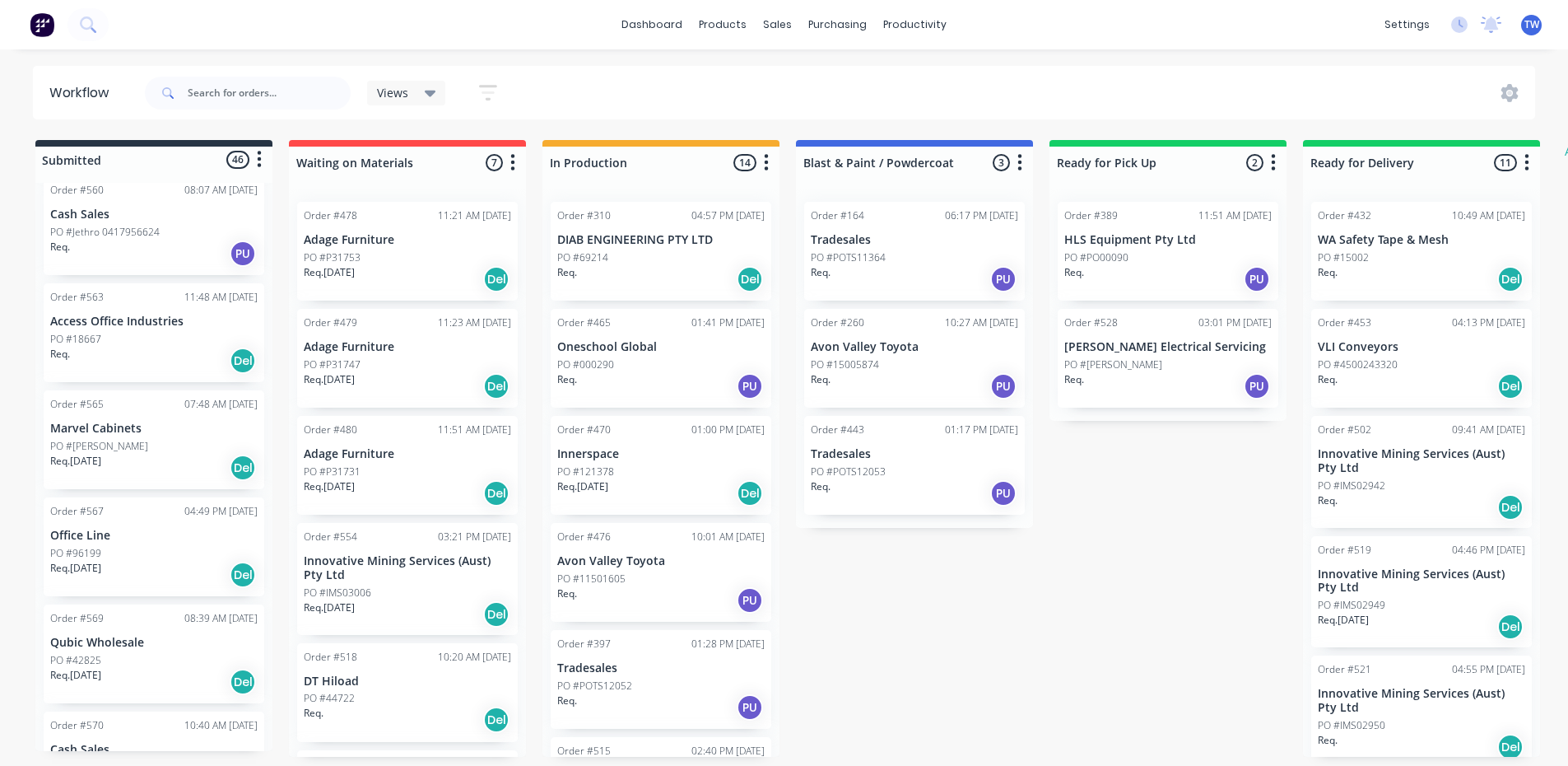
scroll to position [988, 0]
click at [80, 639] on p "Qubic Wholesale" at bounding box center [154, 638] width 208 height 14
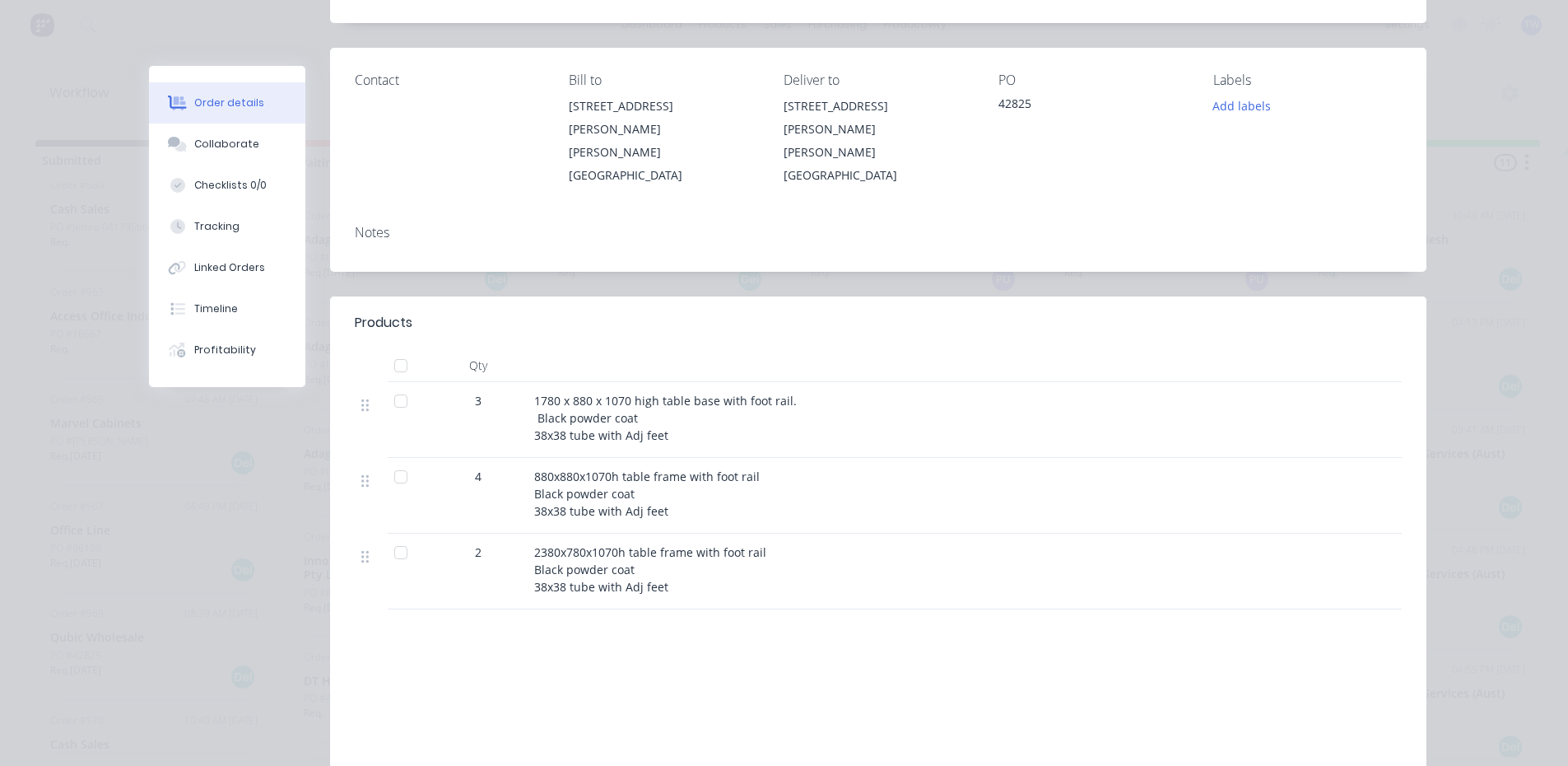
scroll to position [0, 0]
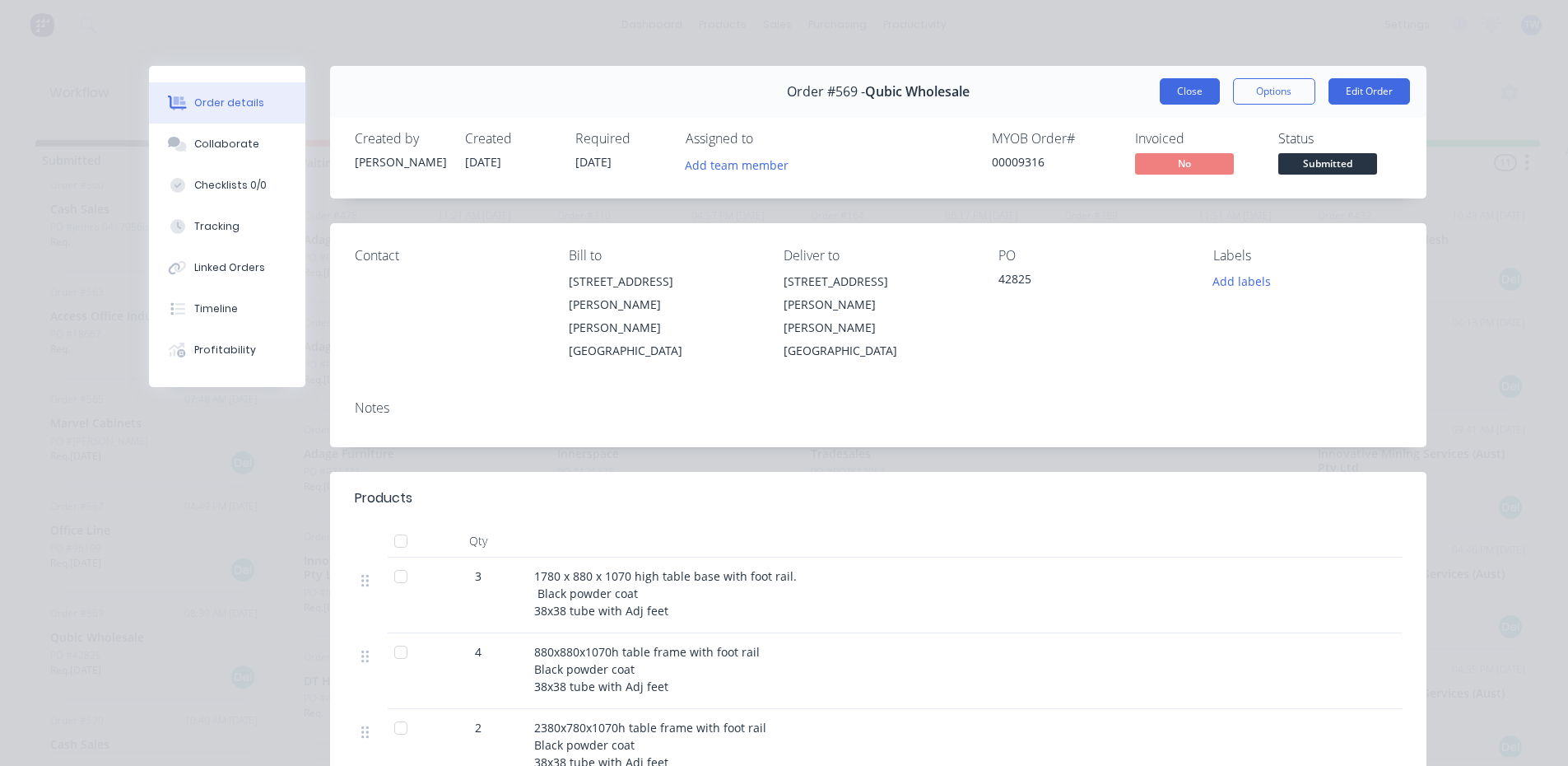
click at [1169, 80] on button "Close" at bounding box center [1190, 91] width 60 height 26
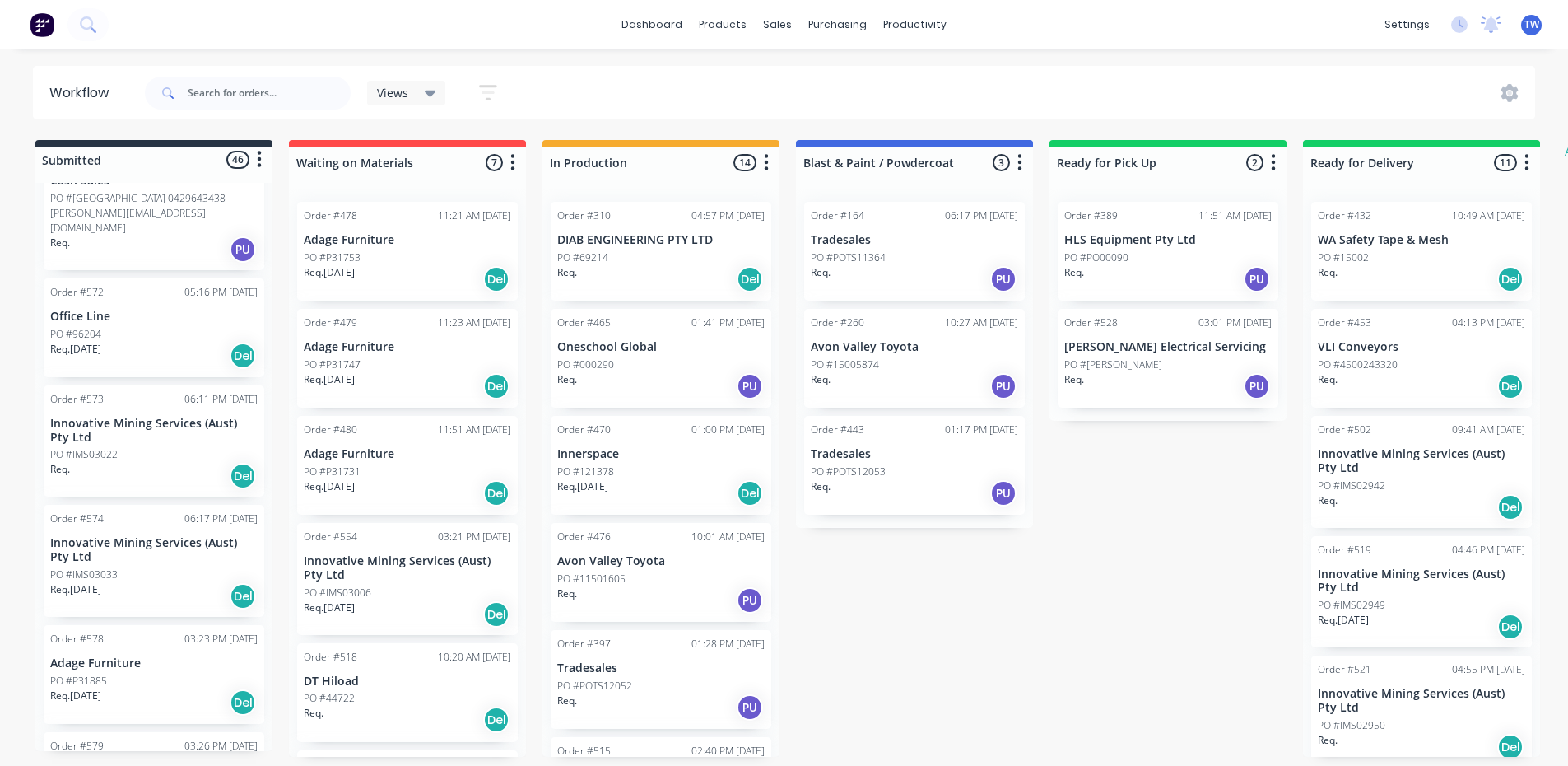
scroll to position [1565, 0]
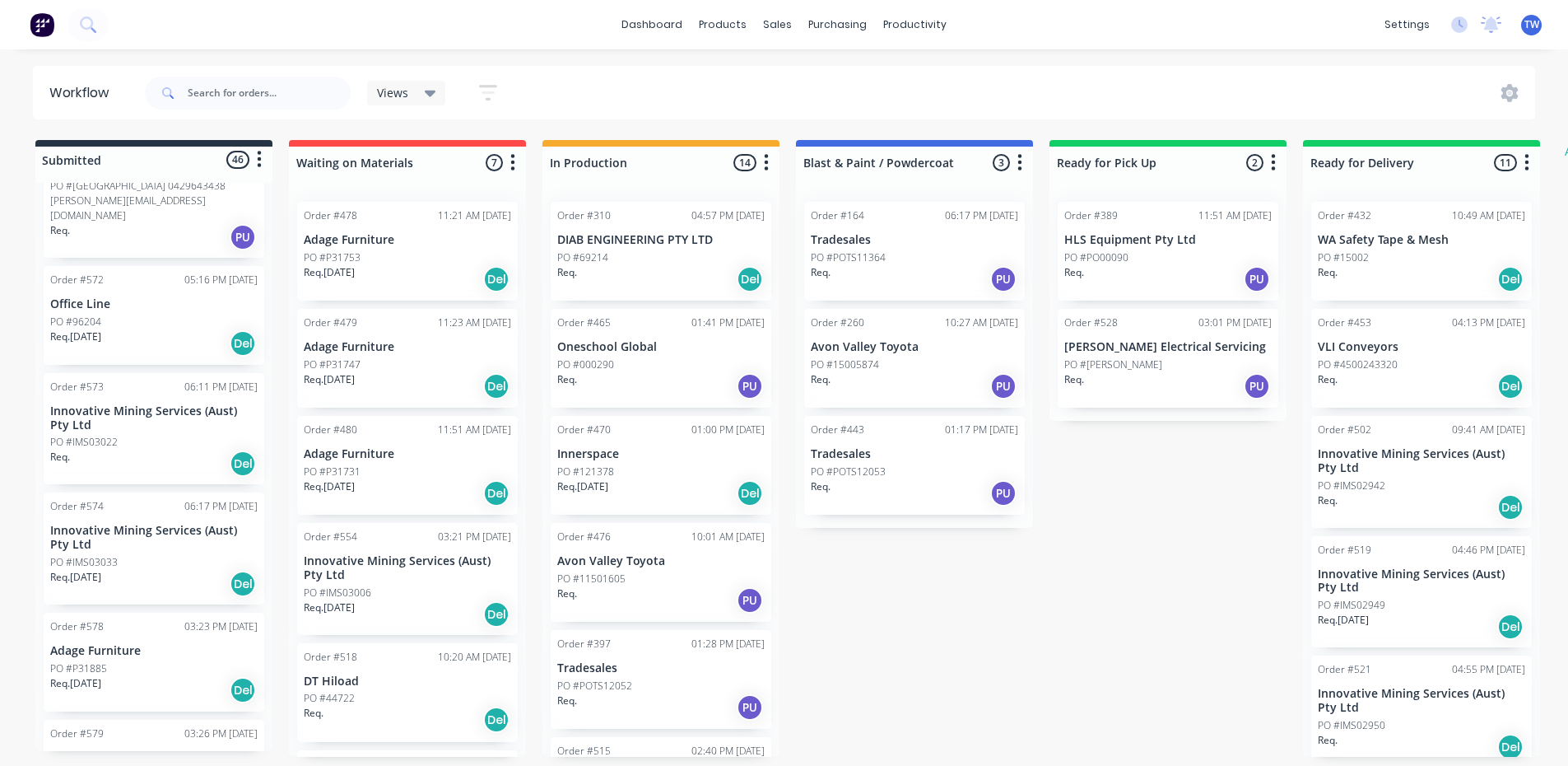
click at [131, 524] on p "Innovative Mining Services (Aust) Pty Ltd" at bounding box center [154, 537] width 208 height 28
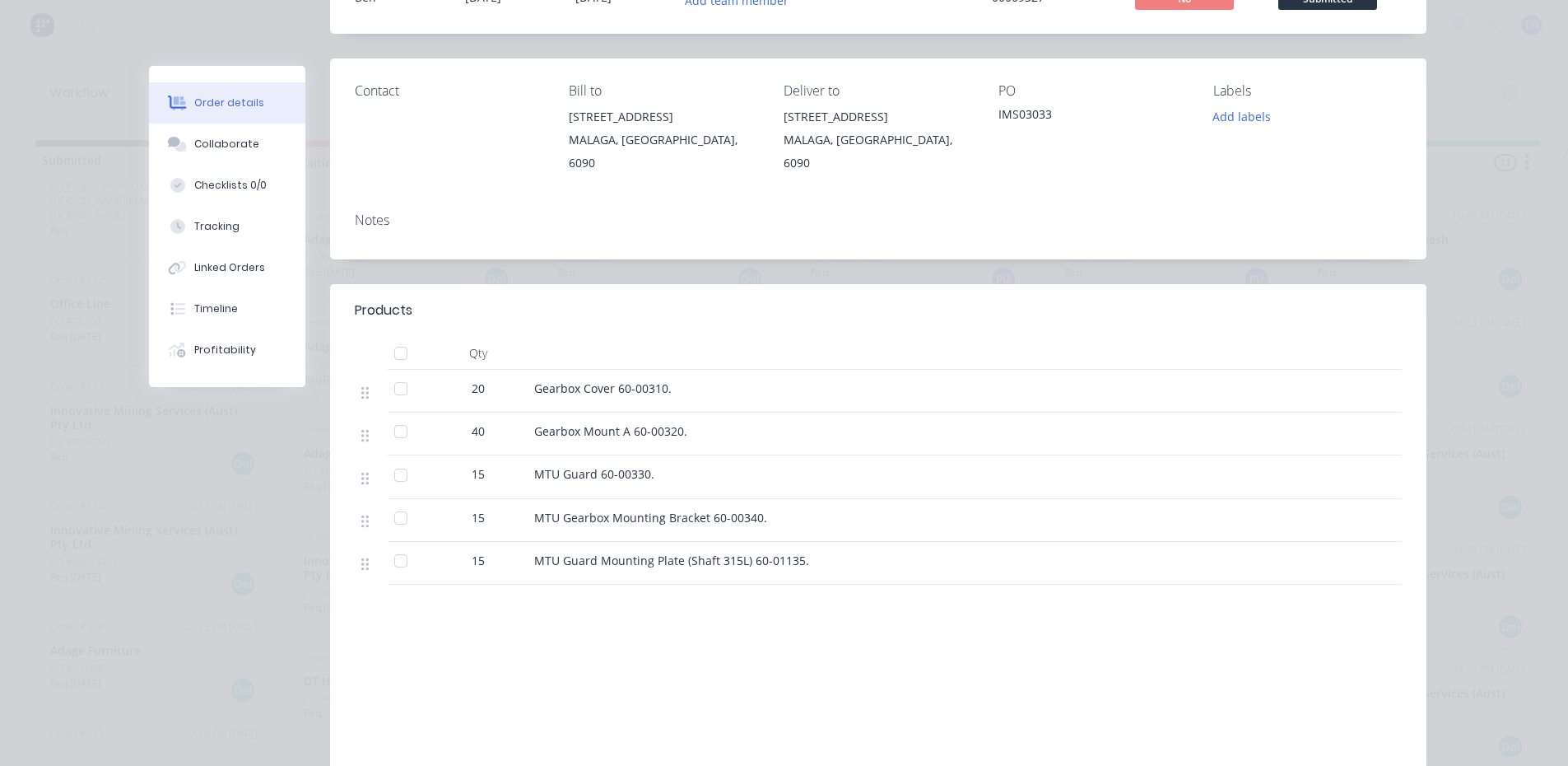
scroll to position [82, 0]
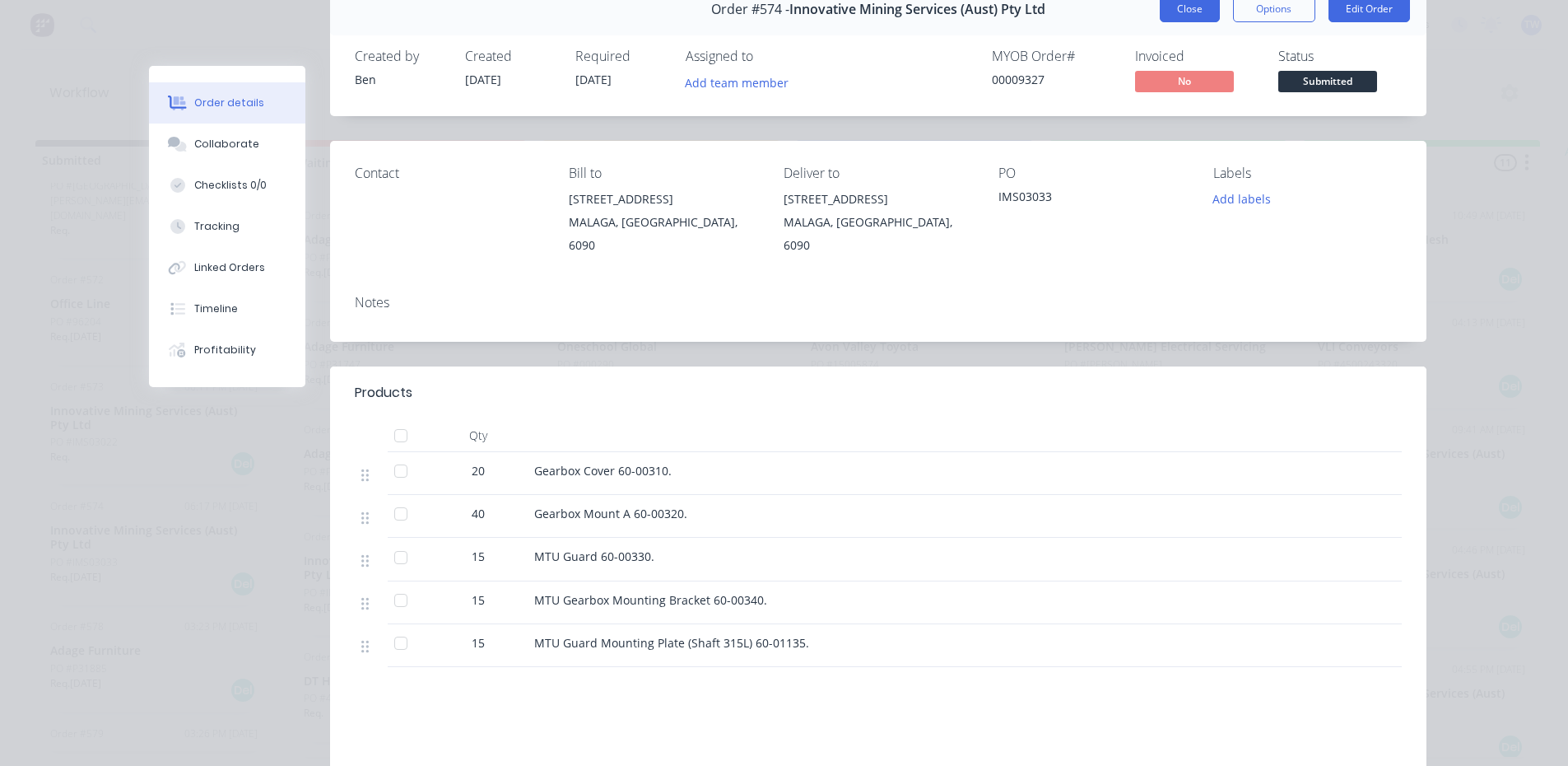
click at [1186, 8] on button "Close" at bounding box center [1190, 8] width 60 height 26
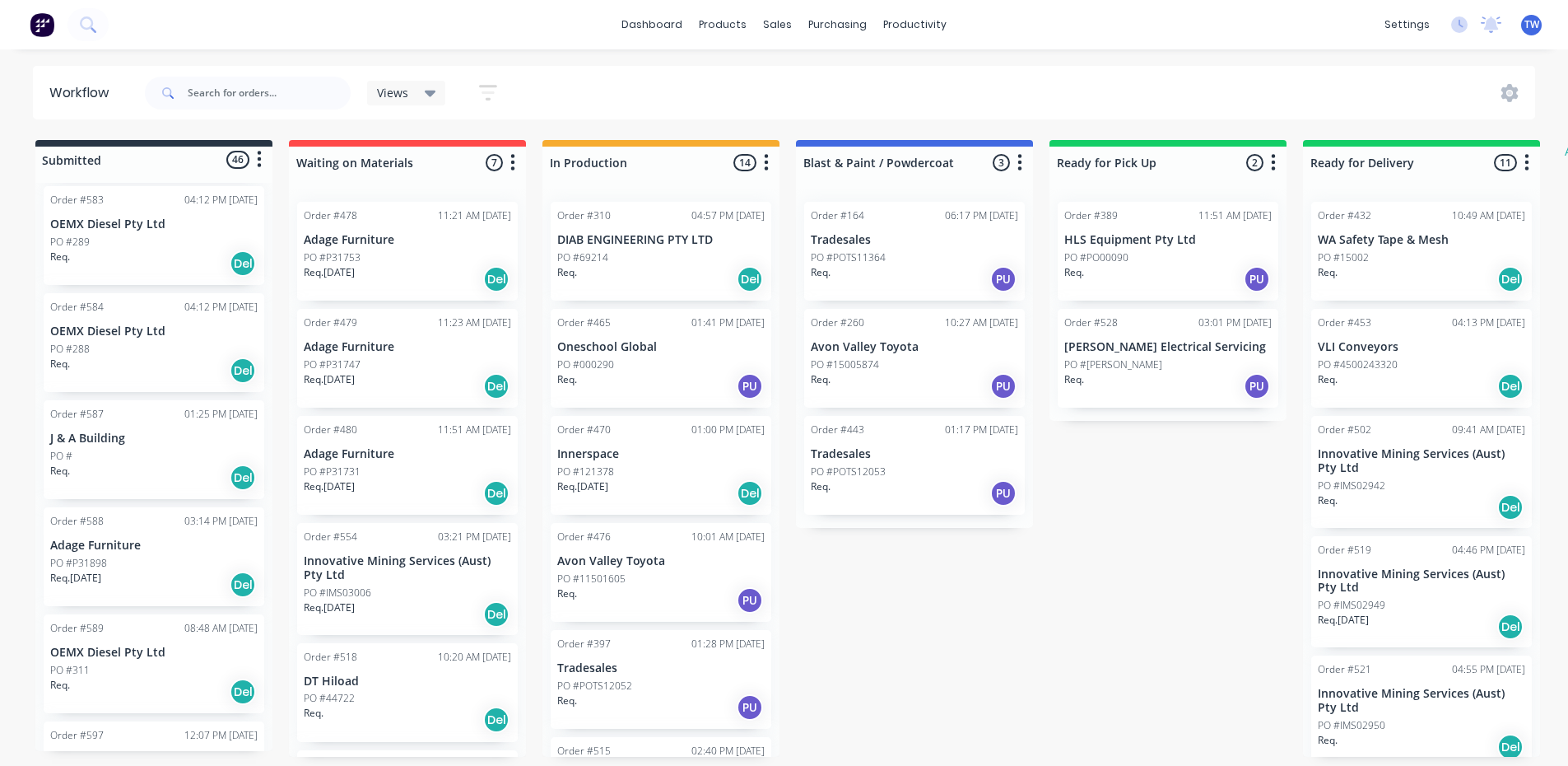
scroll to position [2389, 0]
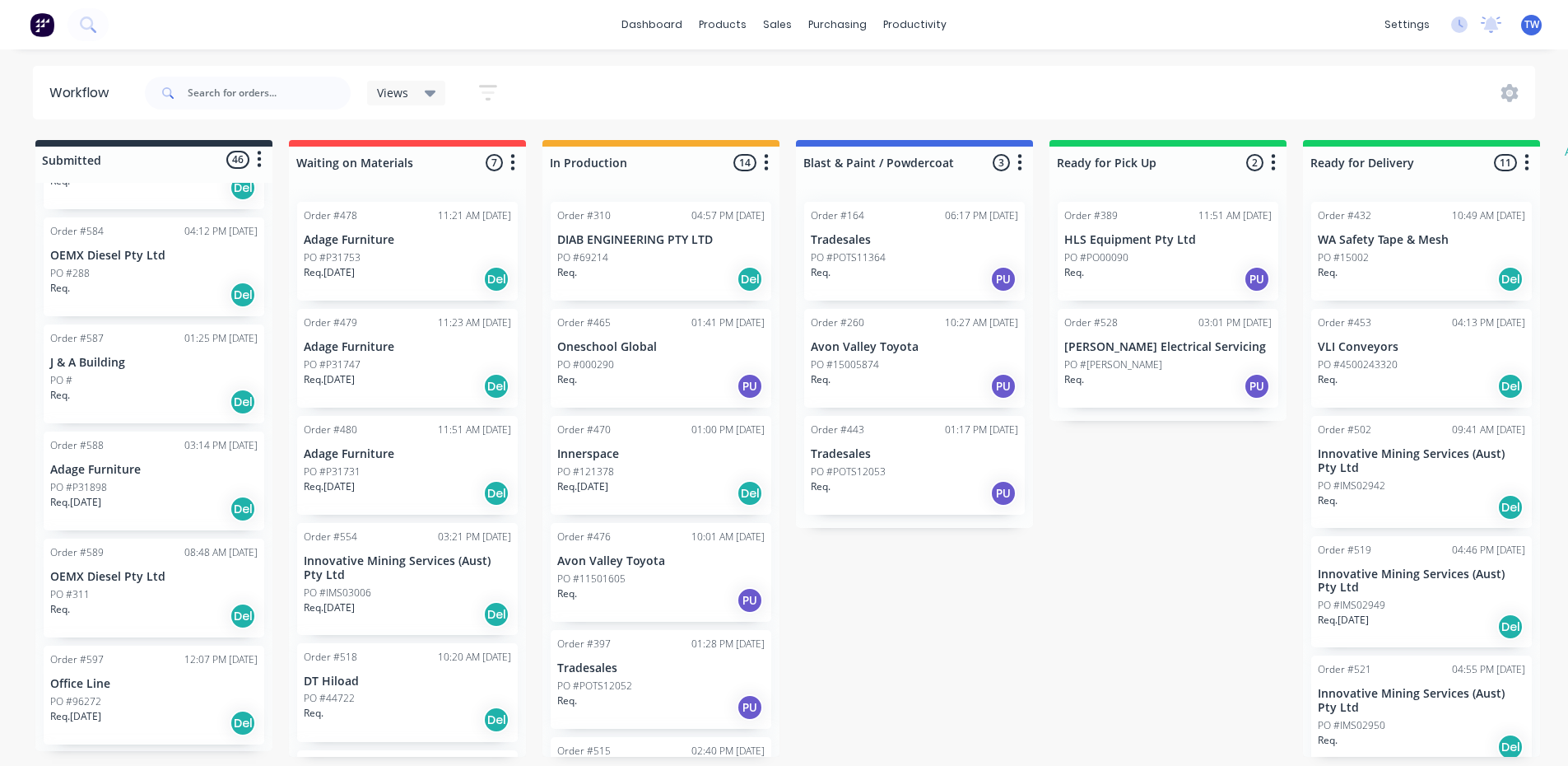
click at [132, 480] on div "PO #P31898" at bounding box center [154, 488] width 208 height 15
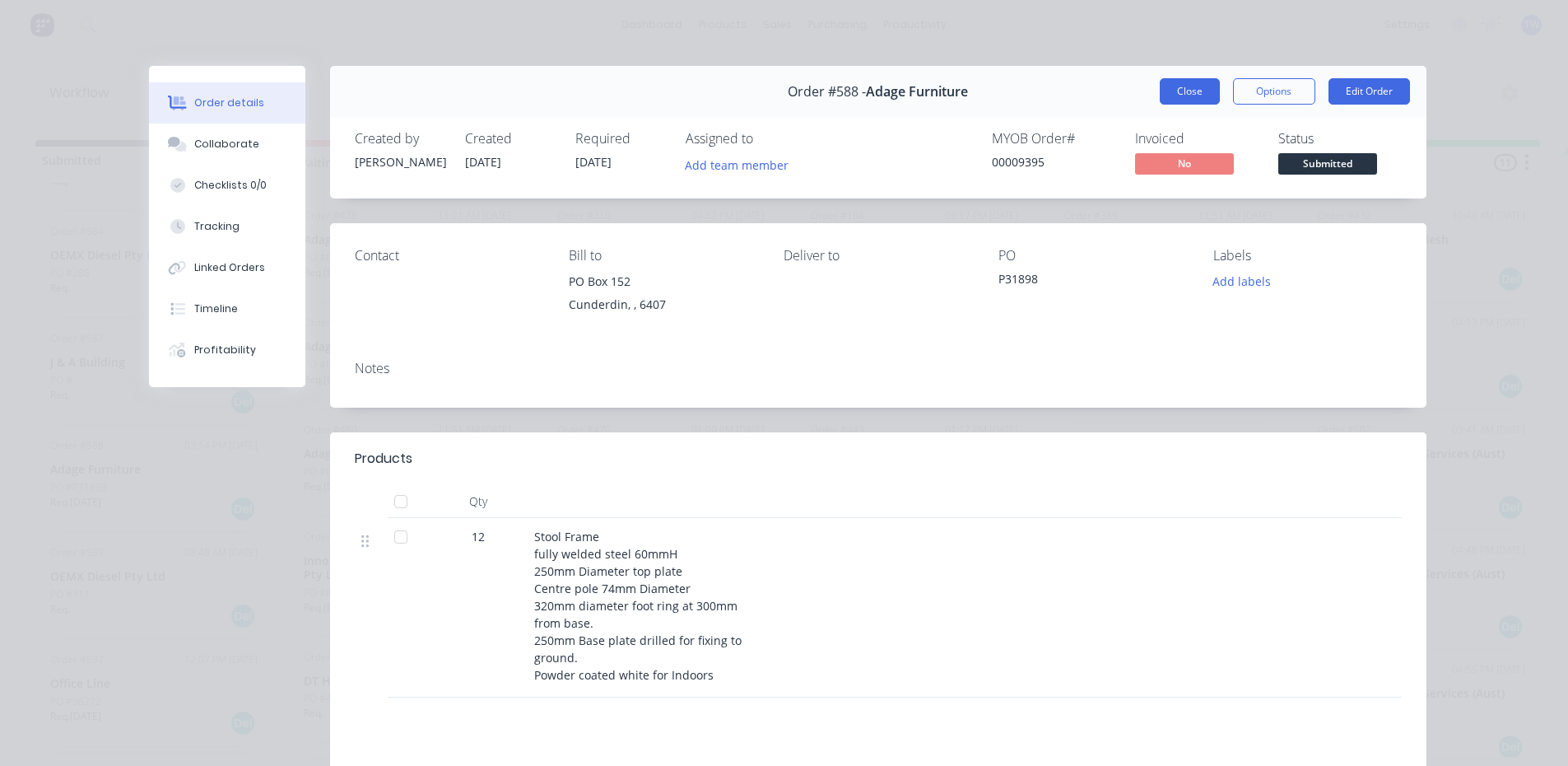
click at [1173, 88] on button "Close" at bounding box center [1190, 91] width 60 height 26
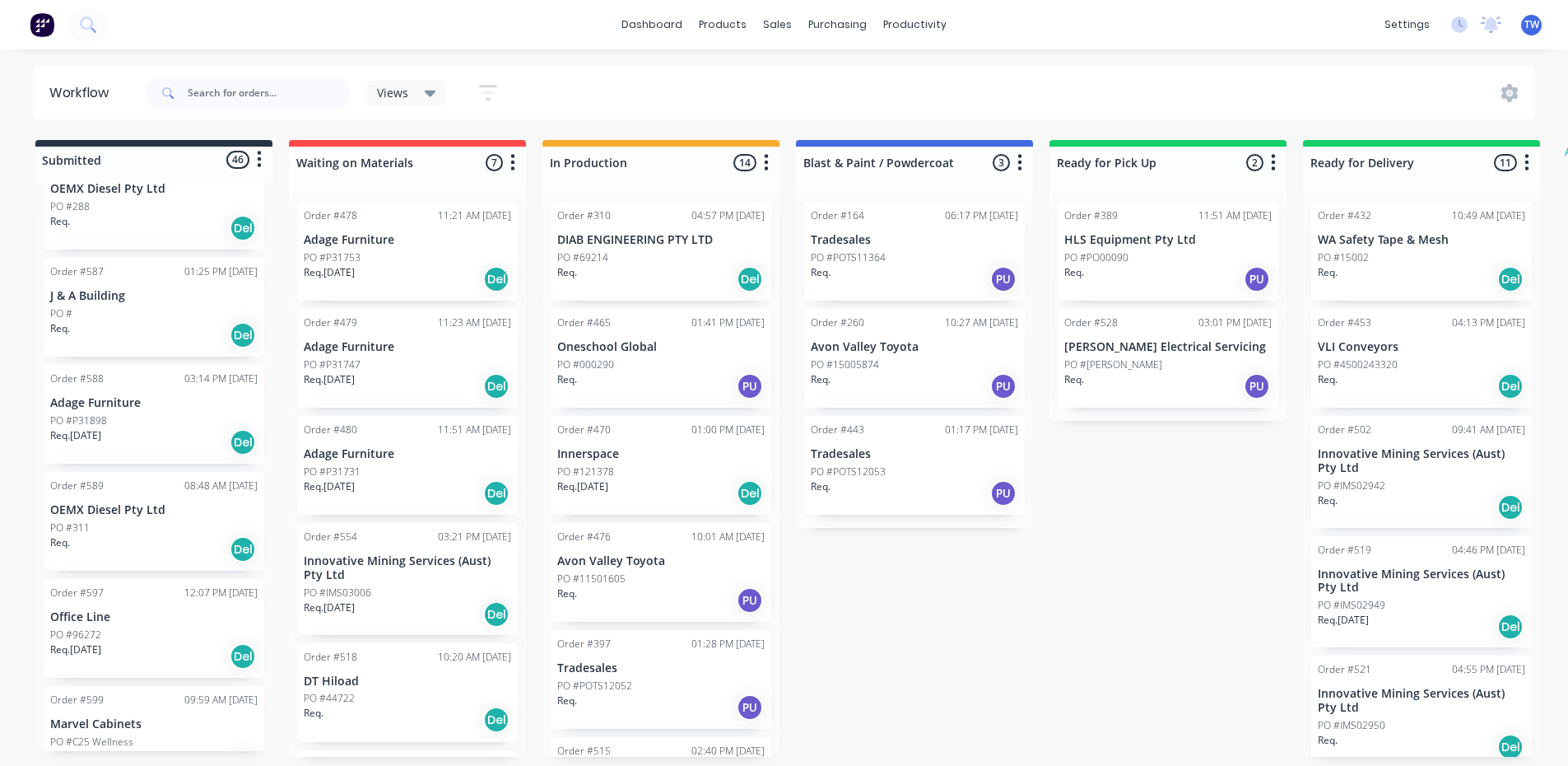
scroll to position [2553, 0]
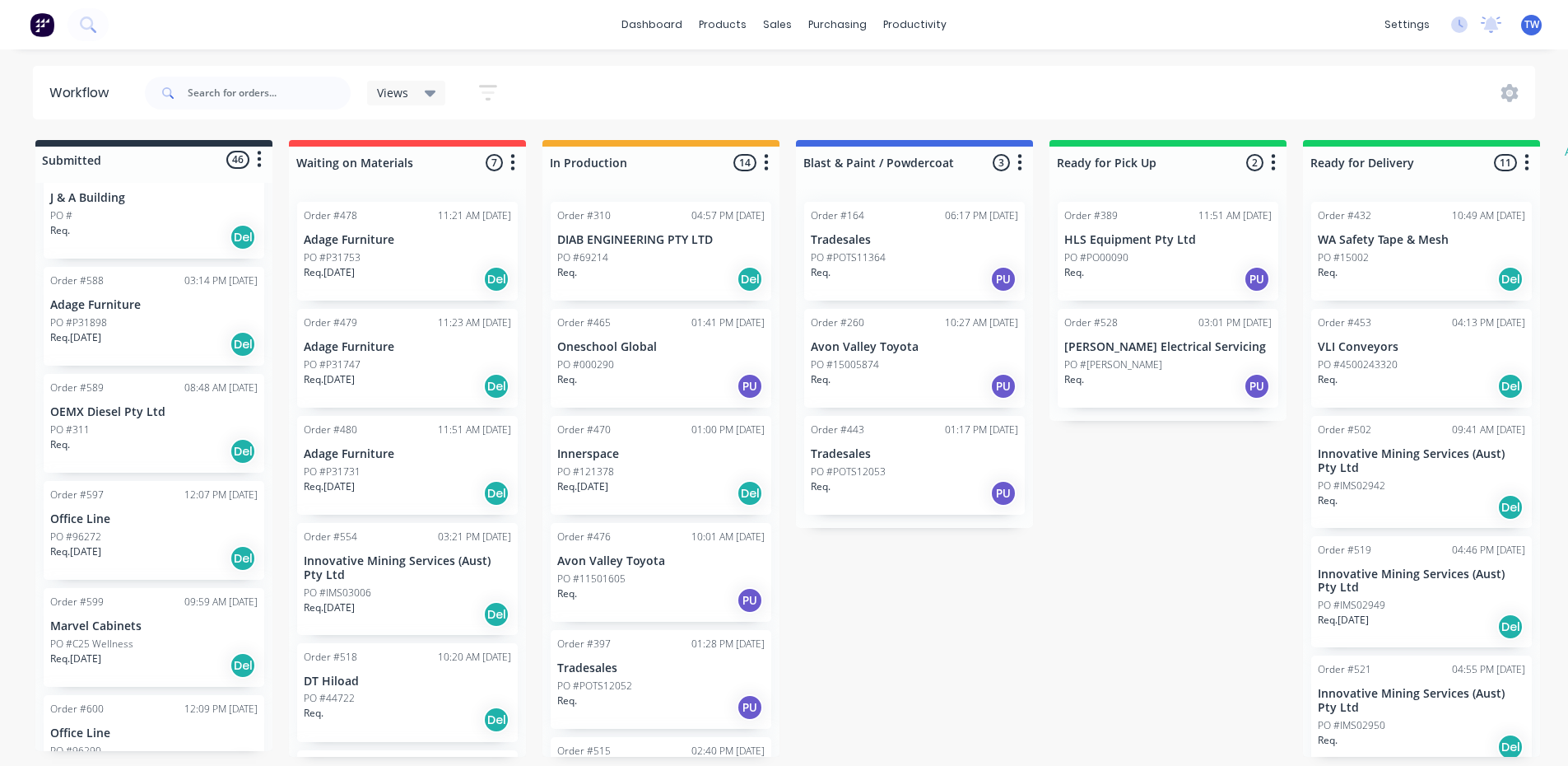
click at [125, 651] on div "Req. [DATE] Del" at bounding box center [154, 665] width 208 height 28
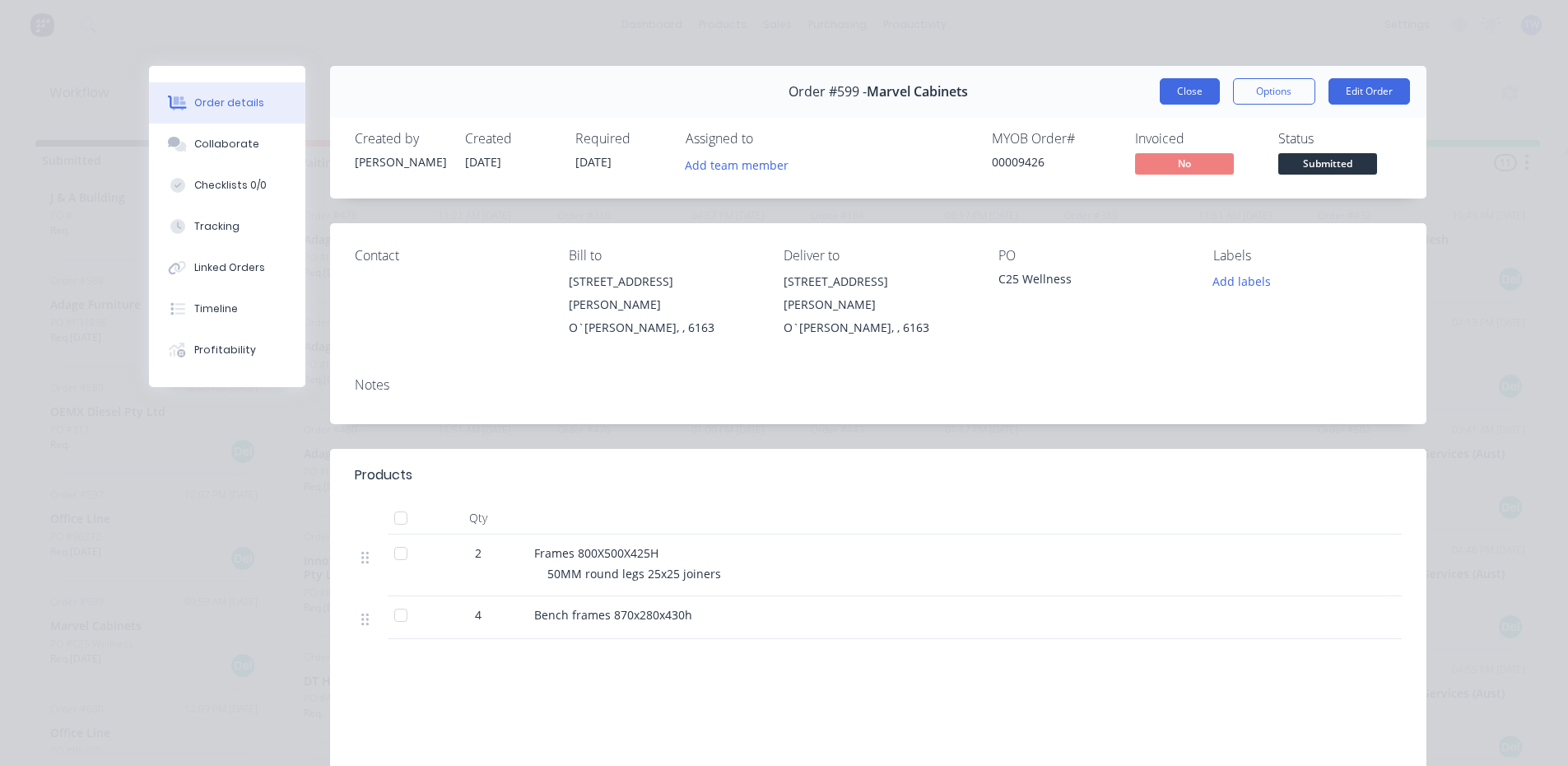
click at [1184, 91] on button "Close" at bounding box center [1190, 91] width 60 height 26
